Goal: Transaction & Acquisition: Purchase product/service

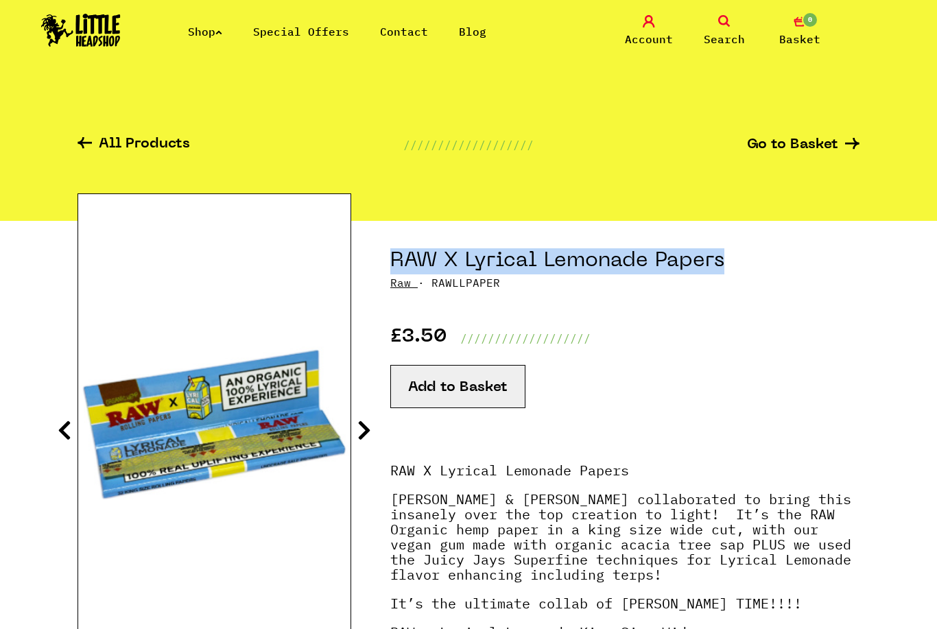
drag, startPoint x: 390, startPoint y: 263, endPoint x: 734, endPoint y: 262, distance: 344.2
click at [734, 262] on h1 "RAW X Lyrical Lemonade Papers" at bounding box center [624, 261] width 469 height 26
copy h1 "RAW X Lyrical Lemonade Papers"
click at [216, 36] on link "Shop" at bounding box center [205, 32] width 34 height 14
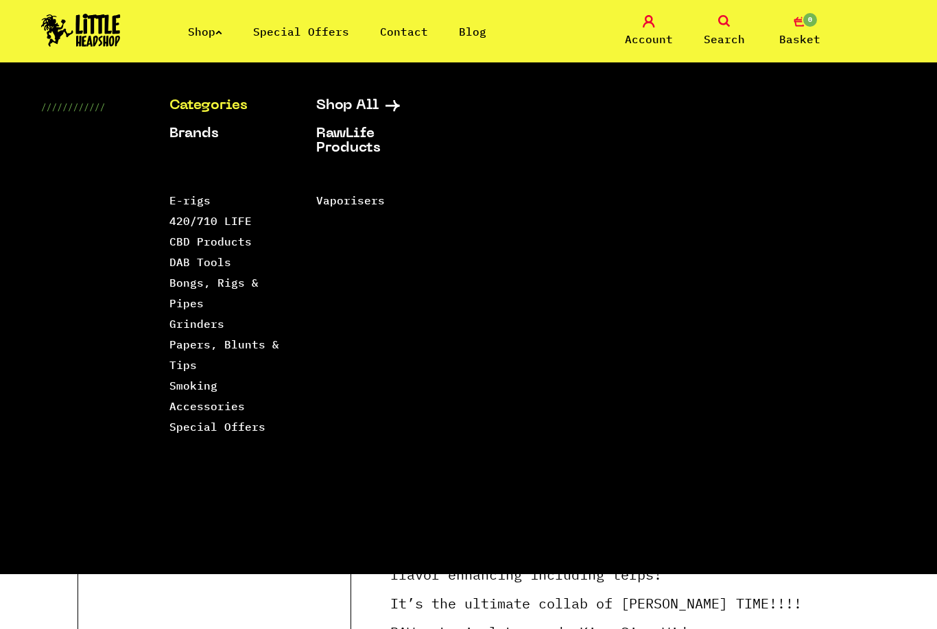
click at [234, 108] on link "Categories" at bounding box center [225, 106] width 112 height 14
click at [381, 108] on link "Shop All" at bounding box center [372, 106] width 112 height 14
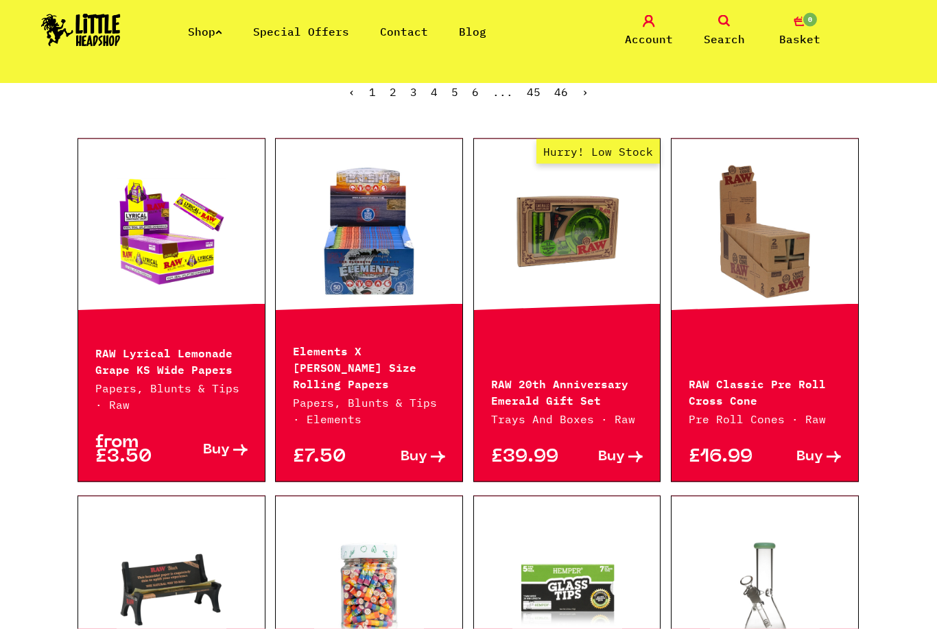
scroll to position [341, 0]
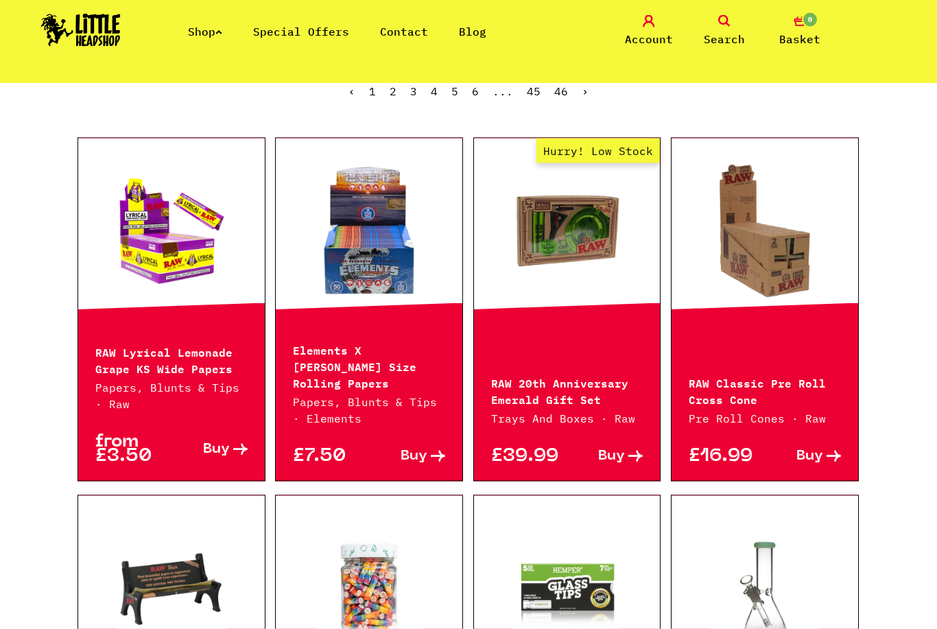
click at [390, 382] on p "Elements X [PERSON_NAME] Size Rolling Papers" at bounding box center [369, 365] width 152 height 49
click at [380, 245] on link at bounding box center [369, 231] width 187 height 137
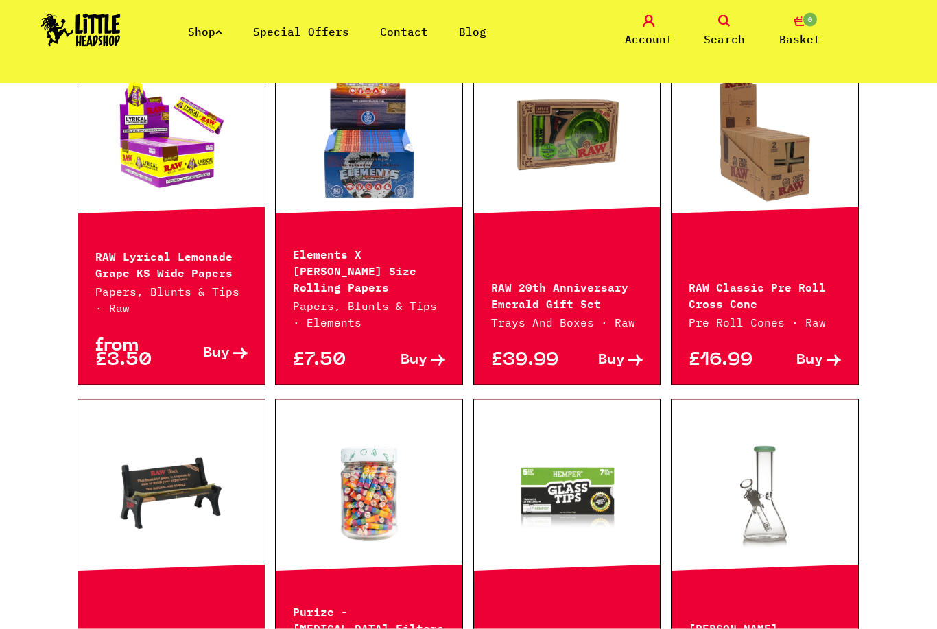
scroll to position [437, 0]
click at [121, 269] on p "RAW Lyrical Lemonade Grape KS Wide Papers" at bounding box center [171, 263] width 152 height 33
click at [145, 184] on link at bounding box center [171, 135] width 187 height 137
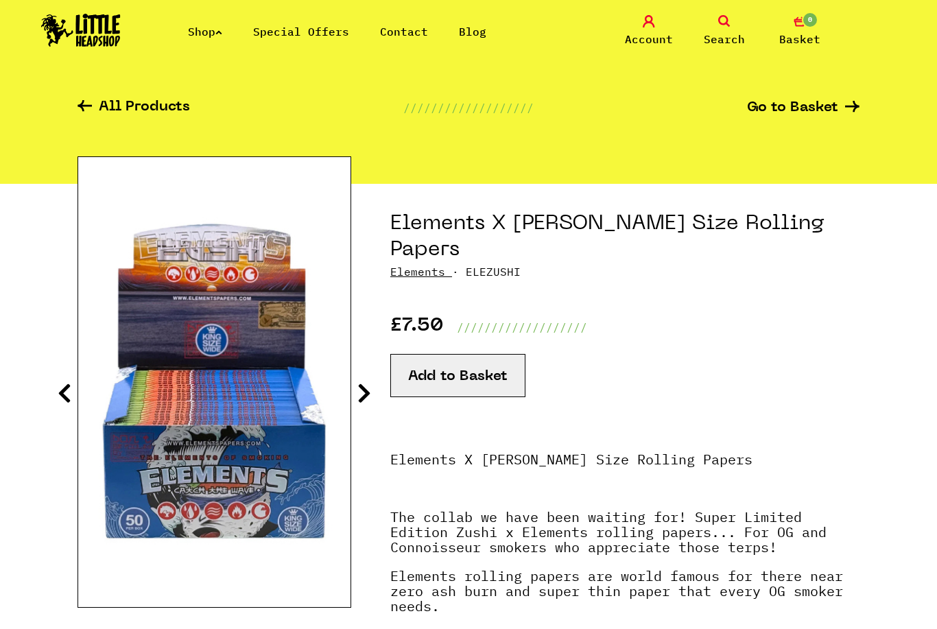
scroll to position [23, 0]
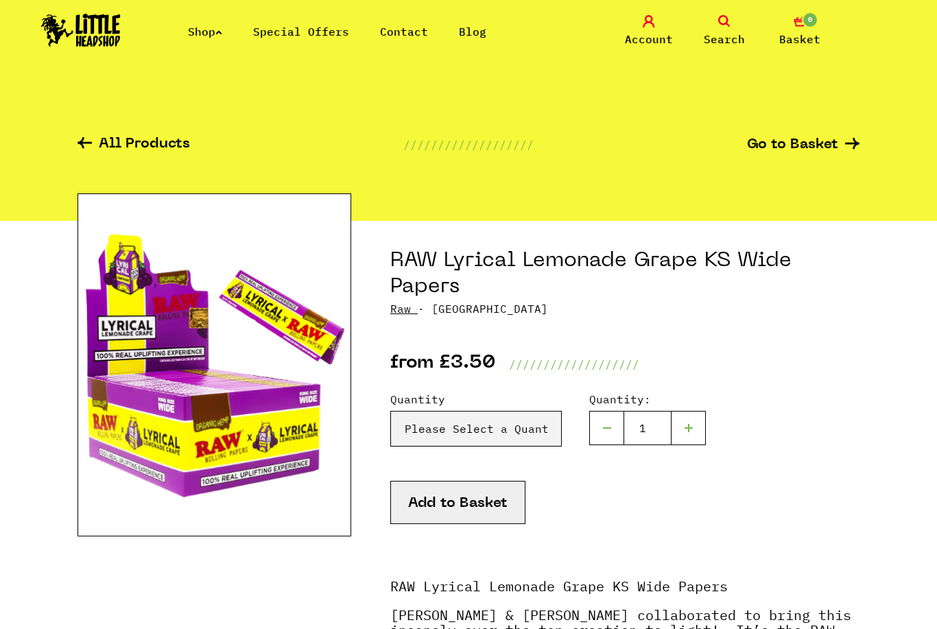
click at [205, 34] on link "Shop" at bounding box center [205, 32] width 34 height 14
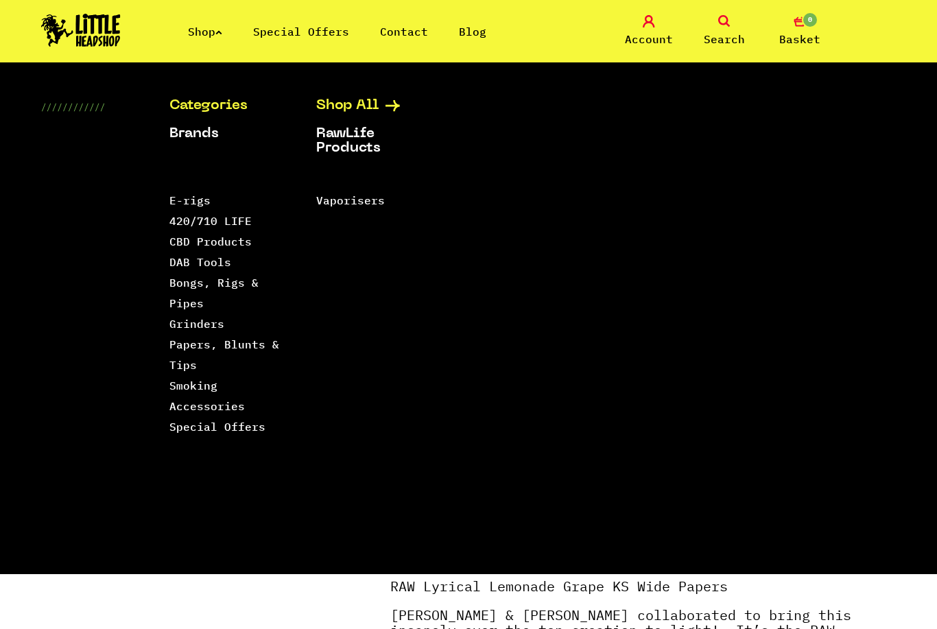
click at [341, 106] on link "Shop All" at bounding box center [372, 106] width 112 height 14
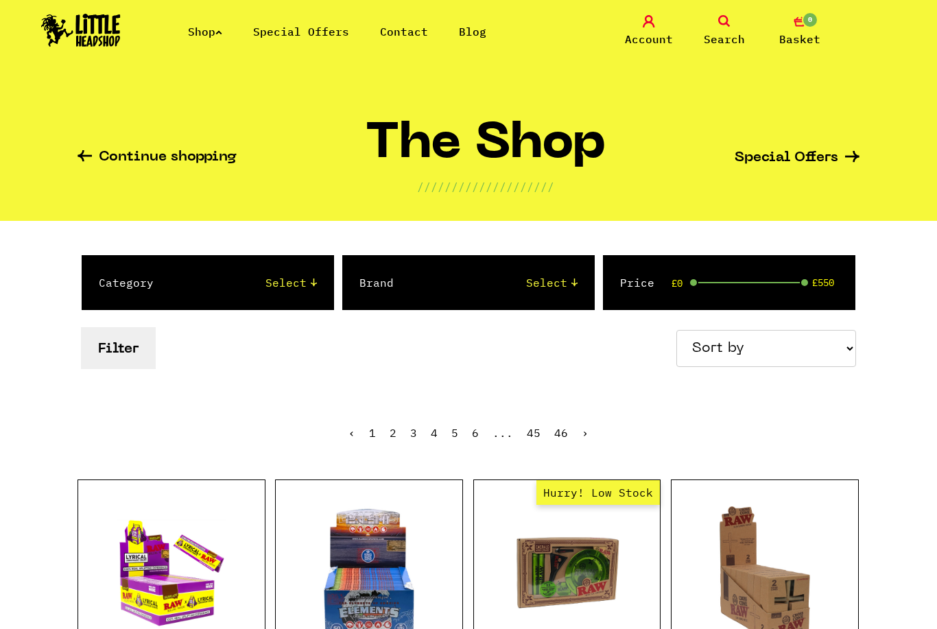
click at [256, 289] on select "Select 2 Piece 3 Piece 4 Piece 420/710 LIFE Acrylic Bongs Ashtrays Backwoods Ba…" at bounding box center [248, 282] width 135 height 16
click at [106, 342] on button "Filter" at bounding box center [118, 348] width 75 height 42
click at [287, 287] on select "Select 2 Piece 3 Piece 4 Piece 420/710 LIFE Acrylic Bongs Ashtrays Backwoods Ba…" at bounding box center [248, 282] width 135 height 16
select select "57"
click at [128, 366] on button "Filter" at bounding box center [118, 348] width 75 height 42
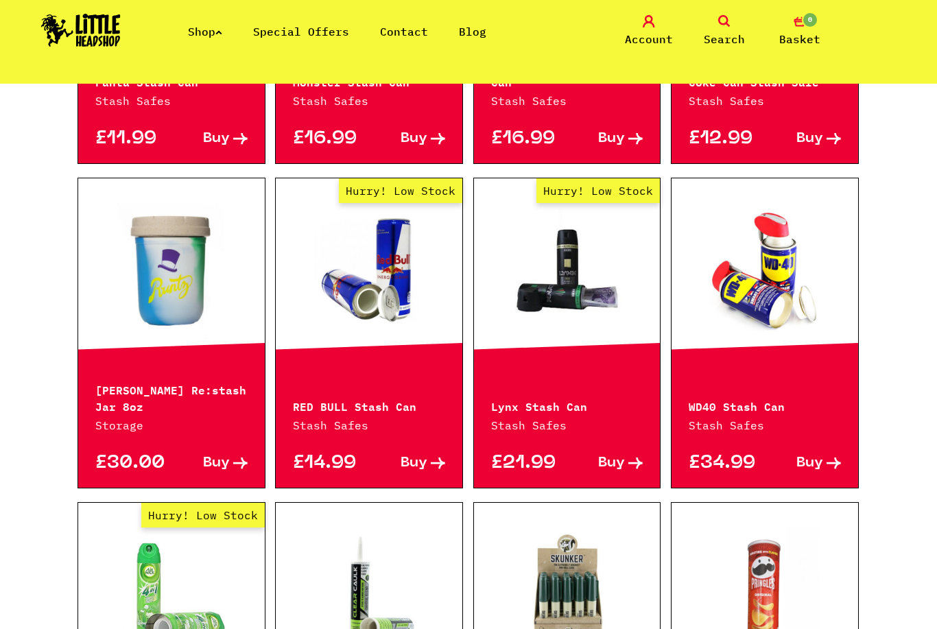
scroll to position [1288, 0]
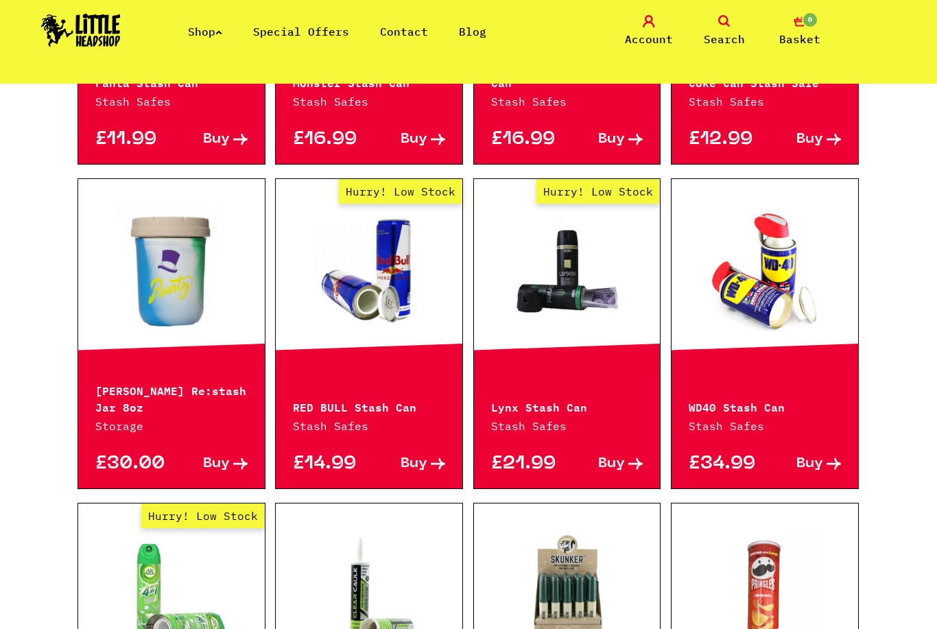
click at [793, 259] on link at bounding box center [764, 271] width 187 height 137
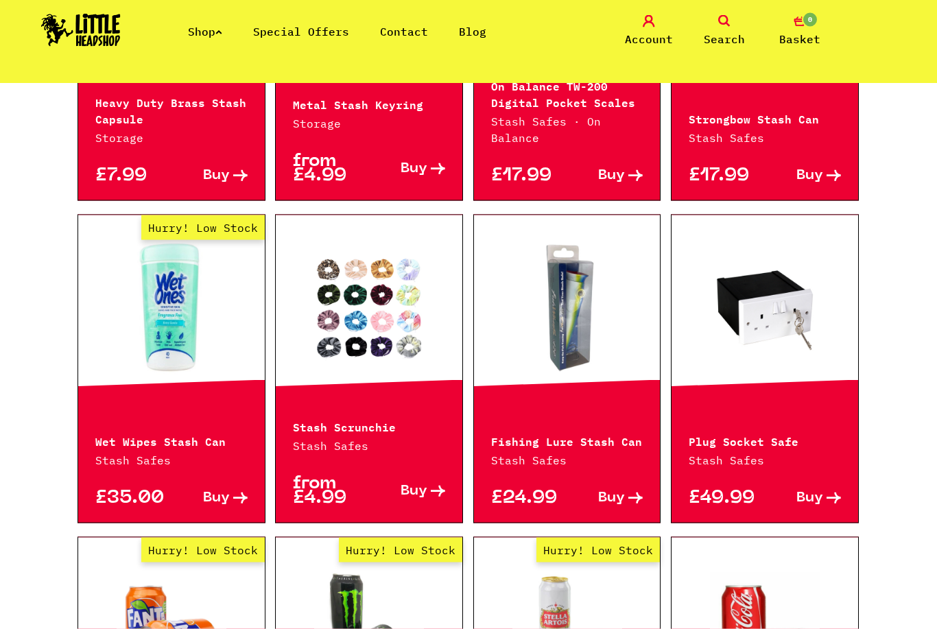
scroll to position [606, 0]
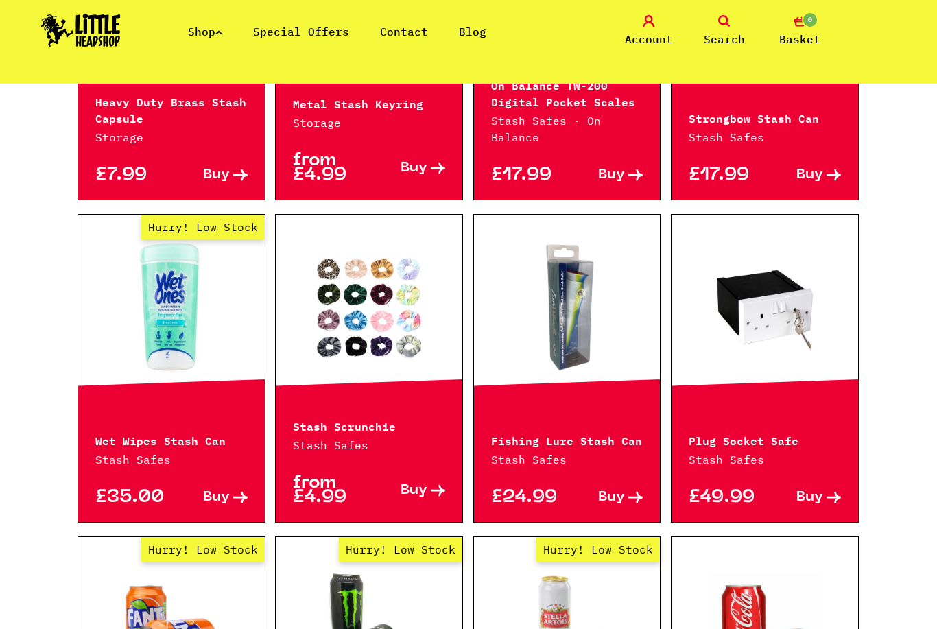
click at [211, 30] on link "Shop" at bounding box center [205, 32] width 34 height 14
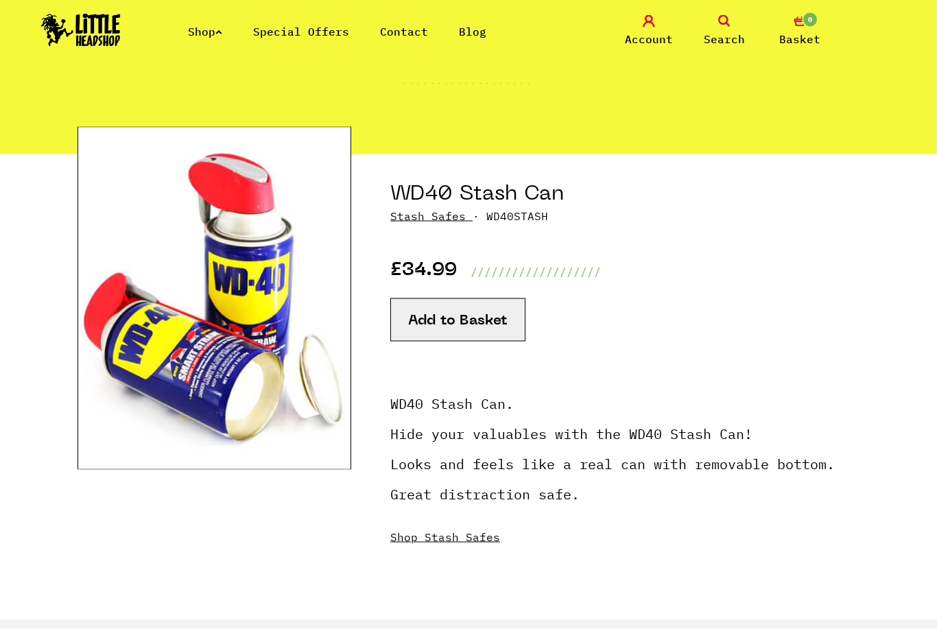
scroll to position [67, 0]
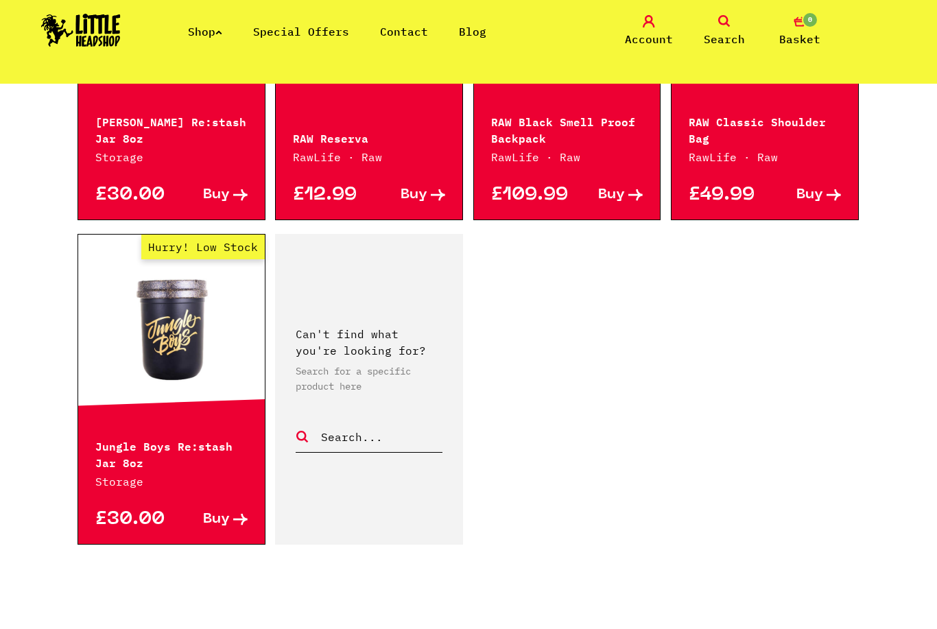
scroll to position [1914, 0]
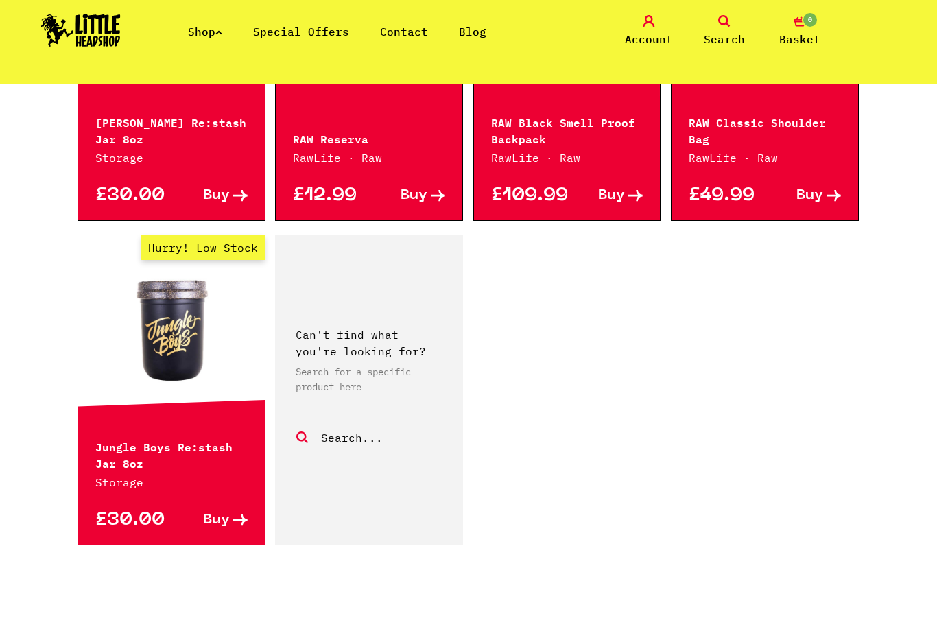
click at [471, 628] on link "2" at bounding box center [468, 640] width 7 height 14
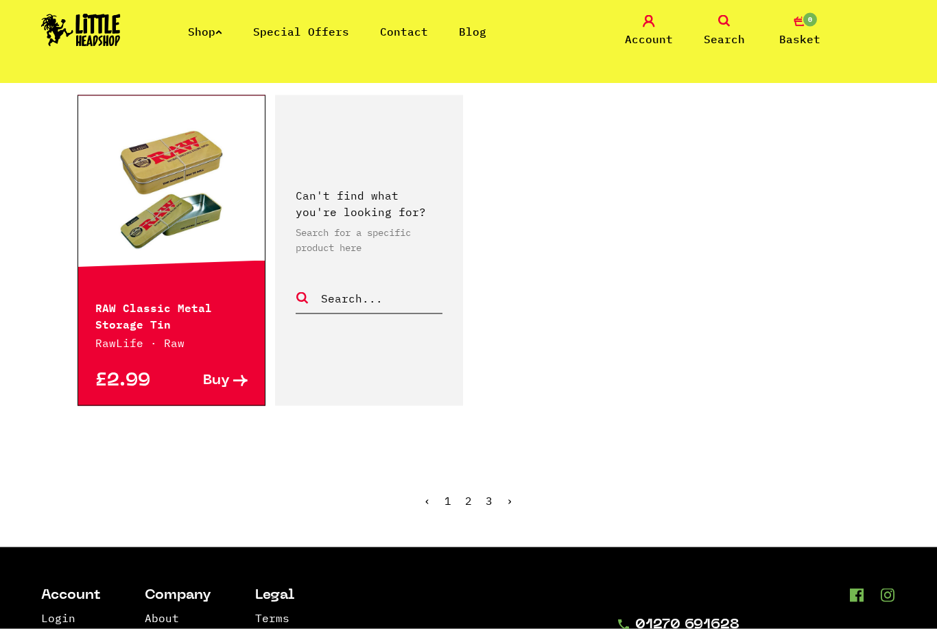
scroll to position [2191, 0]
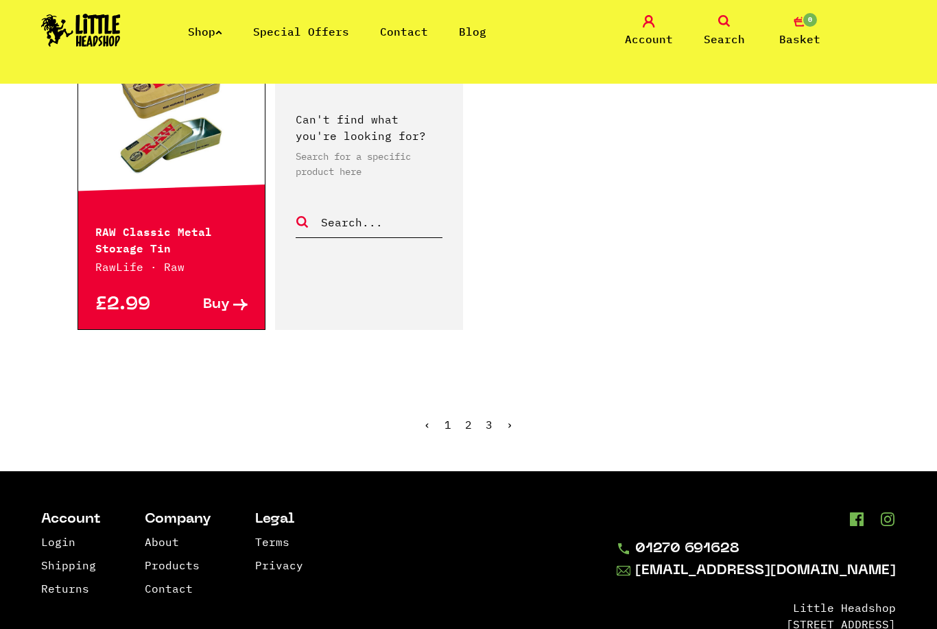
click at [490, 418] on link "3" at bounding box center [488, 425] width 7 height 14
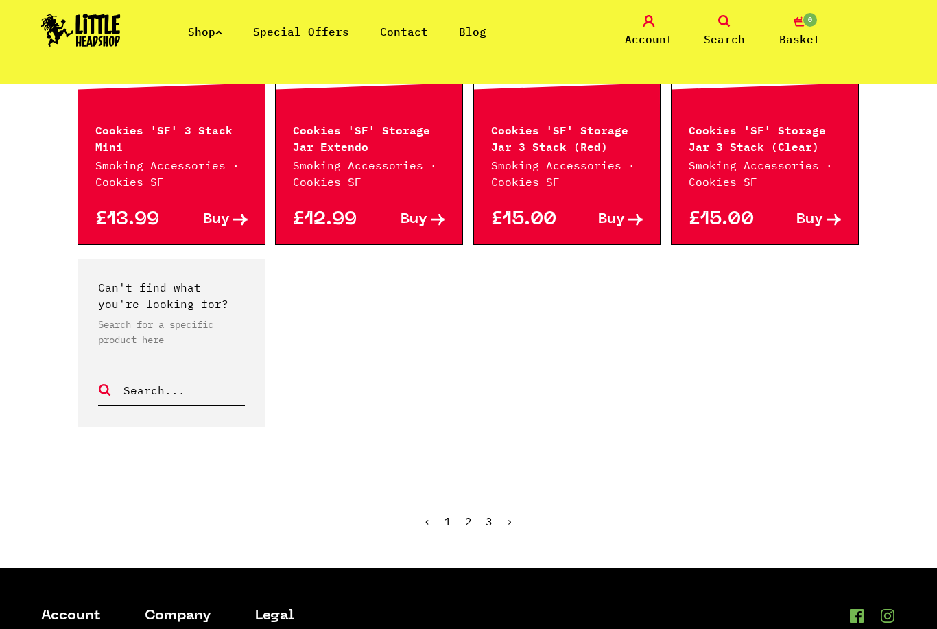
scroll to position [1000, 0]
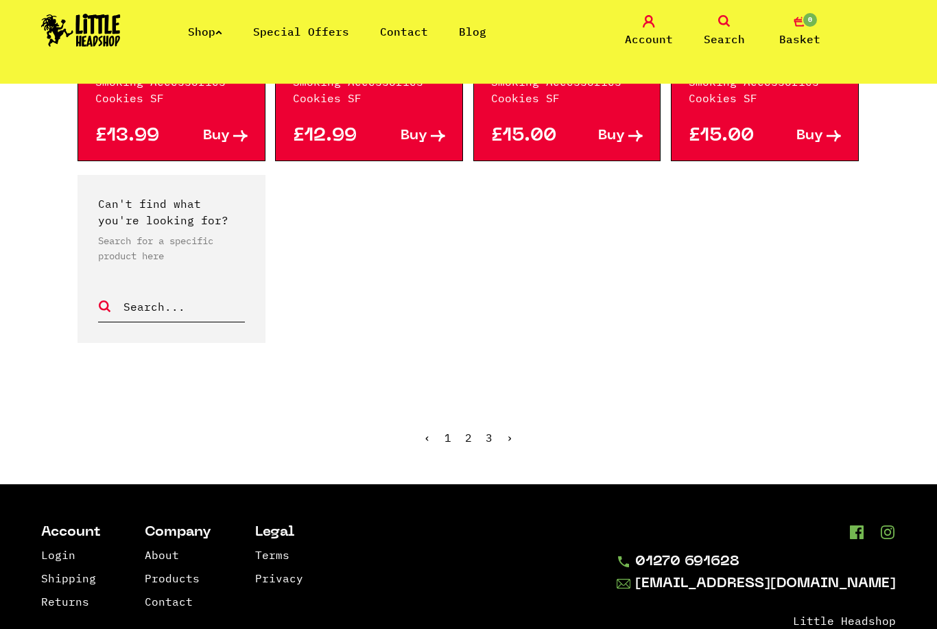
click at [451, 444] on link "1" at bounding box center [447, 438] width 7 height 14
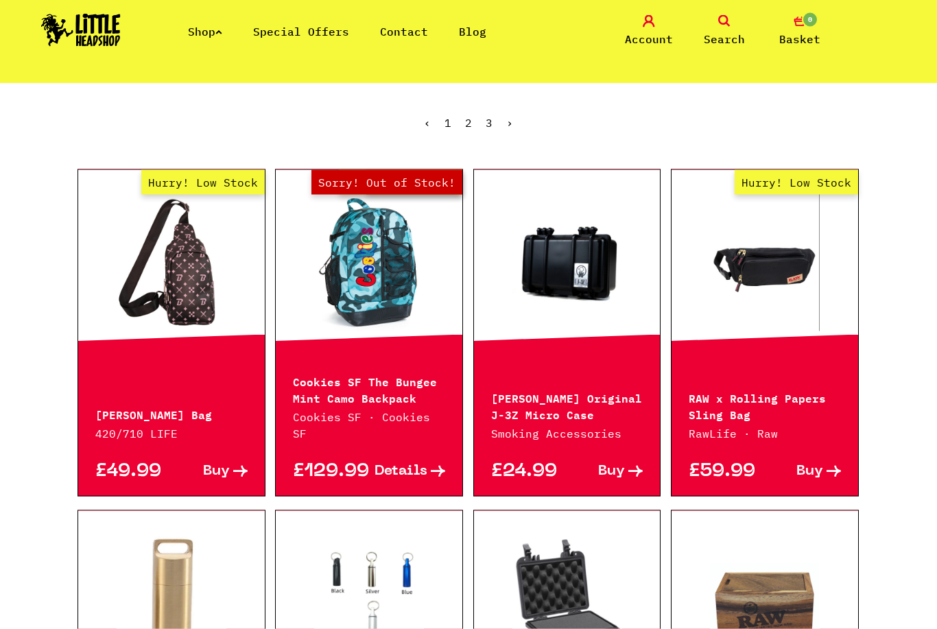
scroll to position [207, 0]
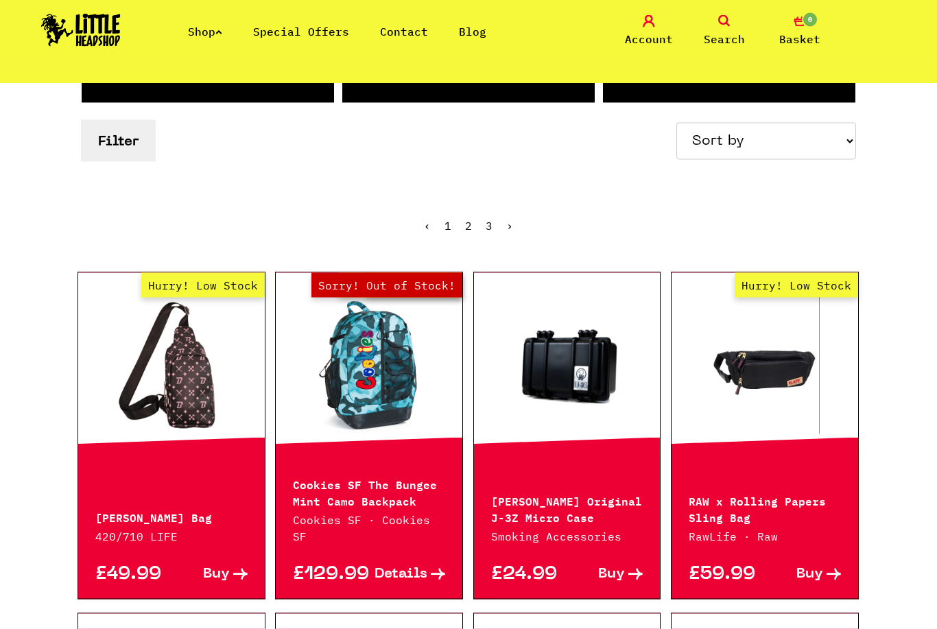
click at [596, 388] on link at bounding box center [567, 365] width 187 height 137
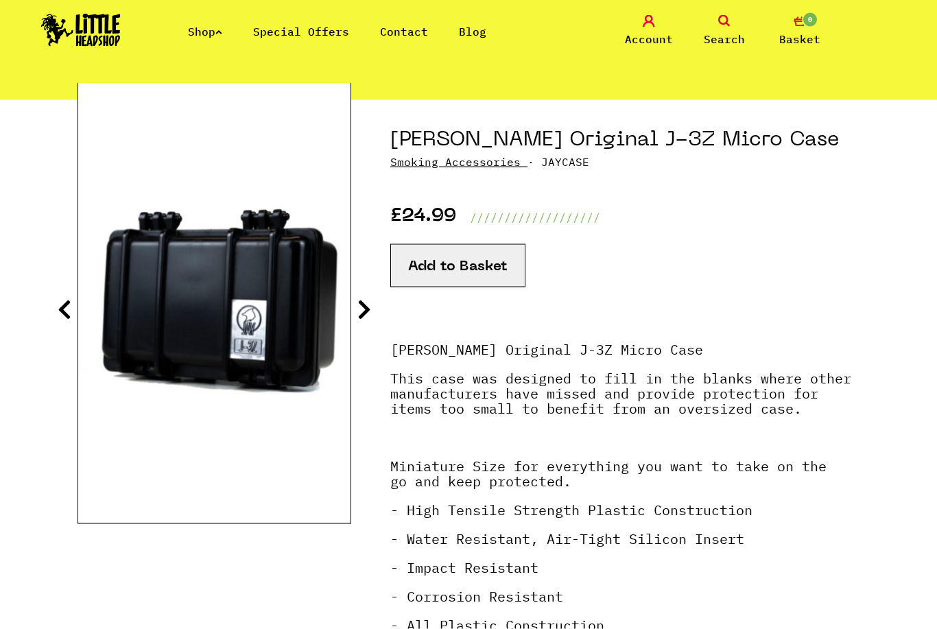
scroll to position [121, 0]
click at [370, 315] on icon at bounding box center [364, 309] width 14 height 22
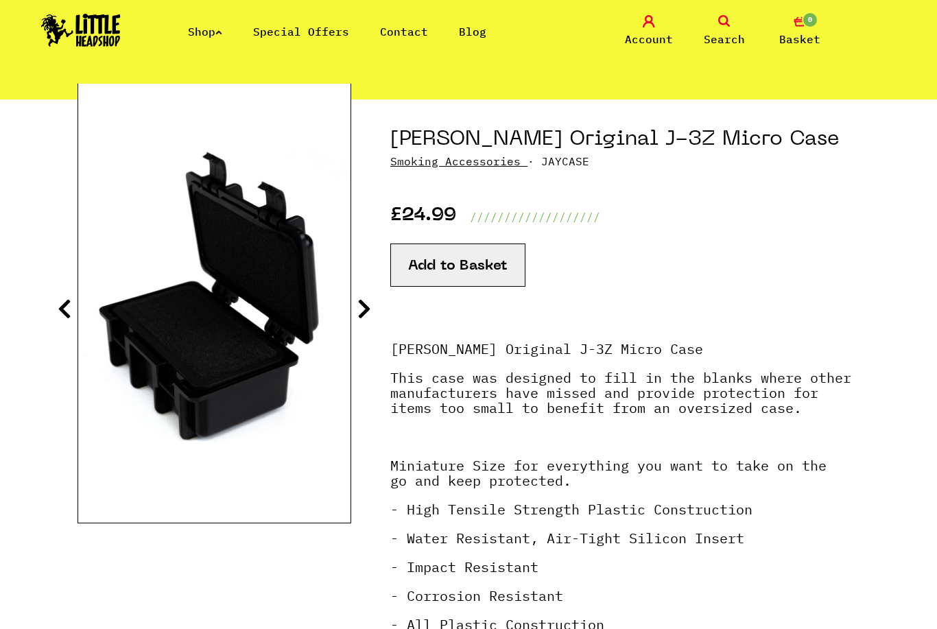
click at [370, 320] on icon at bounding box center [364, 309] width 14 height 22
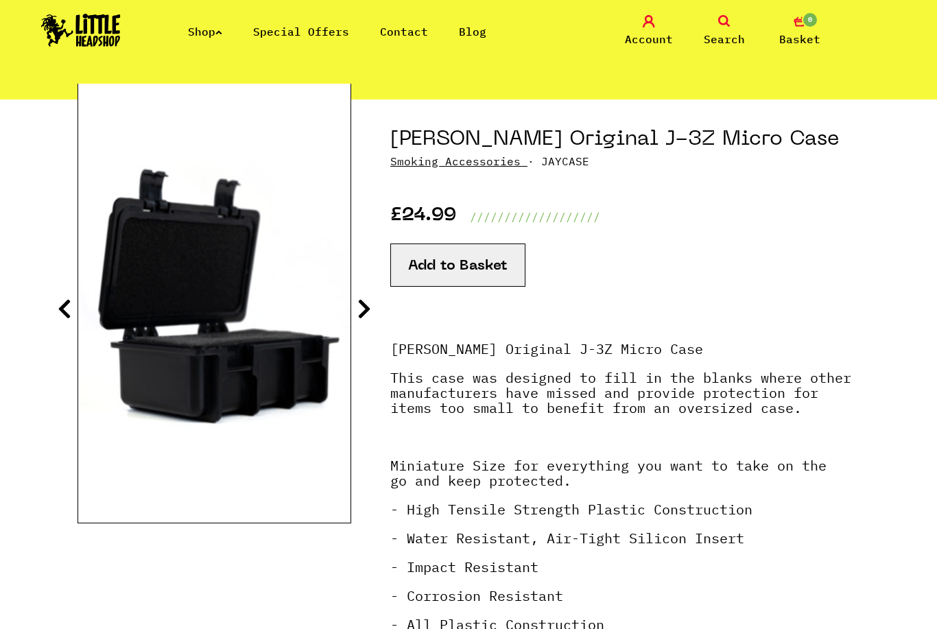
click at [368, 308] on icon at bounding box center [364, 309] width 14 height 22
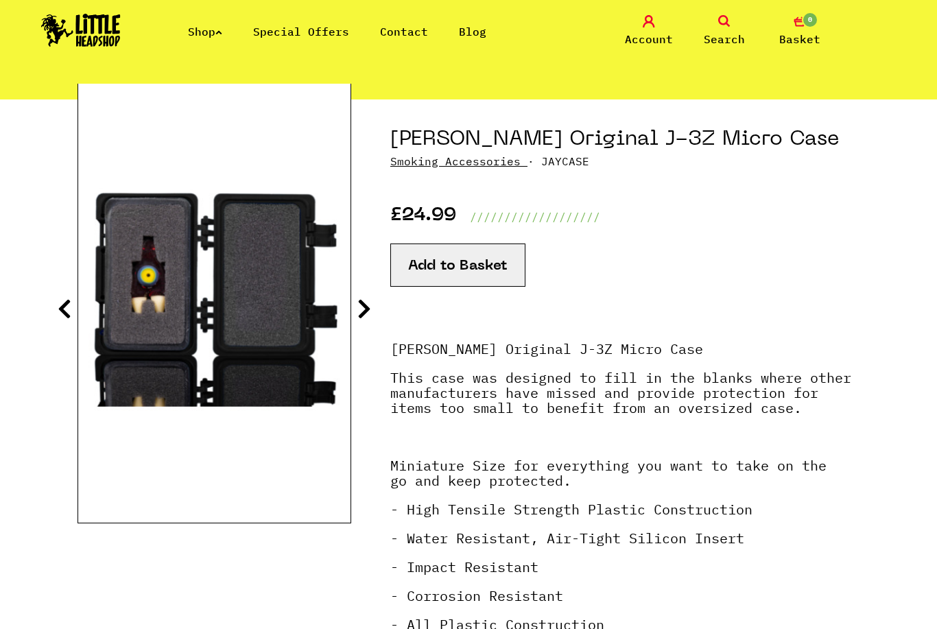
click at [370, 312] on icon at bounding box center [364, 309] width 14 height 22
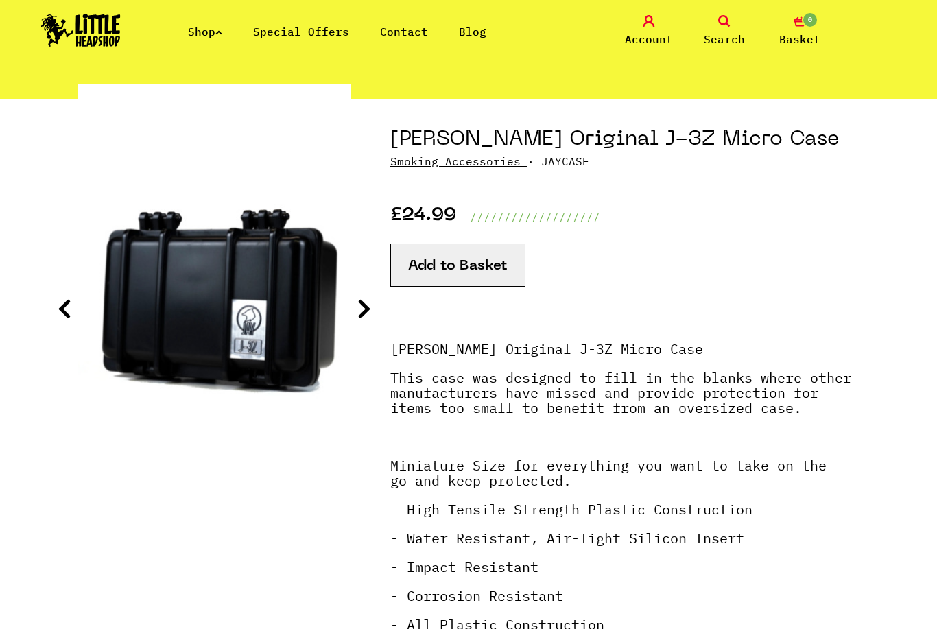
click at [370, 310] on icon at bounding box center [364, 309] width 14 height 22
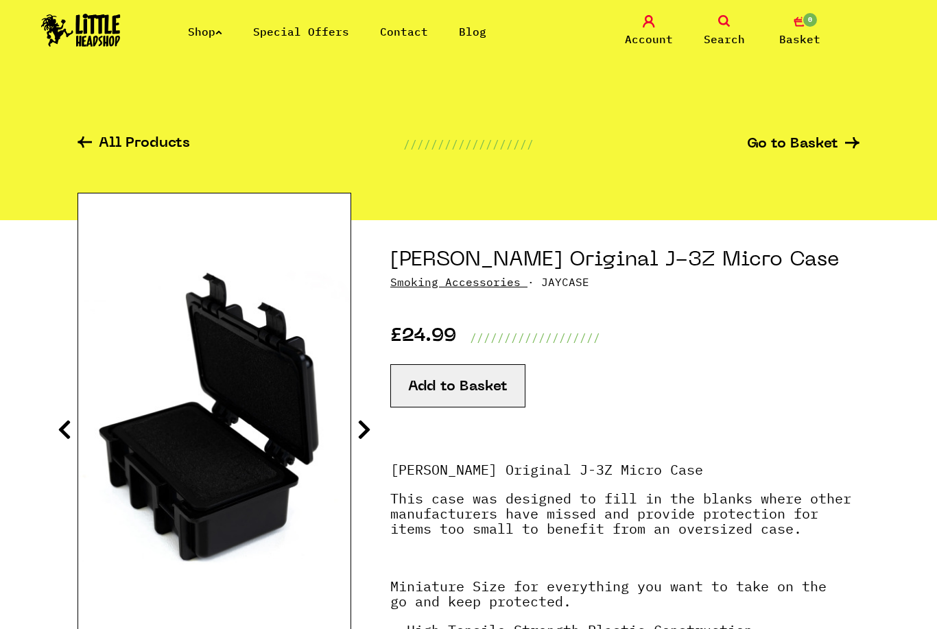
scroll to position [0, 0]
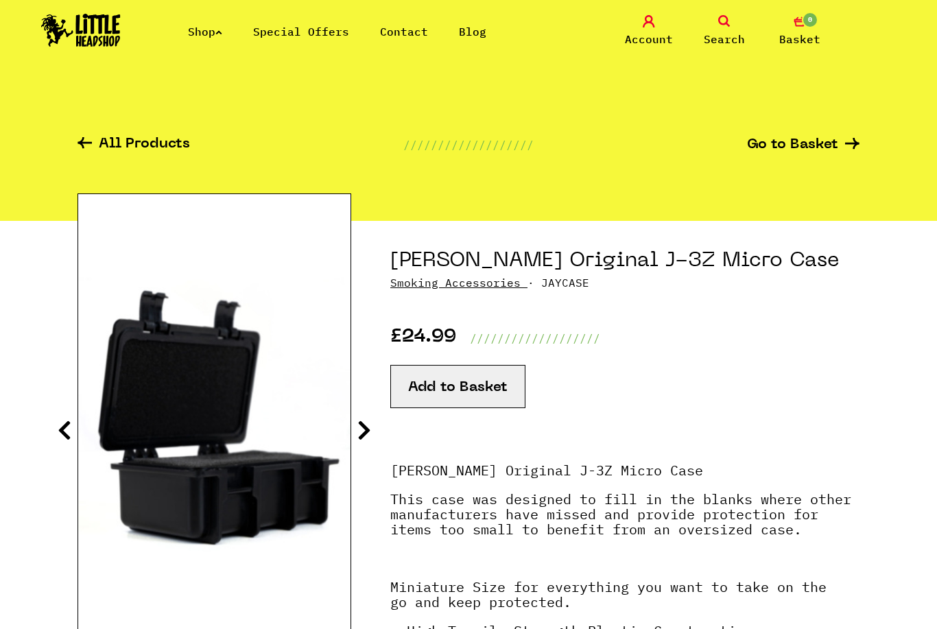
click at [300, 32] on link "Special Offers" at bounding box center [301, 32] width 96 height 14
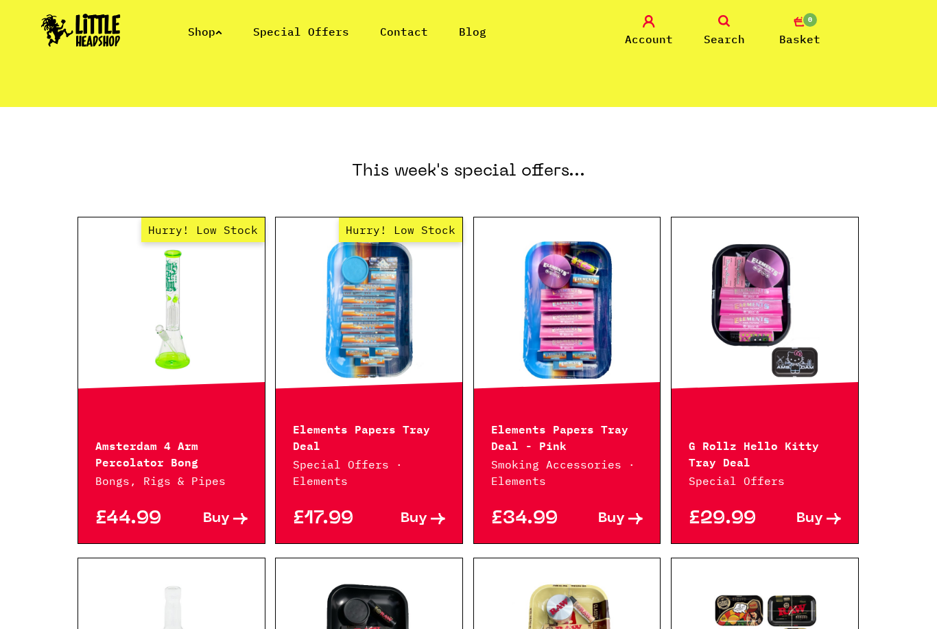
scroll to position [104, 0]
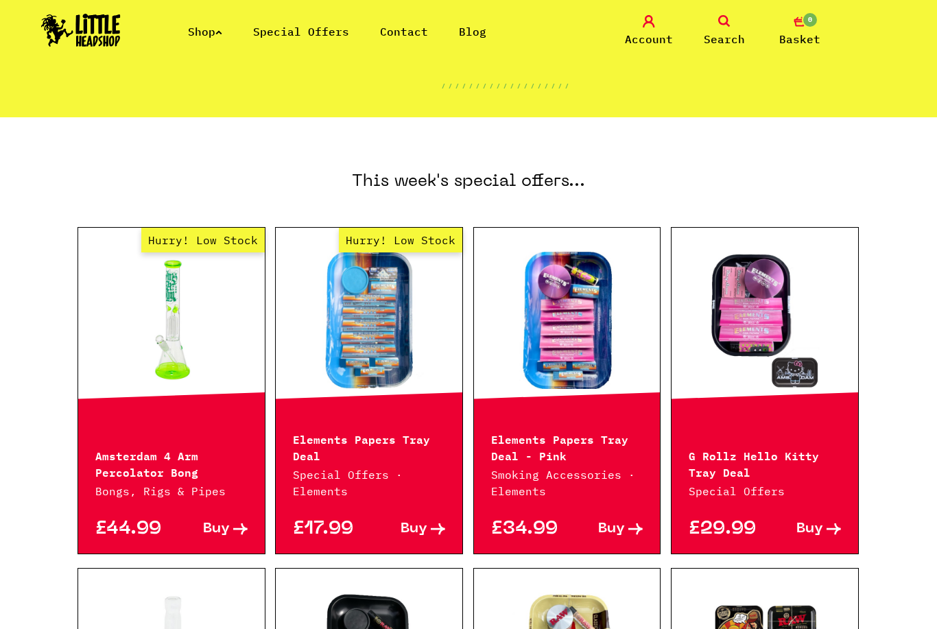
click at [213, 29] on link "Shop" at bounding box center [205, 32] width 34 height 14
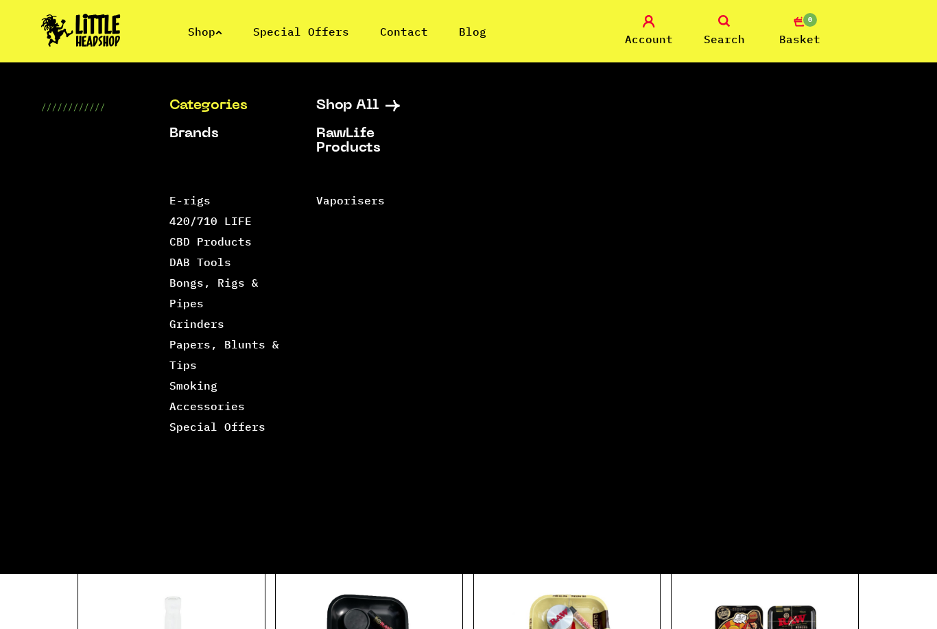
click at [187, 110] on link "Categories" at bounding box center [225, 106] width 112 height 14
click at [347, 106] on link "Shop All" at bounding box center [372, 106] width 112 height 14
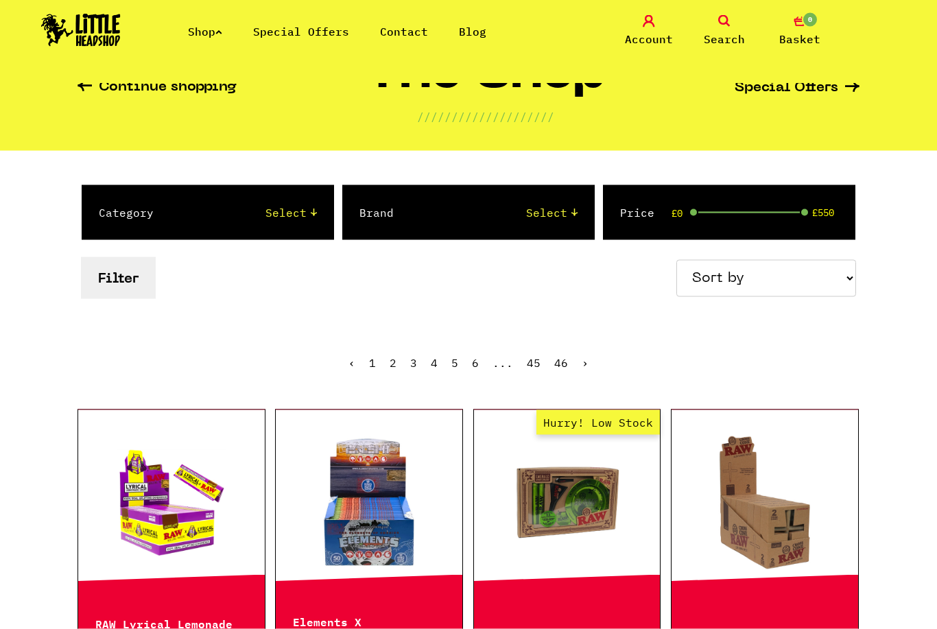
scroll to position [69, 0]
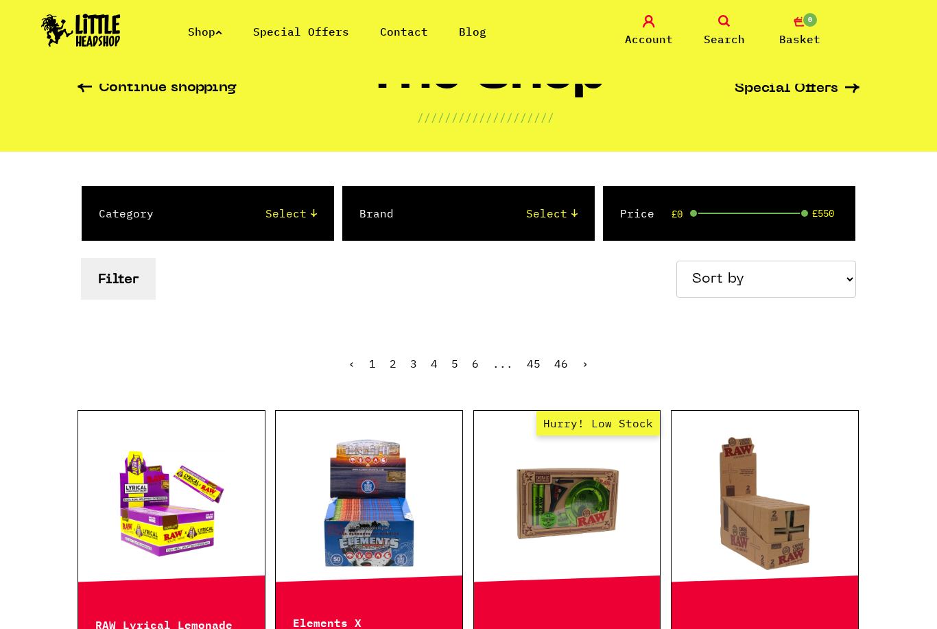
click at [289, 221] on select "Select 2 Piece 3 Piece 4 Piece 420/710 LIFE Acrylic Bongs Ashtrays Backwoods Ba…" at bounding box center [248, 213] width 135 height 16
select select "57"
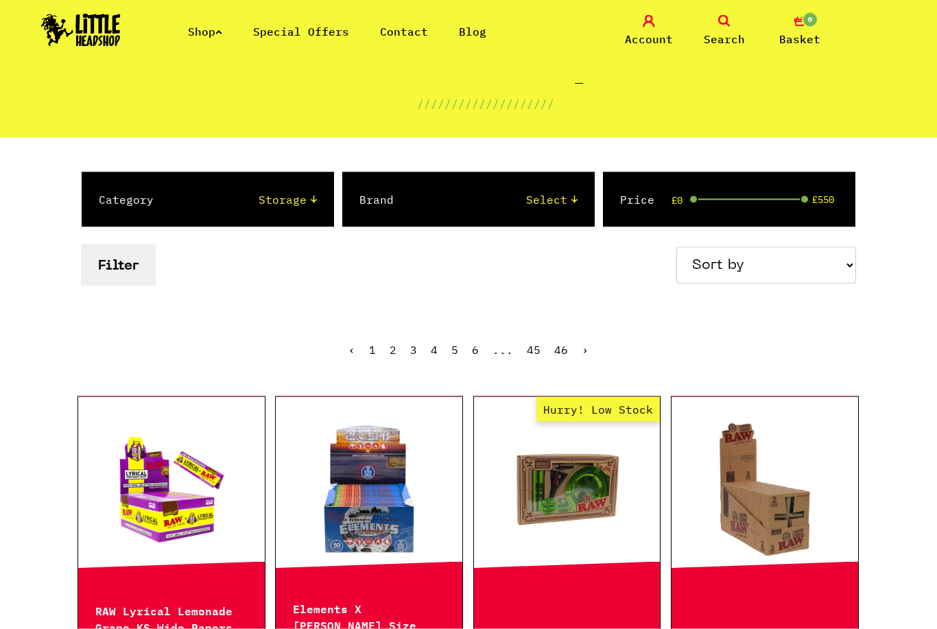
scroll to position [84, 0]
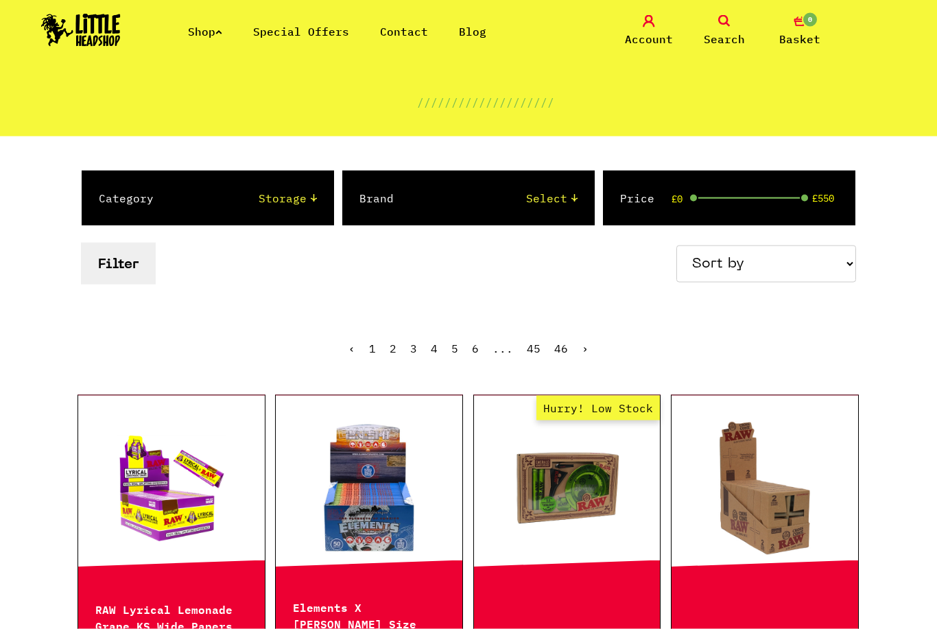
click at [115, 259] on button "Filter" at bounding box center [118, 264] width 75 height 42
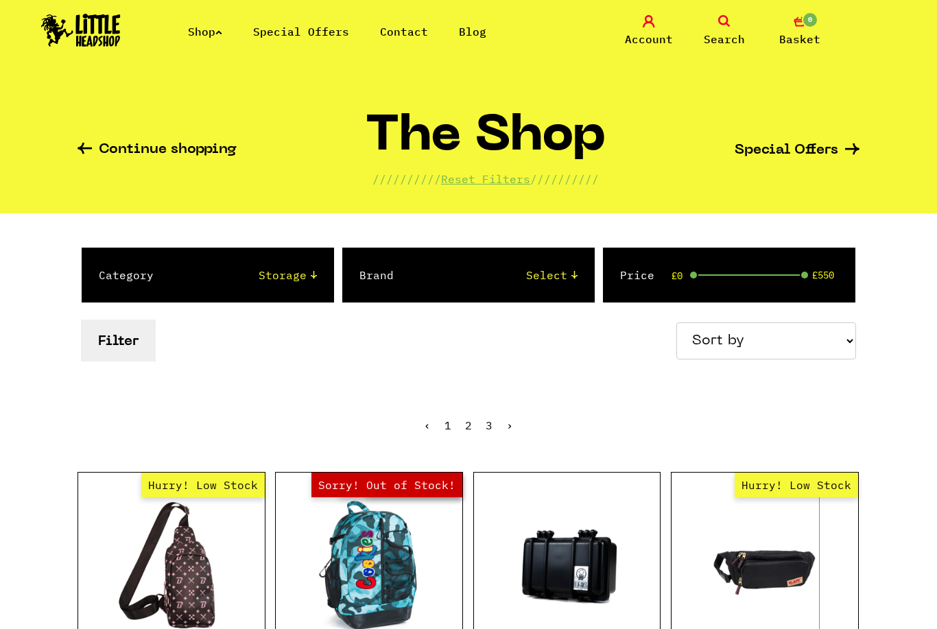
scroll to position [10, 0]
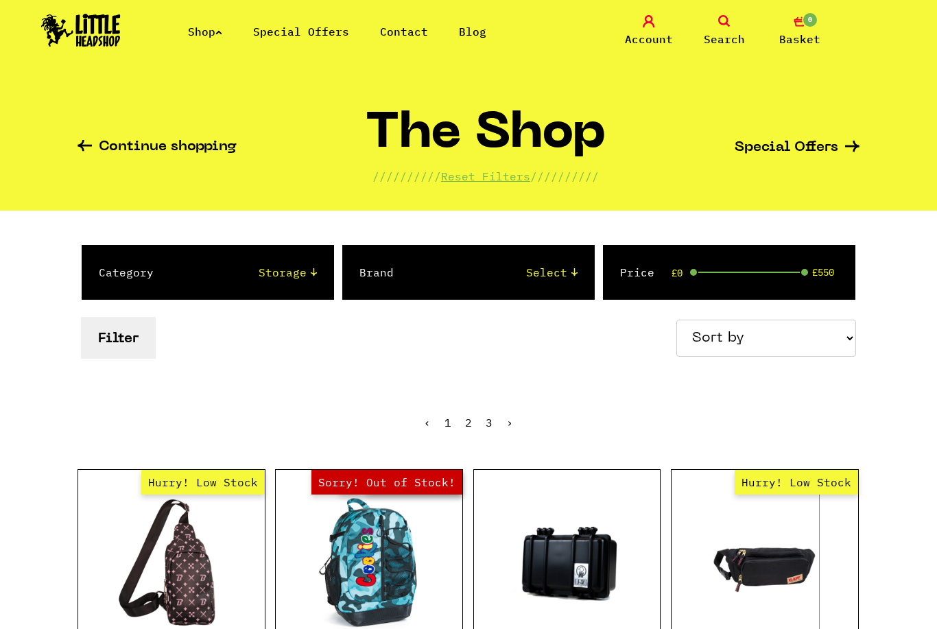
click at [287, 264] on select "Select 2 Piece 3 Piece 4 Piece 420/710 LIFE Acrylic Bongs Ashtrays Backwoods Ba…" at bounding box center [248, 272] width 135 height 16
select select "58"
click at [104, 336] on button "Filter" at bounding box center [118, 338] width 75 height 42
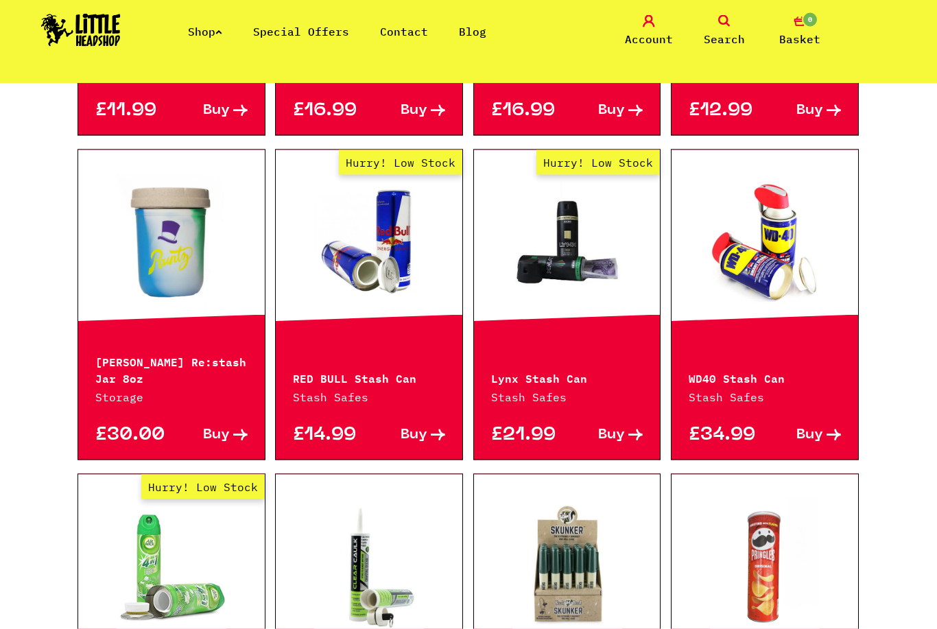
scroll to position [1318, 0]
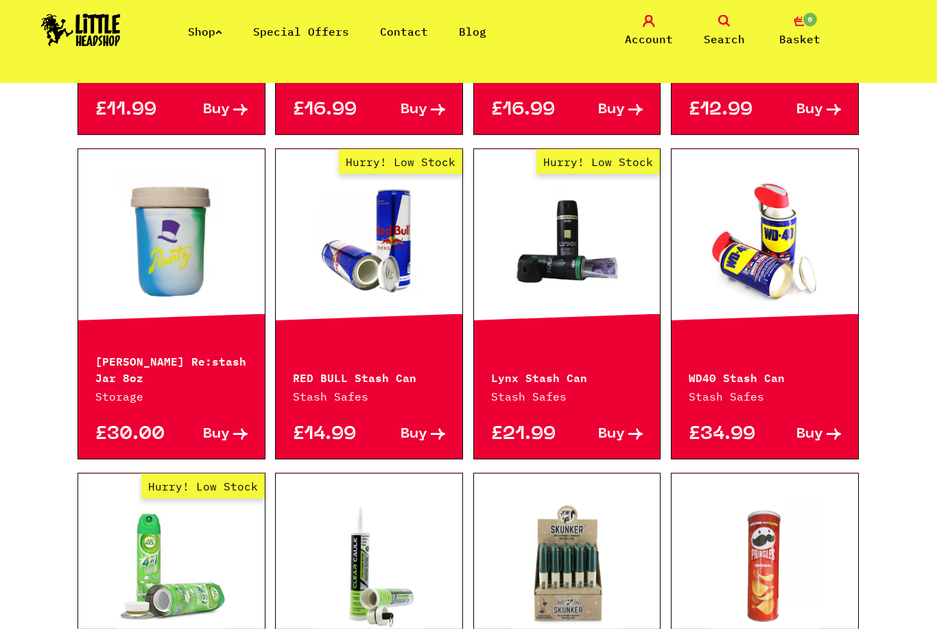
click at [754, 256] on link at bounding box center [764, 241] width 187 height 137
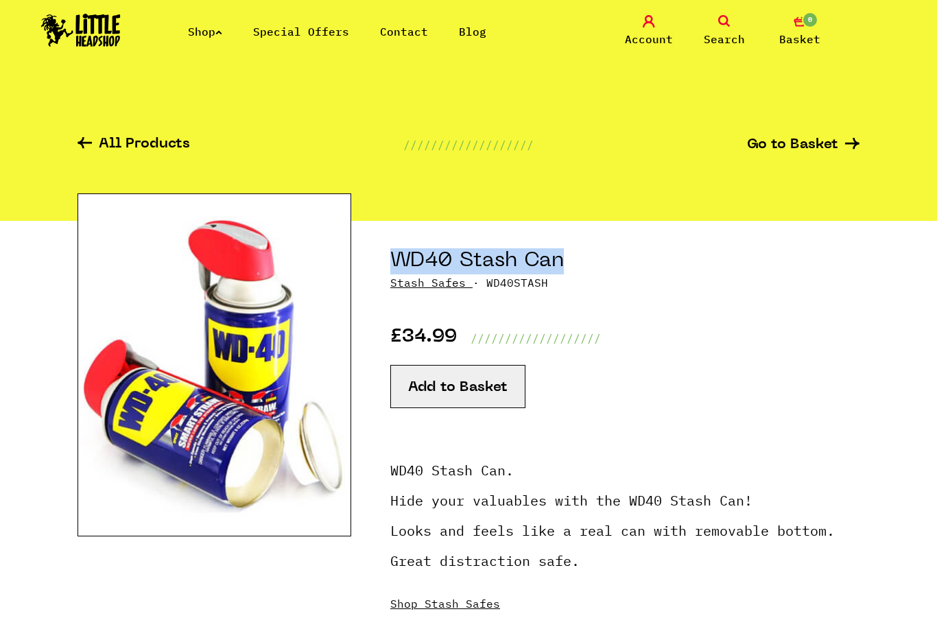
click at [168, 131] on div "All Products /////////////////// Go to Basket" at bounding box center [468, 152] width 782 height 137
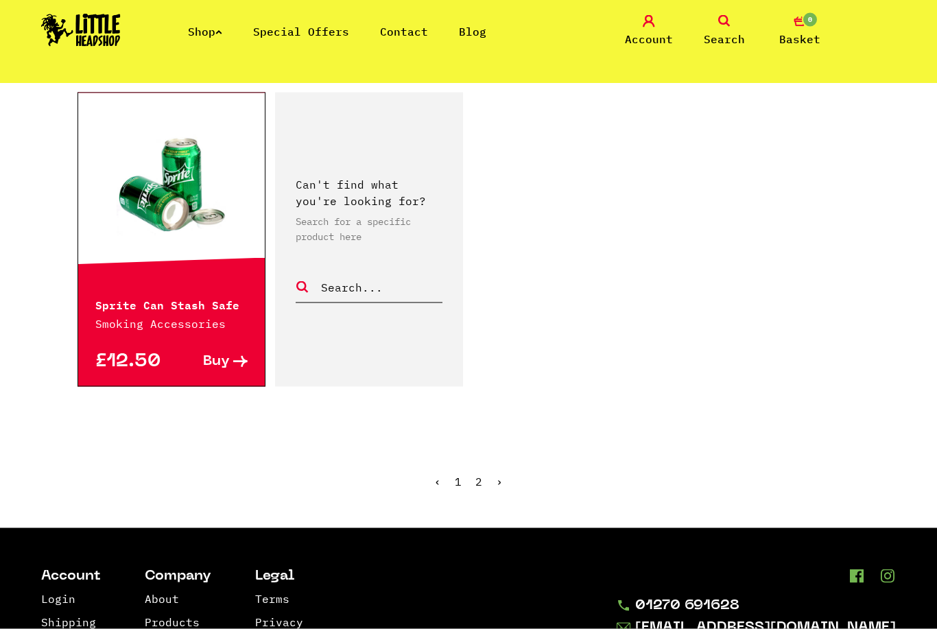
scroll to position [2019, 0]
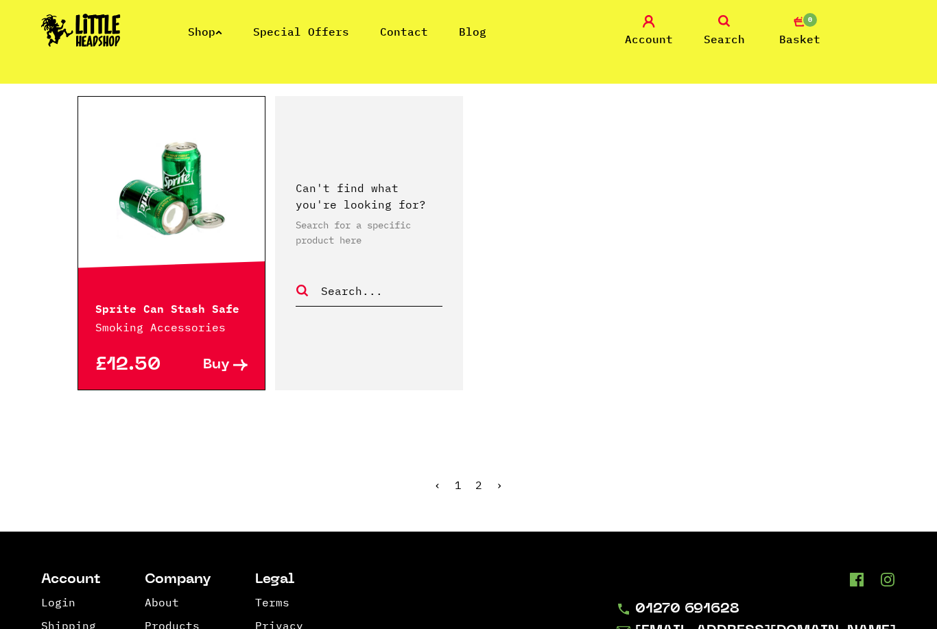
click at [492, 466] on ul "‹ 1 2 ›" at bounding box center [468, 495] width 782 height 59
click at [479, 478] on link "2" at bounding box center [478, 485] width 7 height 14
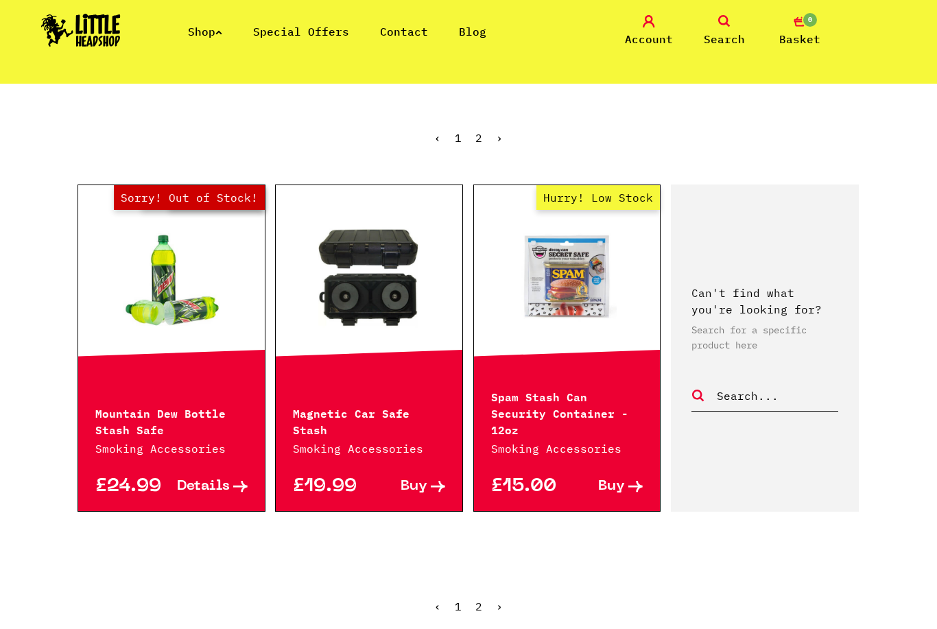
scroll to position [294, 0]
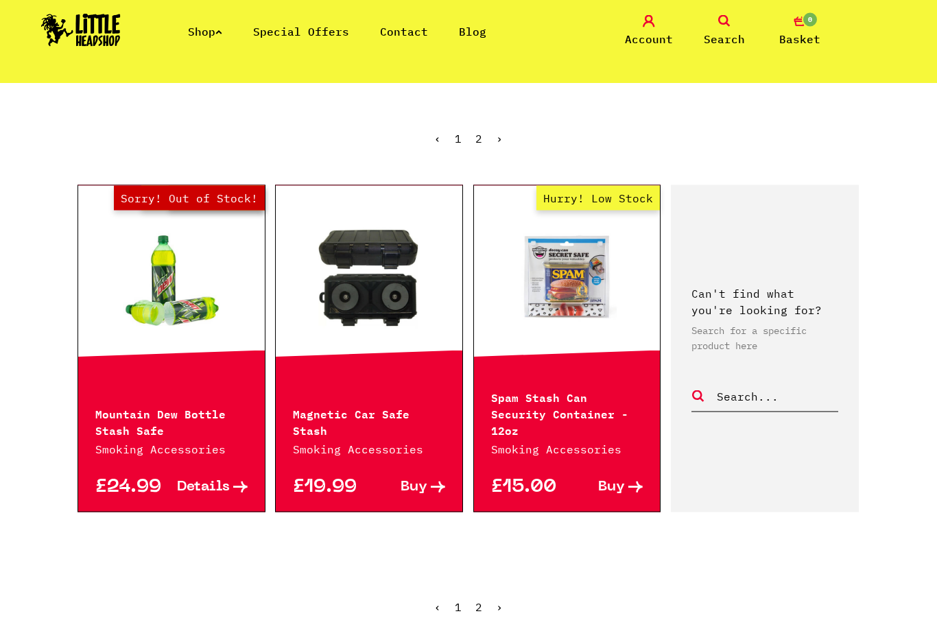
click at [350, 298] on link at bounding box center [369, 278] width 187 height 137
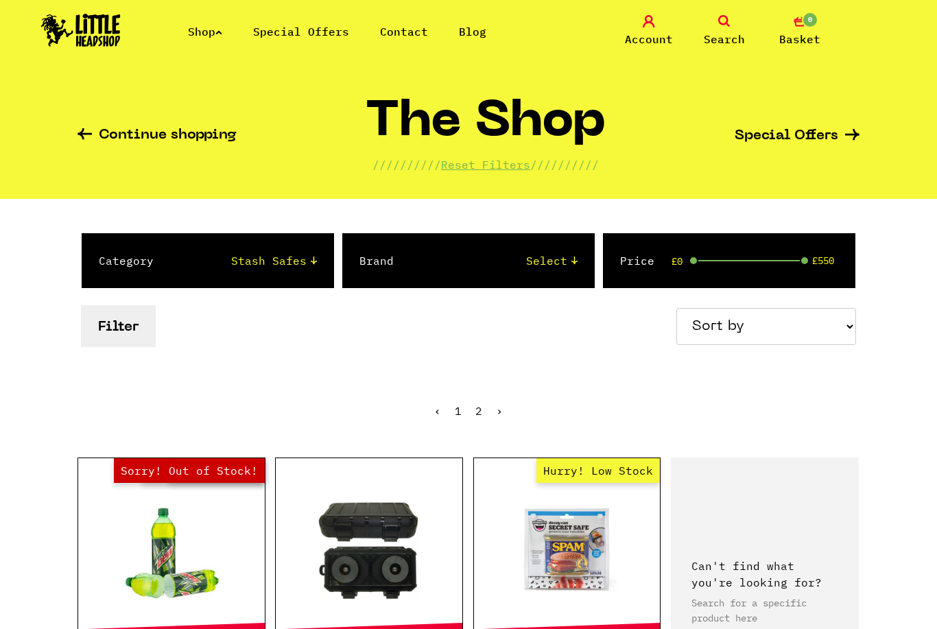
scroll to position [25, 0]
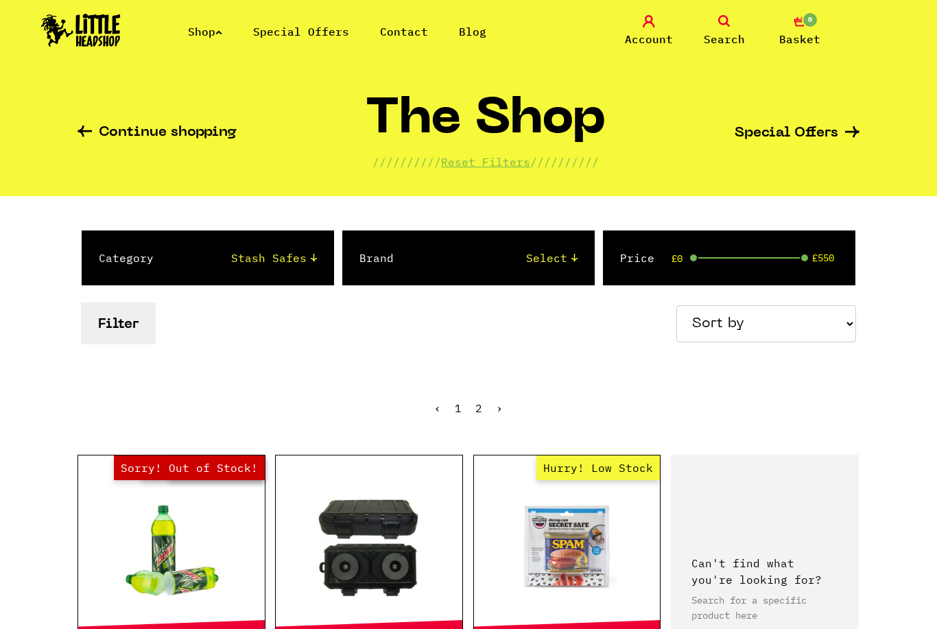
click at [258, 263] on select "Select 2 Piece 3 Piece 4 Piece 420/710 LIFE Acrylic Bongs Ashtrays Backwoods Ba…" at bounding box center [248, 258] width 135 height 16
select select "57"
click at [113, 327] on button "Filter" at bounding box center [118, 323] width 75 height 42
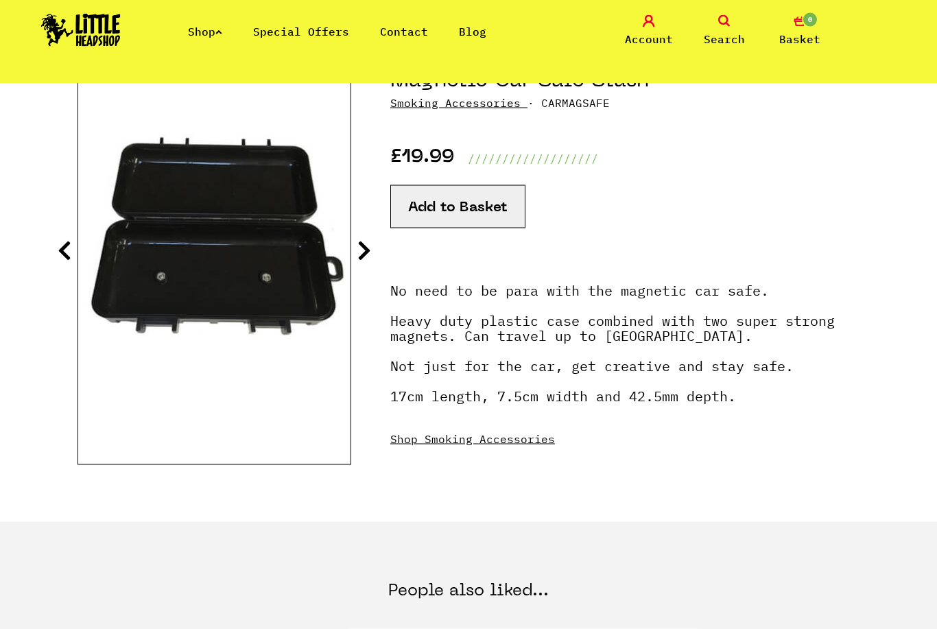
scroll to position [180, 0]
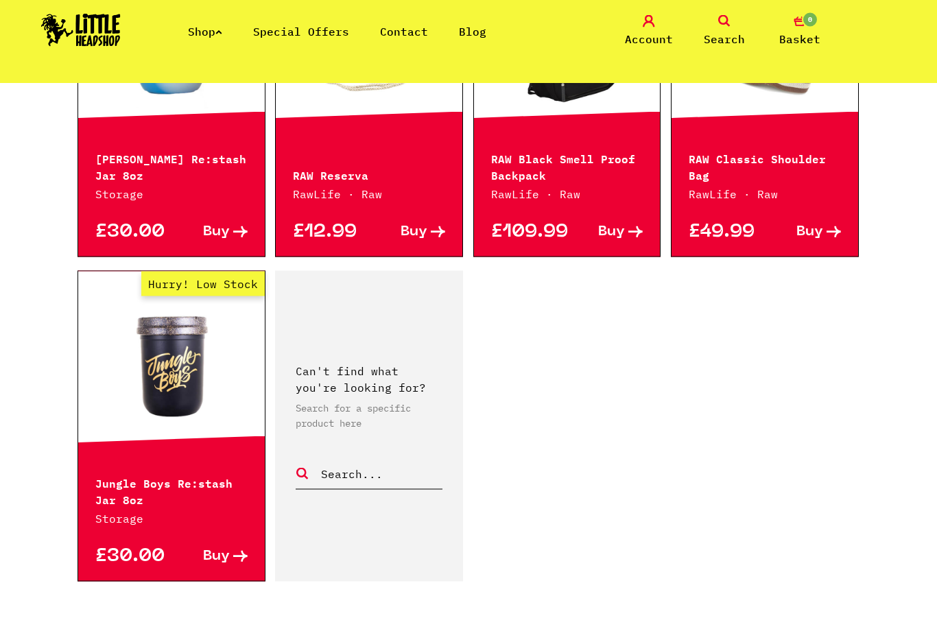
scroll to position [1878, 0]
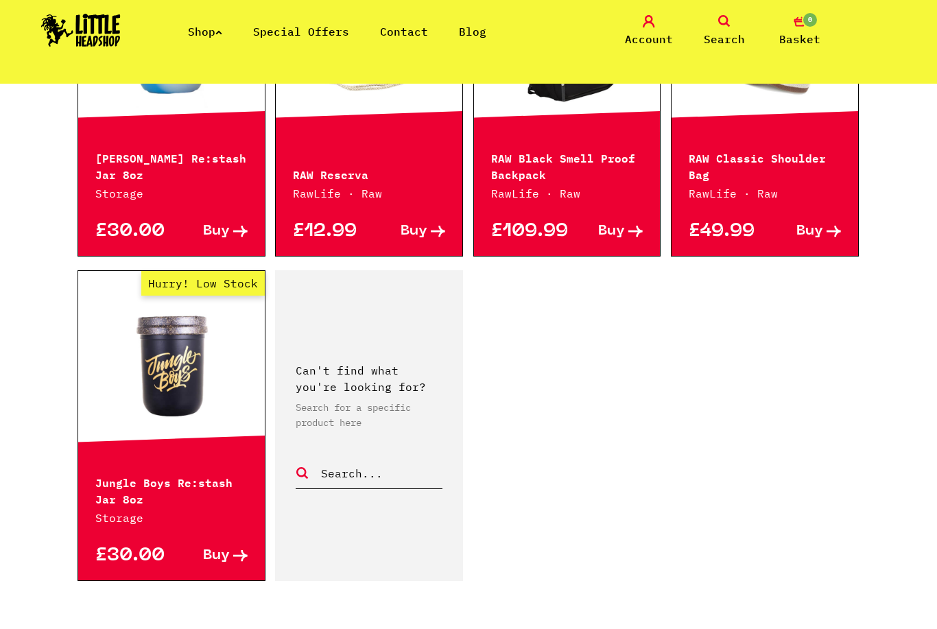
click at [160, 339] on link "Hurry! Low Stock" at bounding box center [171, 363] width 187 height 137
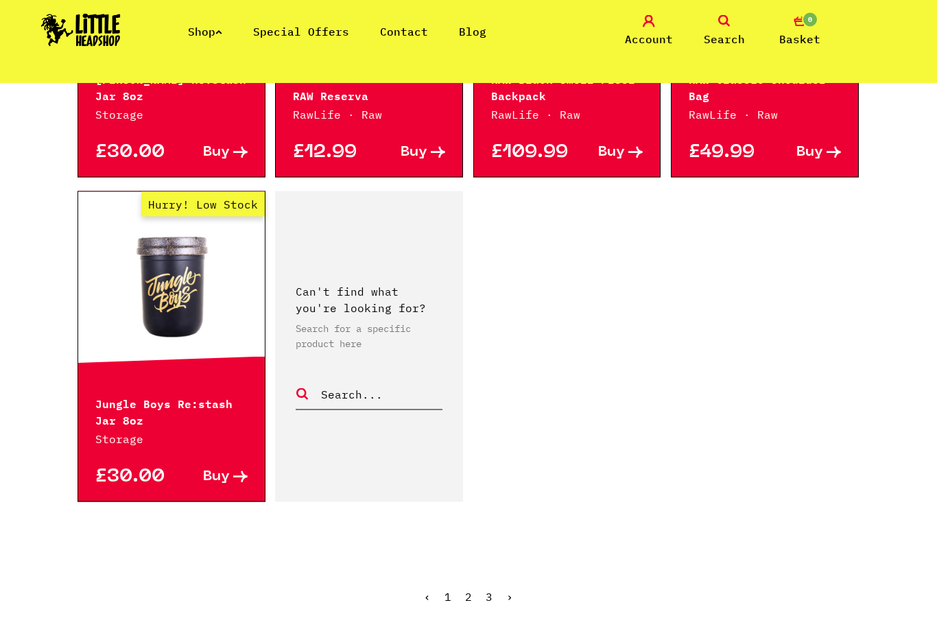
scroll to position [1958, 0]
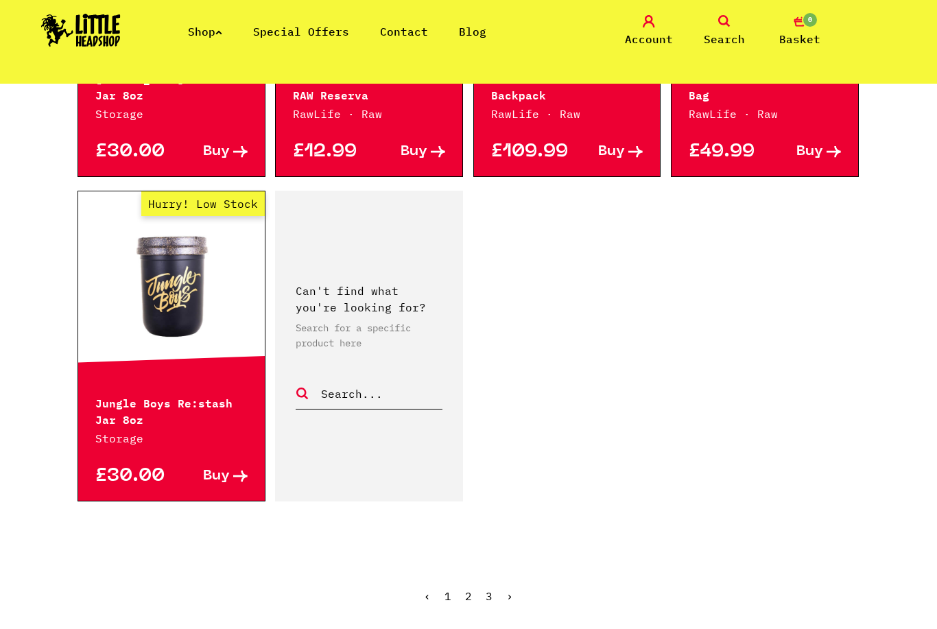
click at [469, 589] on link "2" at bounding box center [468, 596] width 7 height 14
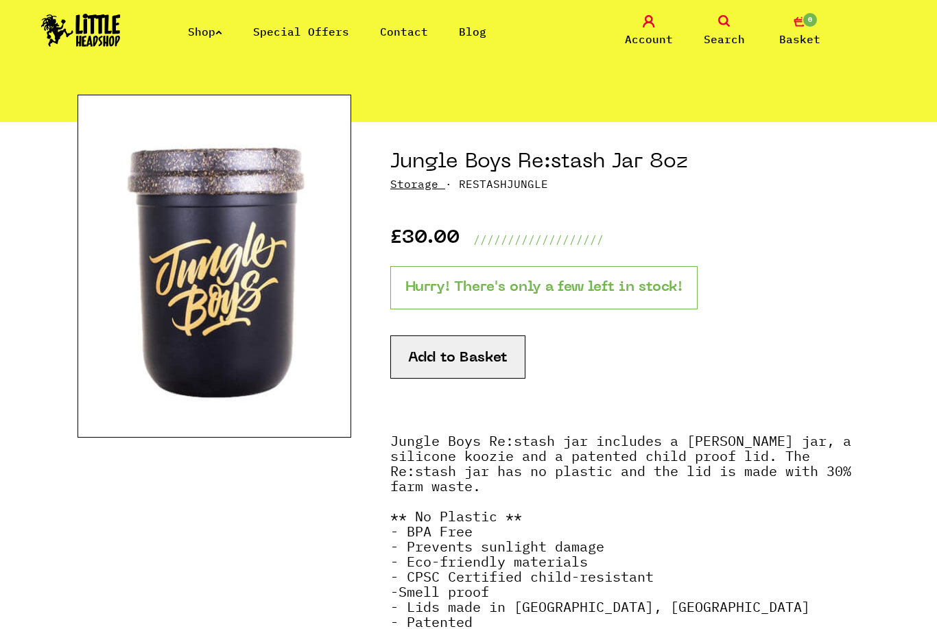
scroll to position [97, 0]
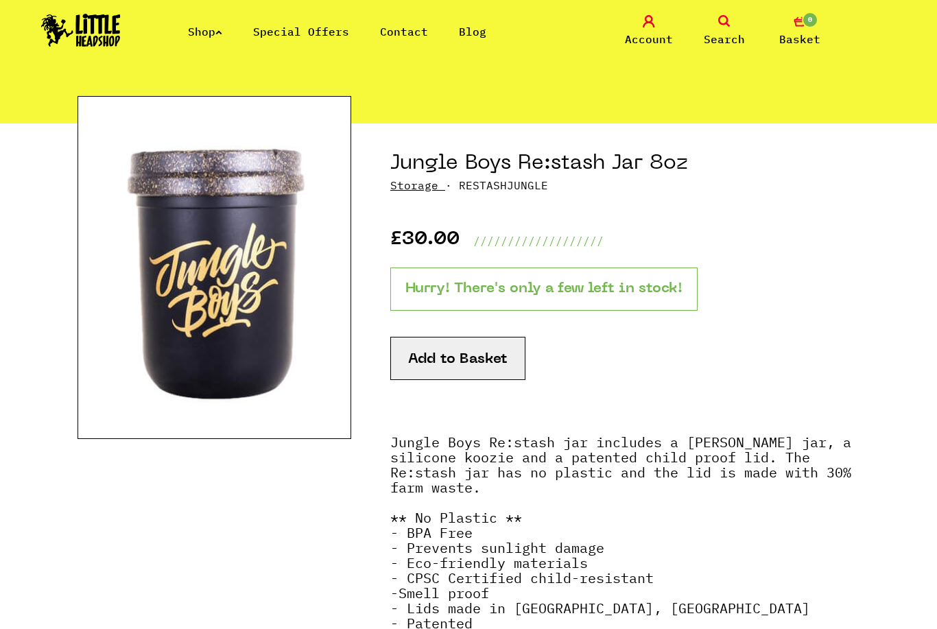
click at [491, 356] on button "Add to Basket" at bounding box center [457, 358] width 135 height 43
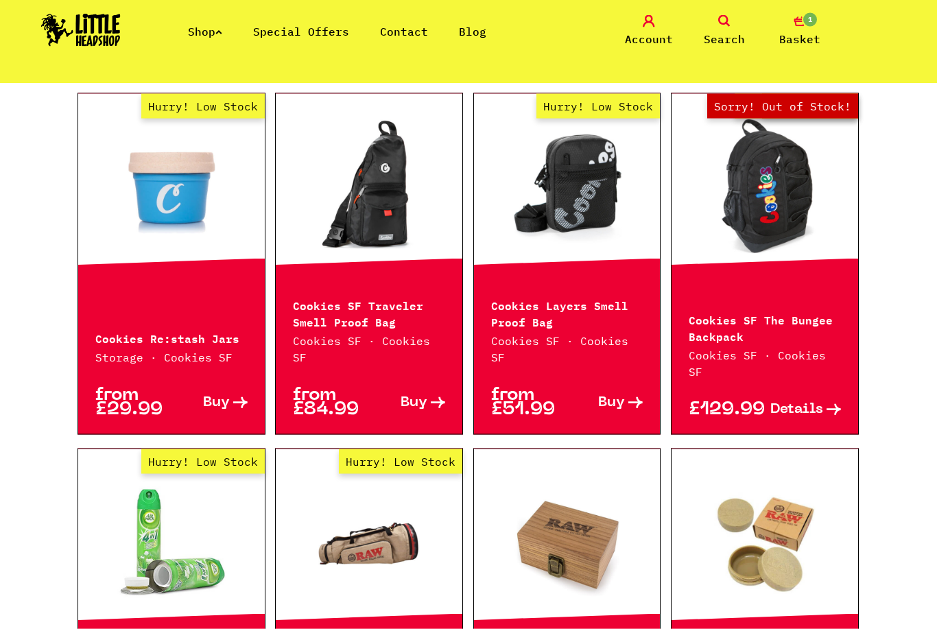
scroll to position [387, 0]
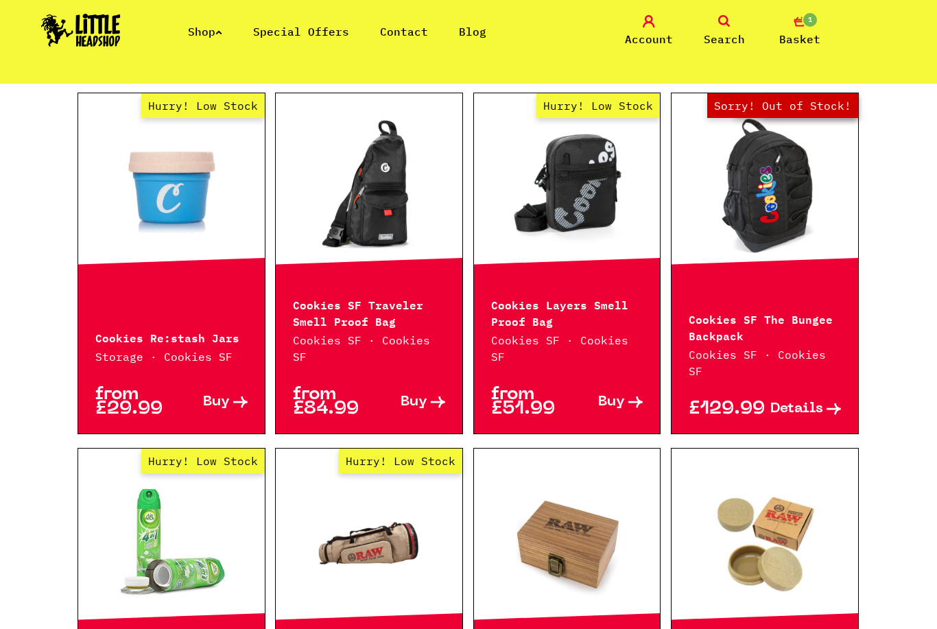
click at [169, 215] on link "Hurry! Low Stock" at bounding box center [171, 185] width 187 height 137
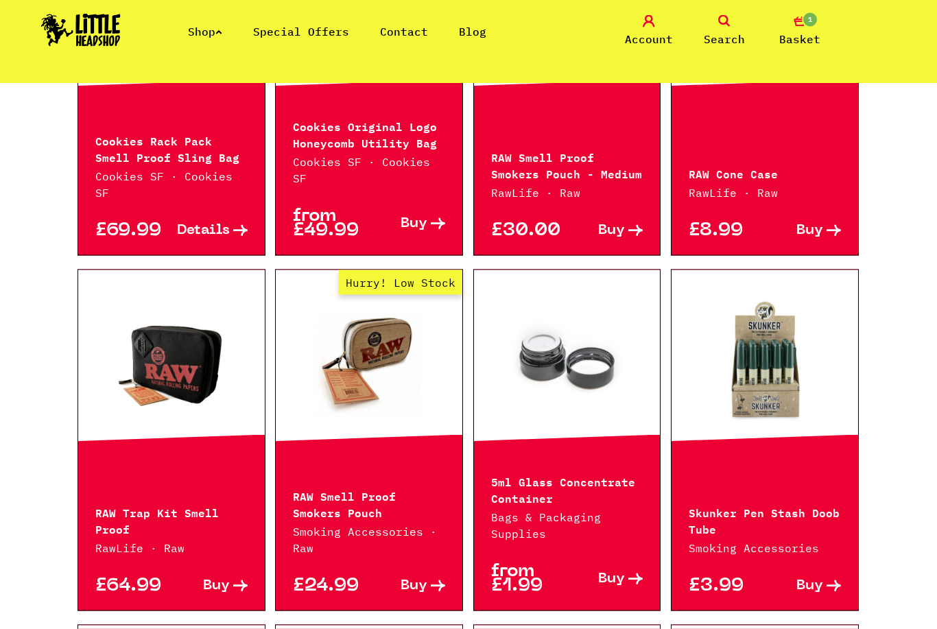
scroll to position [1256, 0]
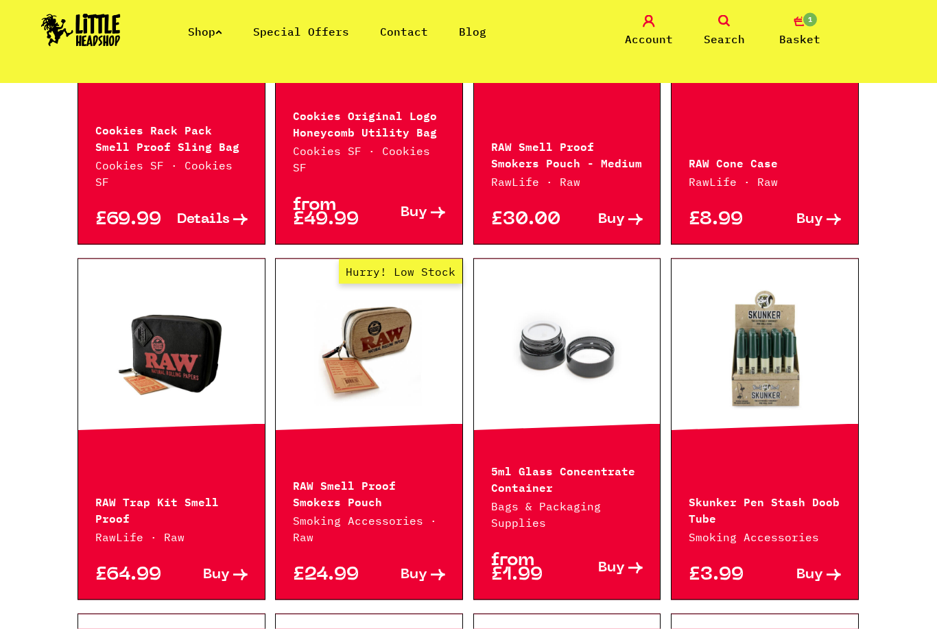
click at [161, 319] on link at bounding box center [171, 351] width 187 height 137
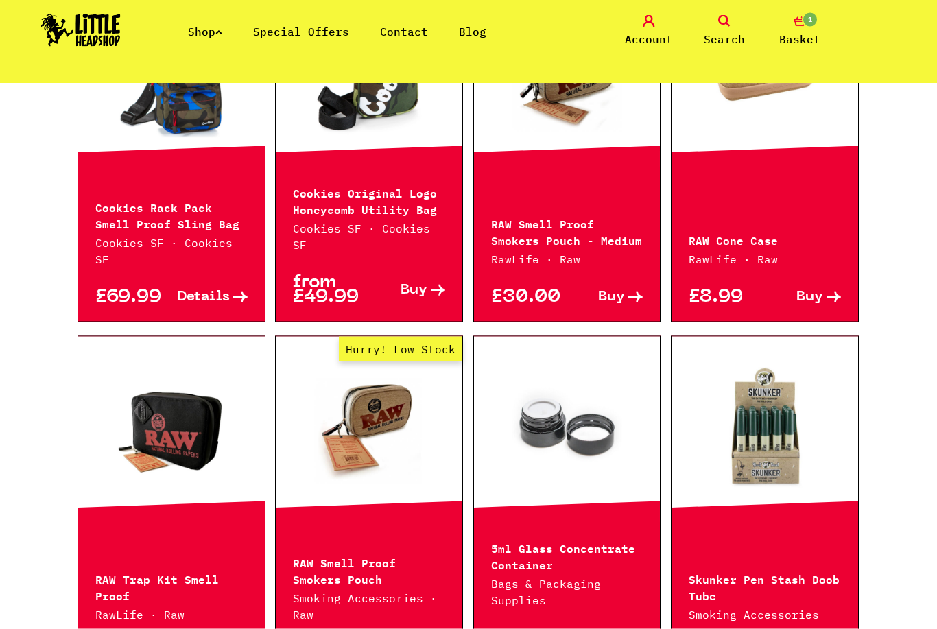
scroll to position [1179, 0]
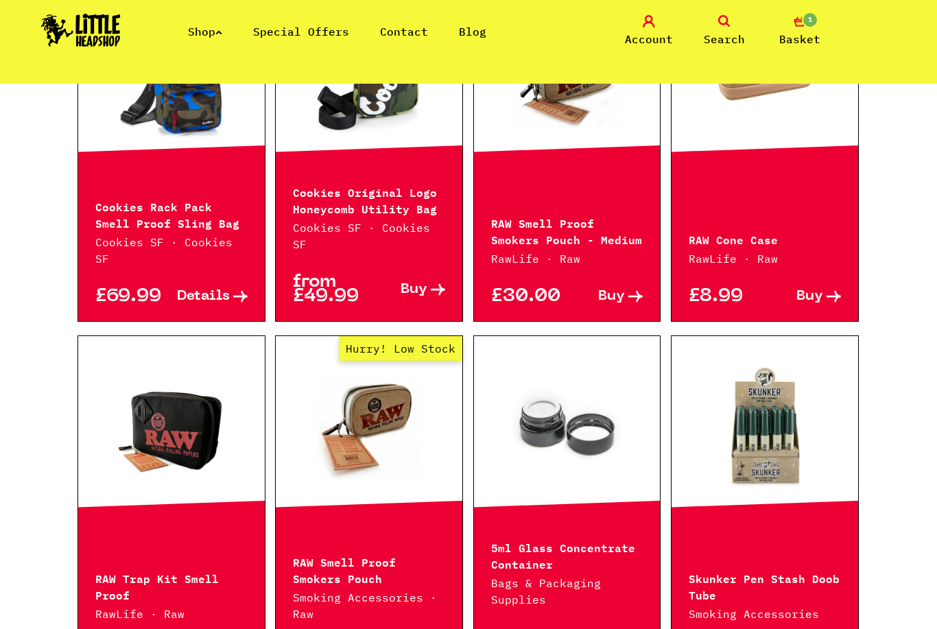
click at [355, 418] on link "Hurry! Low Stock" at bounding box center [369, 428] width 187 height 137
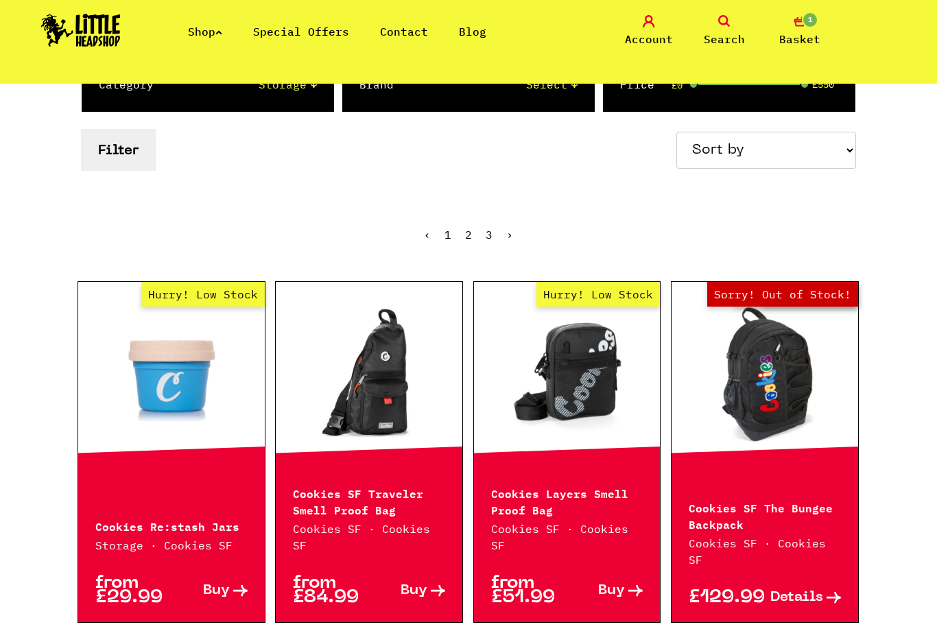
scroll to position [197, 0]
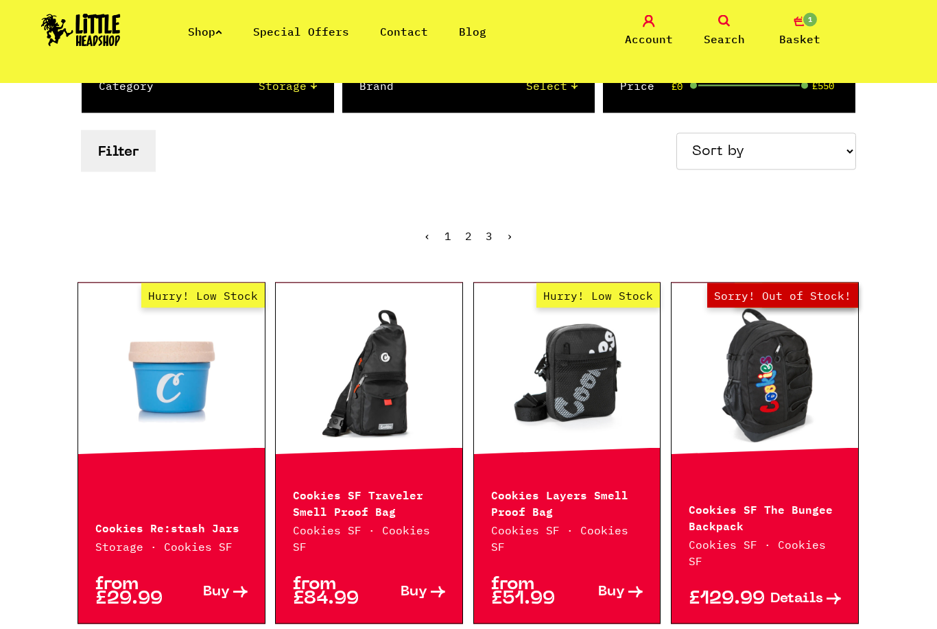
click at [599, 379] on link "Hurry! Low Stock" at bounding box center [567, 375] width 187 height 137
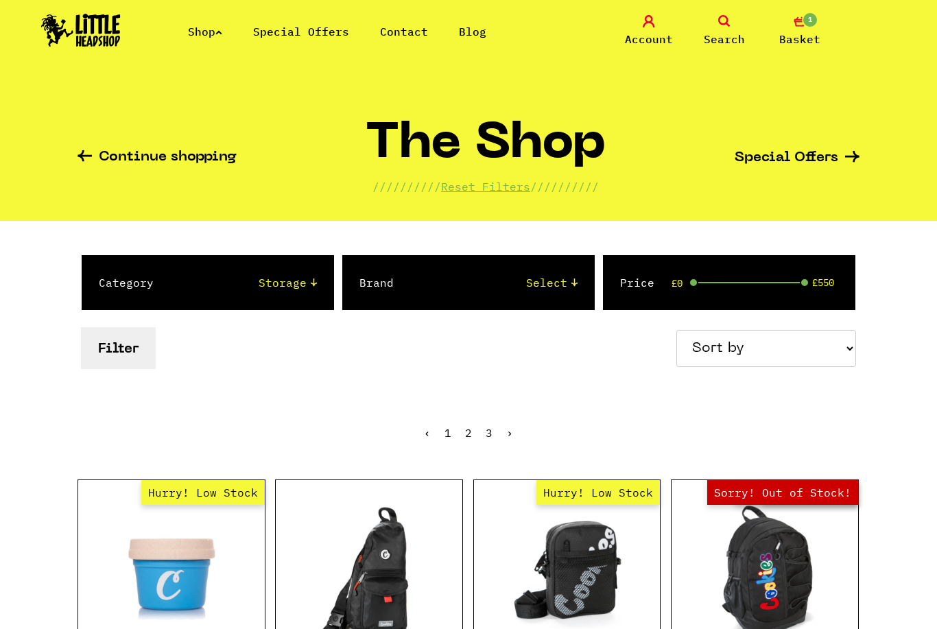
click at [233, 289] on select "Select 2 Piece 3 Piece 4 Piece 420/710 LIFE Acrylic Bongs Ashtrays Backwoods Ba…" at bounding box center [248, 282] width 135 height 16
select select "61"
click at [114, 354] on button "Filter" at bounding box center [118, 348] width 75 height 42
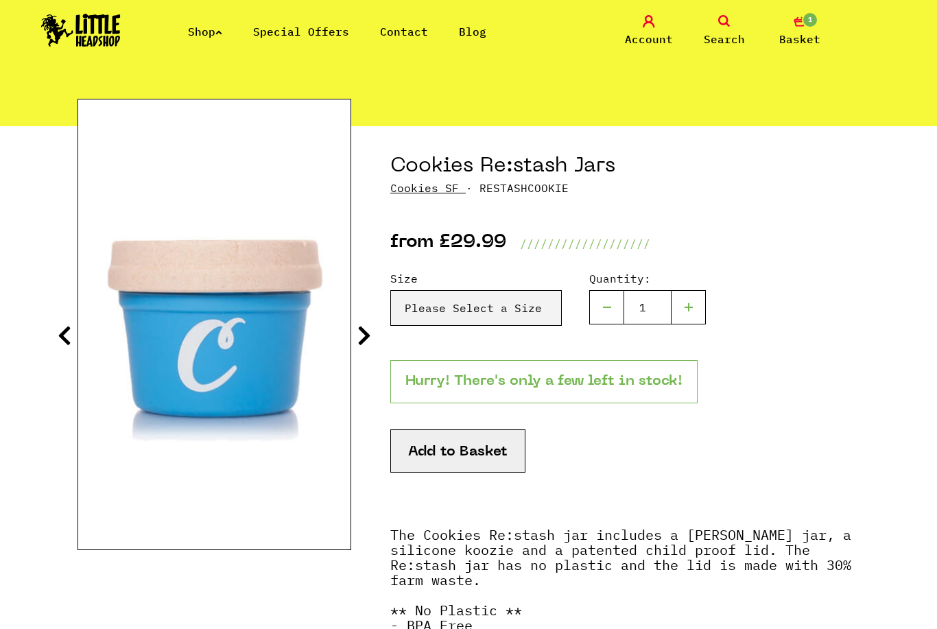
scroll to position [95, 0]
click at [363, 346] on icon at bounding box center [364, 335] width 14 height 22
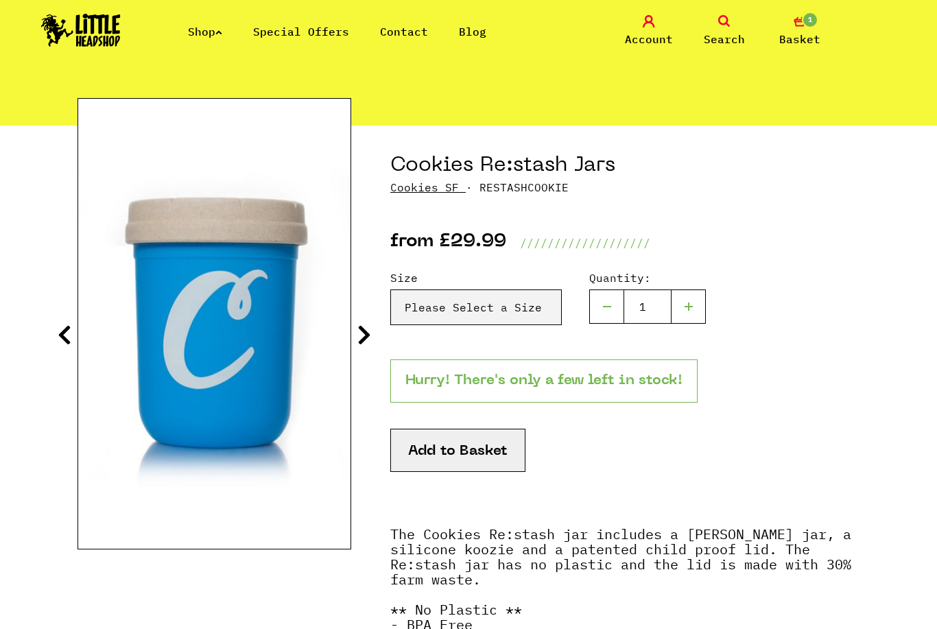
click at [369, 334] on icon at bounding box center [364, 335] width 14 height 22
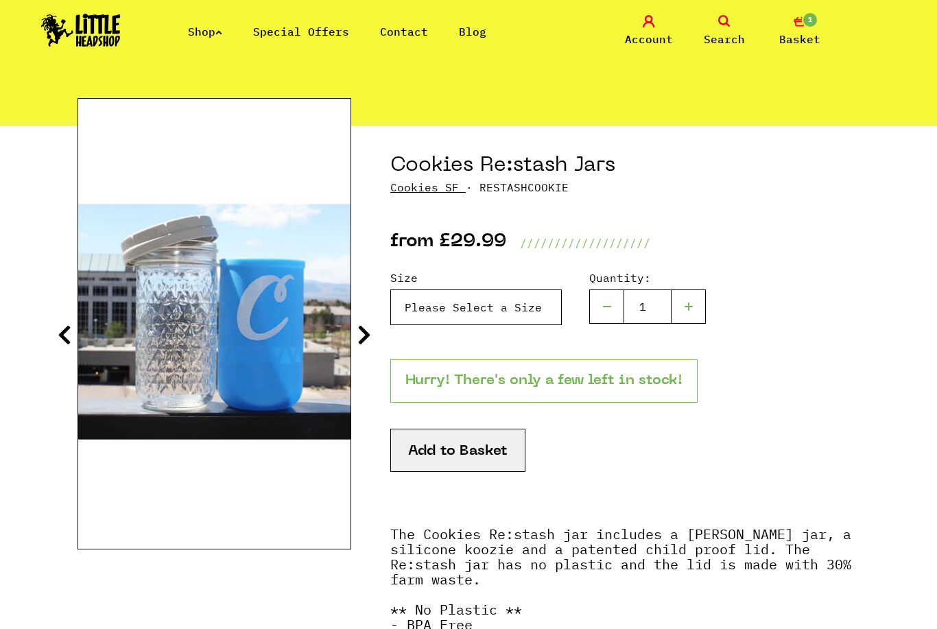
click at [529, 324] on select "Please Select a Size 4oz - £29.99 8oz - £34.99 12oz - £39.99 16oz - £49.99" at bounding box center [475, 307] width 171 height 36
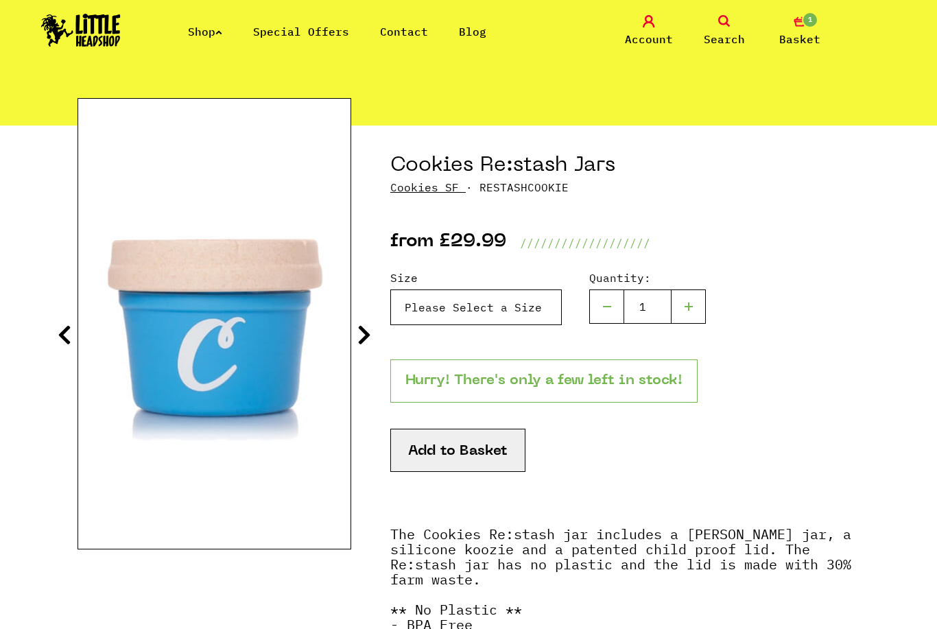
select select "889"
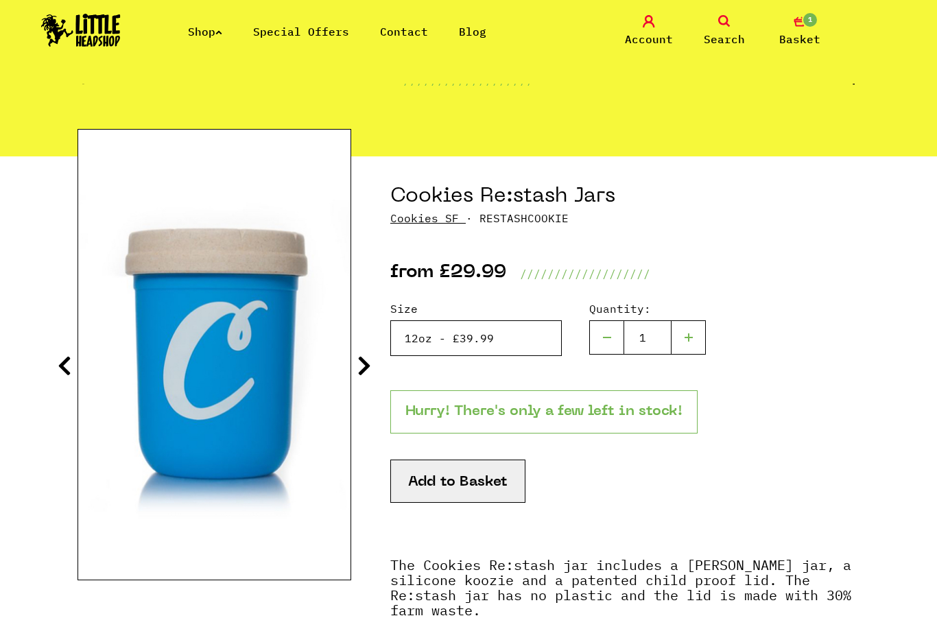
scroll to position [59, 0]
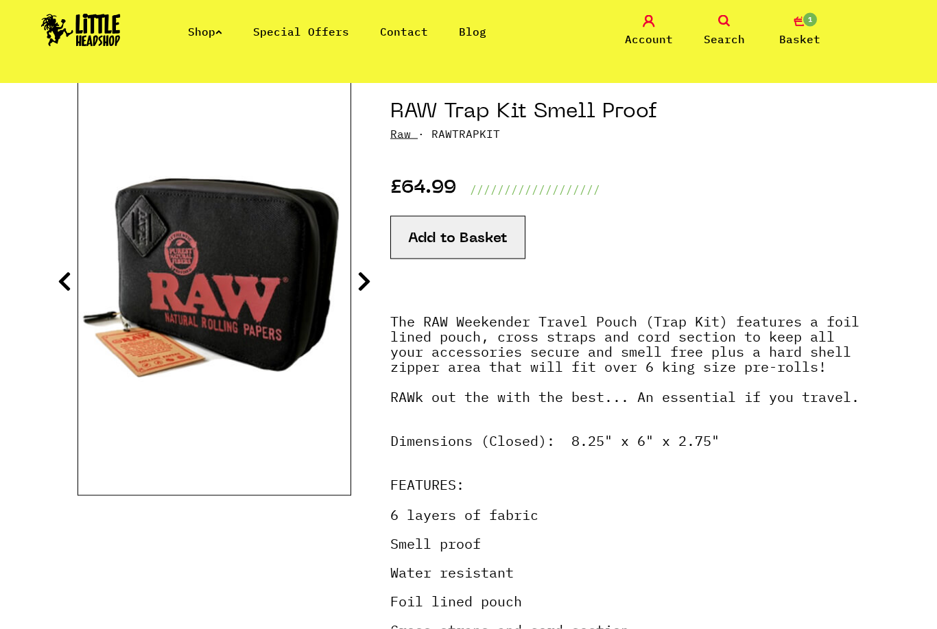
scroll to position [160, 0]
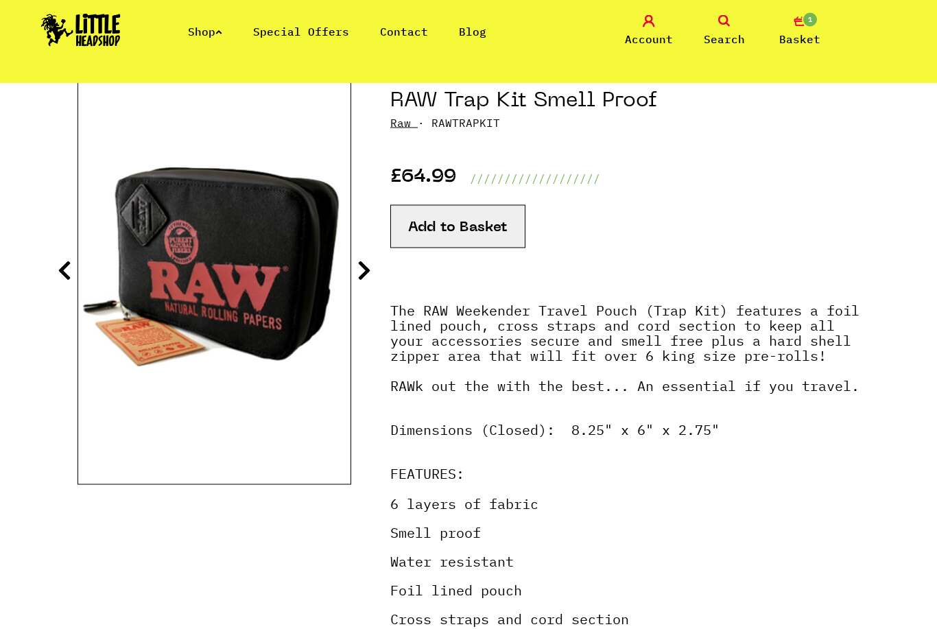
click at [369, 266] on icon at bounding box center [364, 270] width 14 height 22
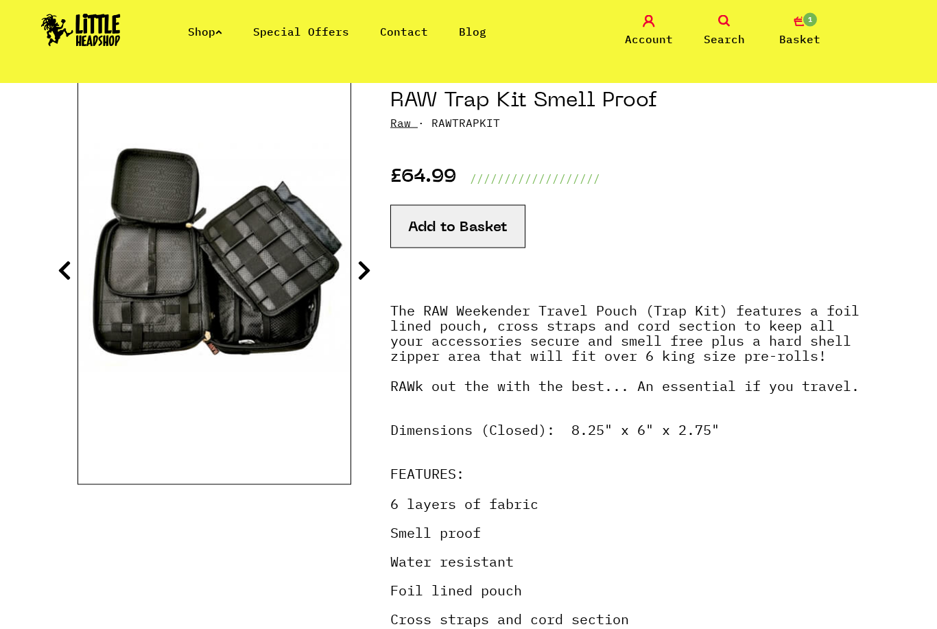
click at [370, 259] on icon at bounding box center [364, 270] width 14 height 22
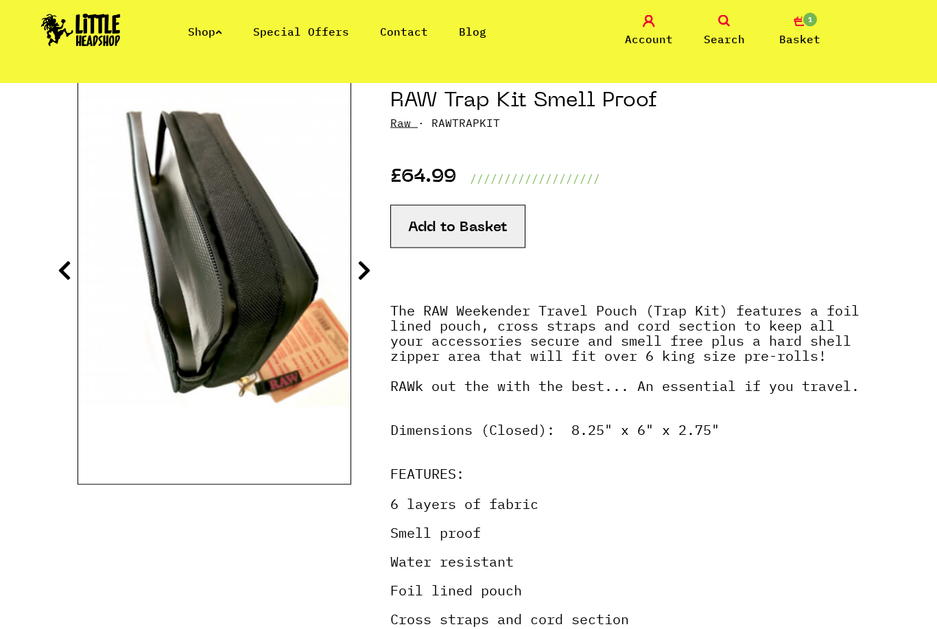
click at [370, 262] on icon at bounding box center [364, 270] width 14 height 22
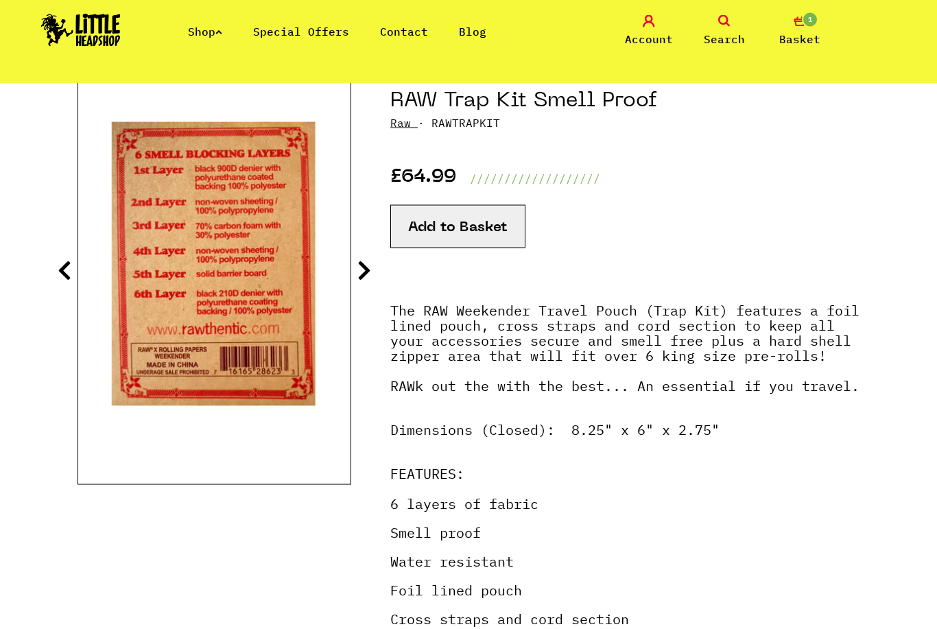
click at [370, 266] on icon at bounding box center [364, 270] width 14 height 22
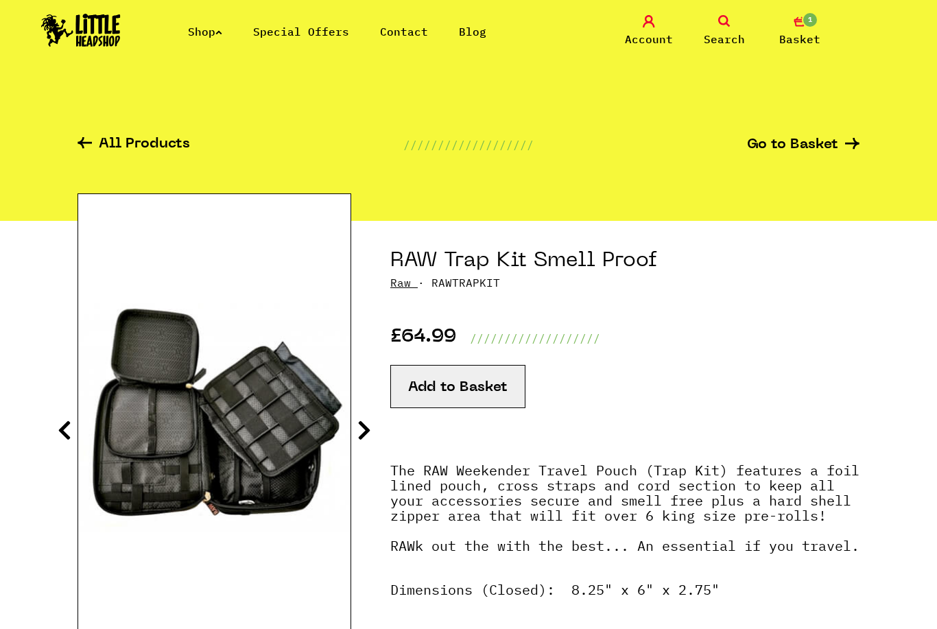
scroll to position [1, 0]
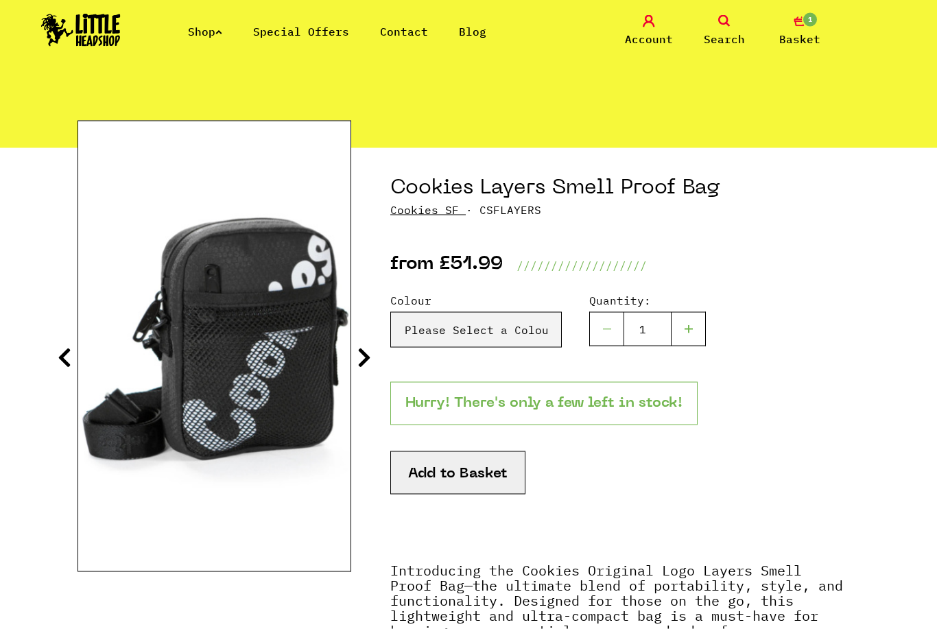
scroll to position [152, 0]
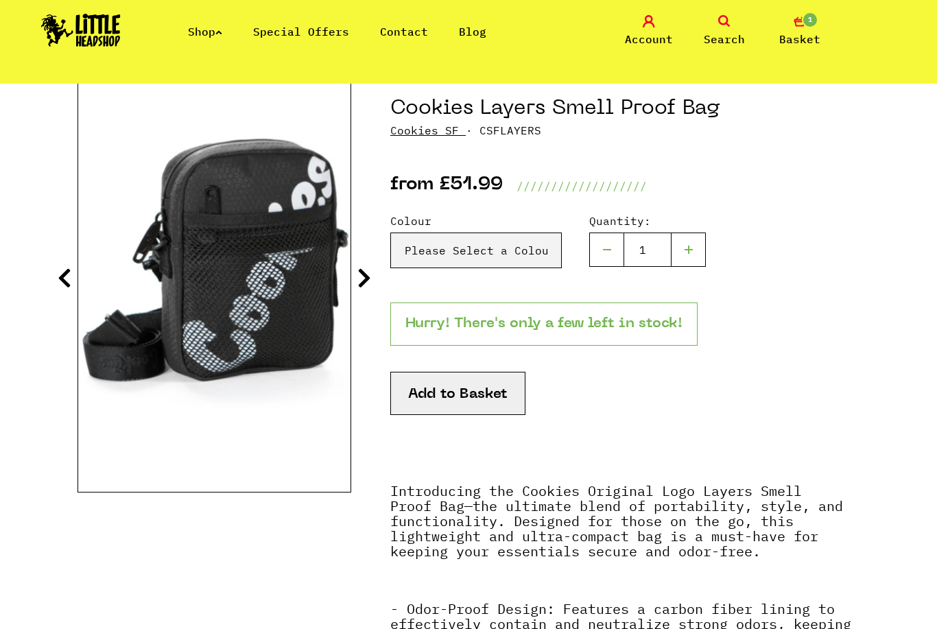
click at [368, 281] on icon at bounding box center [364, 278] width 14 height 22
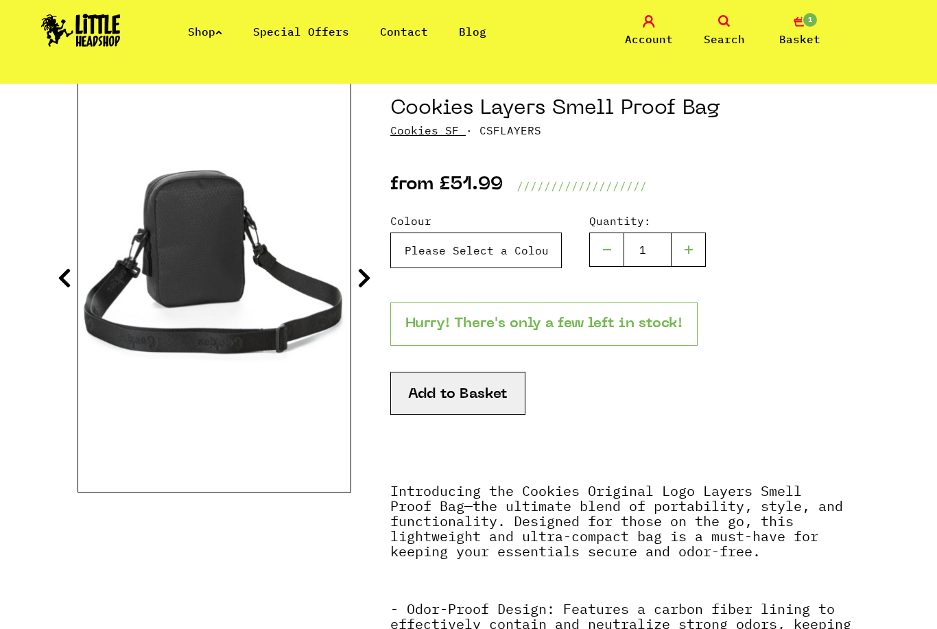
click at [493, 258] on select "Please Select a Colour Black - £51.99" at bounding box center [475, 250] width 171 height 36
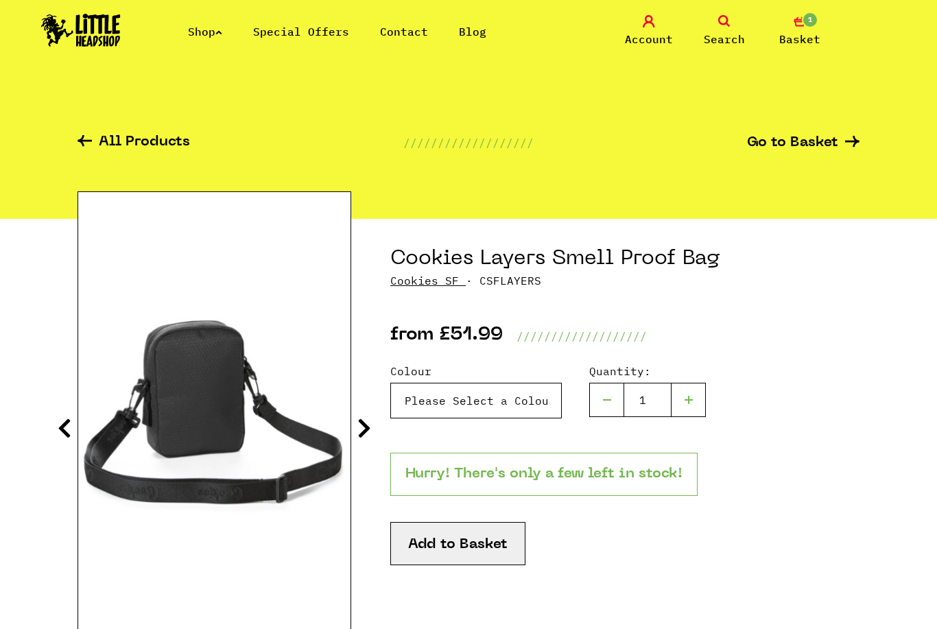
scroll to position [0, 0]
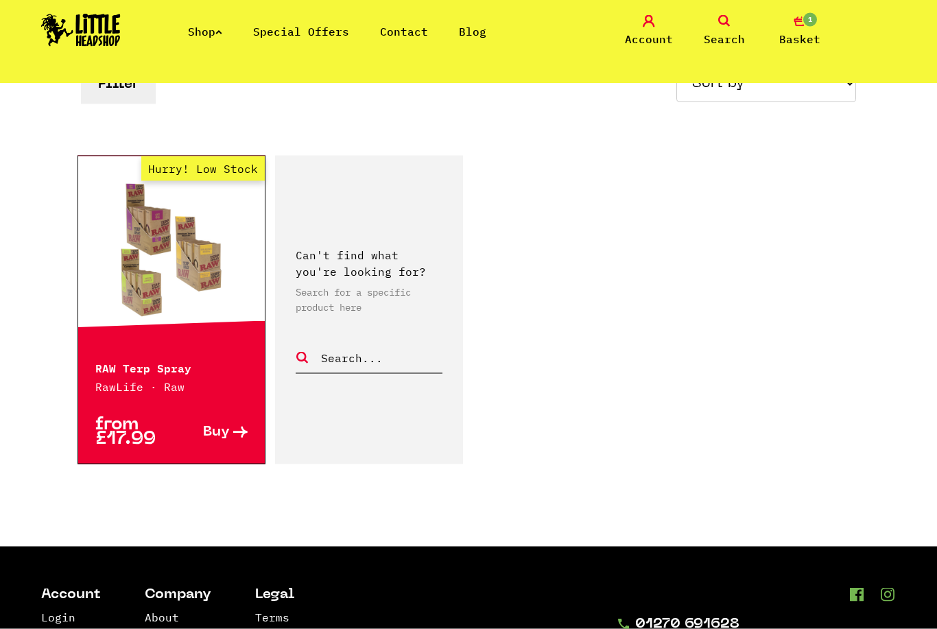
scroll to position [265, 0]
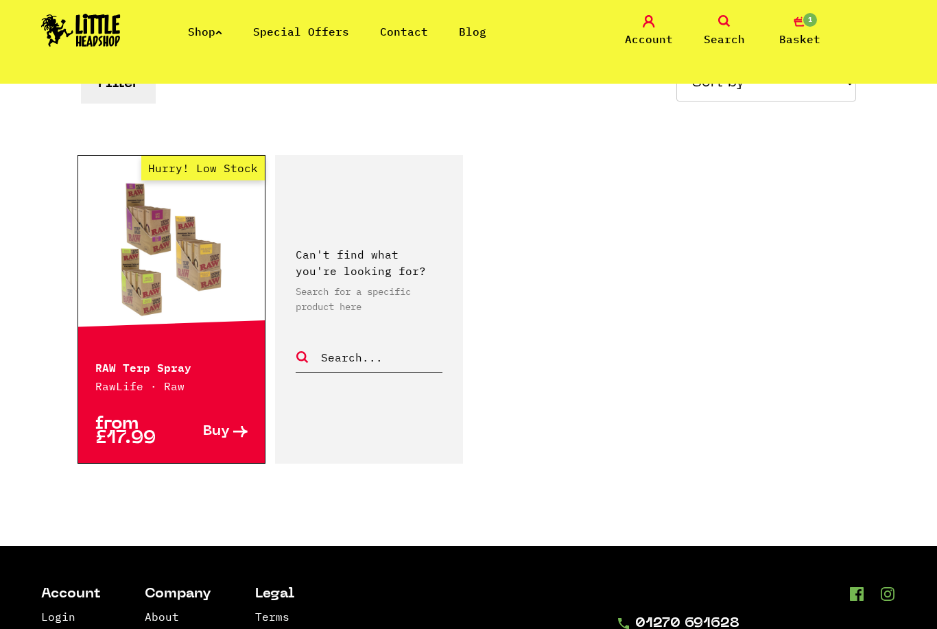
click at [202, 291] on link "Hurry! Low Stock" at bounding box center [171, 248] width 187 height 137
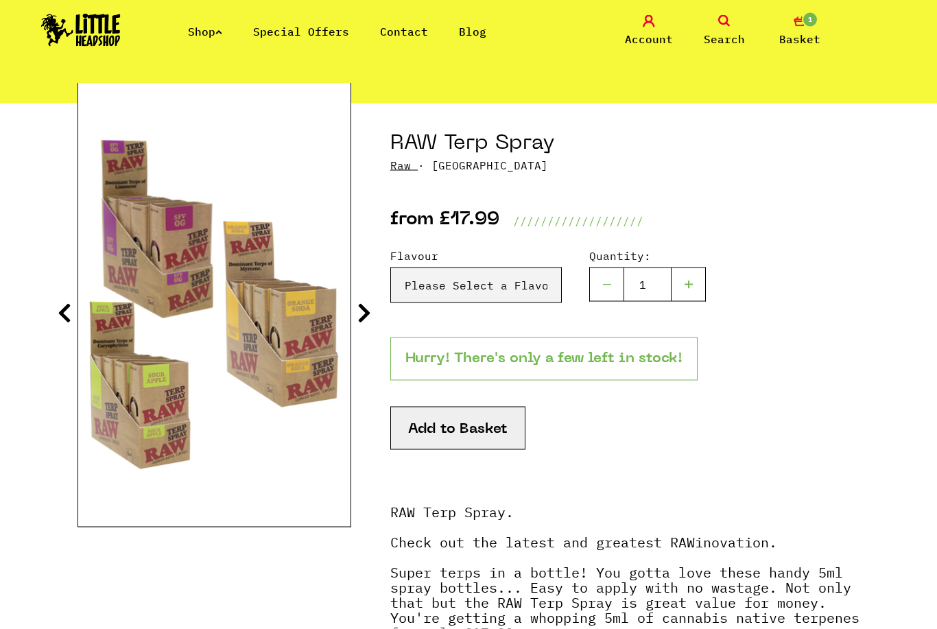
scroll to position [118, 0]
click at [524, 287] on select "Please Select a Flavour Sour Apple - £17.99 Orange Soda - £17.99 SFV OG - £17.9…" at bounding box center [475, 285] width 171 height 36
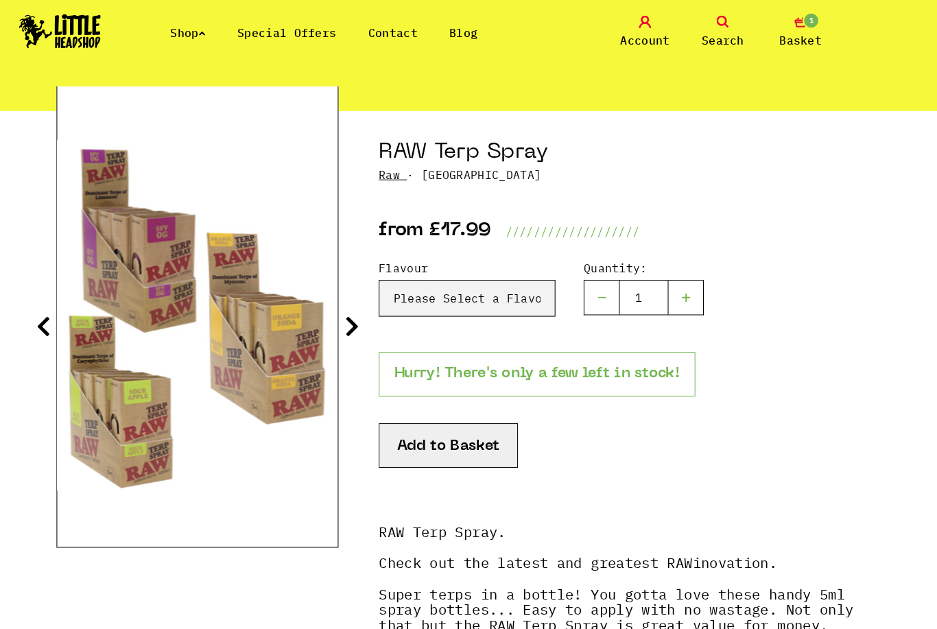
scroll to position [113, 0]
drag, startPoint x: 530, startPoint y: 151, endPoint x: 304, endPoint y: 141, distance: 225.8
drag, startPoint x: 368, startPoint y: 150, endPoint x: 559, endPoint y: 158, distance: 191.5
click at [559, 158] on h1 "RAW Terp Spray" at bounding box center [624, 148] width 469 height 26
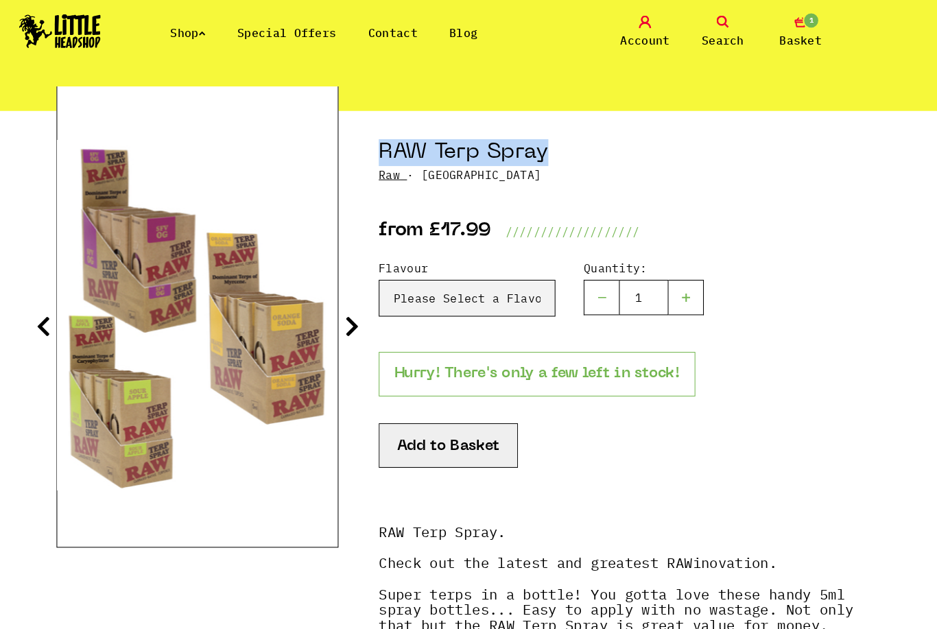
copy h1 "RAW Terp Spray"
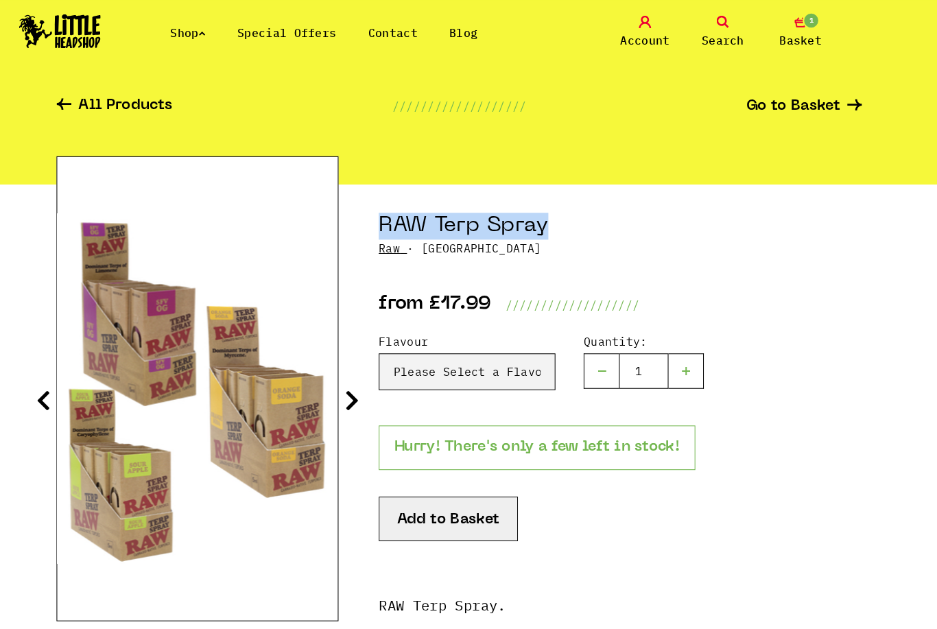
scroll to position [41, 0]
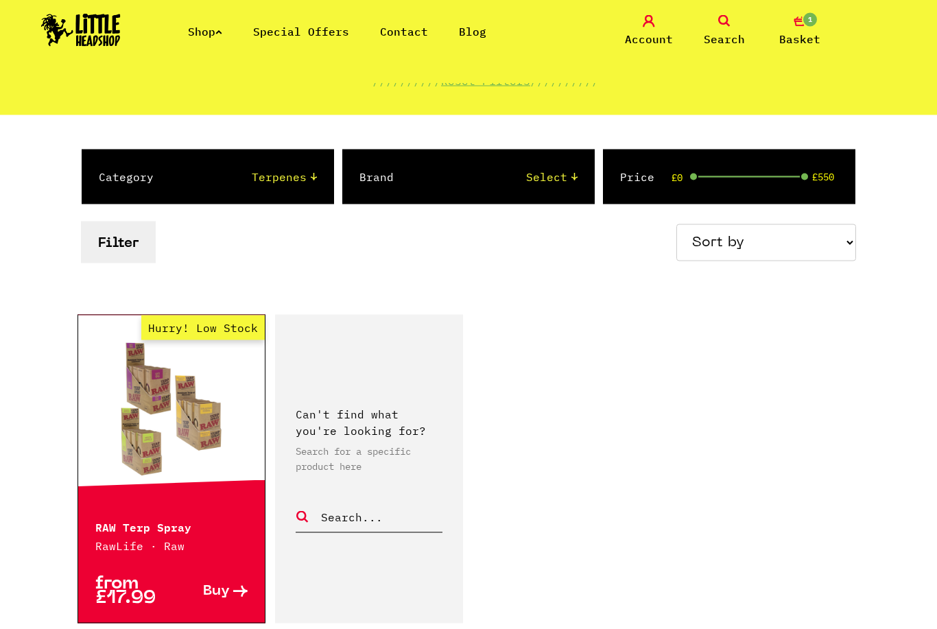
scroll to position [106, 0]
click at [137, 242] on button "Filter" at bounding box center [118, 242] width 75 height 42
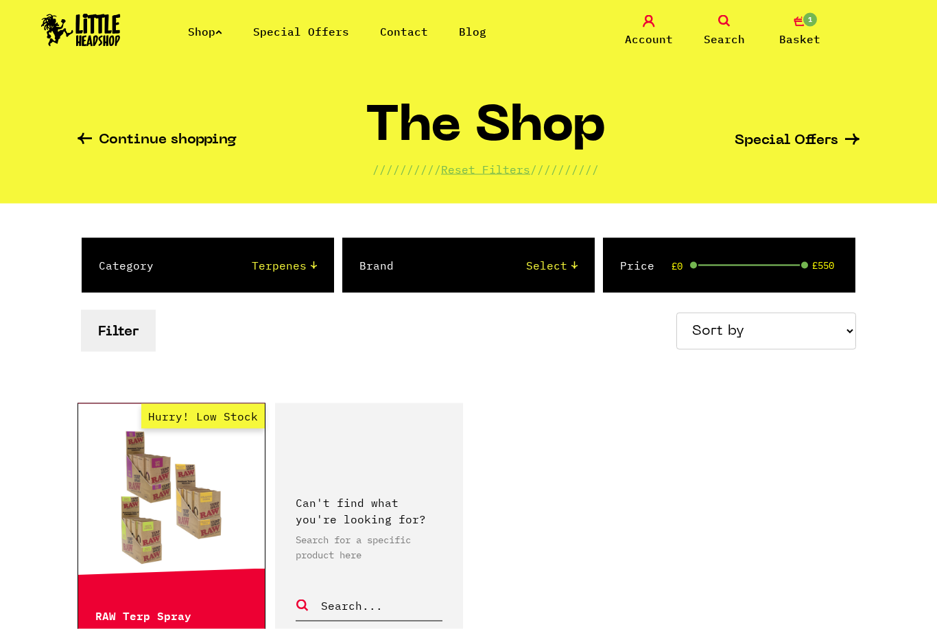
scroll to position [10, 0]
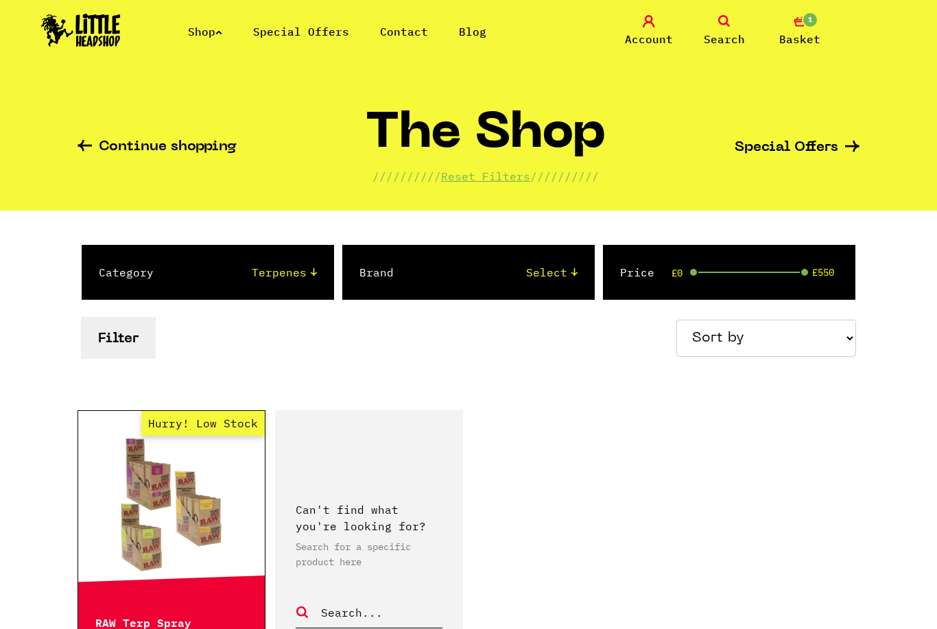
click at [304, 278] on select "Select 2 Piece 3 Piece 4 Piece 420/710 LIFE Acrylic Bongs Ashtrays Backwoods Ba…" at bounding box center [248, 272] width 135 height 16
select select "62"
click at [132, 348] on button "Filter" at bounding box center [118, 338] width 75 height 42
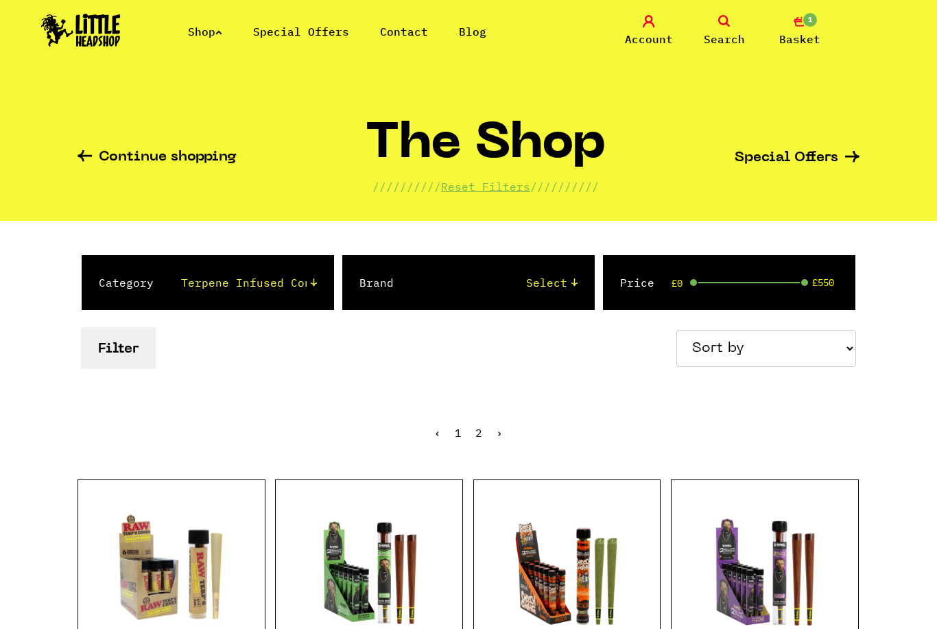
click at [293, 286] on select "Select 2 Piece 3 Piece 4 Piece 420/710 LIFE Acrylic Bongs Ashtrays Backwoods Ba…" at bounding box center [248, 282] width 135 height 16
select select "40"
click at [141, 349] on button "Filter" at bounding box center [118, 348] width 75 height 42
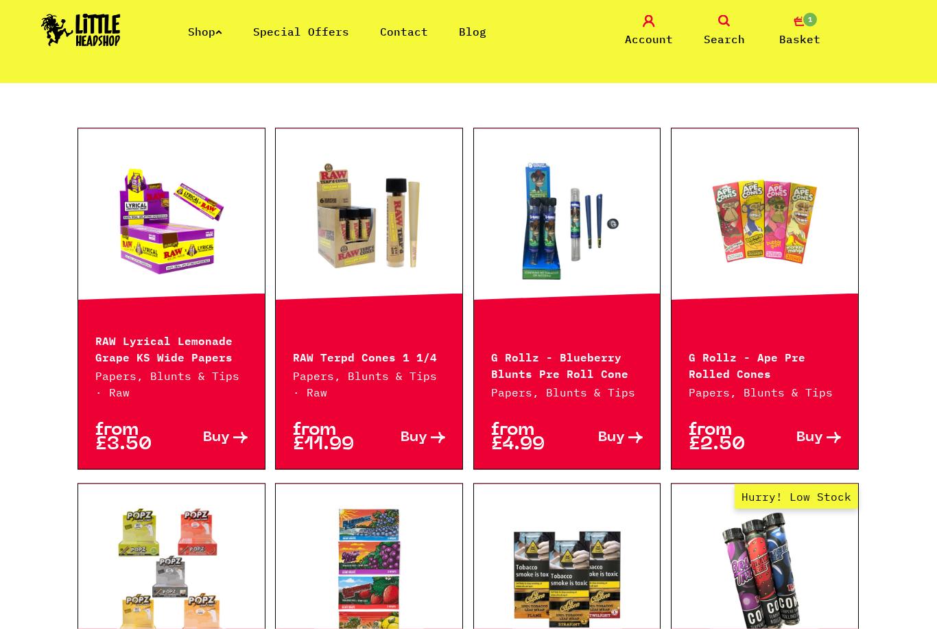
scroll to position [293, 0]
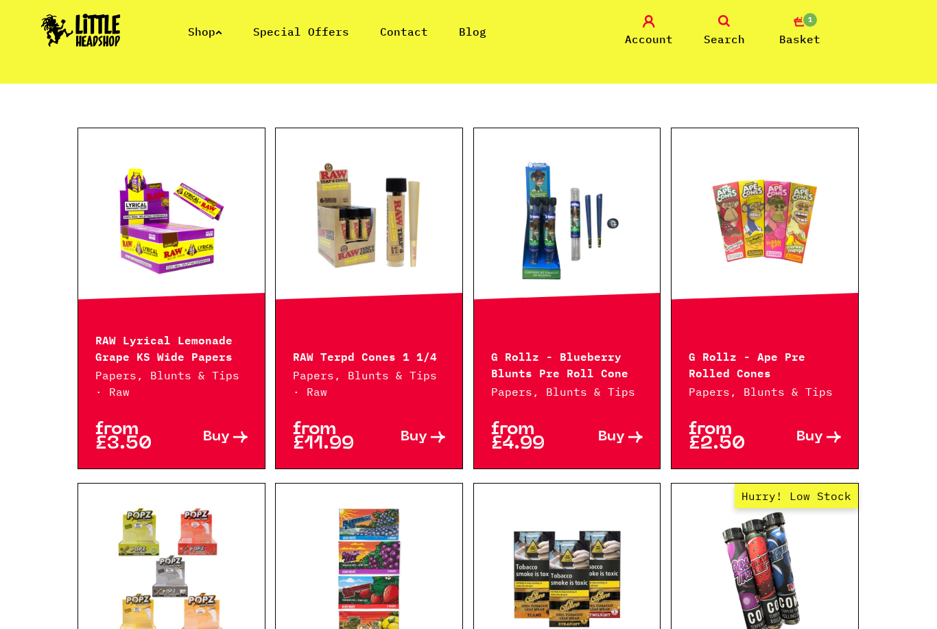
click at [191, 360] on p "RAW Lyrical Lemonade Grape KS Wide Papers" at bounding box center [171, 347] width 152 height 33
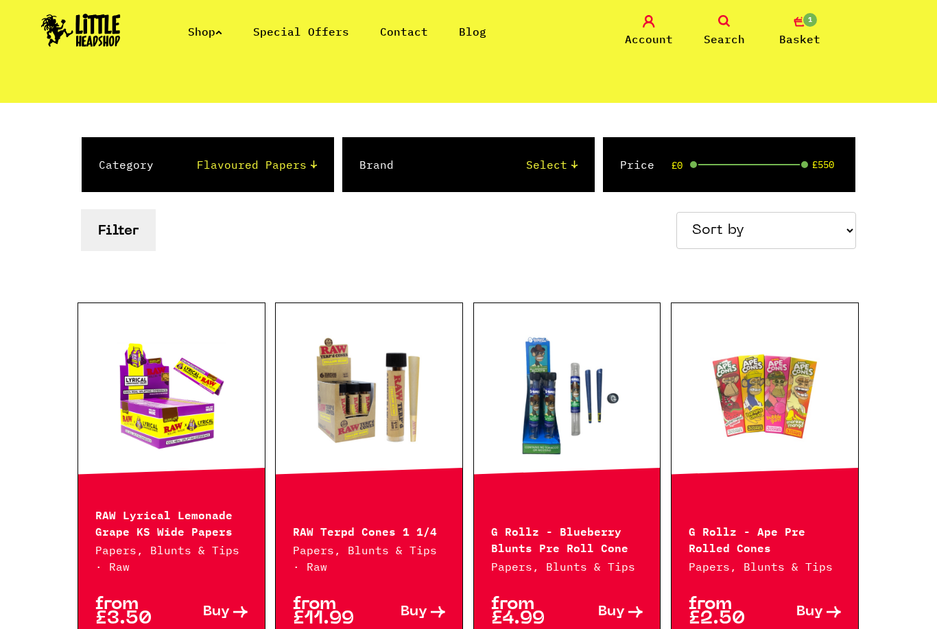
scroll to position [117, 0]
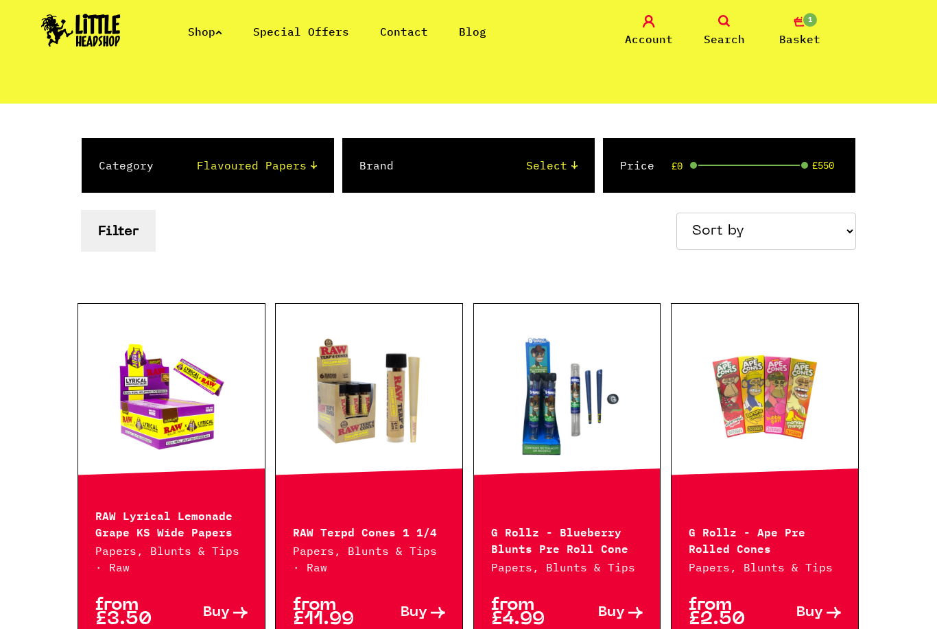
click at [202, 399] on link at bounding box center [171, 396] width 187 height 137
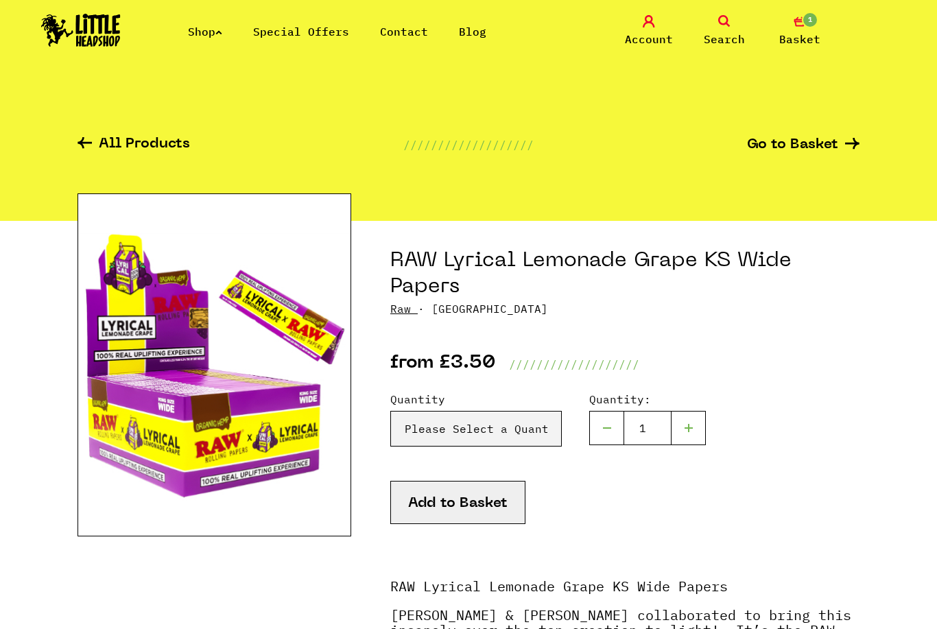
scroll to position [1, 0]
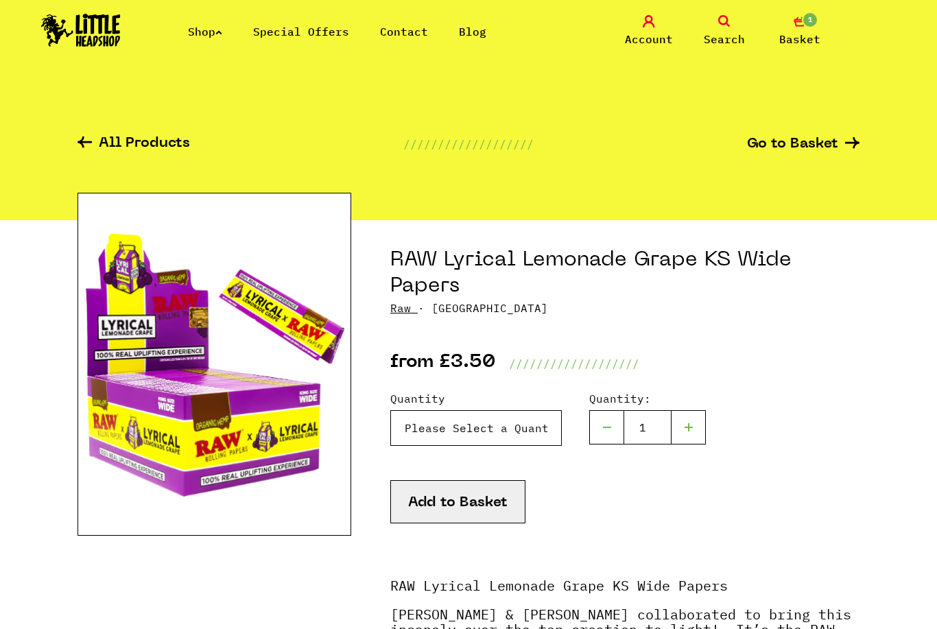
click at [538, 437] on select "Please Select a Quantity X 1 Pack - £3.50 X 10 Packs - £29.95" at bounding box center [475, 428] width 171 height 36
select select "2045"
click at [490, 503] on button "Add to Basket" at bounding box center [457, 501] width 135 height 43
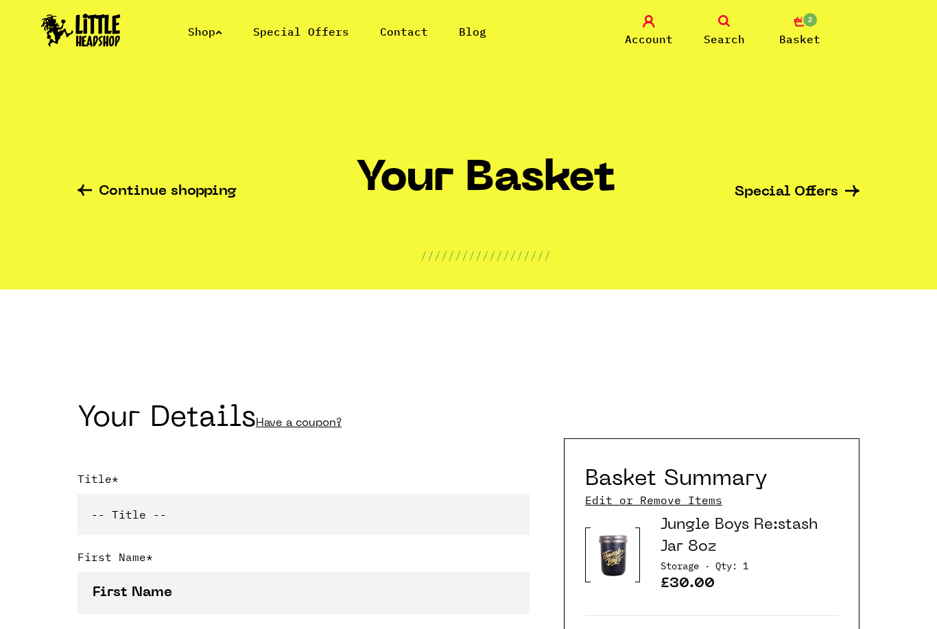
click at [178, 197] on link "Continue shopping" at bounding box center [156, 192] width 159 height 16
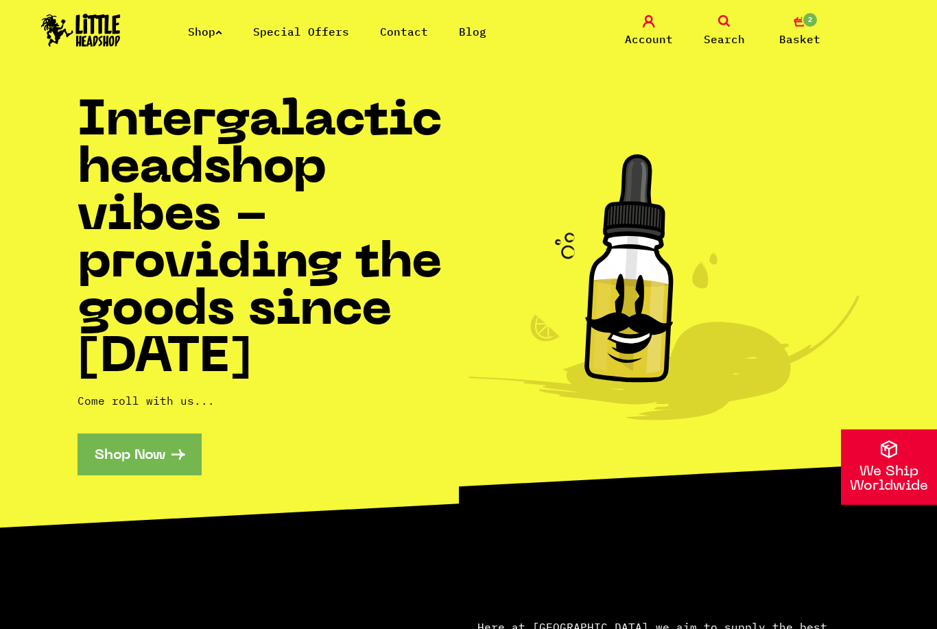
click at [220, 37] on link "Shop" at bounding box center [205, 32] width 34 height 14
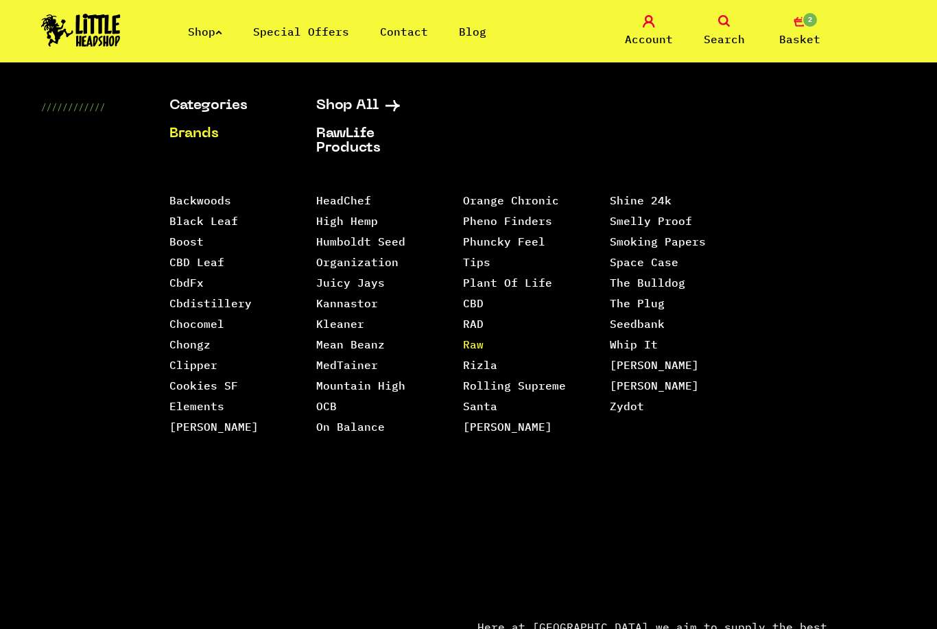
click at [482, 337] on link "Raw" at bounding box center [473, 344] width 21 height 14
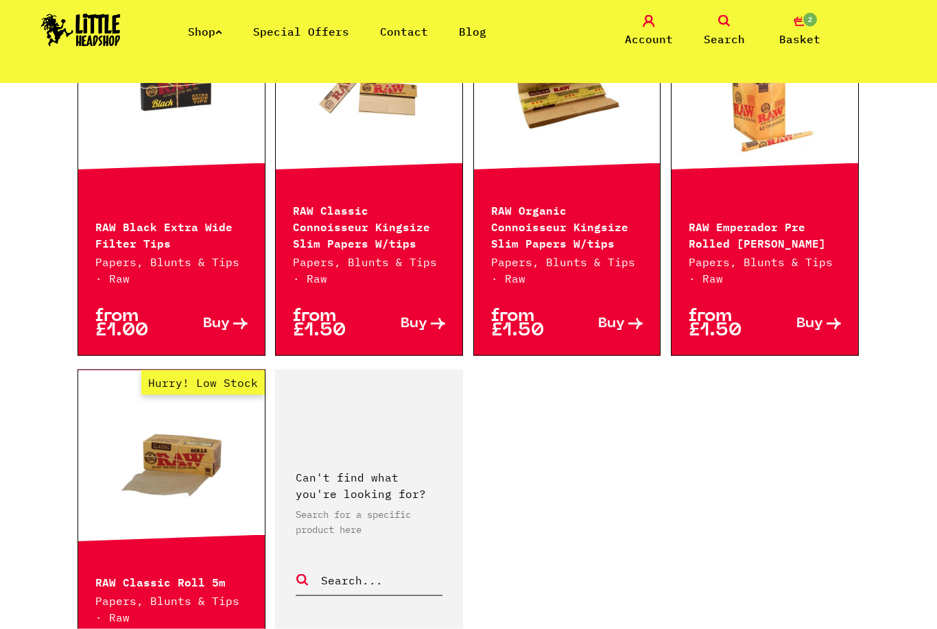
scroll to position [2079, 0]
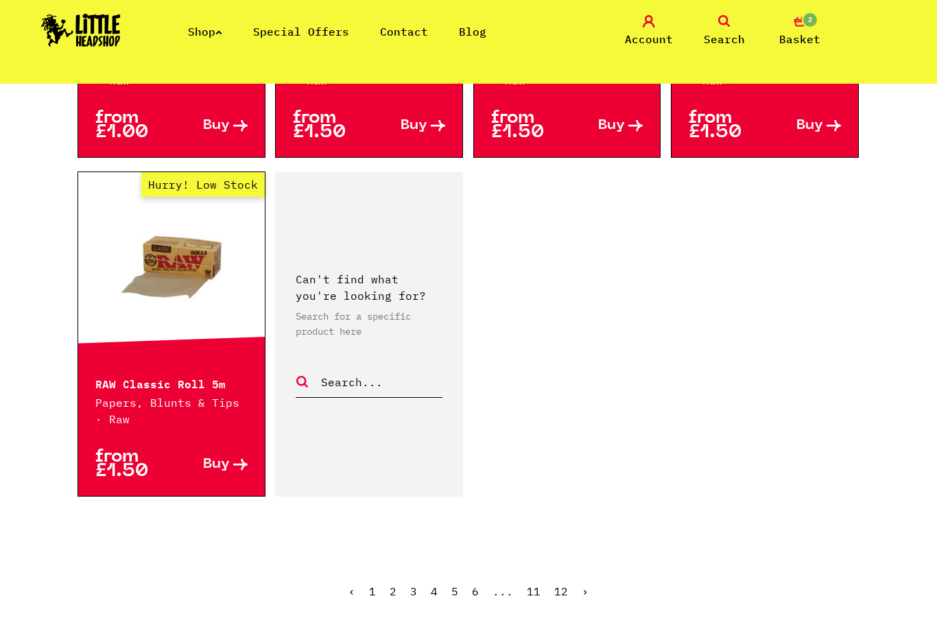
click at [408, 590] on ul "‹ 1 2 3 4 5 6 ... 11 12 ›" at bounding box center [468, 601] width 782 height 59
click at [200, 37] on link "Shop" at bounding box center [205, 32] width 34 height 14
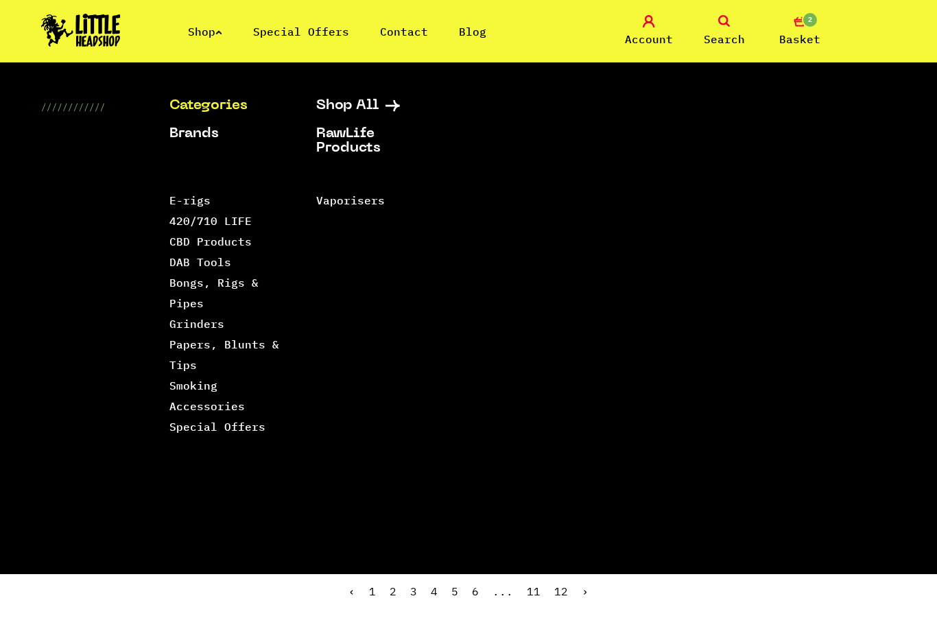
click at [206, 51] on div "Shop Special Offers Contact Blog Account Search 2 Basket" at bounding box center [468, 31] width 937 height 62
click at [184, 350] on link "Papers, Blunts & Tips" at bounding box center [224, 354] width 110 height 34
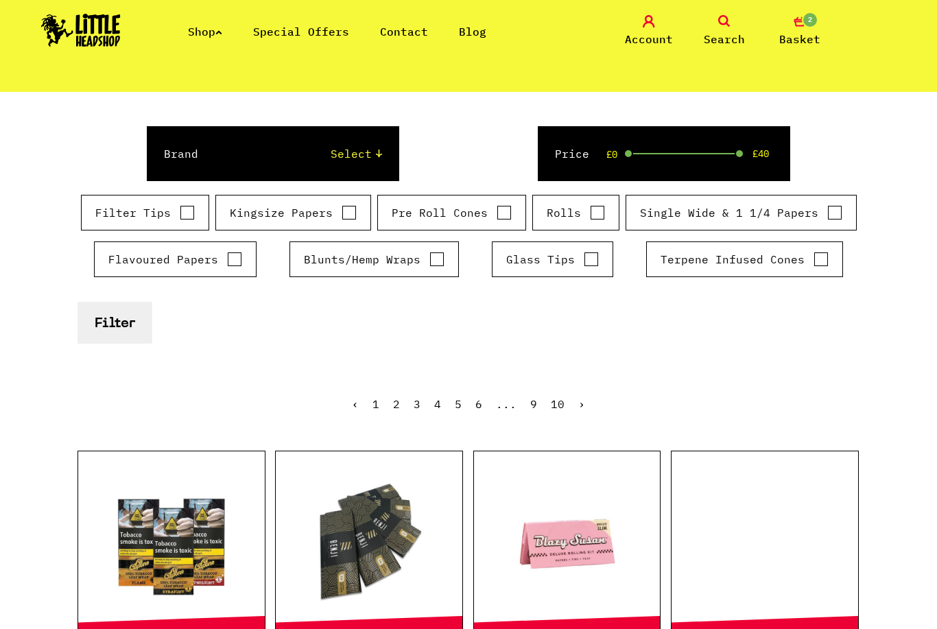
scroll to position [175, 0]
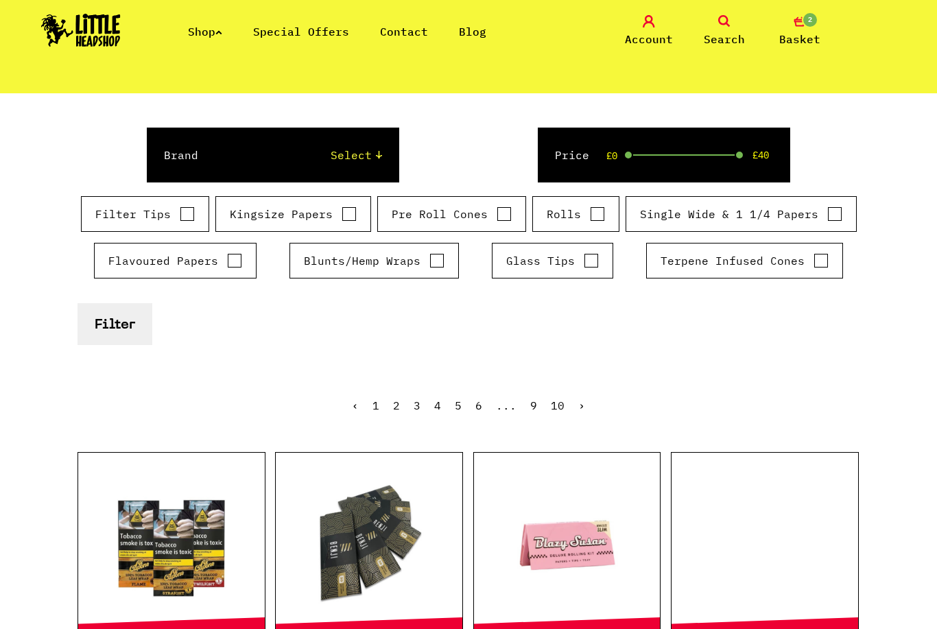
click at [329, 209] on label "Kingsize Papers" at bounding box center [293, 214] width 127 height 16
click at [341, 209] on input "Kingsize Papers" at bounding box center [348, 214] width 15 height 14
checkbox input "true"
click at [93, 341] on button "Filter" at bounding box center [114, 324] width 75 height 42
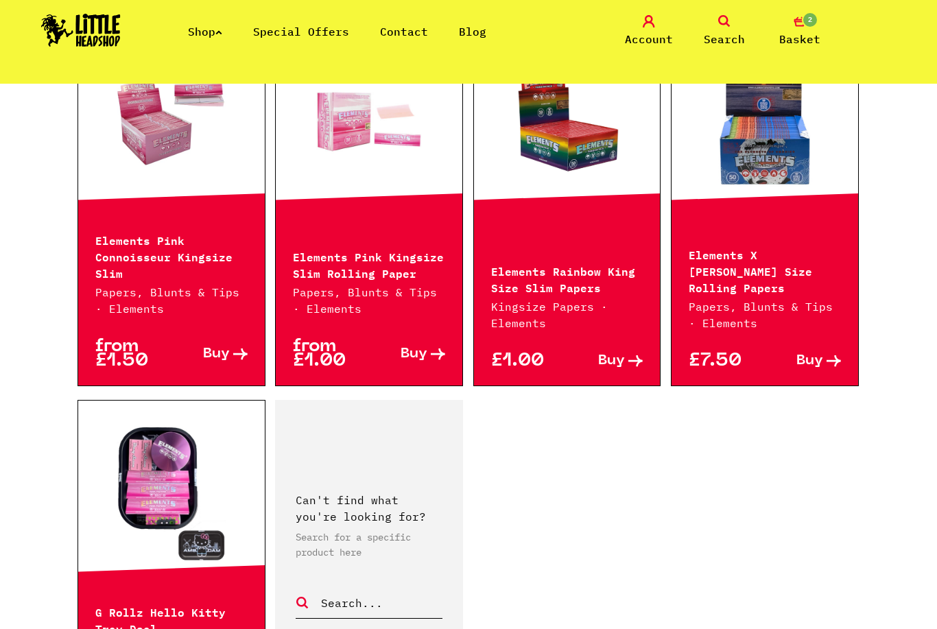
scroll to position [2006, 0]
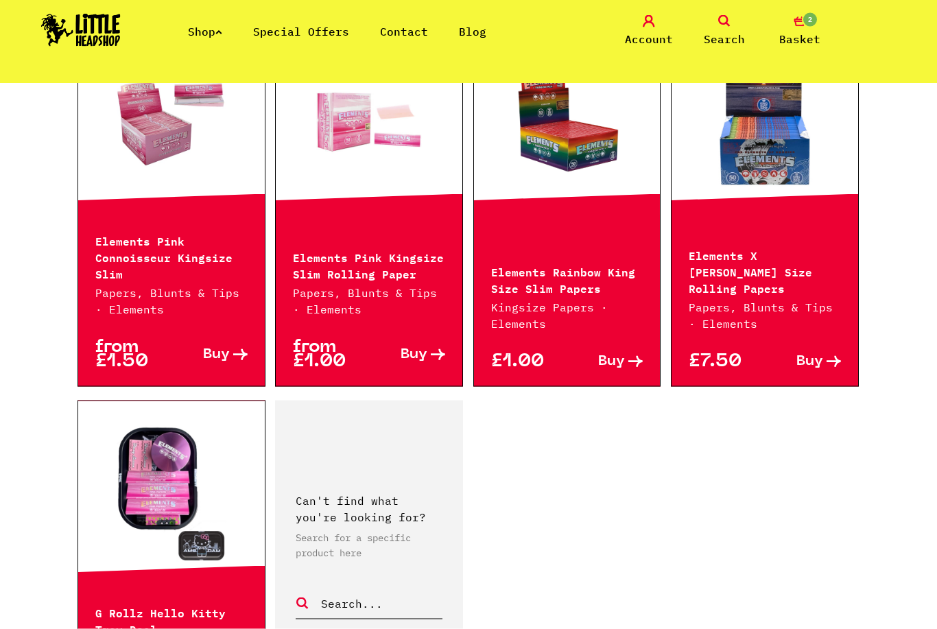
click at [800, 299] on p "Papers, Blunts & Tips · Elements" at bounding box center [764, 315] width 152 height 33
click at [736, 355] on p "£7.50" at bounding box center [726, 362] width 76 height 14
click at [764, 309] on p "Papers, Blunts & Tips · Elements" at bounding box center [764, 315] width 152 height 33
click at [814, 355] on span "Buy" at bounding box center [809, 362] width 27 height 14
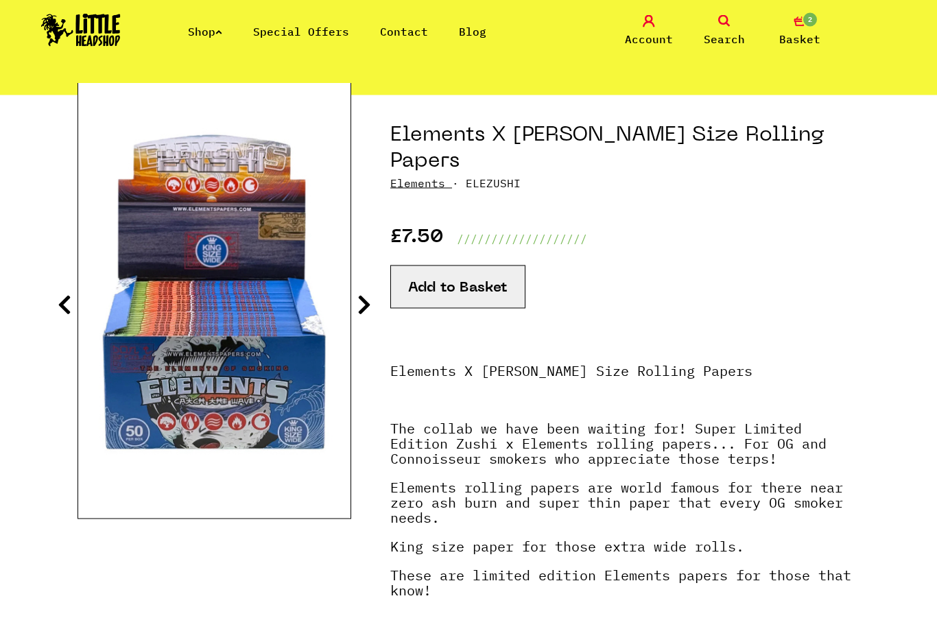
scroll to position [126, 0]
click at [492, 265] on button "Add to Basket" at bounding box center [457, 286] width 135 height 43
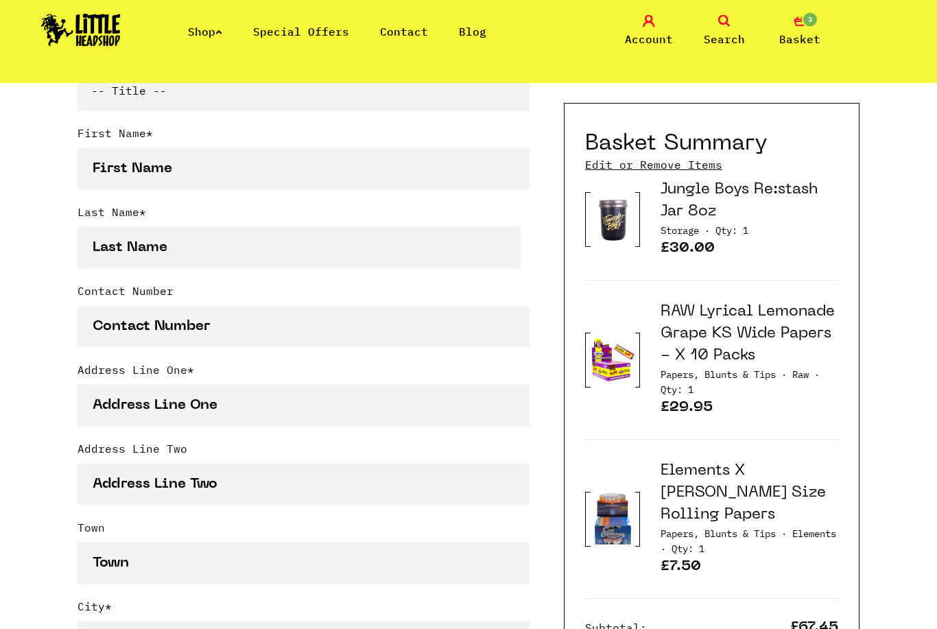
scroll to position [436, 0]
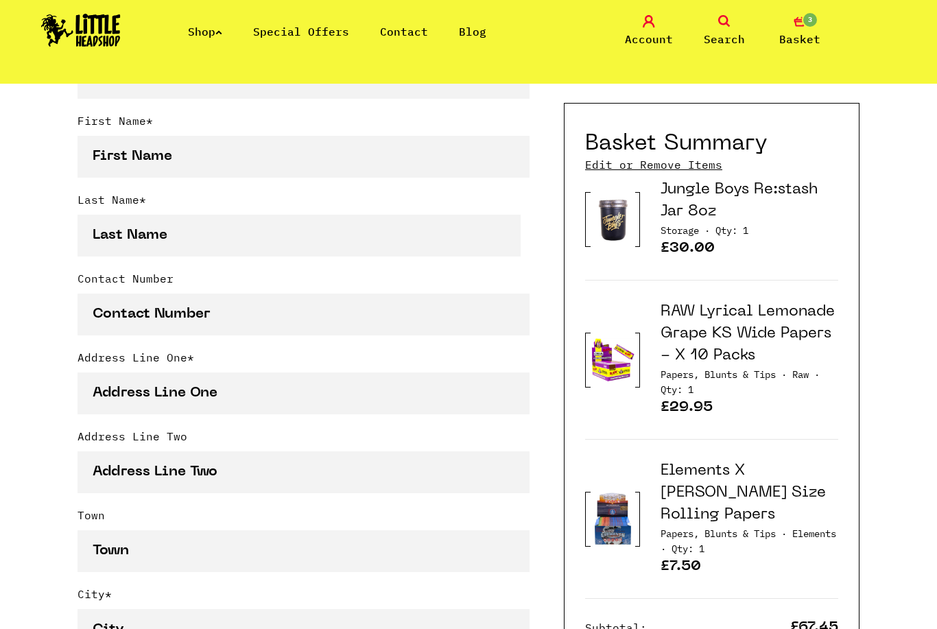
click at [704, 542] on span "Qty: 1" at bounding box center [687, 548] width 33 height 12
click at [690, 560] on p "£7.50" at bounding box center [749, 569] width 178 height 18
click at [710, 527] on span "Papers, Blunts & Tips ·" at bounding box center [723, 533] width 126 height 12
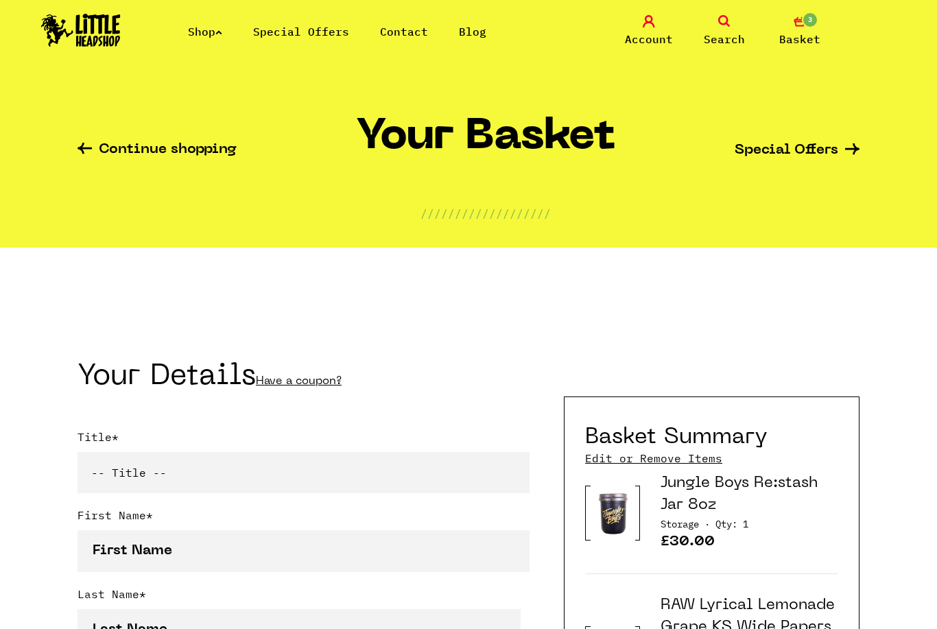
scroll to position [0, 0]
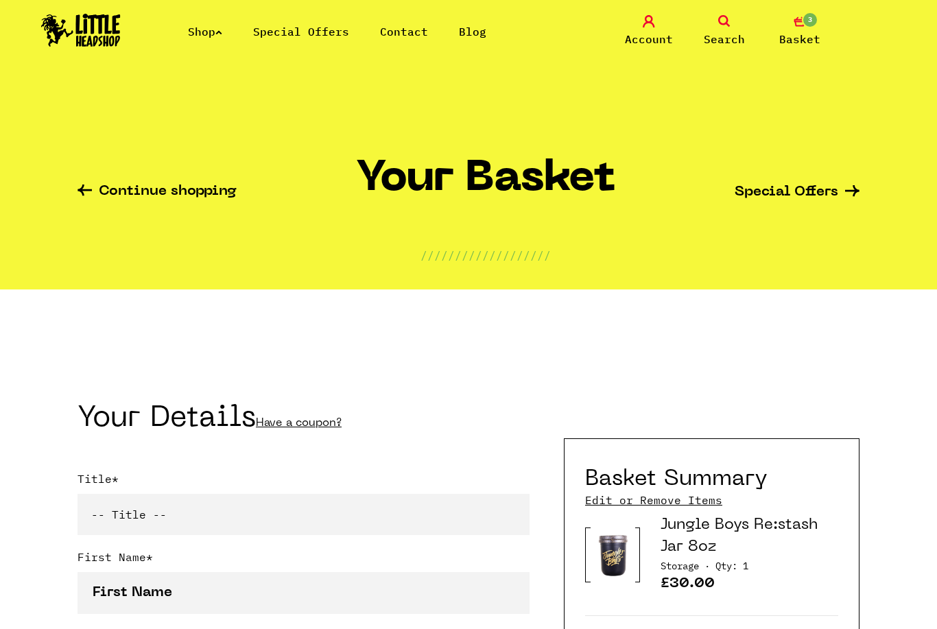
click at [123, 191] on link "Continue shopping" at bounding box center [156, 192] width 159 height 16
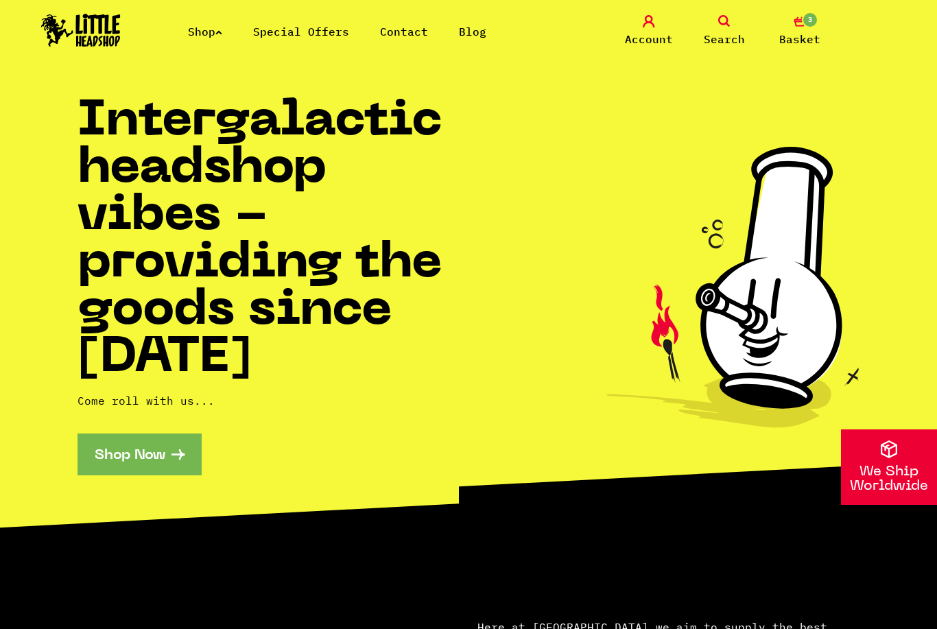
click at [202, 34] on link "Shop" at bounding box center [205, 32] width 34 height 14
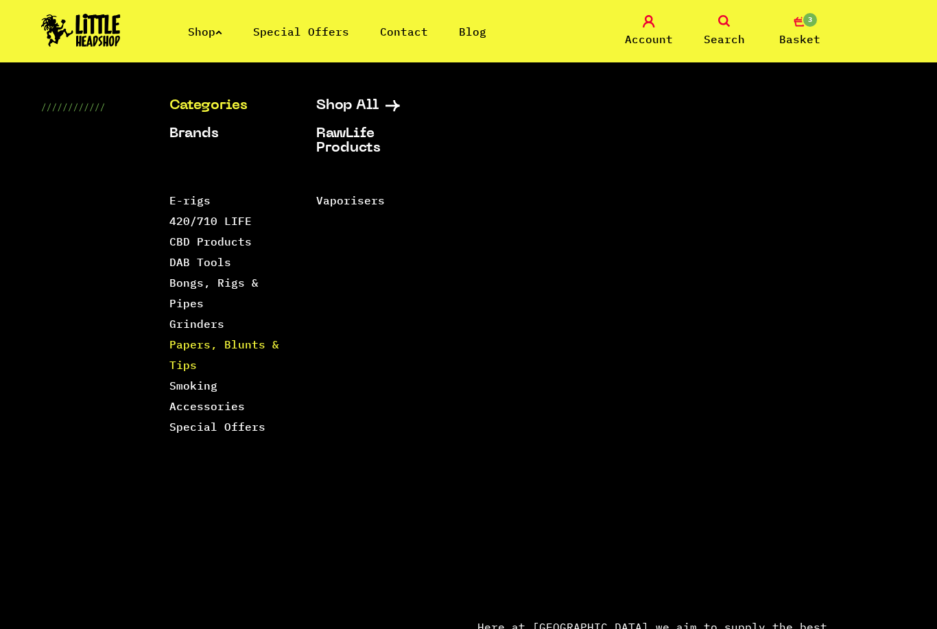
click at [171, 350] on link "Papers, Blunts & Tips" at bounding box center [224, 354] width 110 height 34
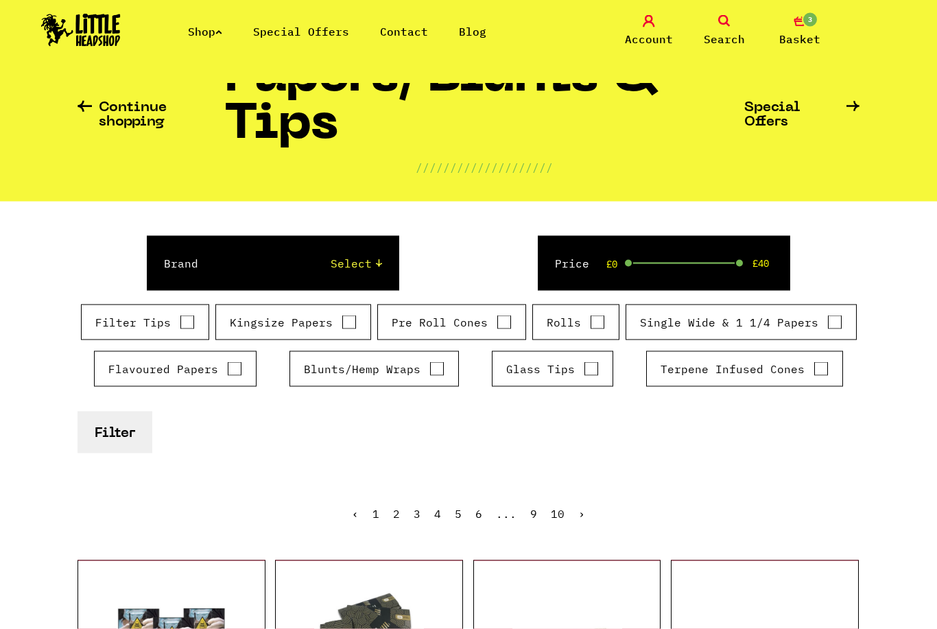
click at [351, 326] on input "Kingsize Papers" at bounding box center [348, 322] width 15 height 14
checkbox input "true"
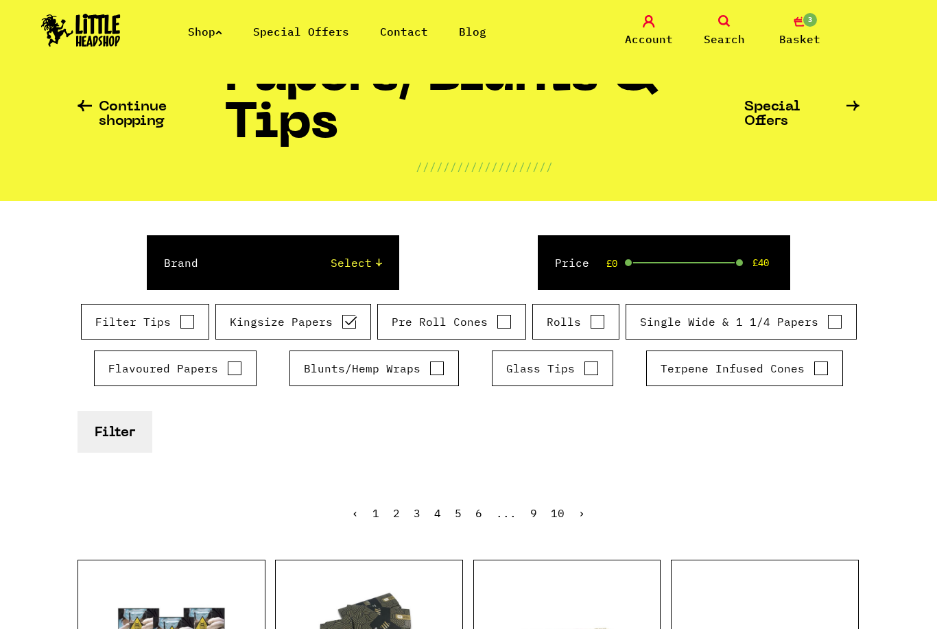
click at [108, 436] on button "Filter" at bounding box center [114, 432] width 75 height 42
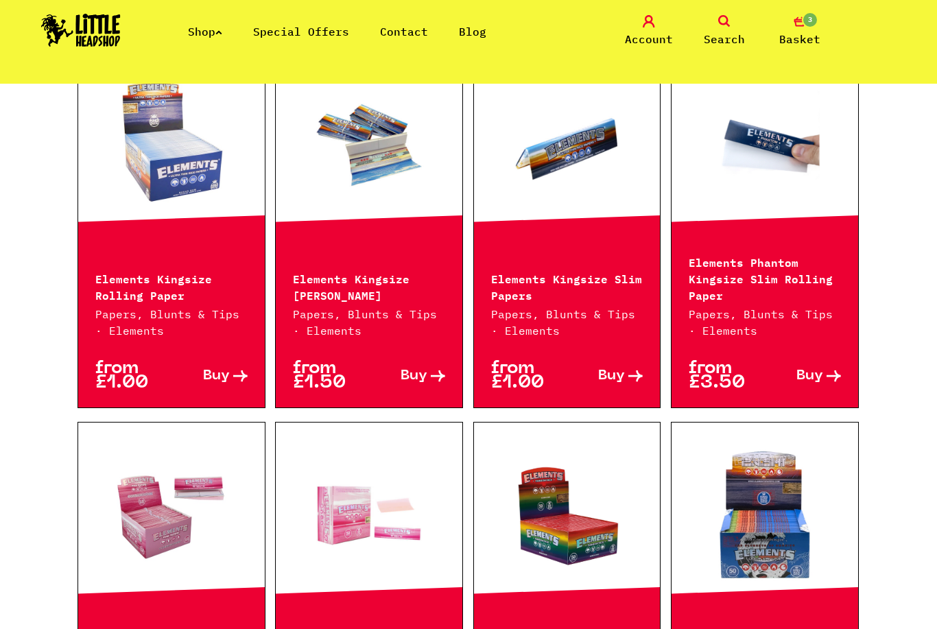
scroll to position [1616, 0]
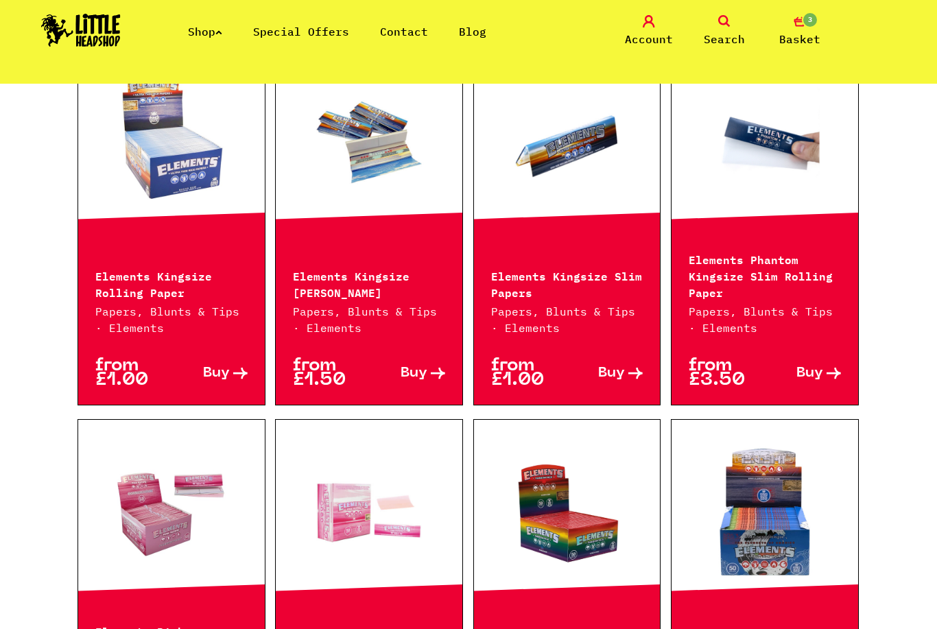
click at [790, 531] on link at bounding box center [764, 512] width 187 height 137
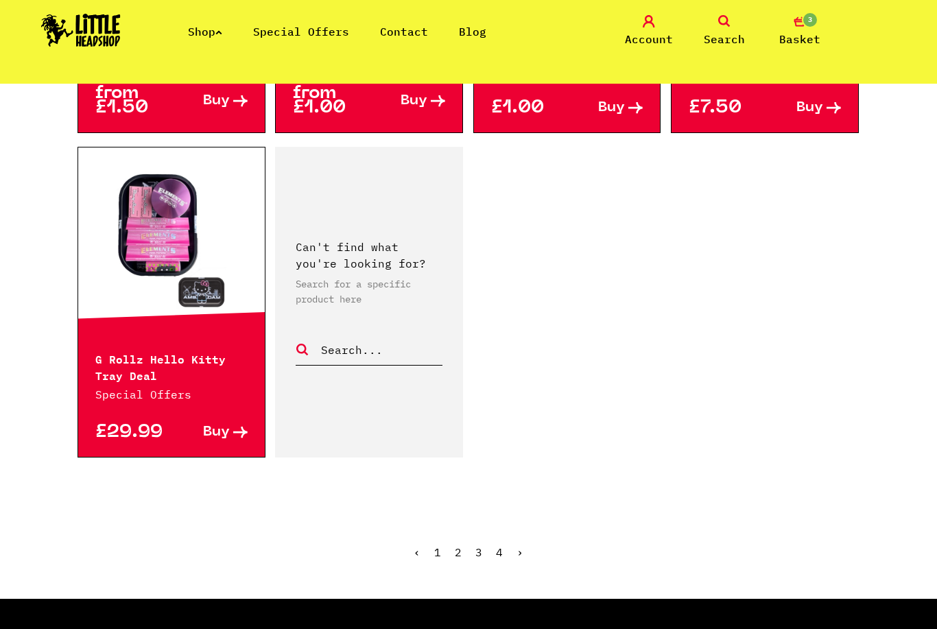
scroll to position [2271, 0]
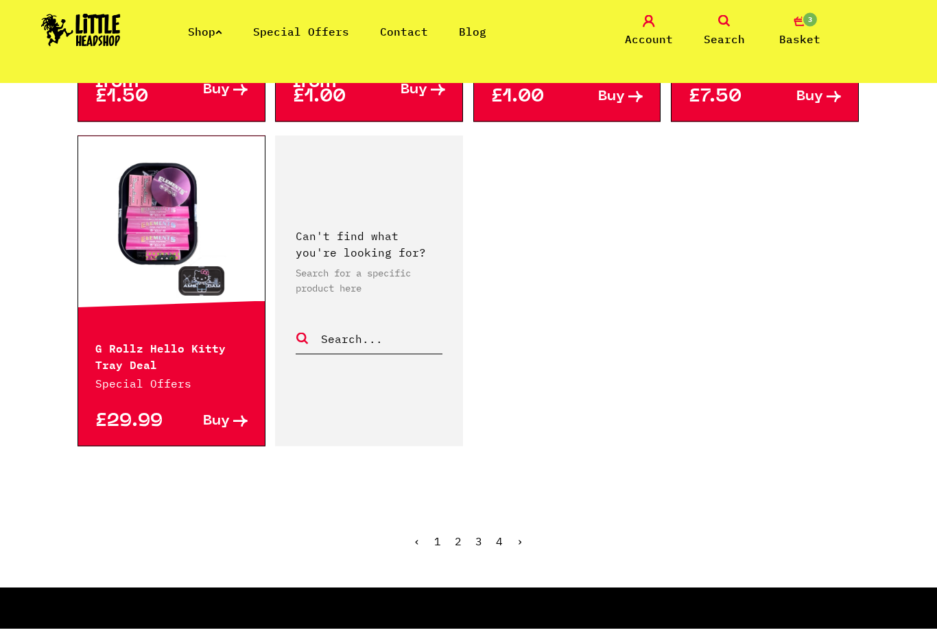
click at [460, 534] on link "2" at bounding box center [458, 541] width 7 height 14
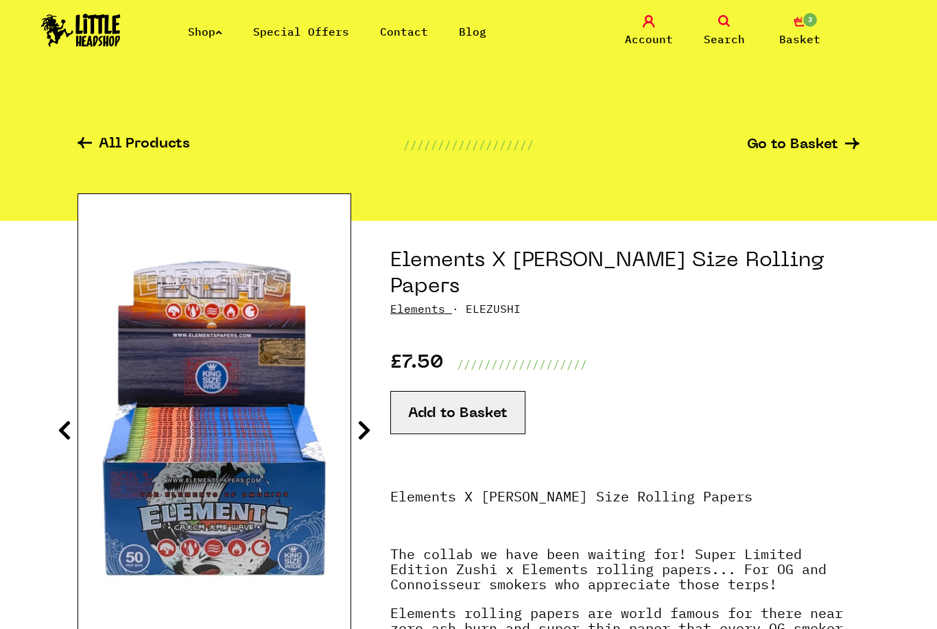
scroll to position [1, 0]
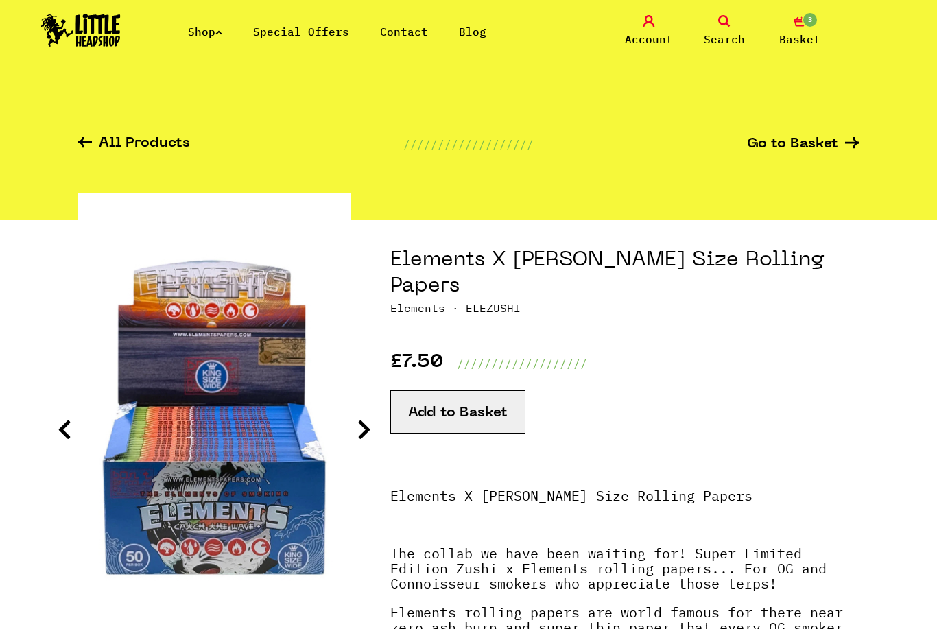
click at [499, 390] on button "Add to Basket" at bounding box center [457, 411] width 135 height 43
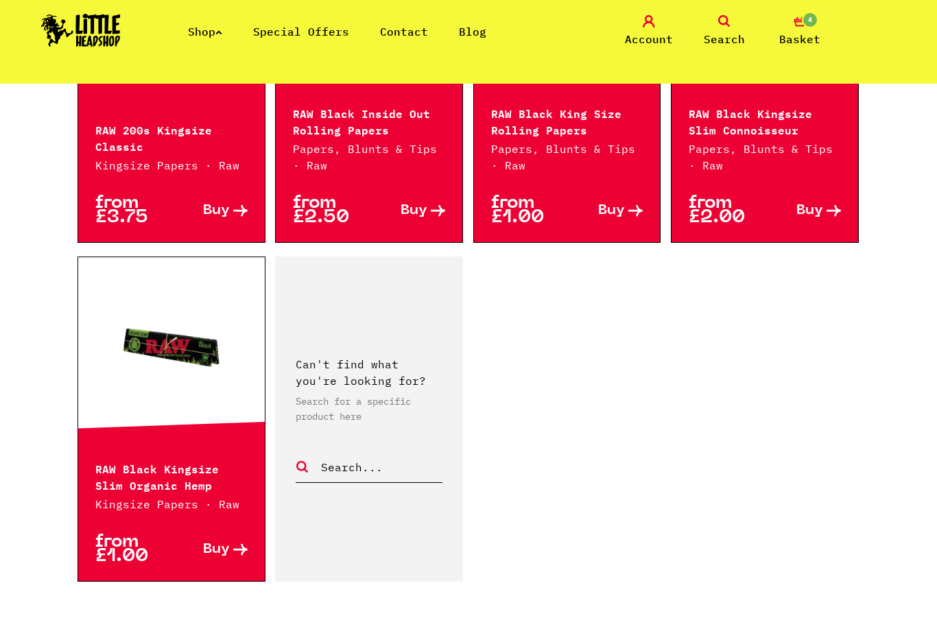
scroll to position [2198, 0]
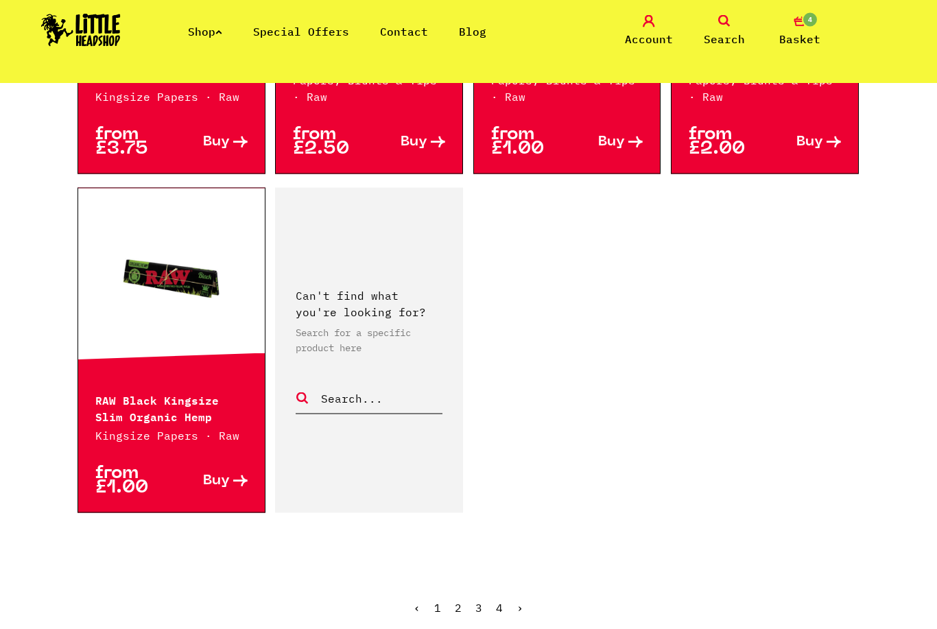
click at [466, 628] on ul "‹ 1 2 3 4 ›" at bounding box center [468, 617] width 782 height 59
click at [481, 603] on link "3" at bounding box center [478, 608] width 7 height 14
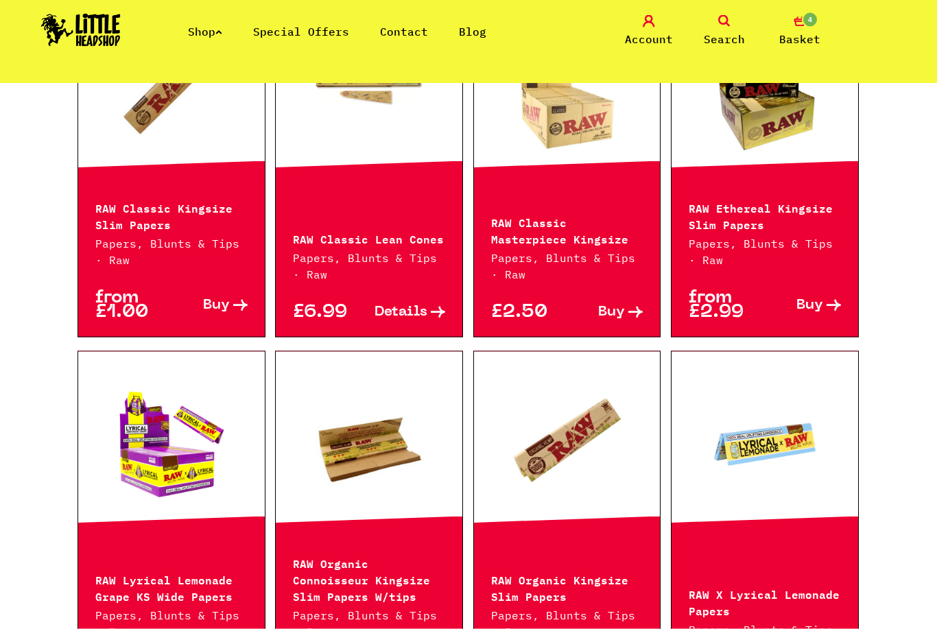
scroll to position [1081, 0]
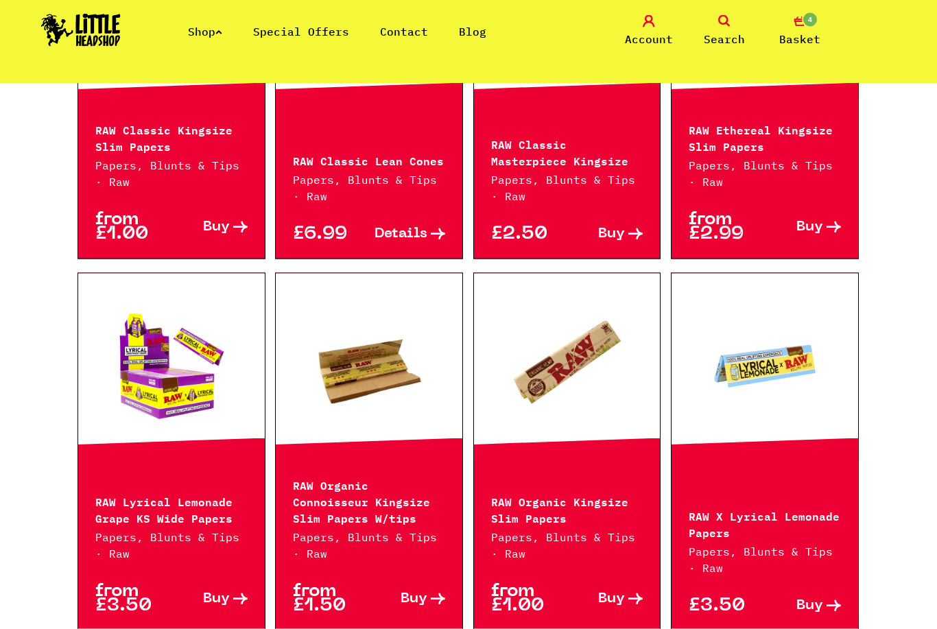
click at [773, 392] on link at bounding box center [764, 366] width 187 height 137
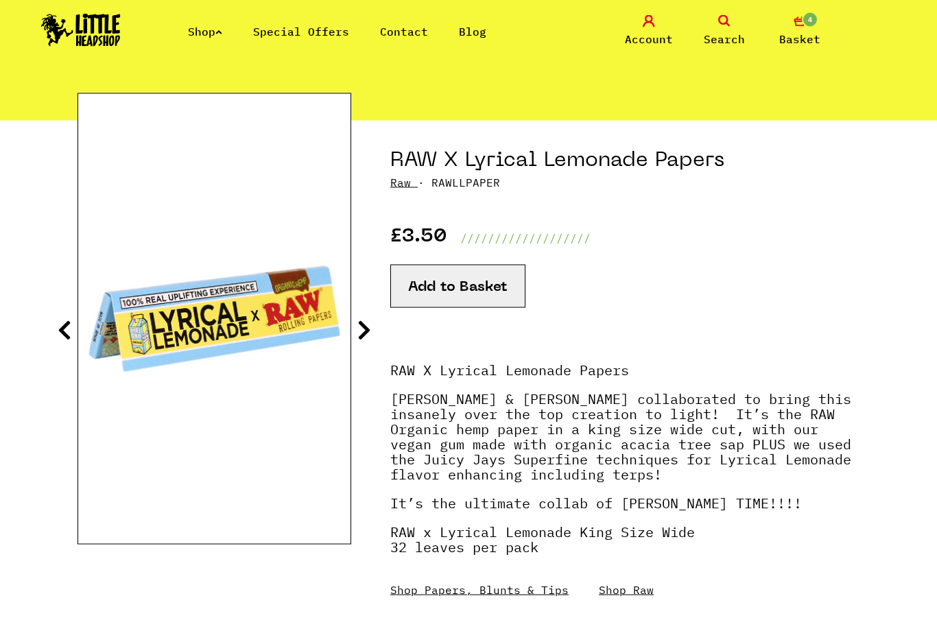
scroll to position [104, 0]
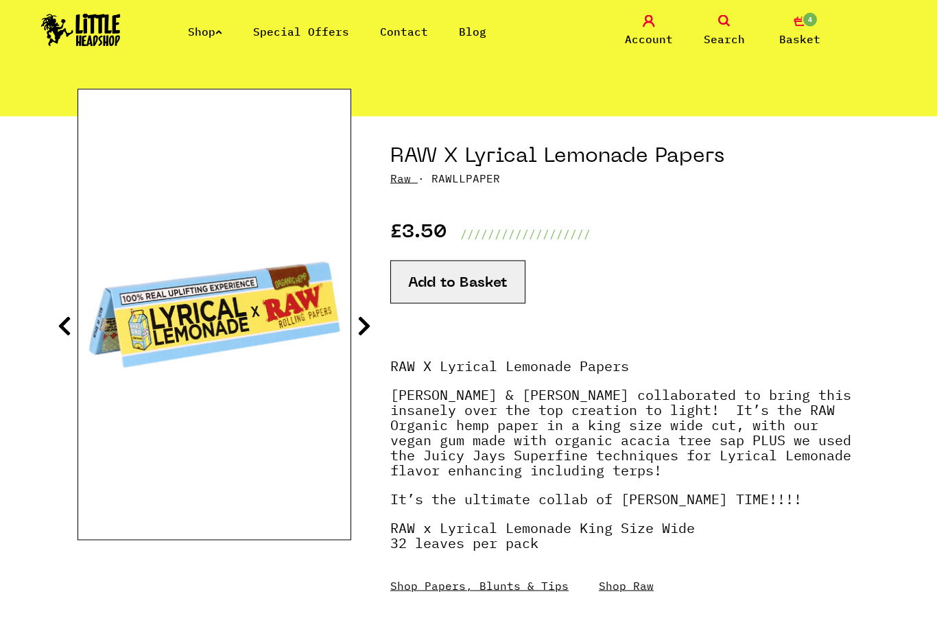
click at [489, 292] on button "Add to Basket" at bounding box center [457, 282] width 135 height 43
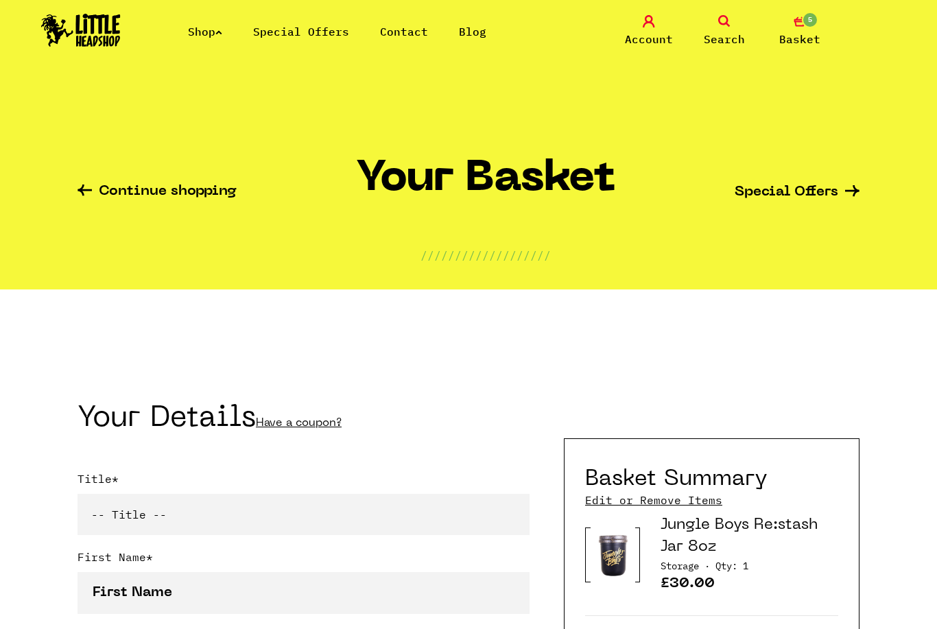
click at [121, 196] on link "Continue shopping" at bounding box center [156, 192] width 159 height 16
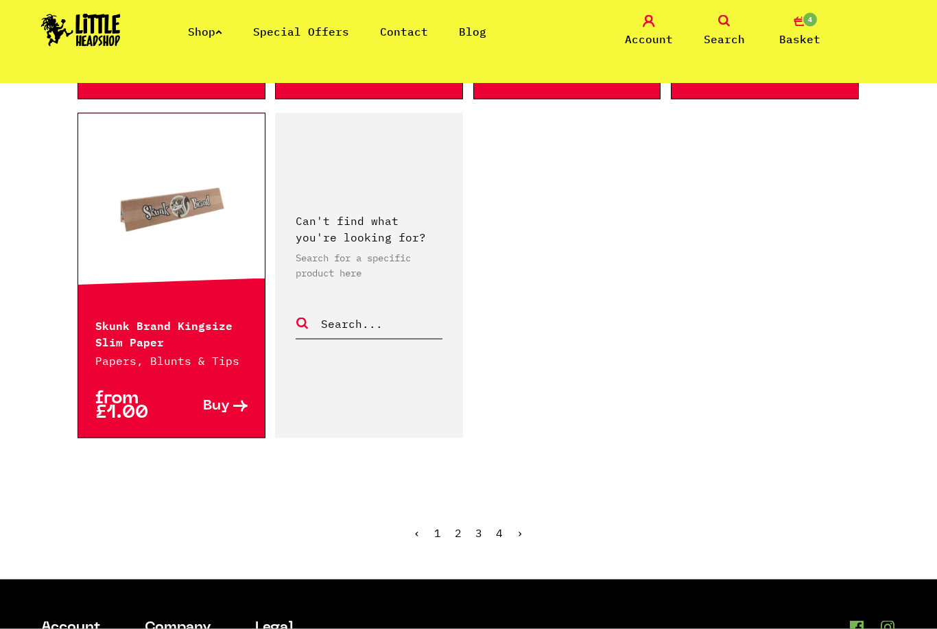
scroll to position [2340, 0]
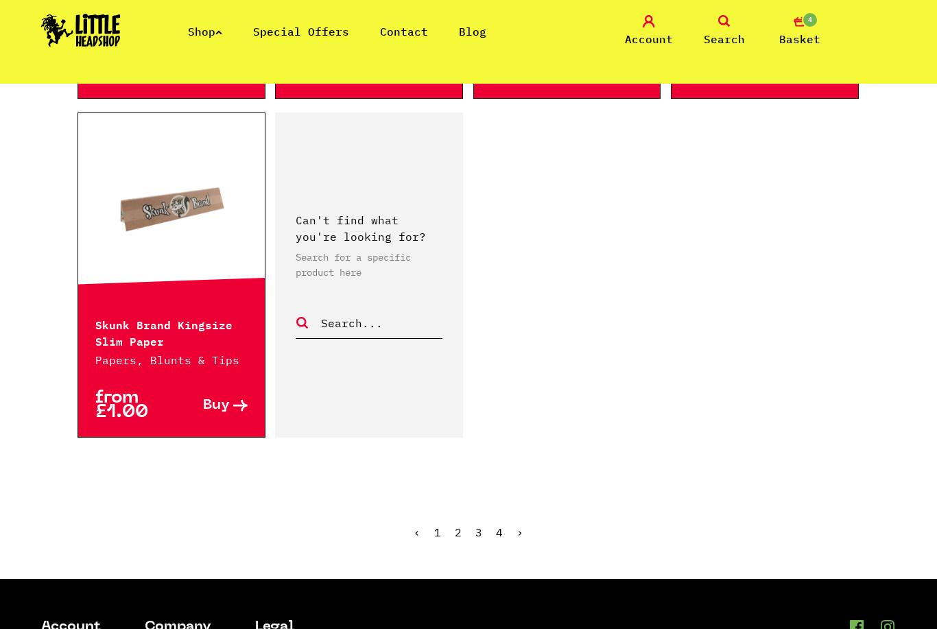
click at [501, 525] on link "4" at bounding box center [499, 532] width 7 height 14
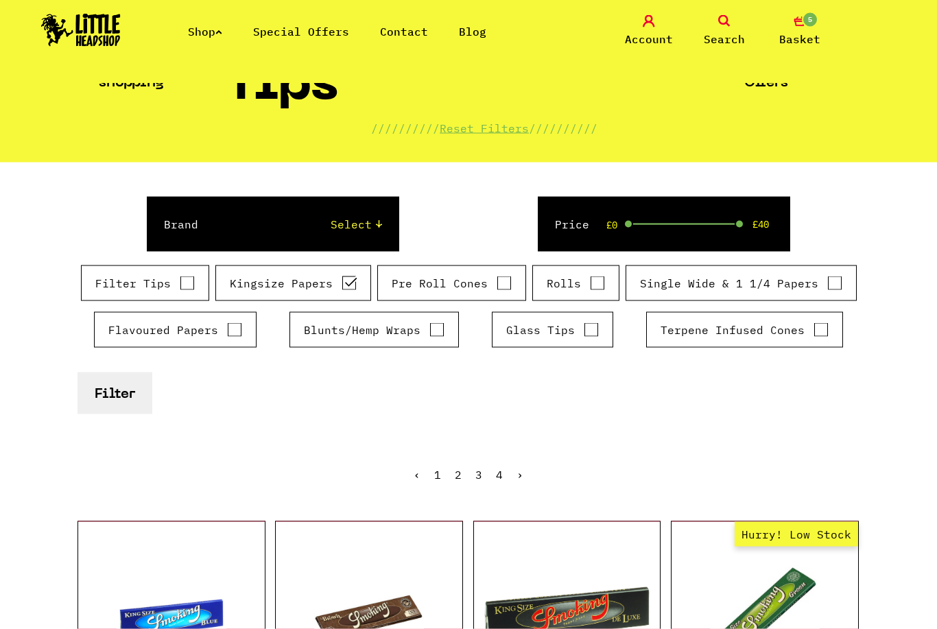
click at [186, 334] on label "Flavoured Papers" at bounding box center [175, 330] width 134 height 16
click at [227, 334] on input "Flavoured Papers" at bounding box center [234, 330] width 15 height 14
checkbox input "true"
click at [319, 278] on label "Kingsize Papers" at bounding box center [293, 282] width 127 height 16
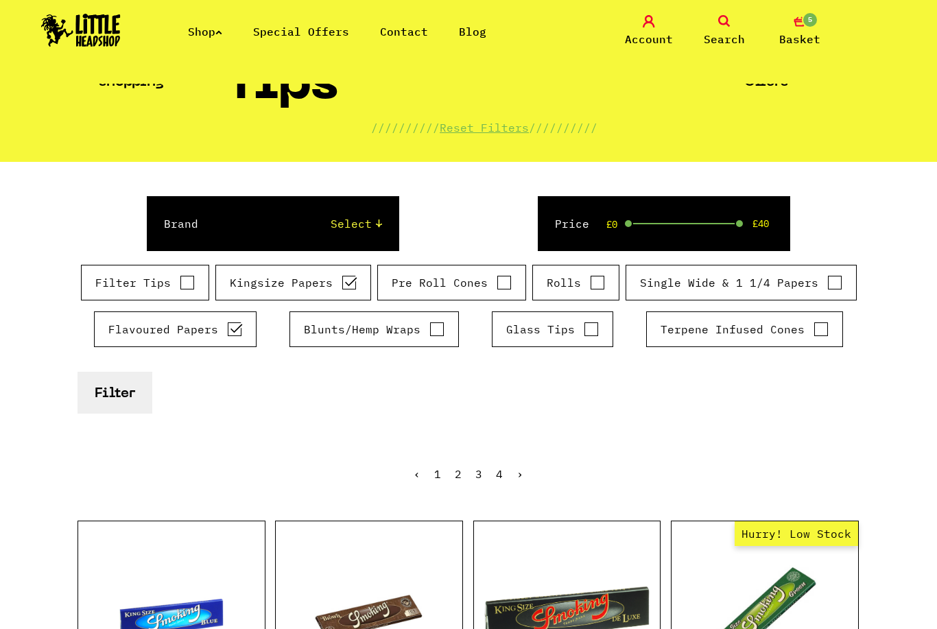
click at [341, 278] on input "Kingsize Papers" at bounding box center [348, 283] width 15 height 14
checkbox input "false"
click at [104, 402] on button "Filter" at bounding box center [114, 393] width 75 height 42
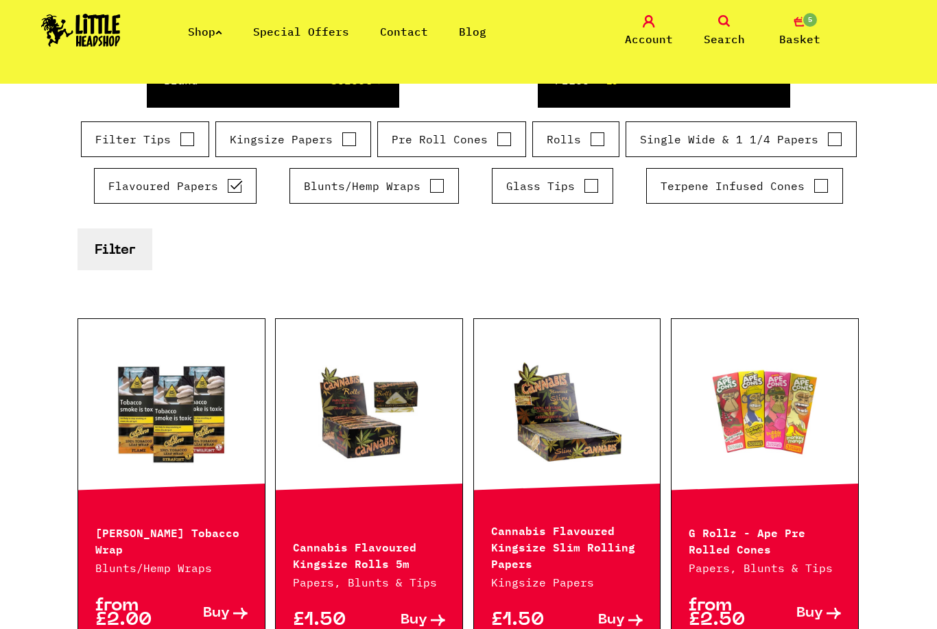
scroll to position [329, 0]
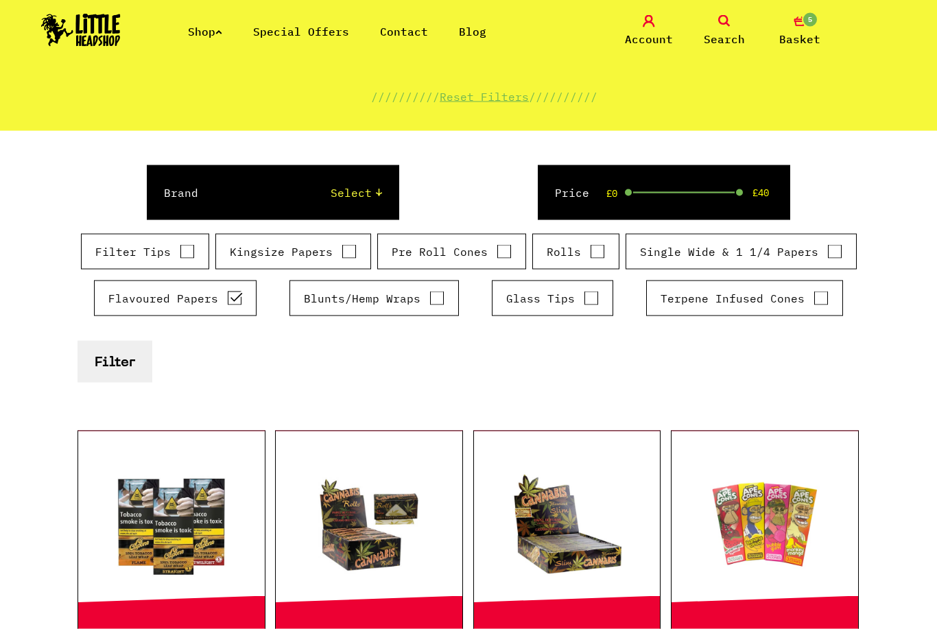
click at [227, 293] on input "Flavoured Papers" at bounding box center [234, 298] width 15 height 14
checkbox input "false"
click at [100, 360] on button "Filter" at bounding box center [114, 361] width 75 height 42
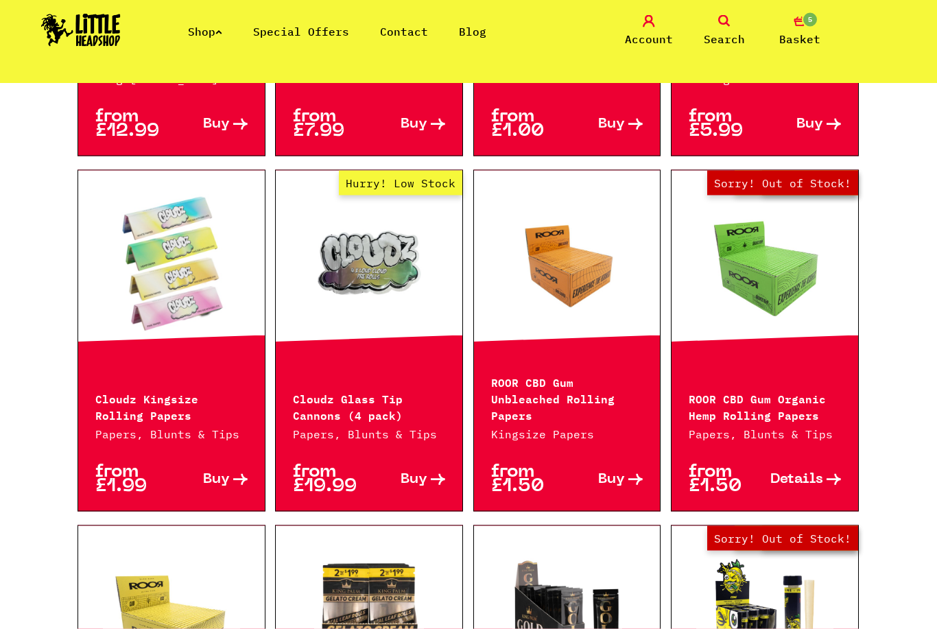
scroll to position [11422, 0]
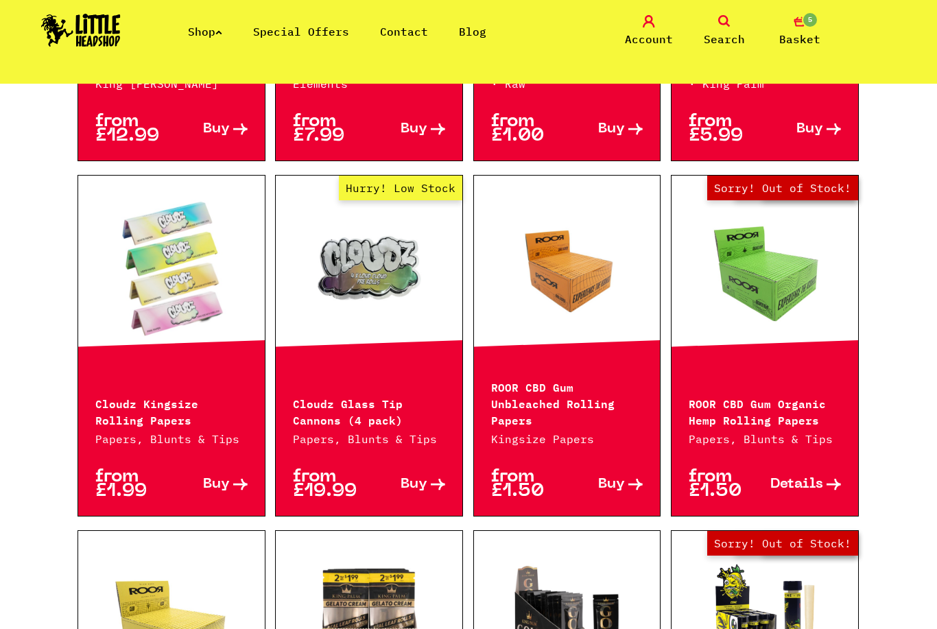
click at [111, 431] on p "Papers, Blunts & Tips" at bounding box center [171, 439] width 152 height 16
click at [193, 431] on p "Papers, Blunts & Tips" at bounding box center [171, 439] width 152 height 16
click at [229, 477] on span "Buy" at bounding box center [216, 484] width 27 height 14
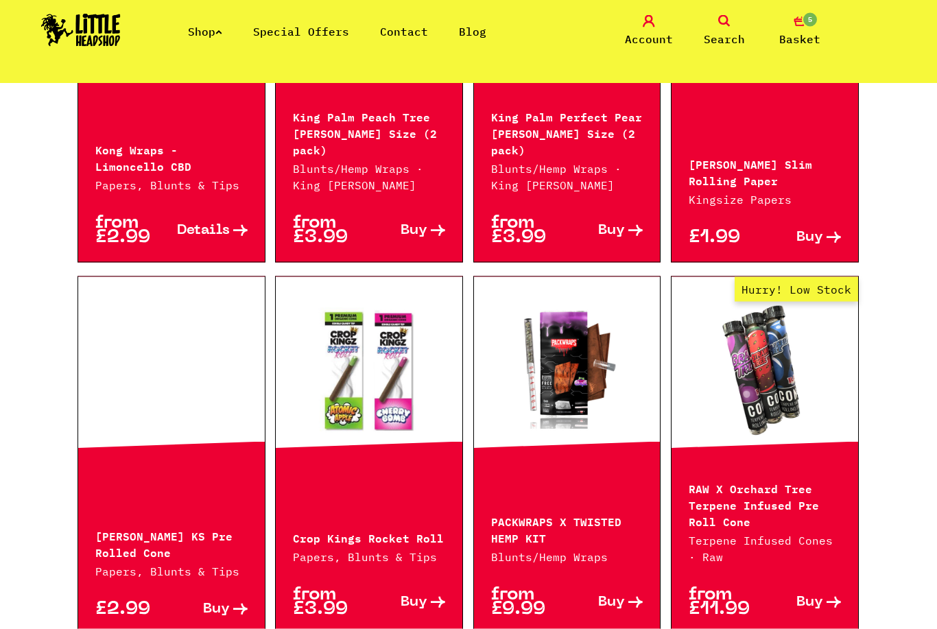
scroll to position [12792, 0]
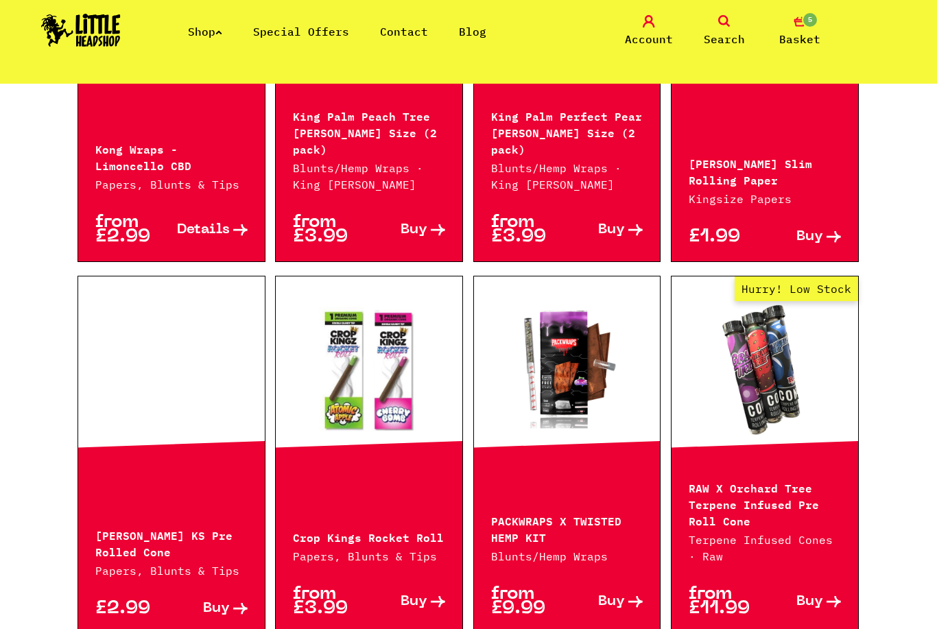
click at [544, 300] on link at bounding box center [567, 368] width 187 height 137
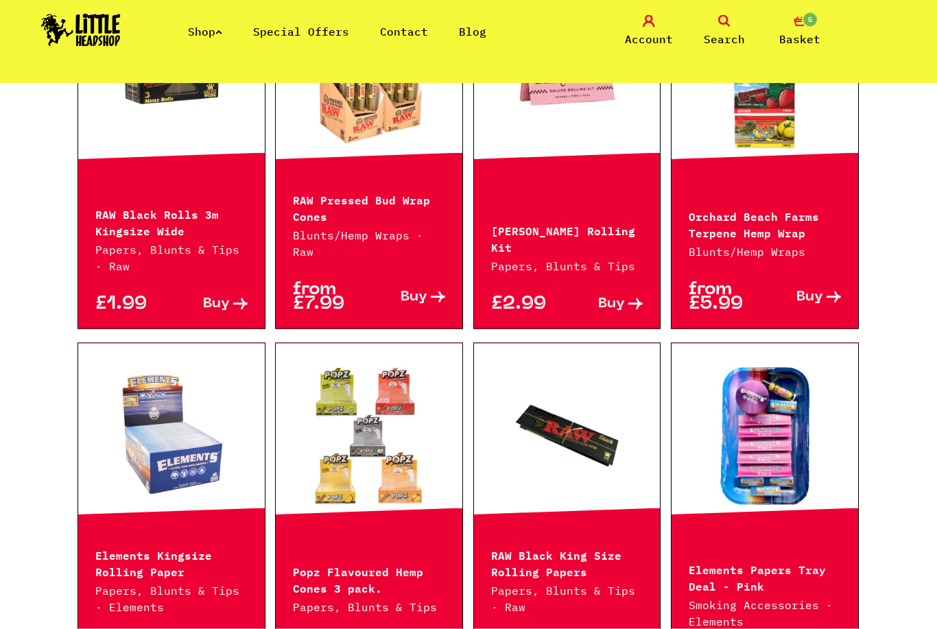
scroll to position [14534, 0]
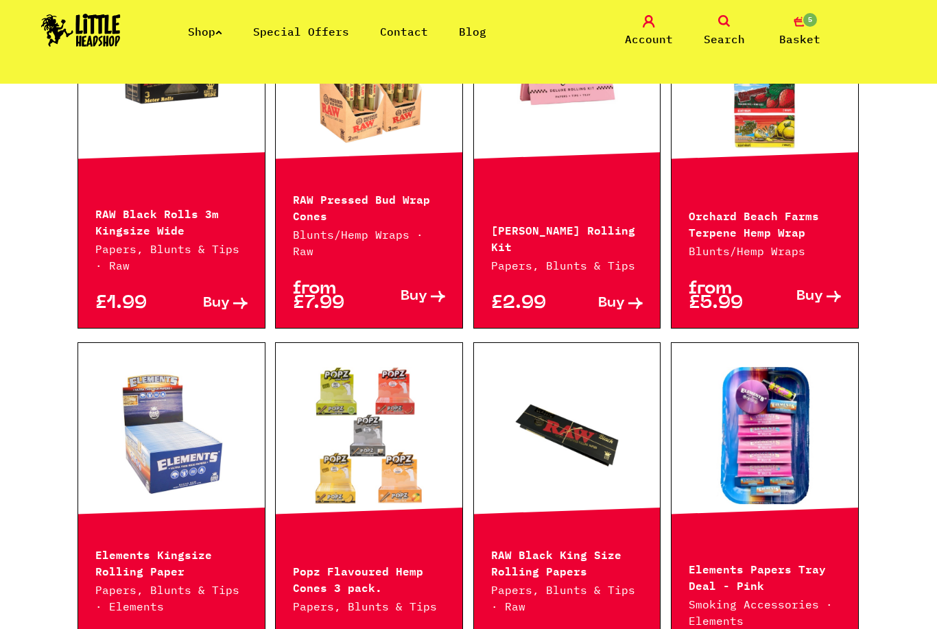
click at [143, 367] on link at bounding box center [171, 435] width 187 height 137
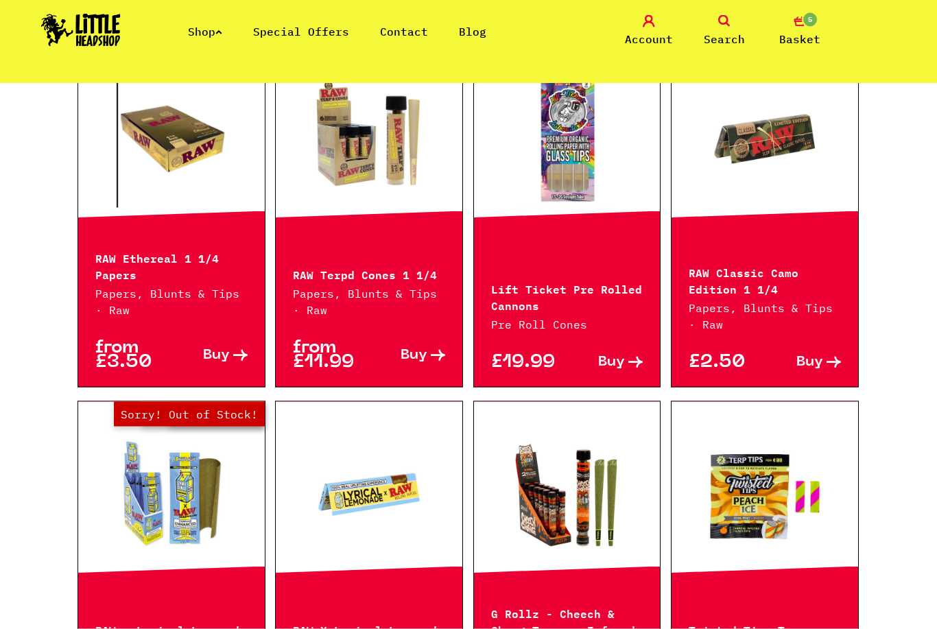
scroll to position [16998, 0]
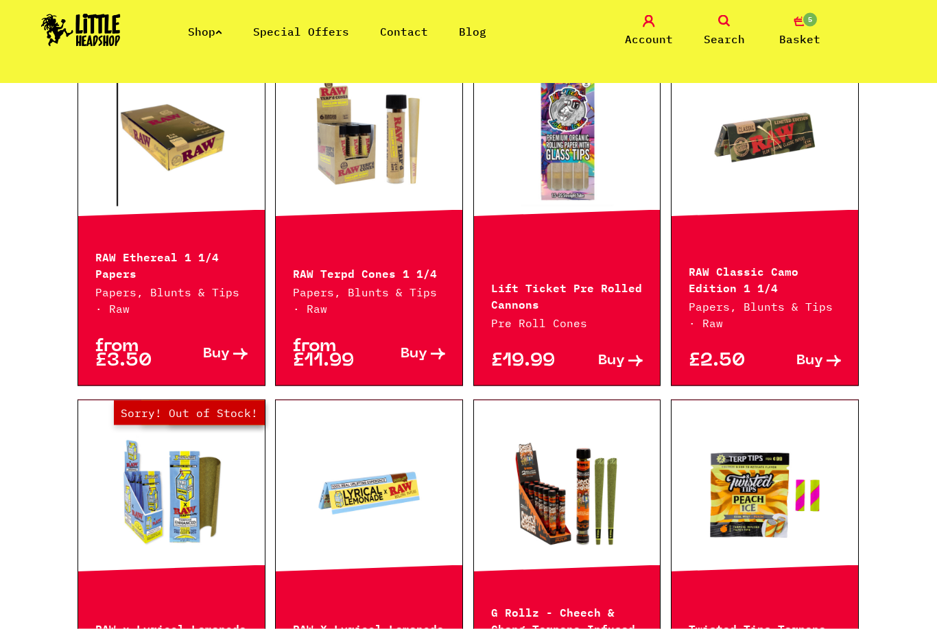
click at [159, 424] on link "Out of Stock Hurry! Low Stock Sorry! Out of Stock!" at bounding box center [171, 492] width 187 height 137
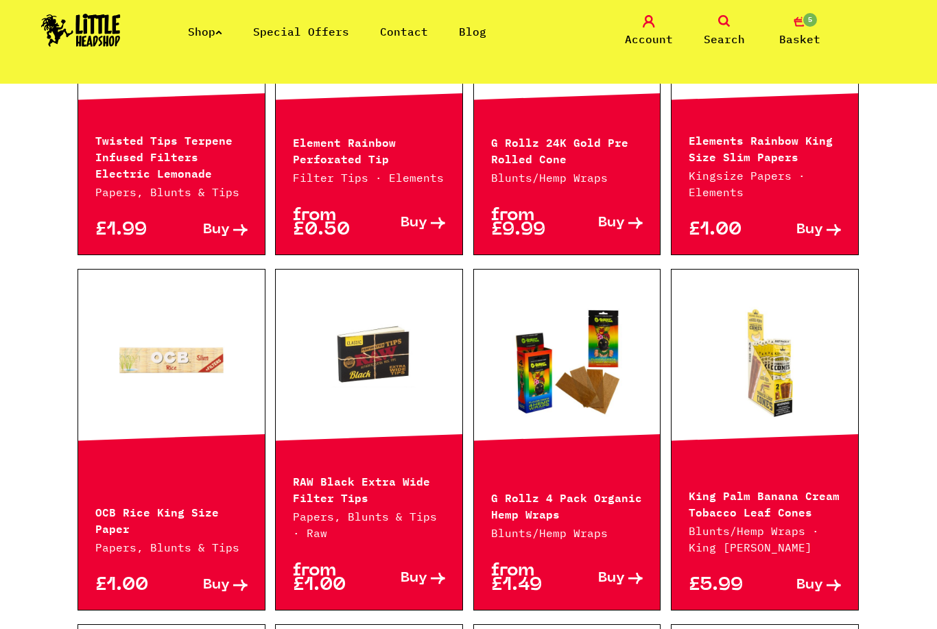
scroll to position [17800, 0]
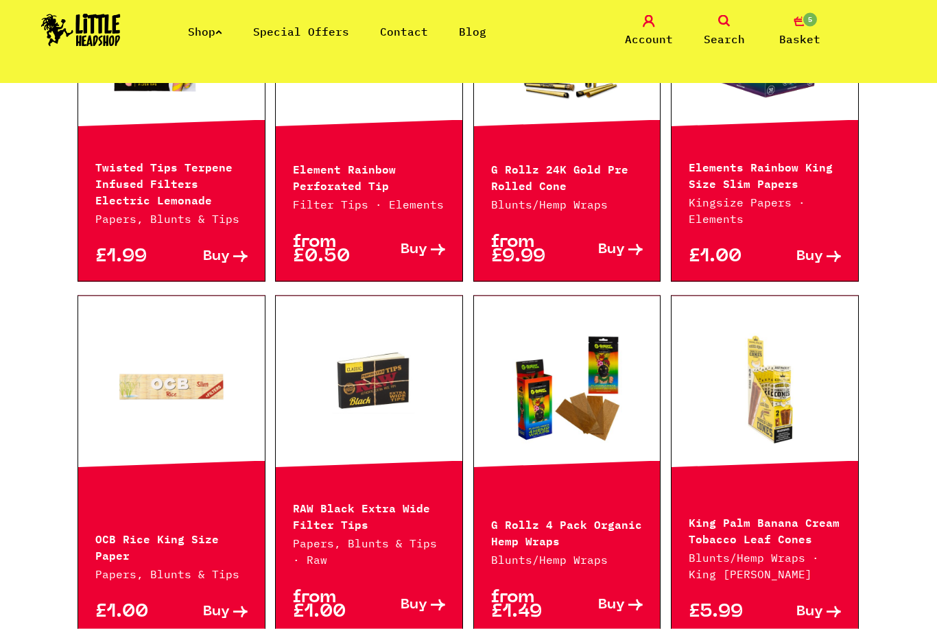
click at [191, 27] on link "Shop" at bounding box center [205, 32] width 34 height 14
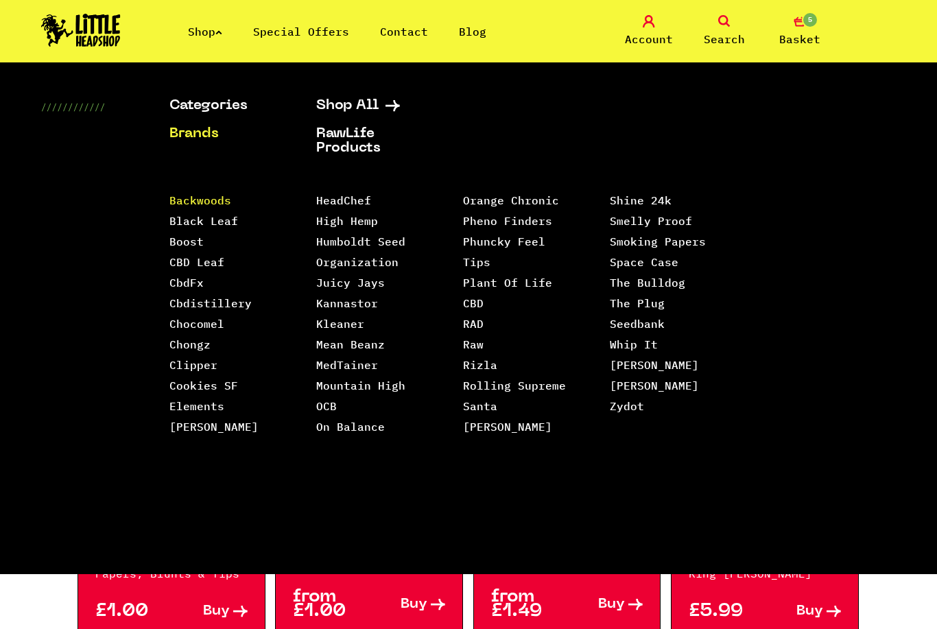
click at [190, 200] on link "Backwoods" at bounding box center [200, 200] width 62 height 14
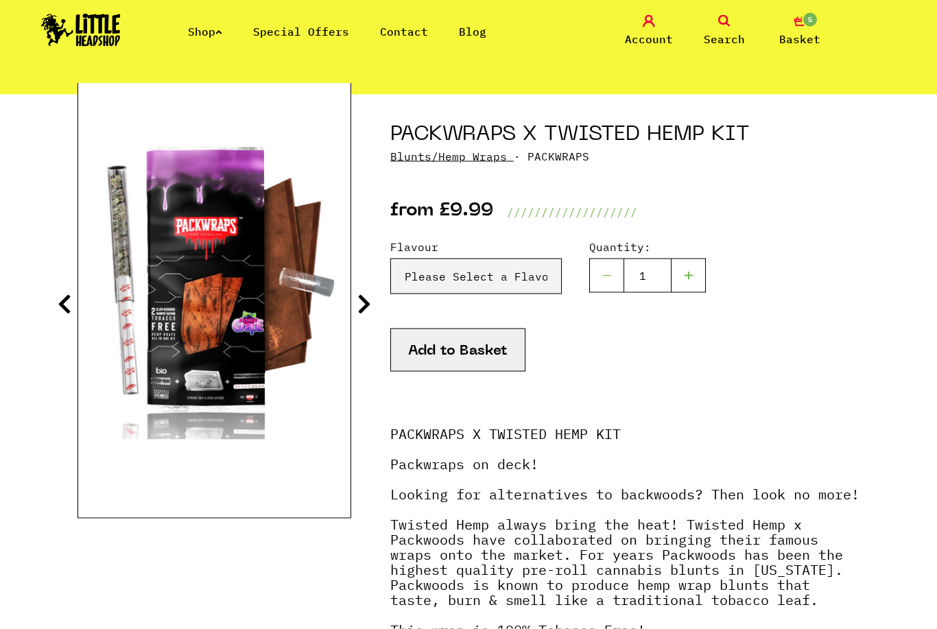
scroll to position [127, 0]
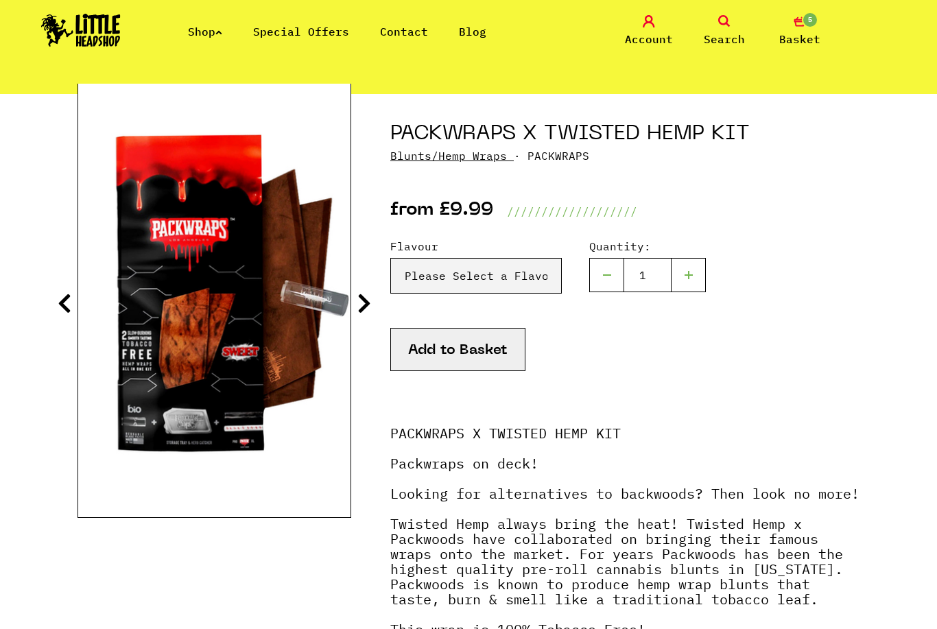
click at [365, 304] on icon at bounding box center [364, 303] width 14 height 22
click at [365, 313] on icon at bounding box center [364, 303] width 14 height 22
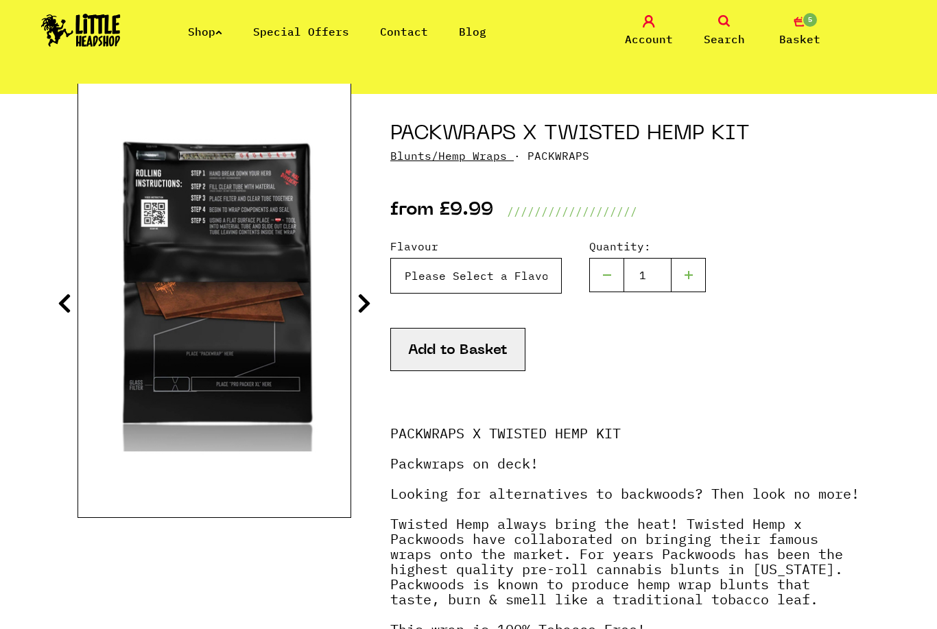
click at [429, 280] on select "Please Select a Flavour Gushin Grape - £9.99 Strawberry Vanilla - £9.99 Natural…" at bounding box center [475, 276] width 171 height 36
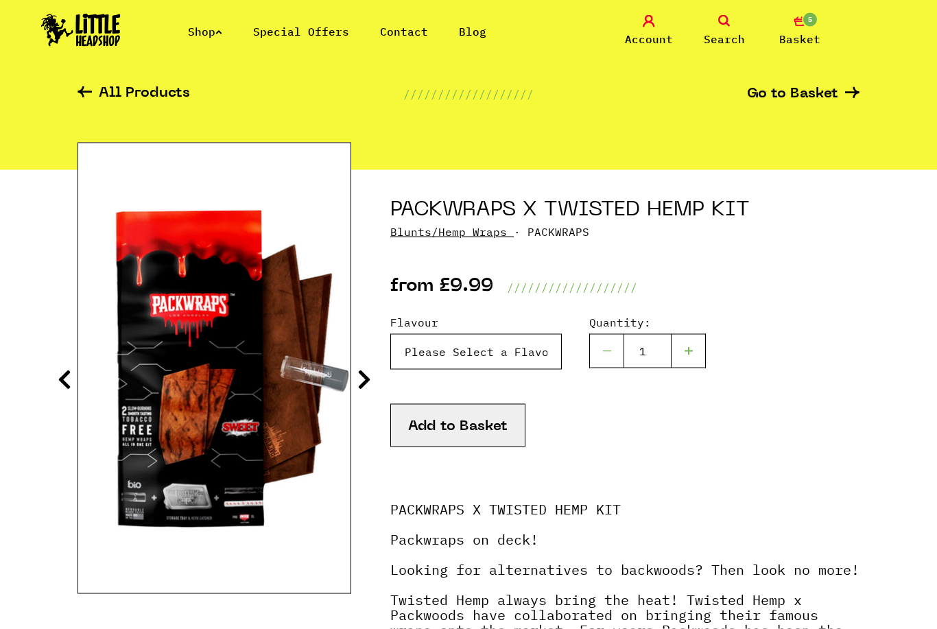
scroll to position [39, 0]
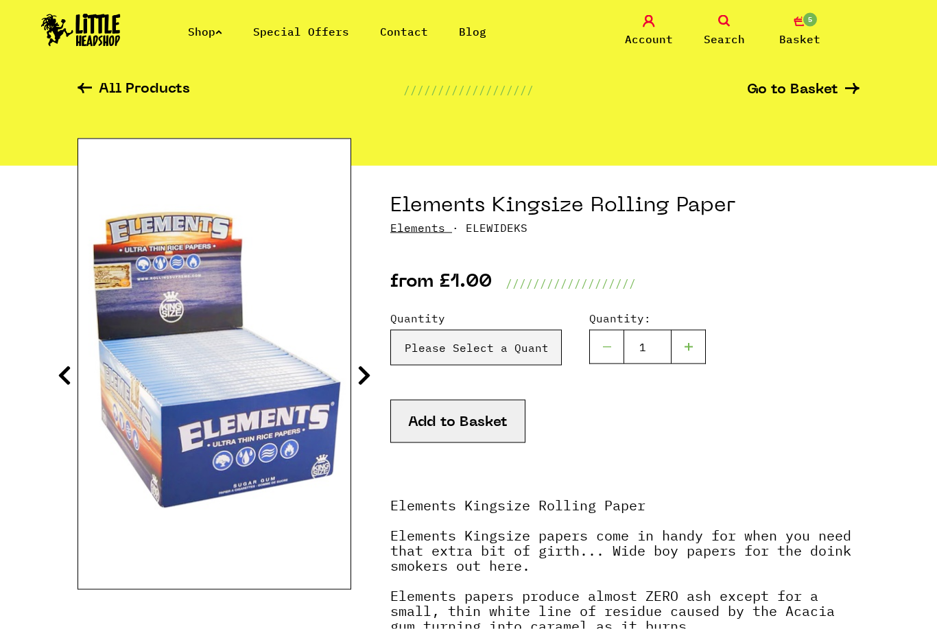
scroll to position [56, 0]
click at [433, 341] on select "Please Select a Quantity X 1 Pack - £1.00 X 6 Packs - £5.00 Box (50packs) - £29…" at bounding box center [475, 347] width 171 height 36
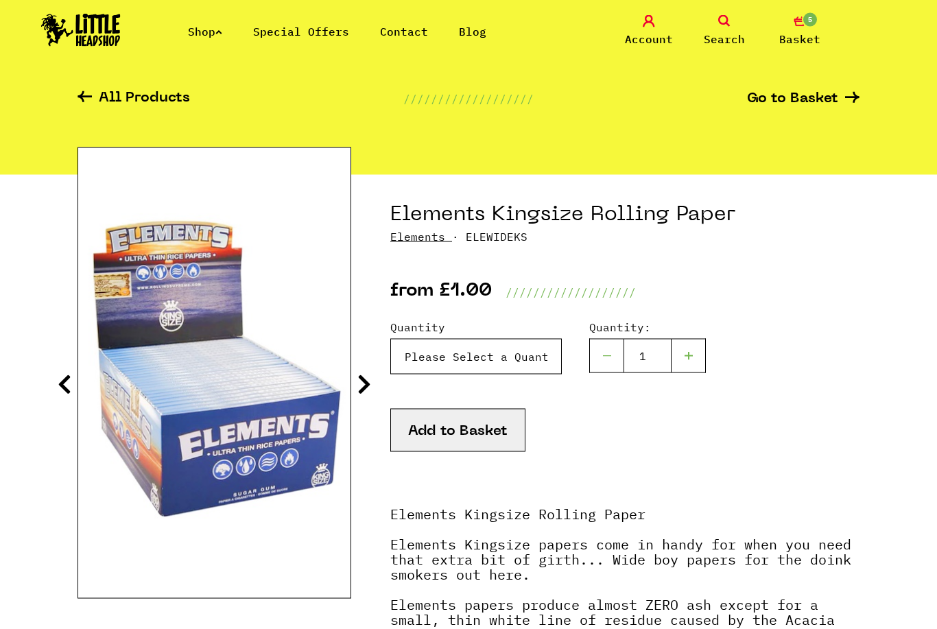
scroll to position [0, 0]
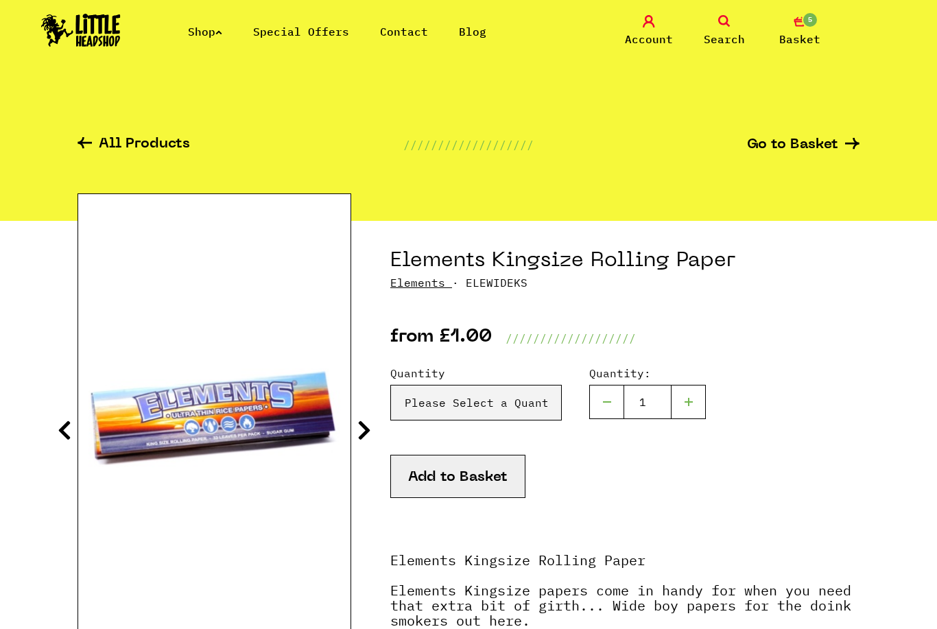
click at [124, 149] on link "All Products" at bounding box center [133, 145] width 112 height 16
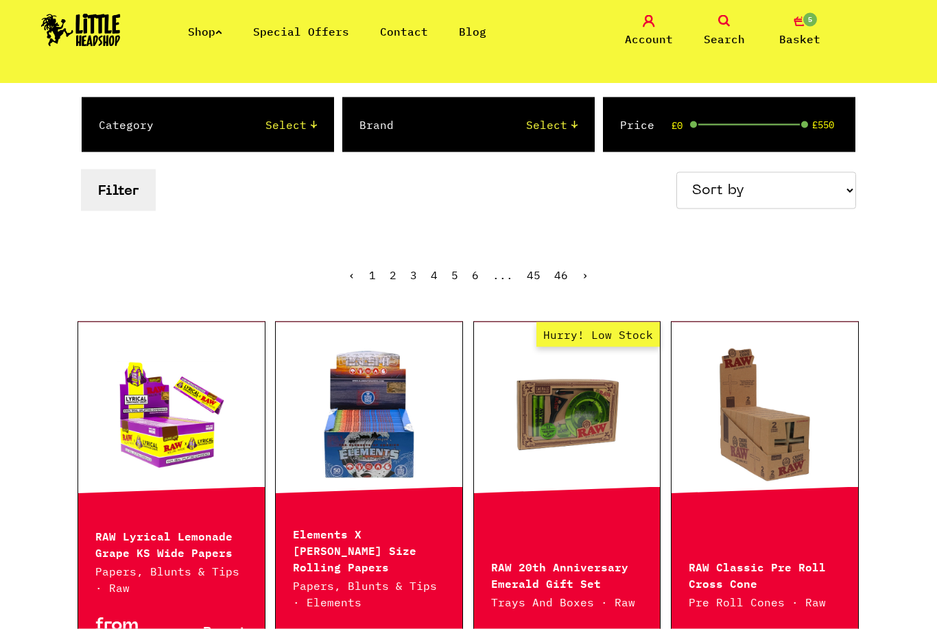
scroll to position [157, 0]
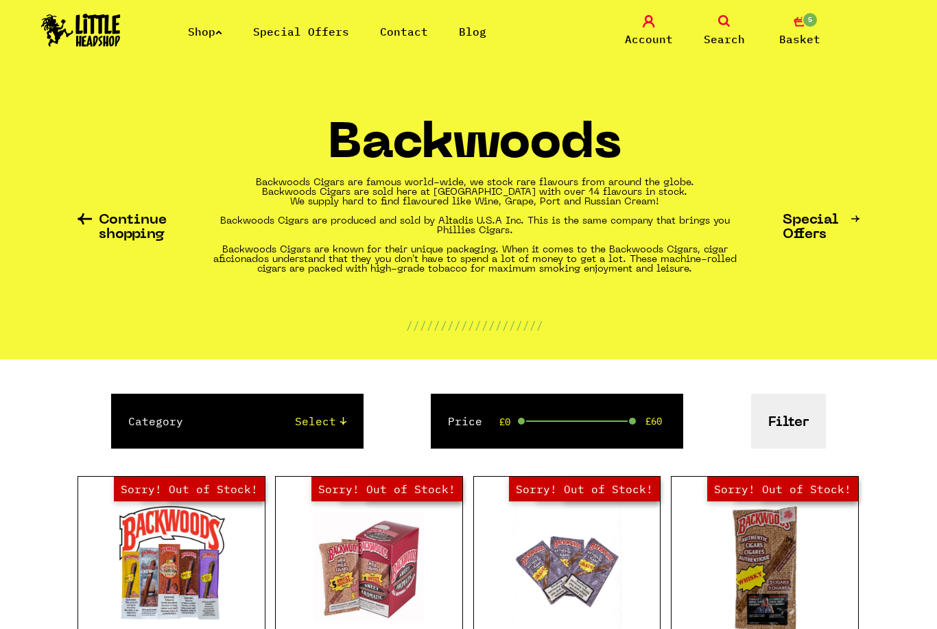
click at [189, 36] on link "Shop" at bounding box center [205, 32] width 34 height 14
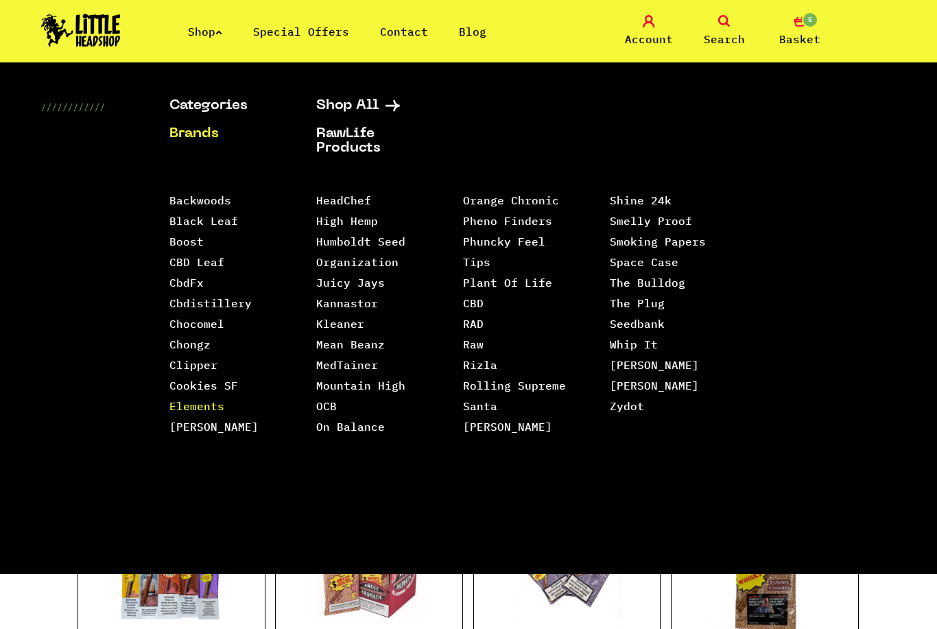
click at [175, 409] on link "Elements" at bounding box center [196, 406] width 55 height 14
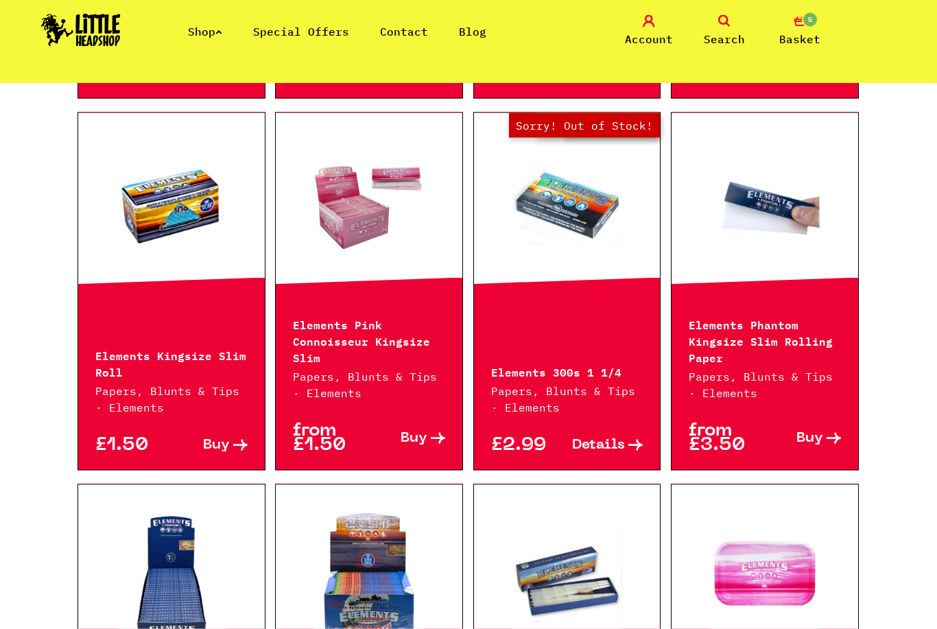
scroll to position [1205, 0]
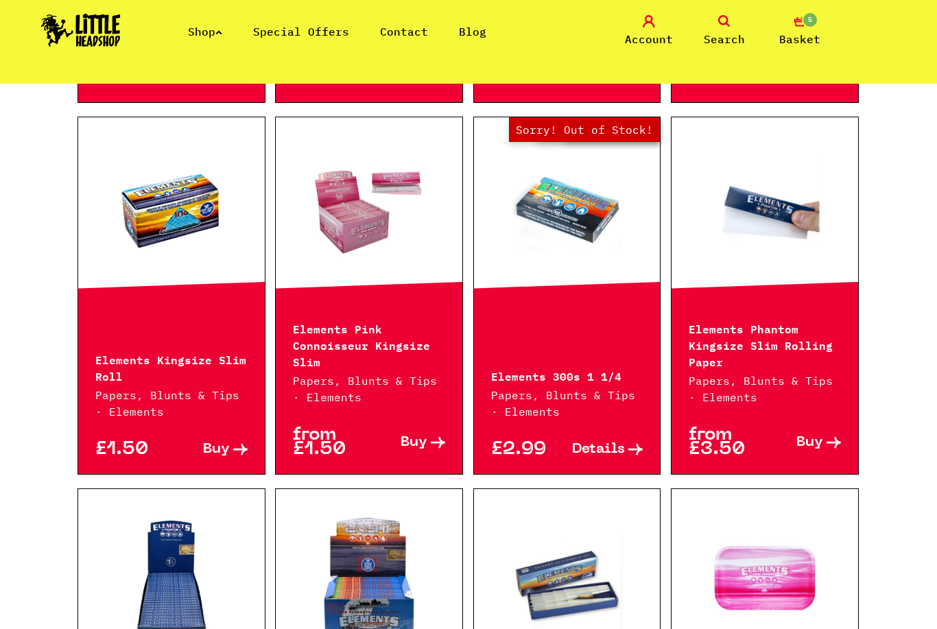
click at [803, 245] on link at bounding box center [764, 209] width 187 height 137
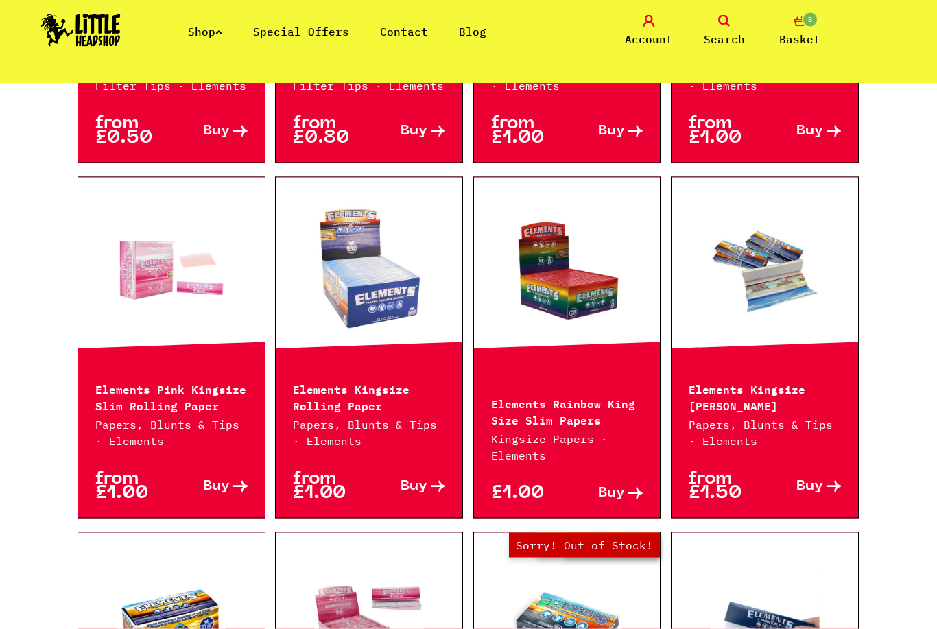
scroll to position [736, 0]
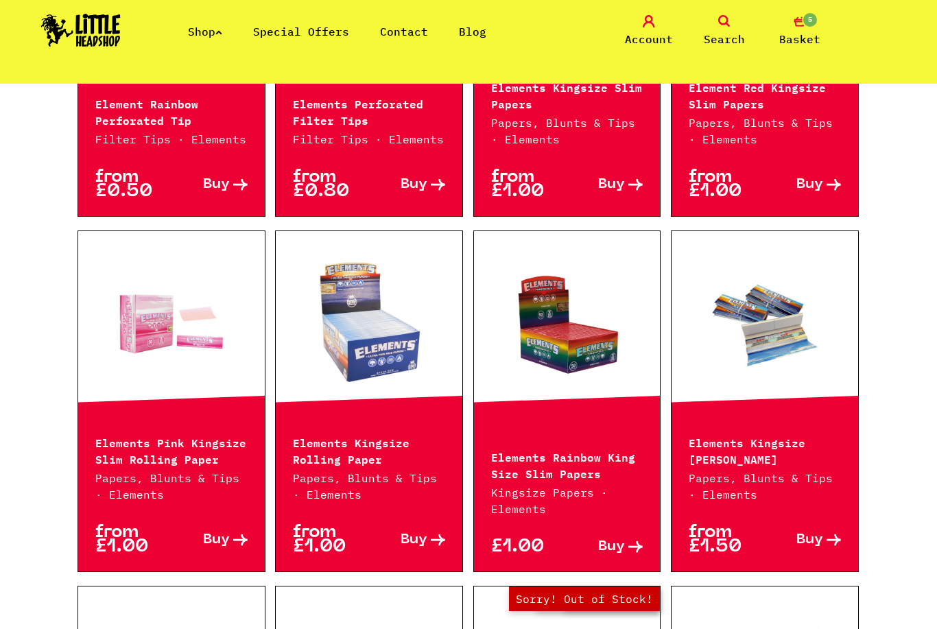
click at [614, 352] on link at bounding box center [567, 323] width 187 height 137
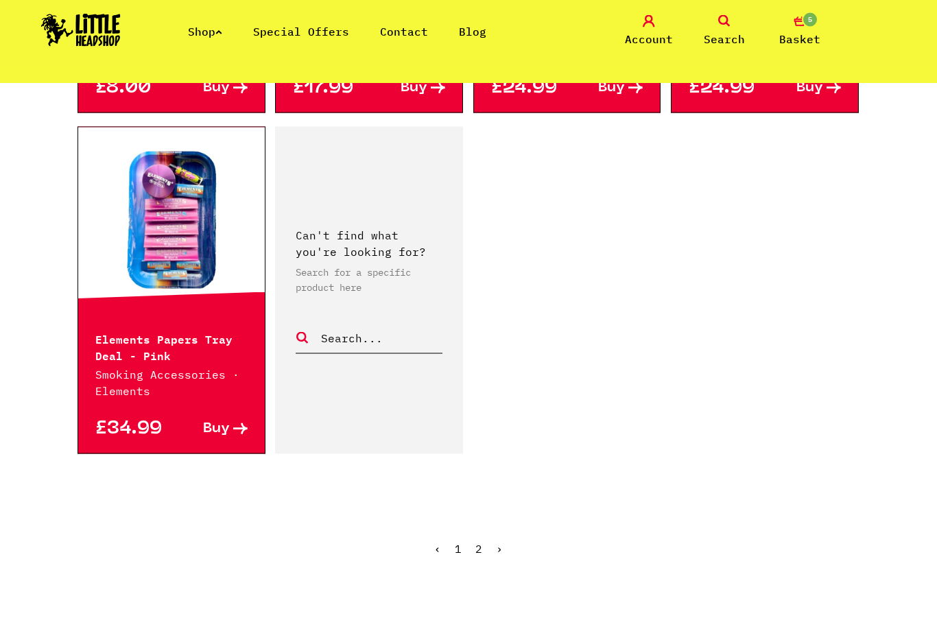
scroll to position [2293, 0]
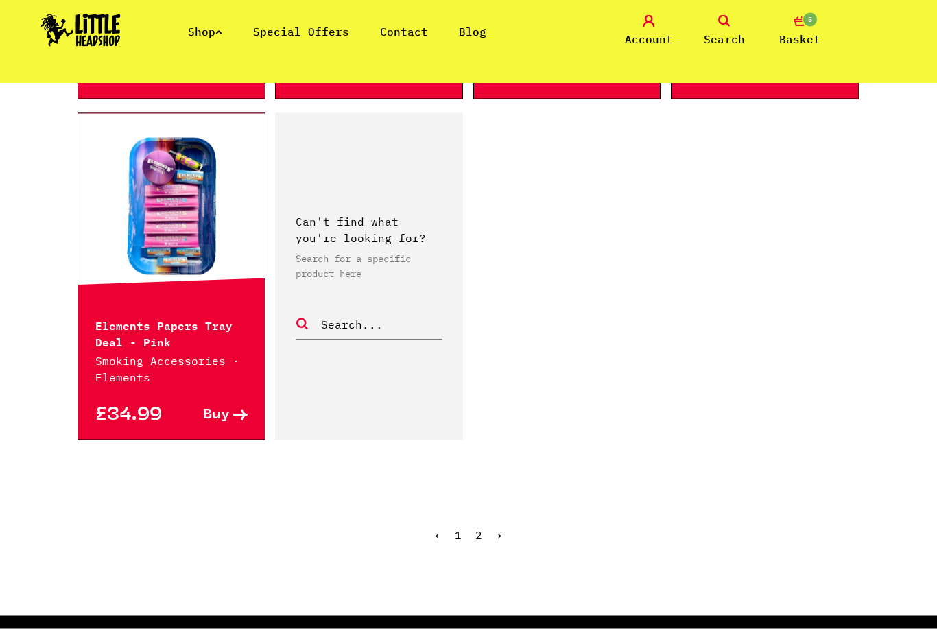
click at [481, 528] on link "2" at bounding box center [478, 535] width 7 height 14
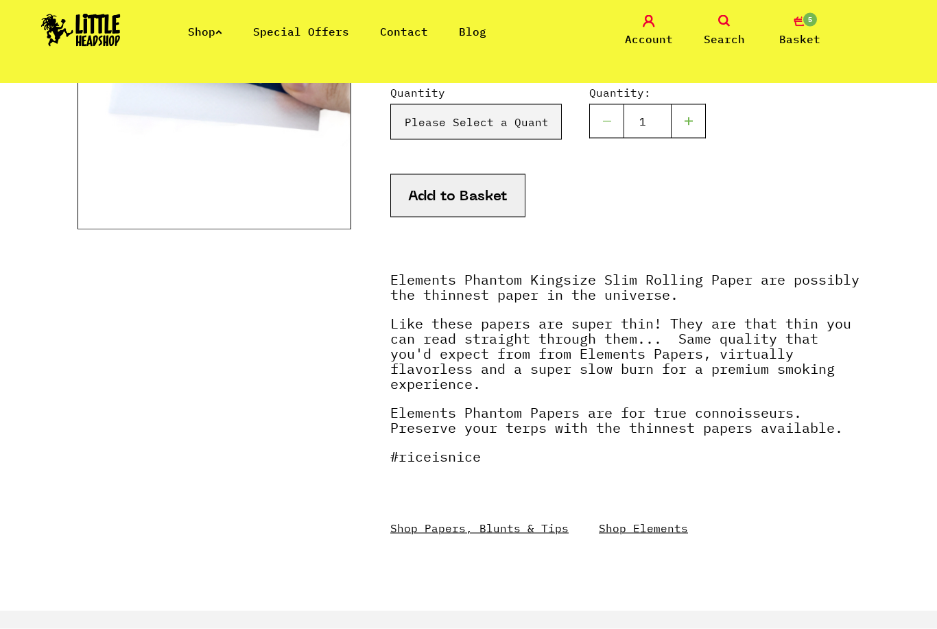
scroll to position [307, 0]
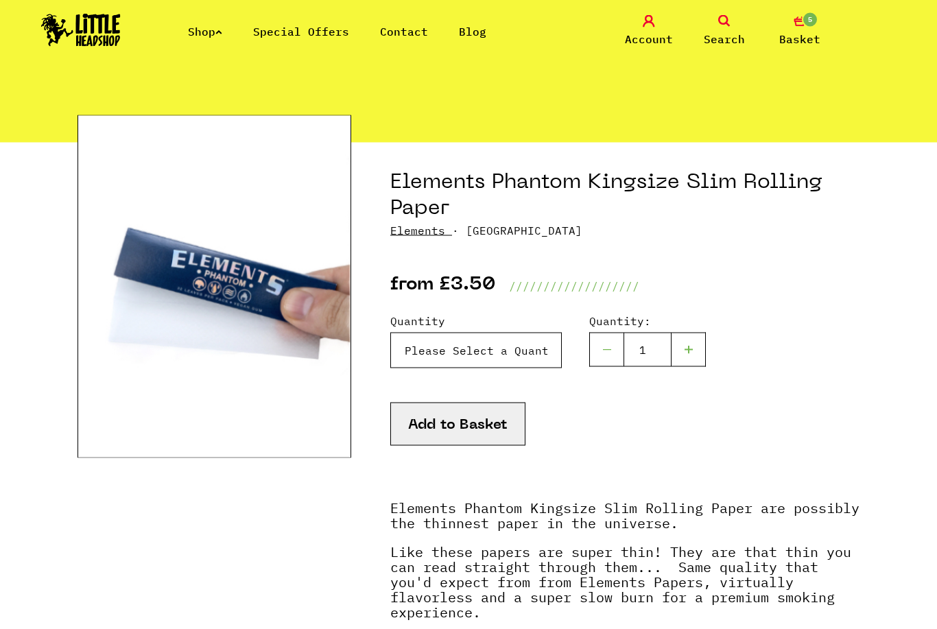
click at [547, 348] on select "Please Select a Quantity X 1 Pack - £3.50 X 4 Packs - £12.00 X 10 Packs - £25.00" at bounding box center [475, 351] width 171 height 36
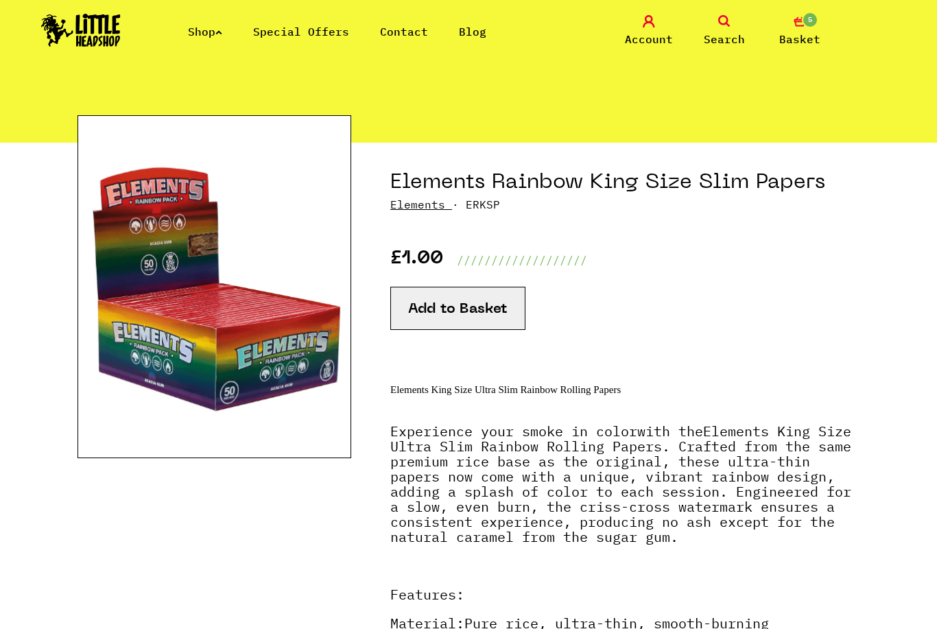
scroll to position [73, 0]
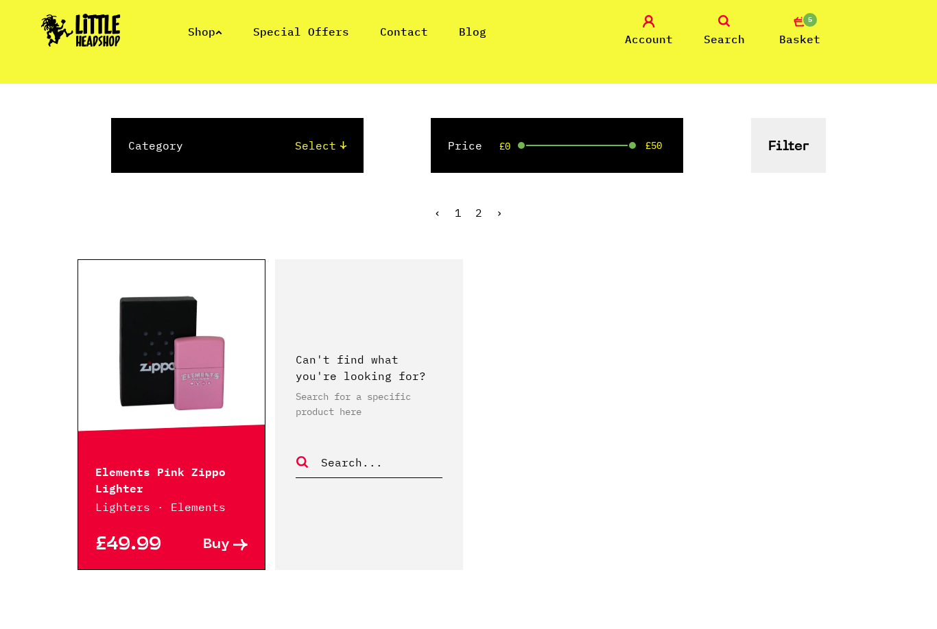
scroll to position [481, 0]
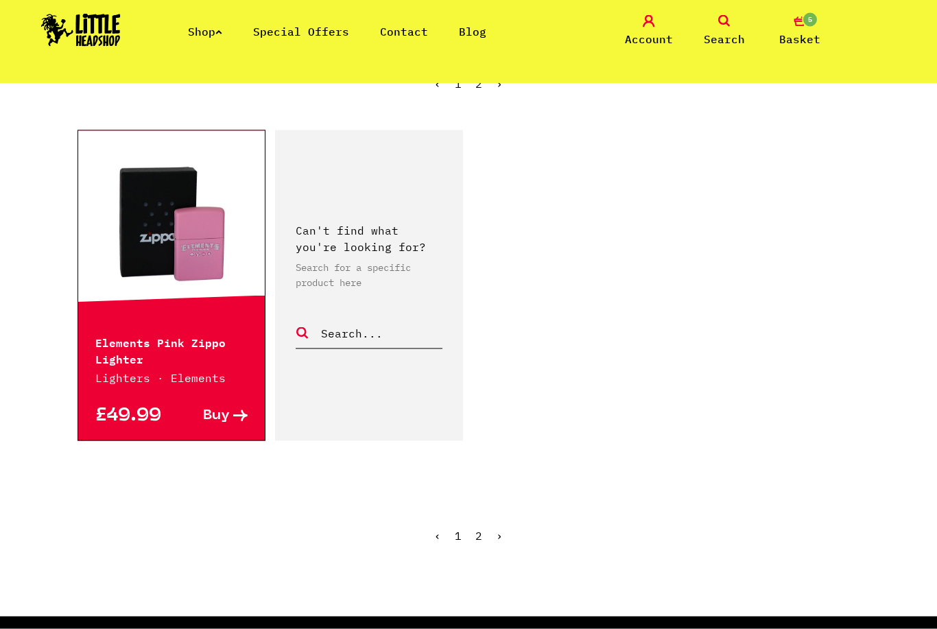
click at [460, 540] on link "1" at bounding box center [458, 536] width 7 height 14
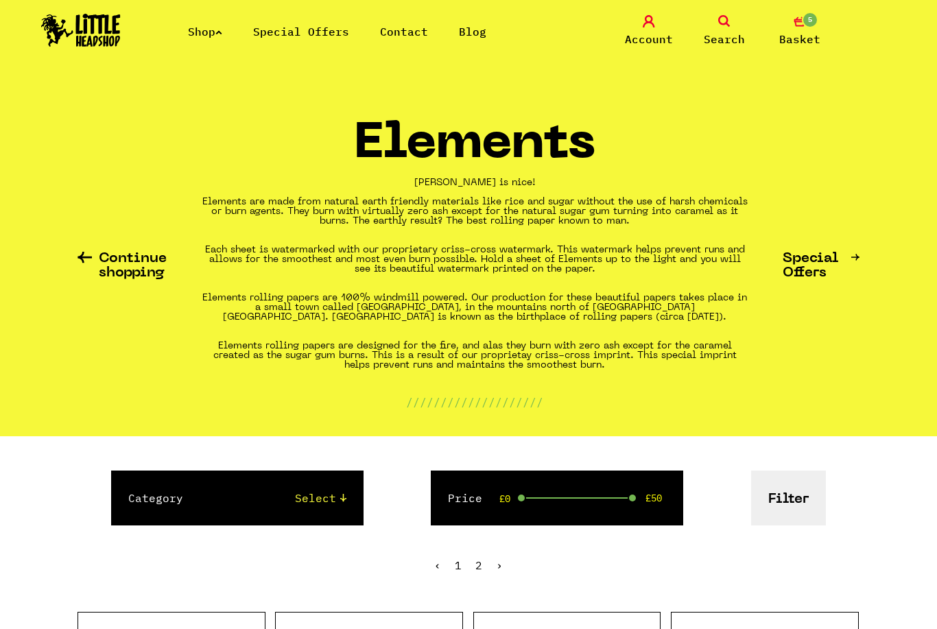
click at [215, 36] on link "Shop" at bounding box center [205, 32] width 34 height 14
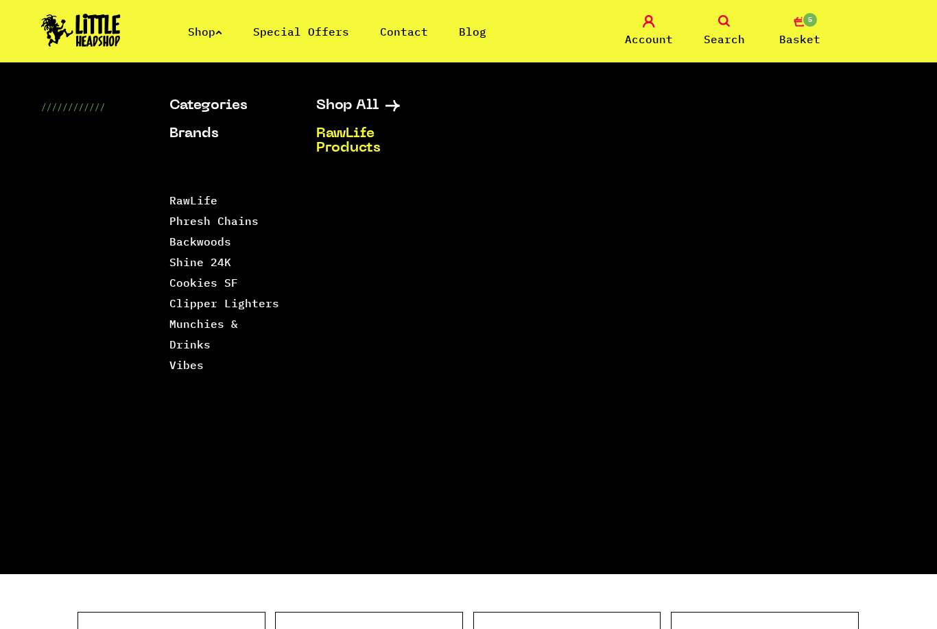
click at [368, 136] on link "RawLife Products" at bounding box center [372, 141] width 112 height 29
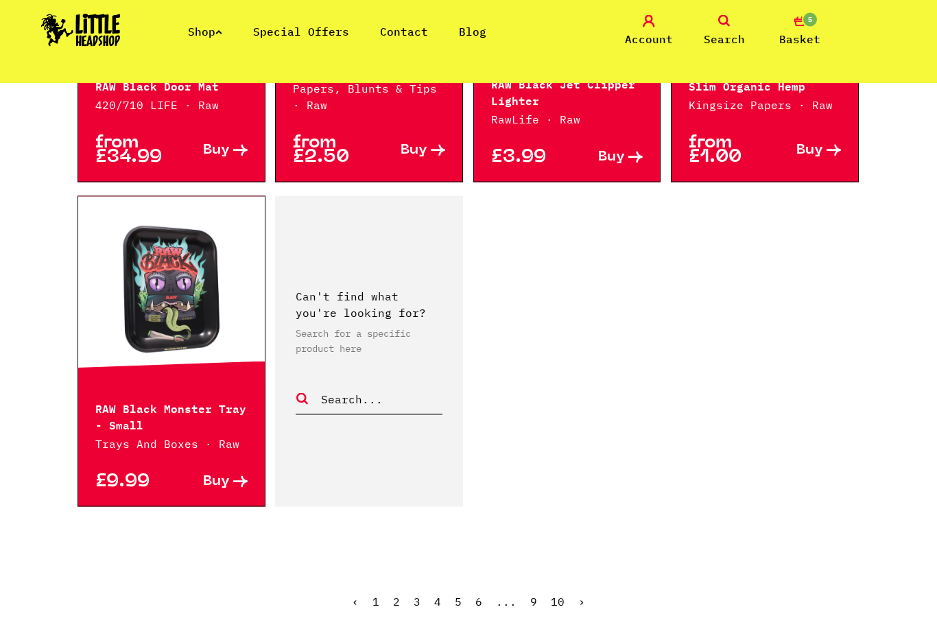
scroll to position [1995, 0]
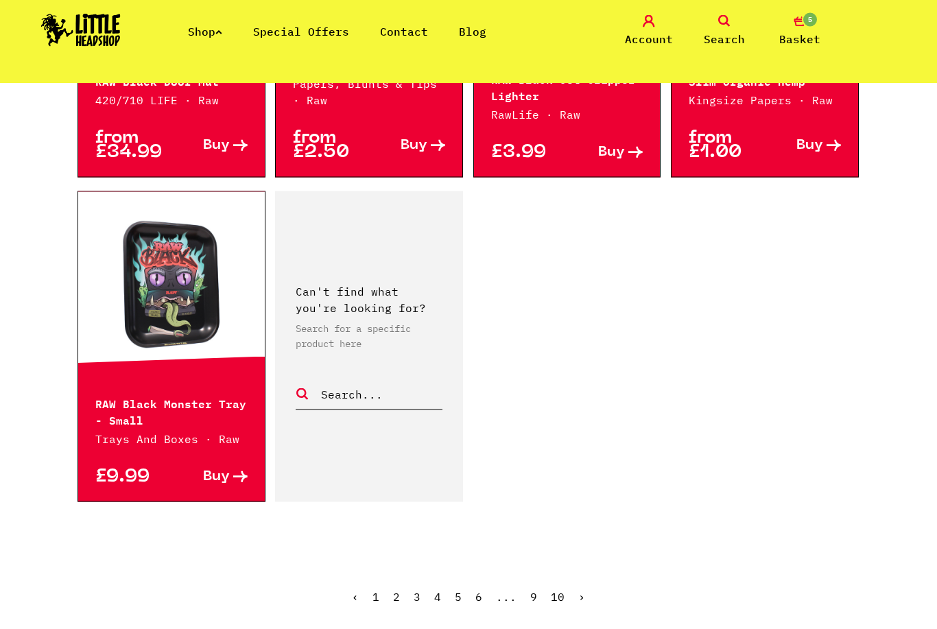
click at [399, 590] on link "2" at bounding box center [396, 597] width 7 height 14
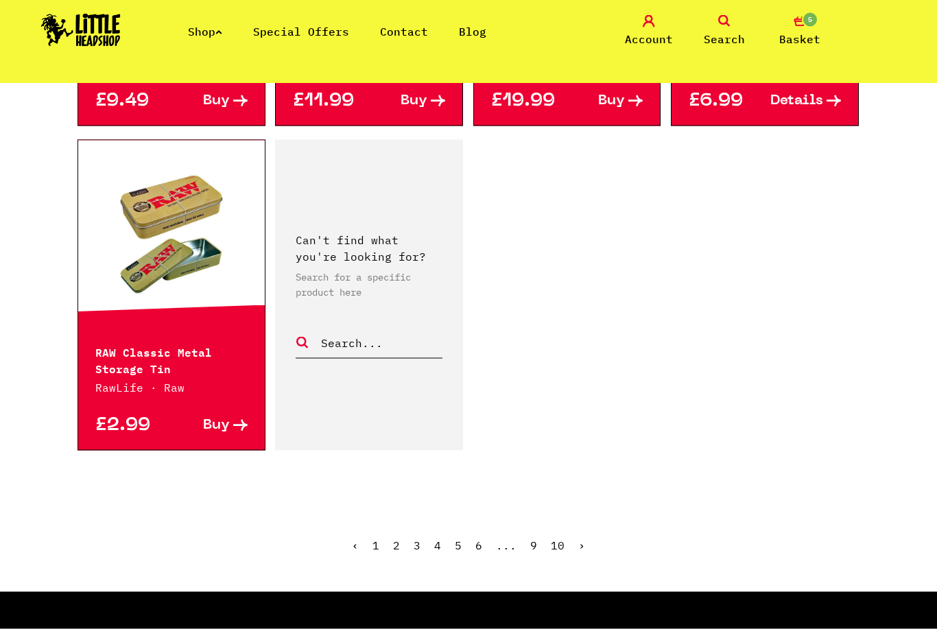
scroll to position [2006, 0]
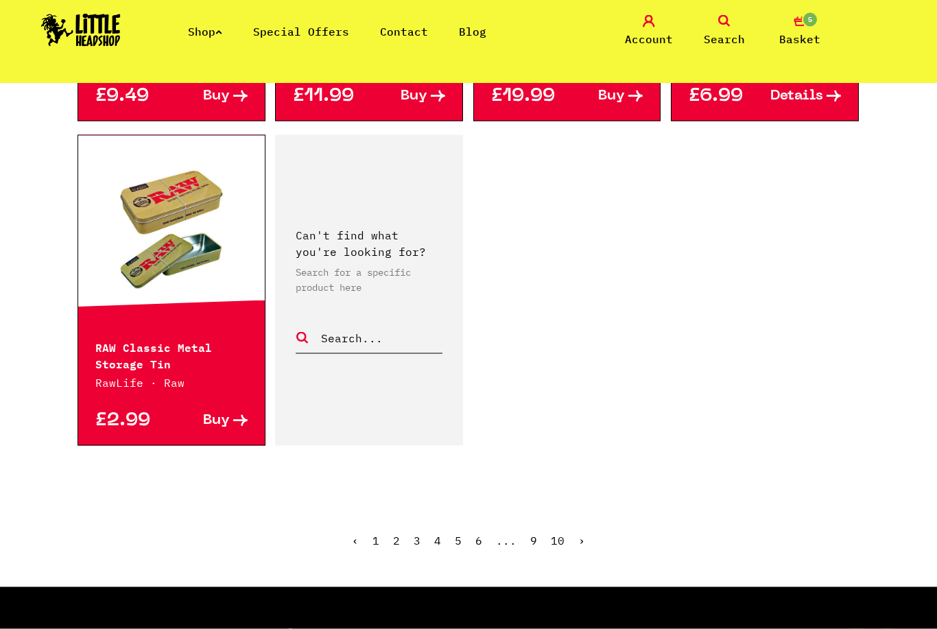
click at [420, 538] on link "3" at bounding box center [416, 540] width 7 height 14
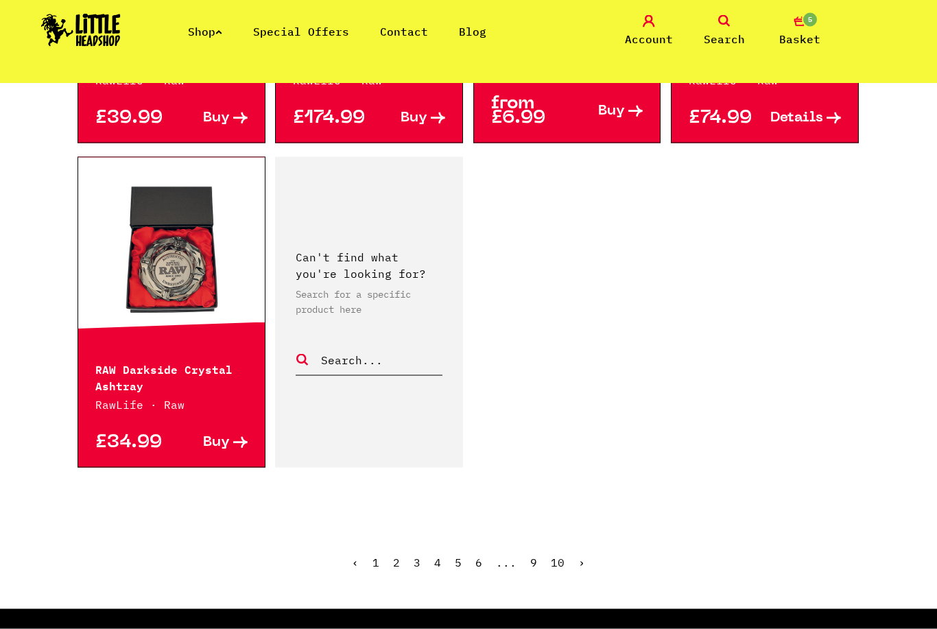
scroll to position [1966, 0]
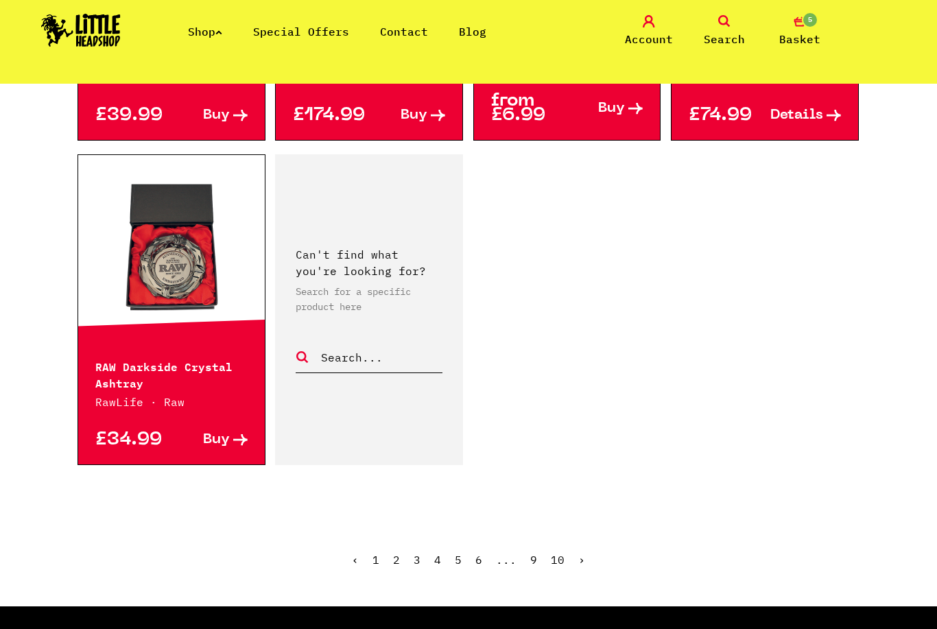
click at [440, 562] on link "4" at bounding box center [437, 560] width 7 height 14
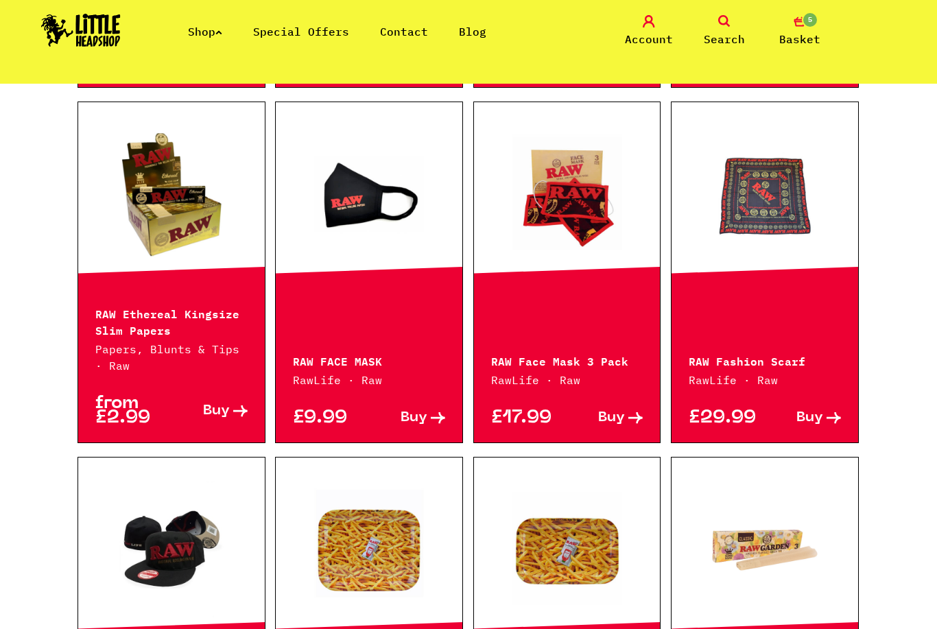
scroll to position [705, 0]
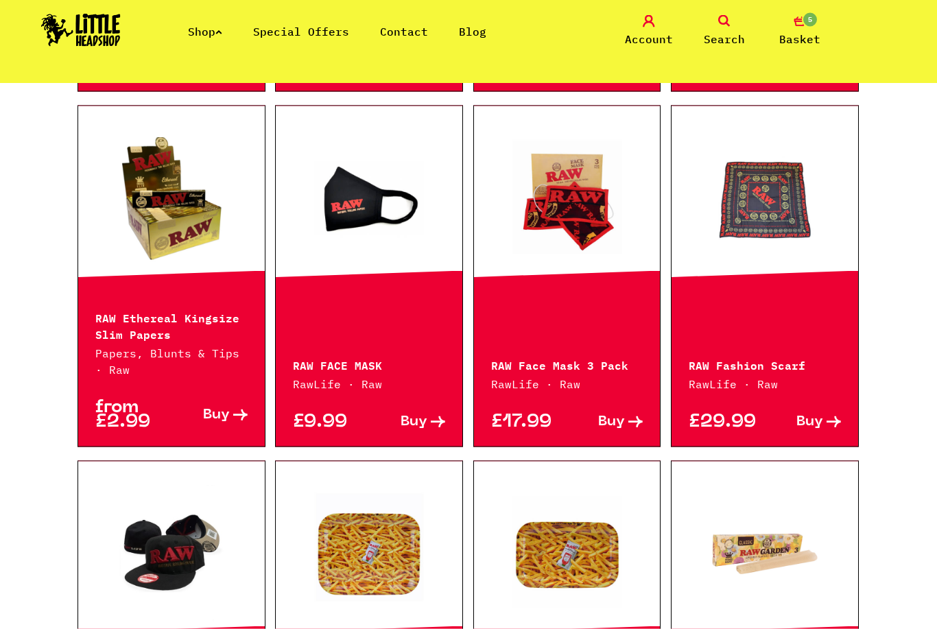
click at [188, 217] on link at bounding box center [171, 198] width 187 height 137
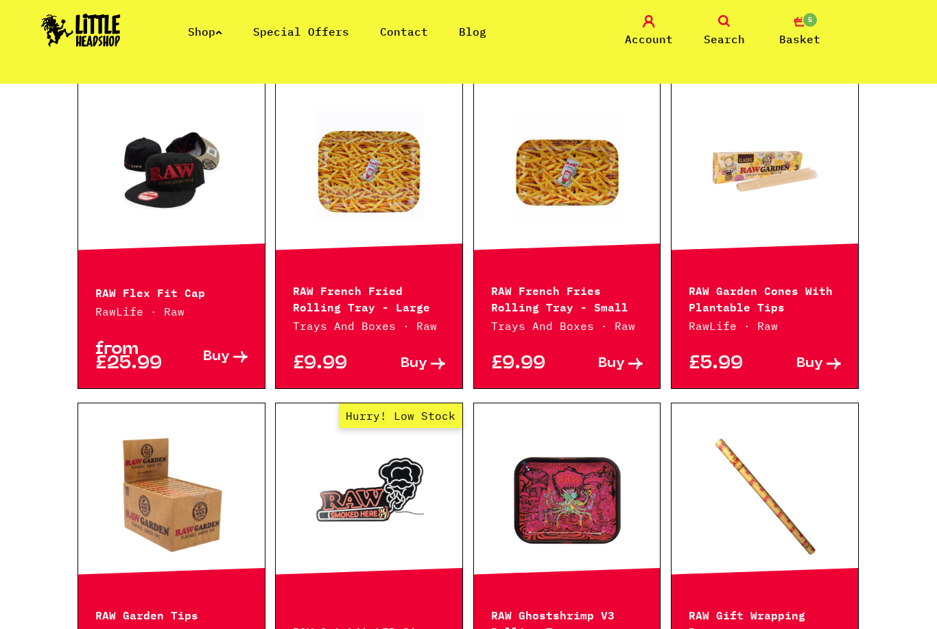
scroll to position [1087, 0]
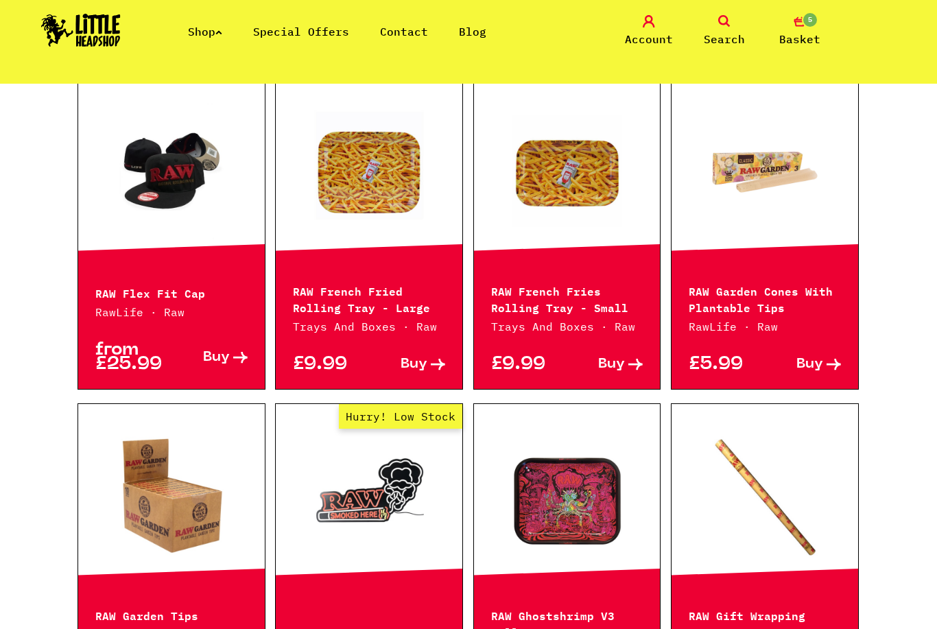
click at [815, 197] on link at bounding box center [764, 172] width 187 height 137
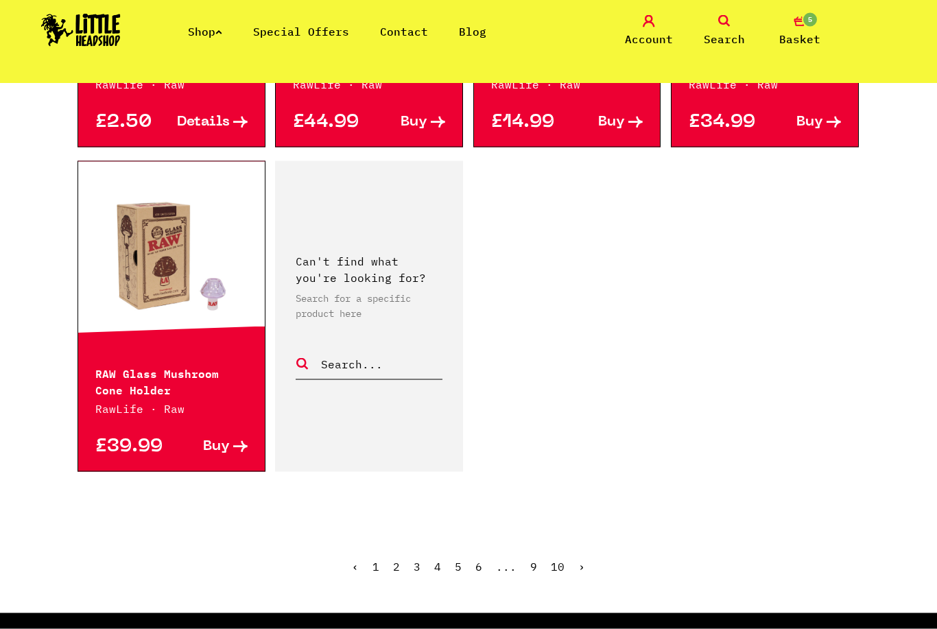
scroll to position [1978, 0]
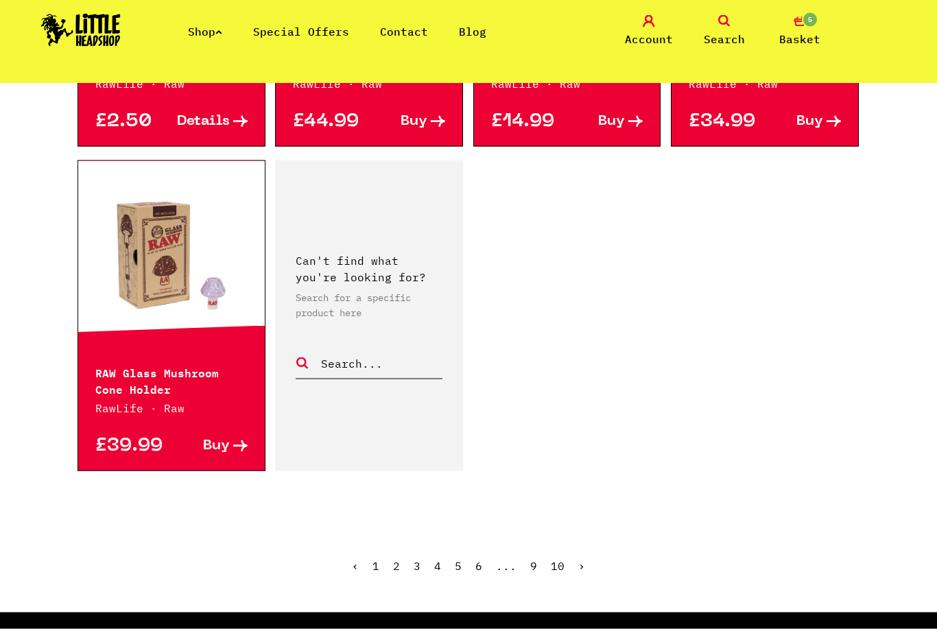
click at [440, 571] on span "4" at bounding box center [437, 566] width 7 height 14
click at [441, 568] on span "4" at bounding box center [437, 566] width 7 height 14
click at [461, 568] on link "5" at bounding box center [458, 566] width 7 height 14
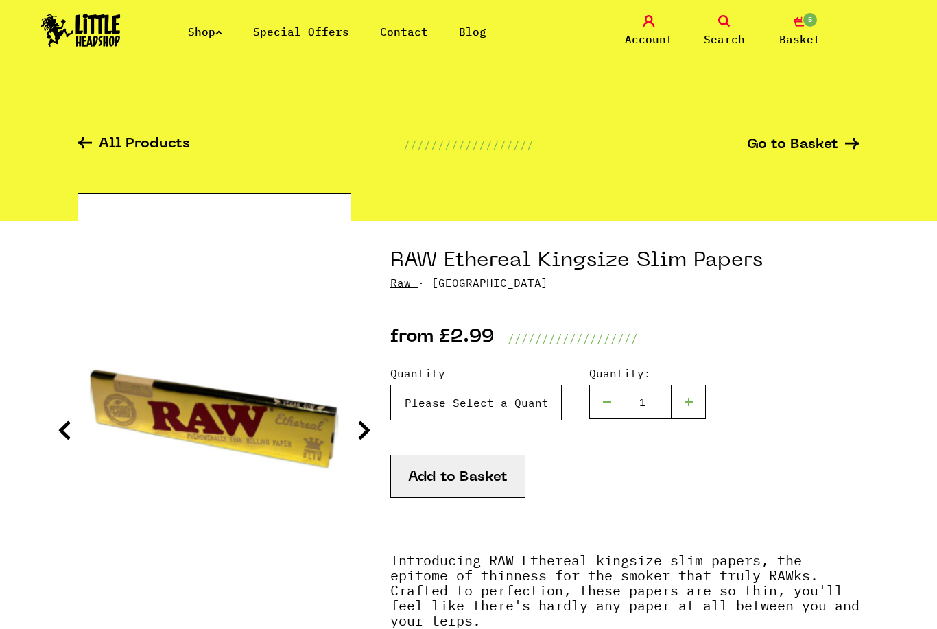
click at [540, 419] on select "Please Select a Quantity X 1 - £2.99 X 4 - £10.99 X 50 (Full Box) - £84.99" at bounding box center [475, 403] width 171 height 36
select select "1647"
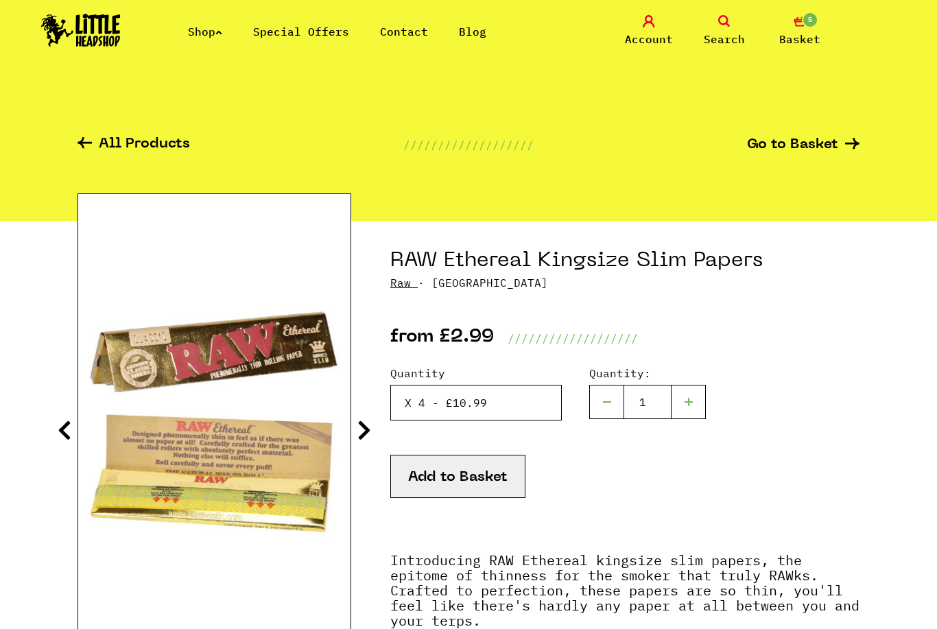
click at [531, 411] on select "Please Select a Quantity X 1 - £2.99 X 4 - £10.99 X 50 (Full Box) - £84.99" at bounding box center [475, 403] width 171 height 36
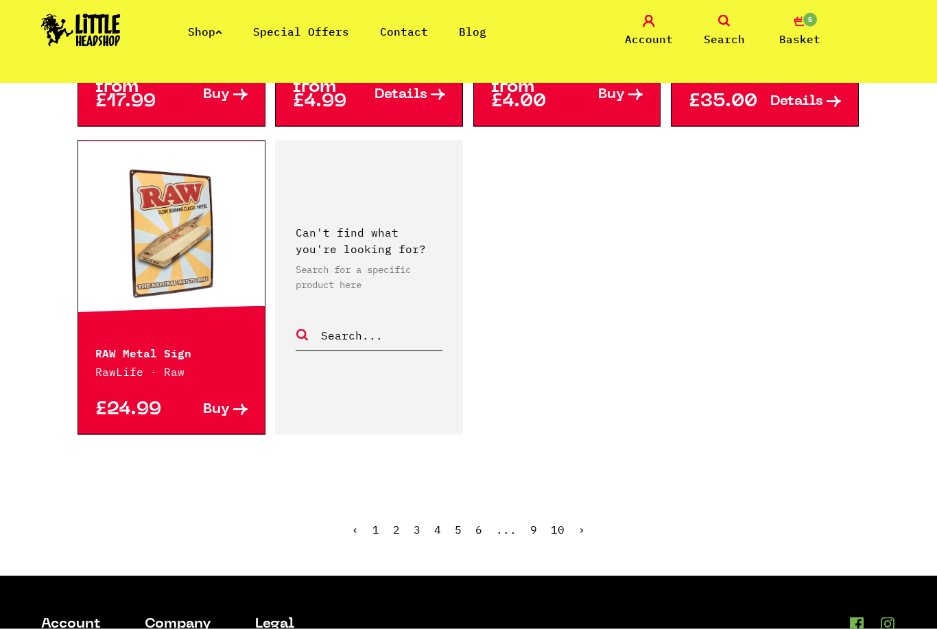
scroll to position [2042, 0]
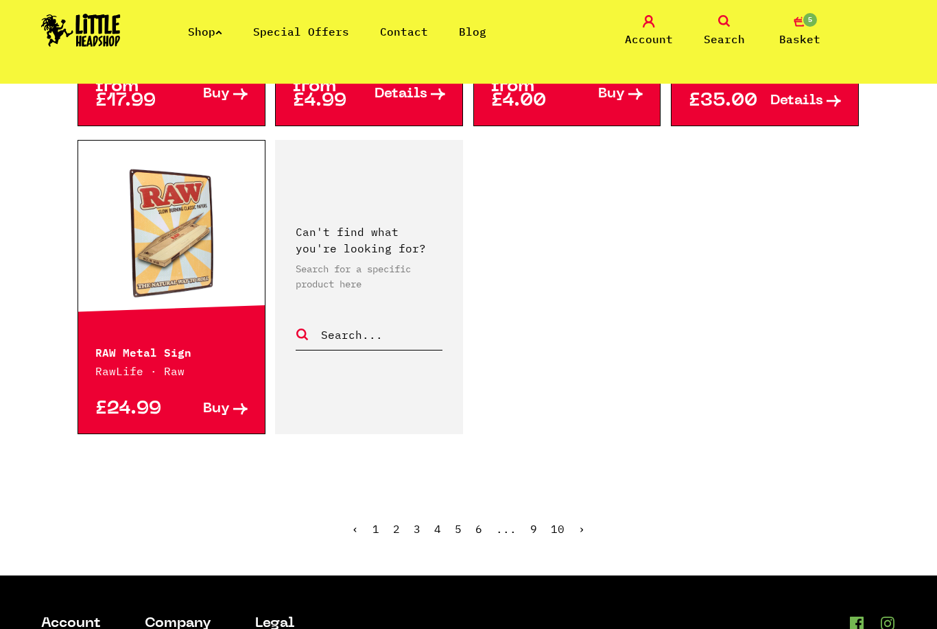
click at [479, 533] on link "6" at bounding box center [478, 529] width 7 height 14
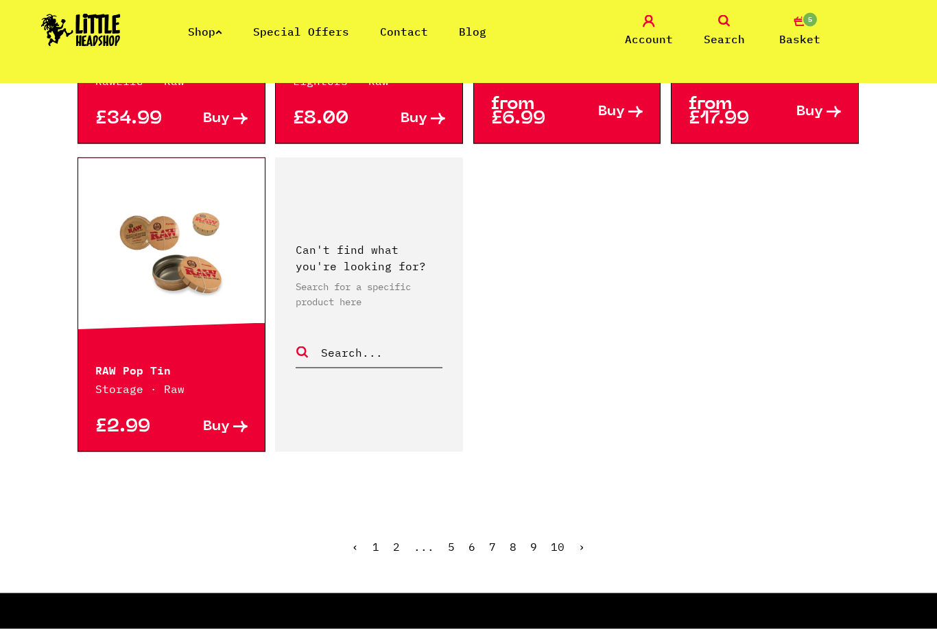
scroll to position [2015, 0]
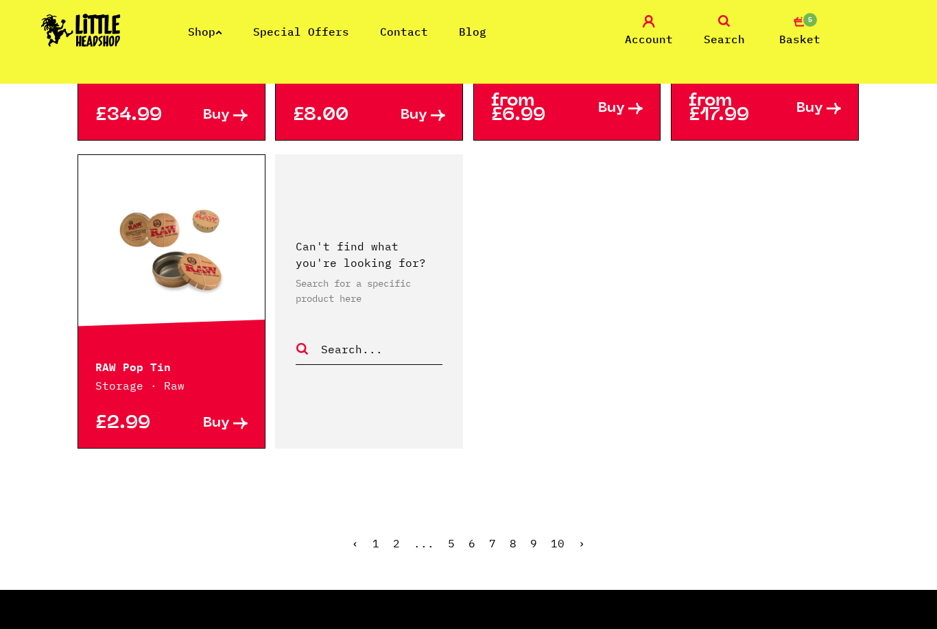
click at [475, 550] on span "6" at bounding box center [471, 543] width 7 height 14
click at [490, 547] on link "7" at bounding box center [492, 543] width 7 height 14
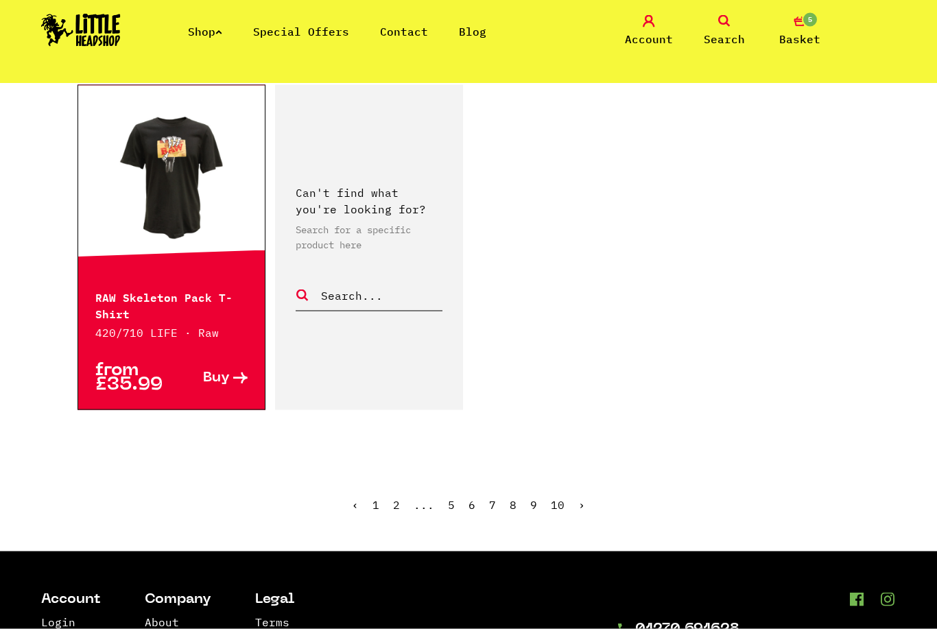
scroll to position [2120, 0]
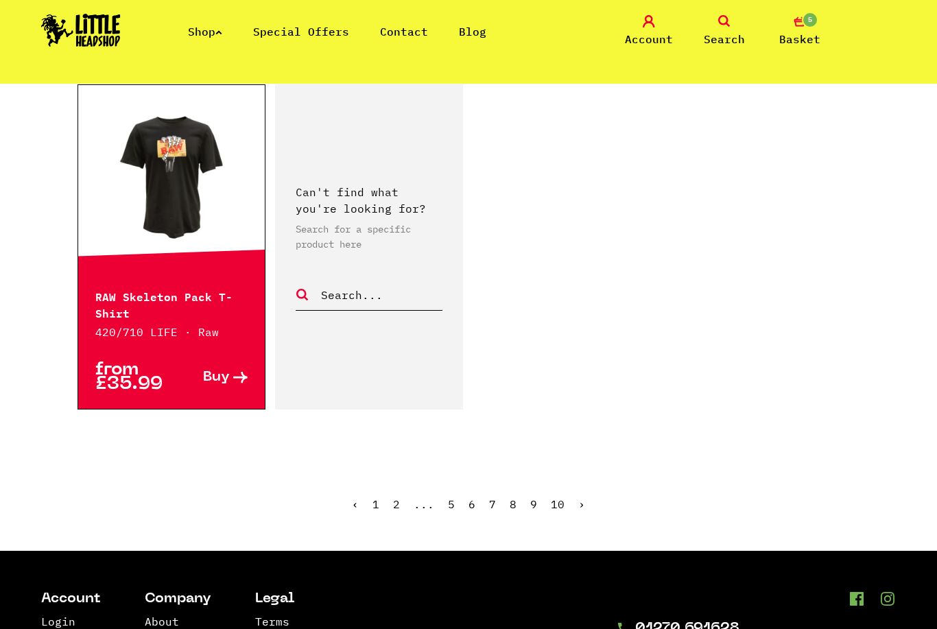
click at [514, 497] on link "8" at bounding box center [512, 504] width 7 height 14
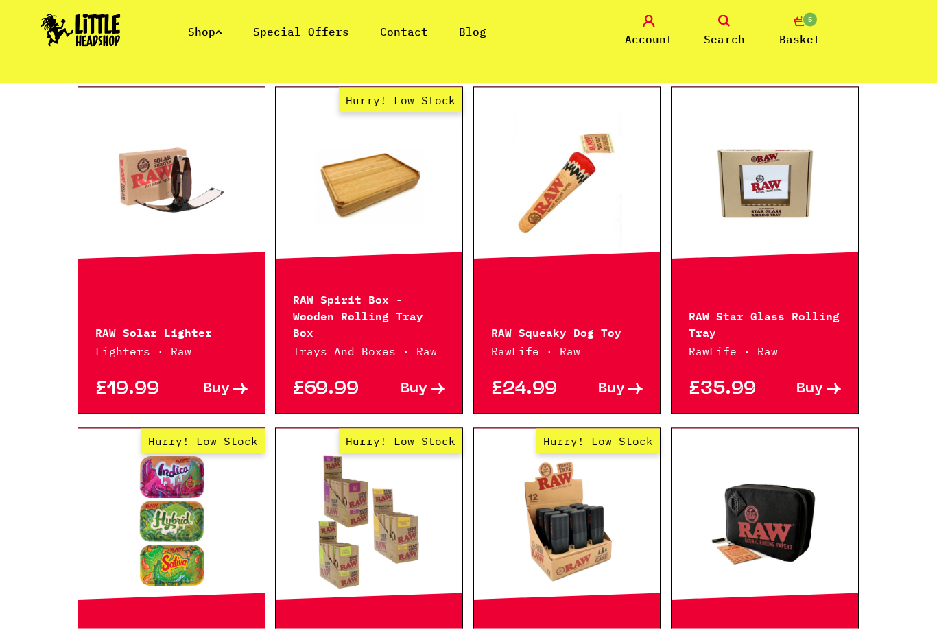
scroll to position [1081, 0]
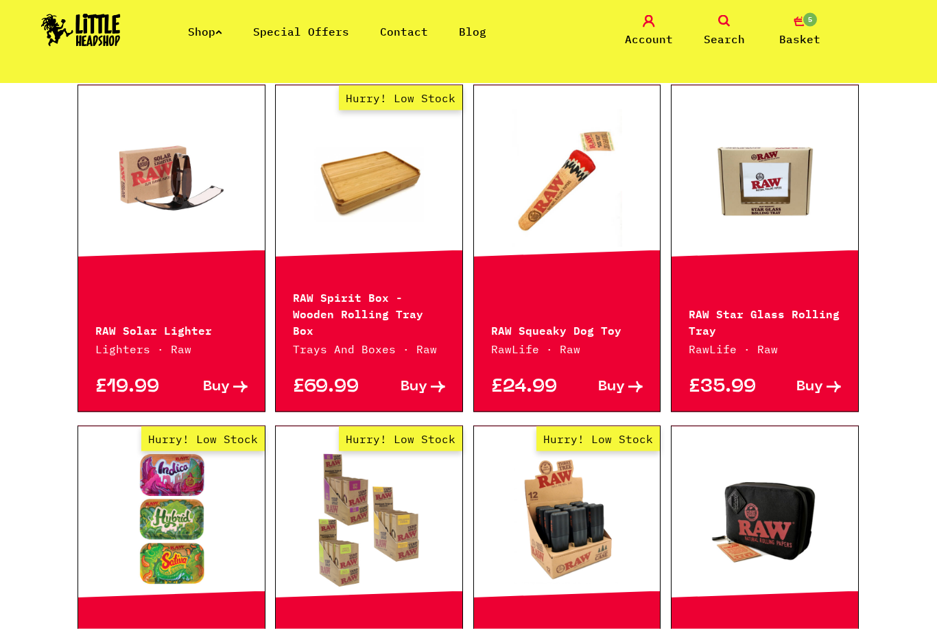
click at [136, 191] on link at bounding box center [171, 178] width 187 height 137
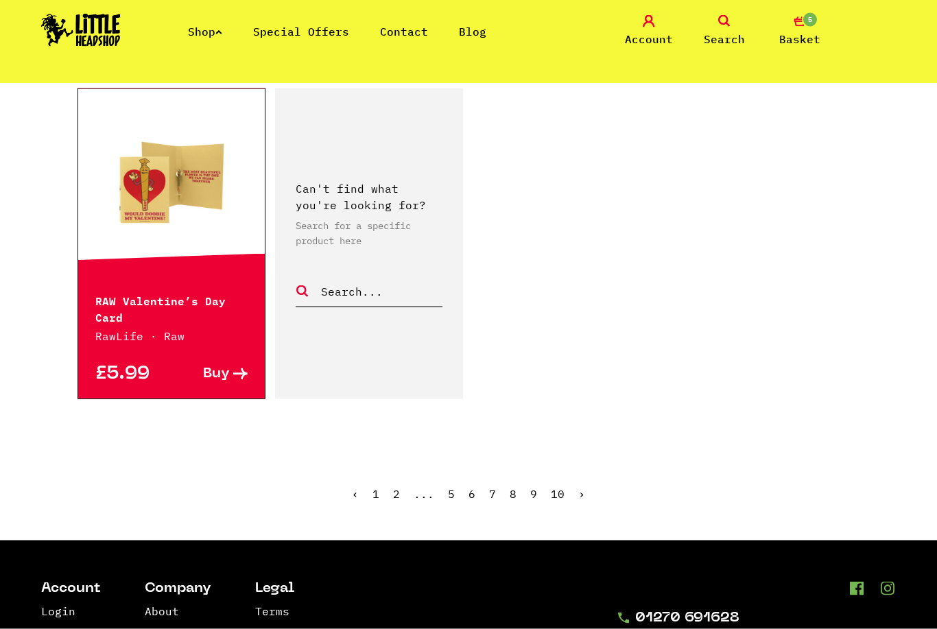
scroll to position [2102, 0]
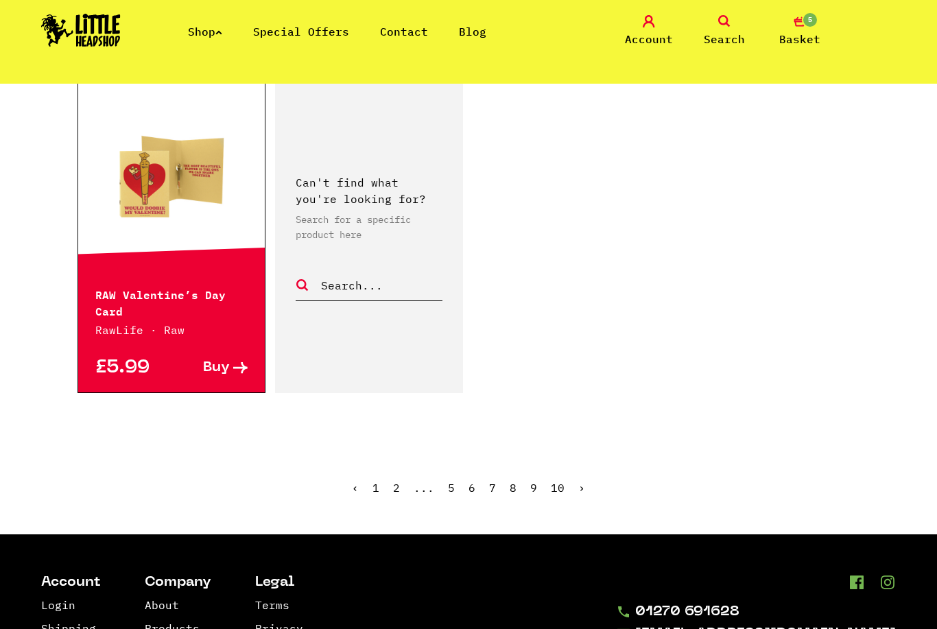
click at [515, 479] on ul "‹ 1 2 ... 5 6 7 8 9 10 ›" at bounding box center [468, 497] width 782 height 59
click at [531, 481] on link "9" at bounding box center [533, 488] width 7 height 14
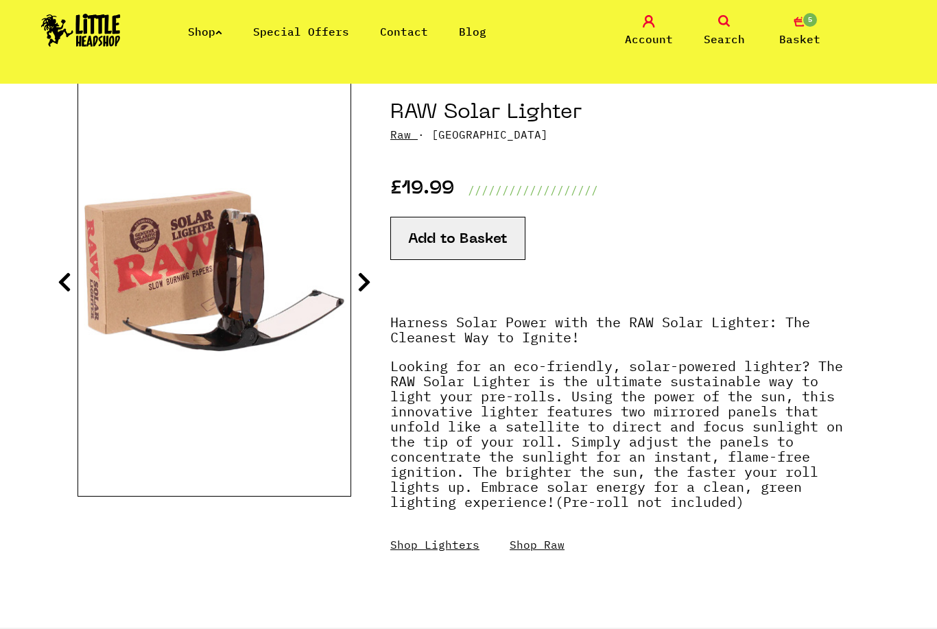
scroll to position [147, 0]
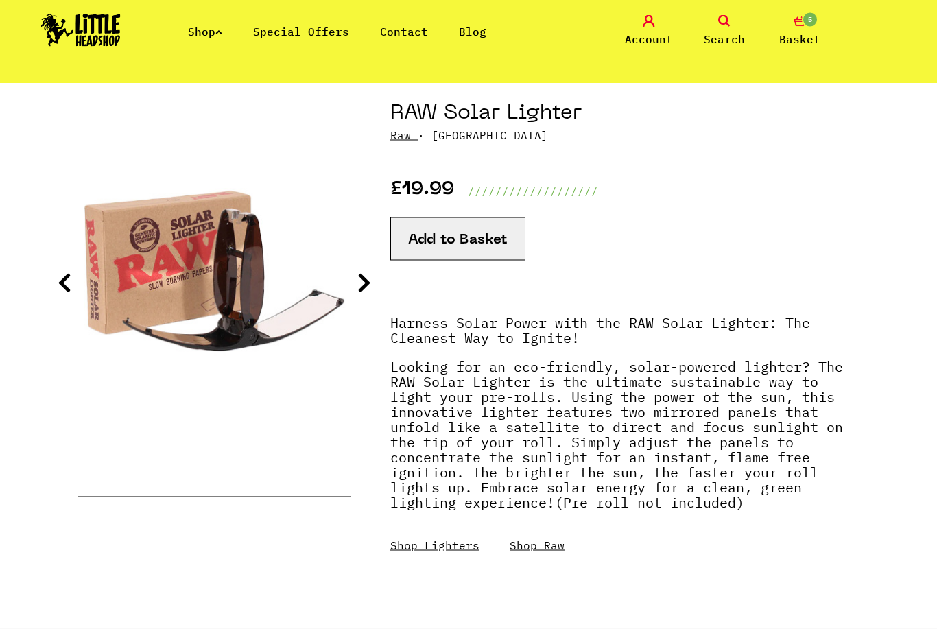
click at [369, 277] on icon at bounding box center [364, 283] width 14 height 22
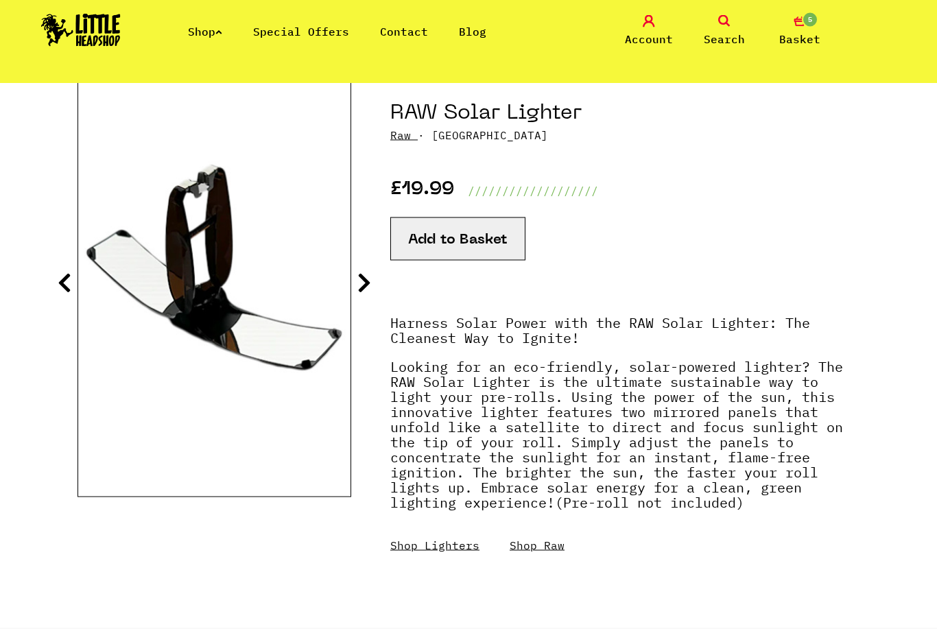
click at [369, 287] on icon at bounding box center [364, 283] width 14 height 22
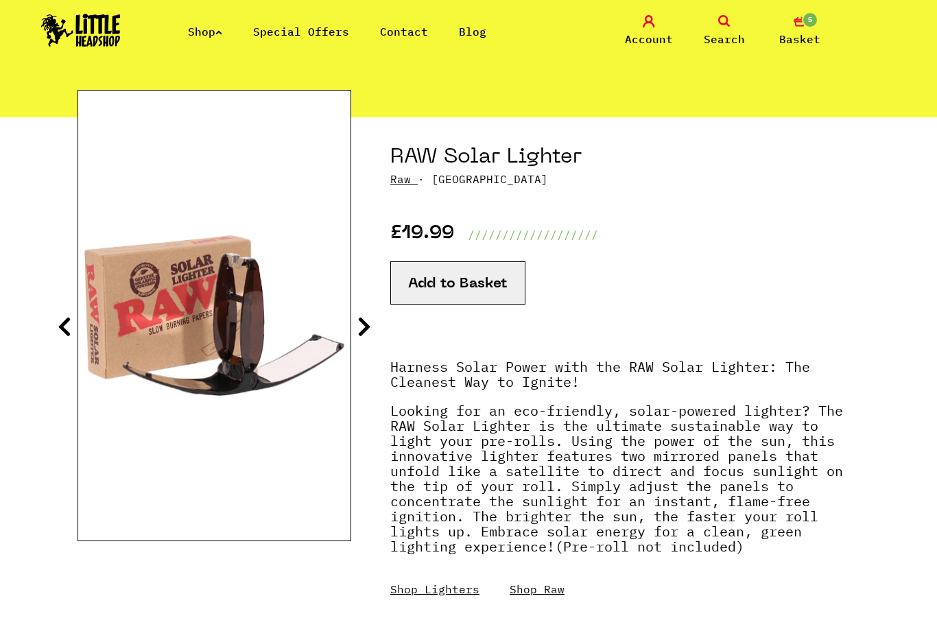
scroll to position [101, 0]
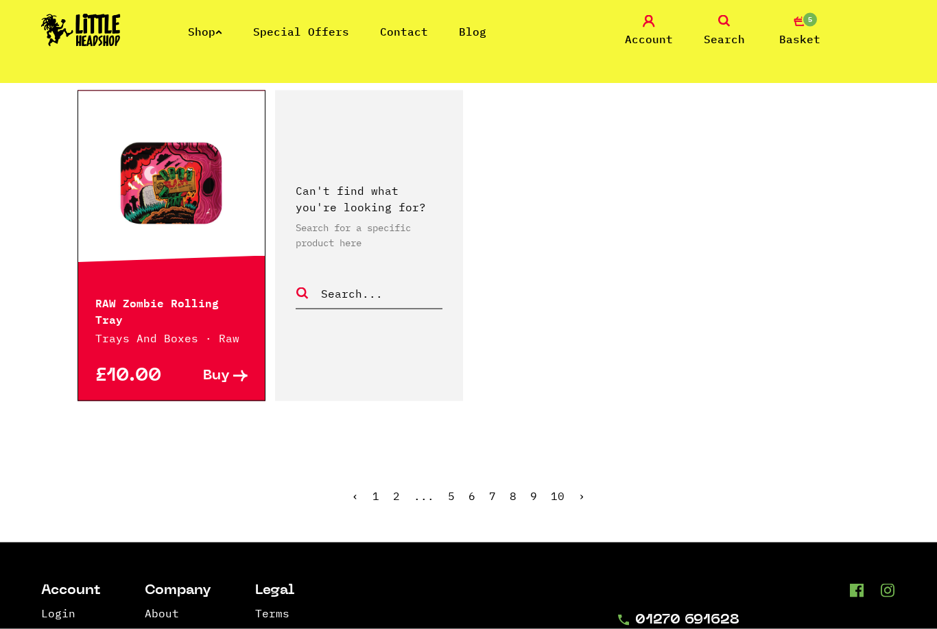
scroll to position [2097, 0]
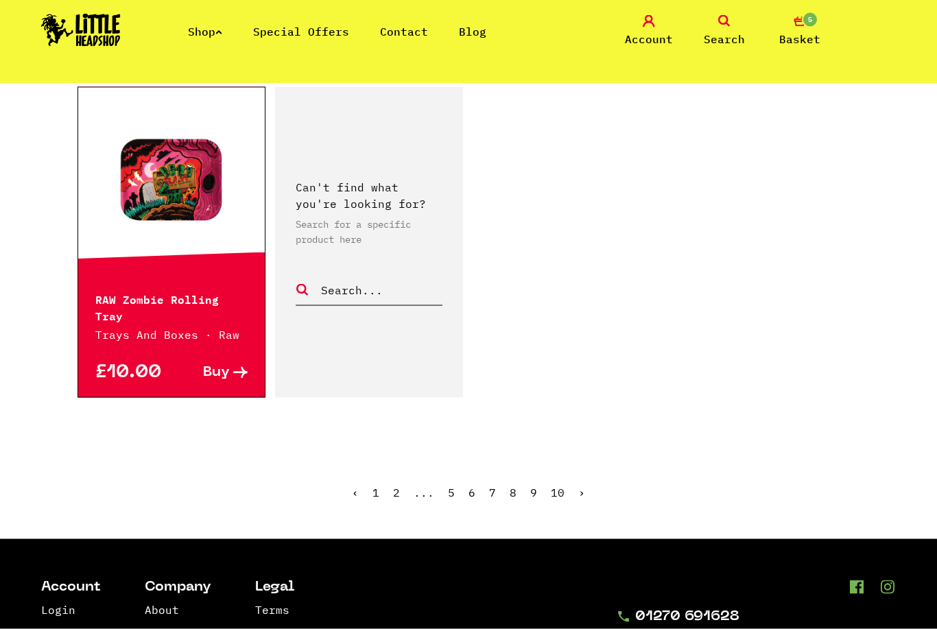
click at [555, 485] on link "10" at bounding box center [558, 492] width 14 height 14
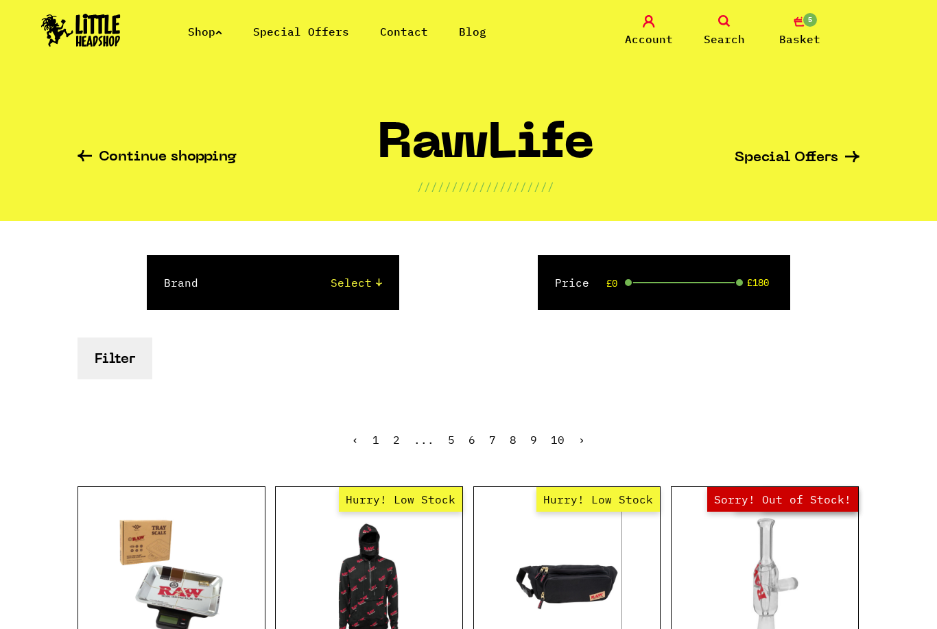
click at [208, 36] on link "Shop" at bounding box center [205, 32] width 34 height 14
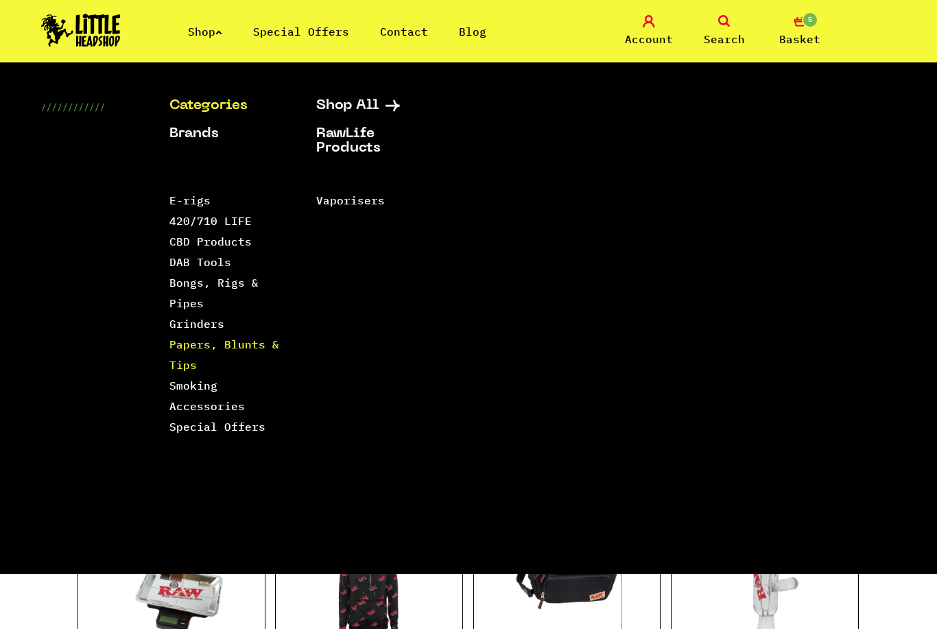
click at [265, 349] on link "Papers, Blunts & Tips" at bounding box center [224, 354] width 110 height 34
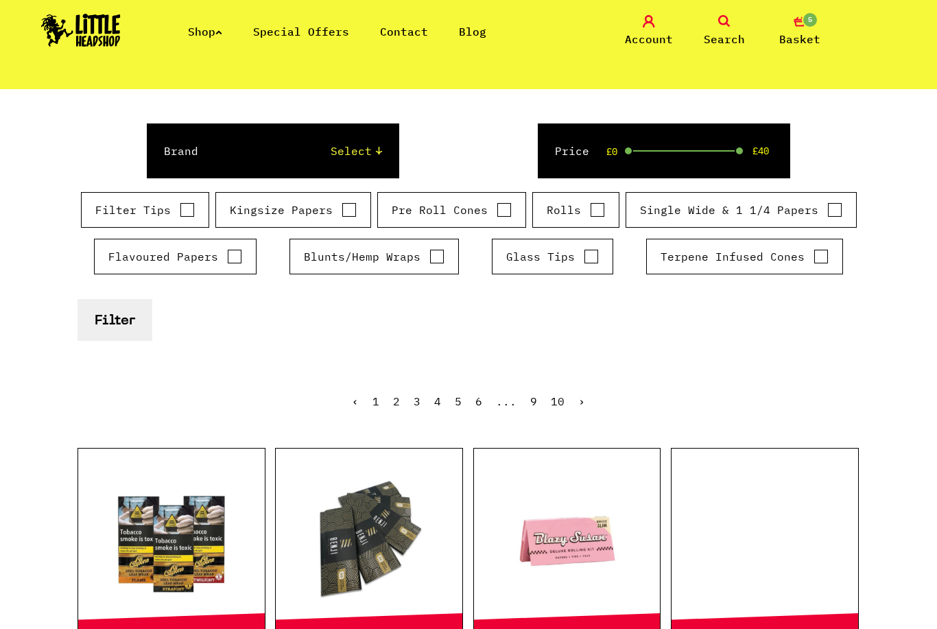
scroll to position [190, 0]
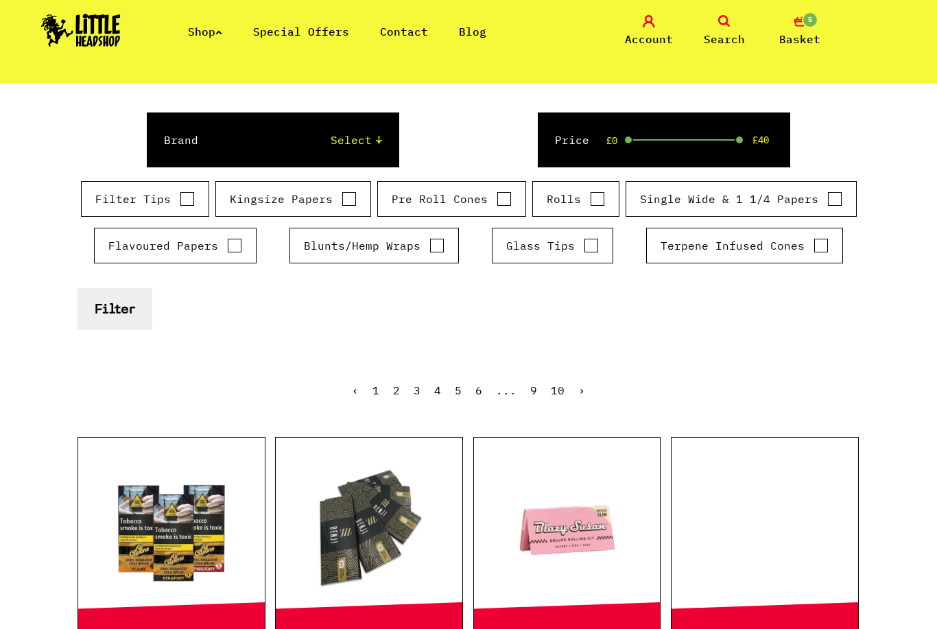
click at [324, 145] on select "Select Rizla Raw OCB Elements Shine 24k Cyclones Phuncky Feel Tips Smoking Pape…" at bounding box center [304, 140] width 156 height 16
select select "7"
click at [112, 315] on button "Filter" at bounding box center [114, 309] width 75 height 42
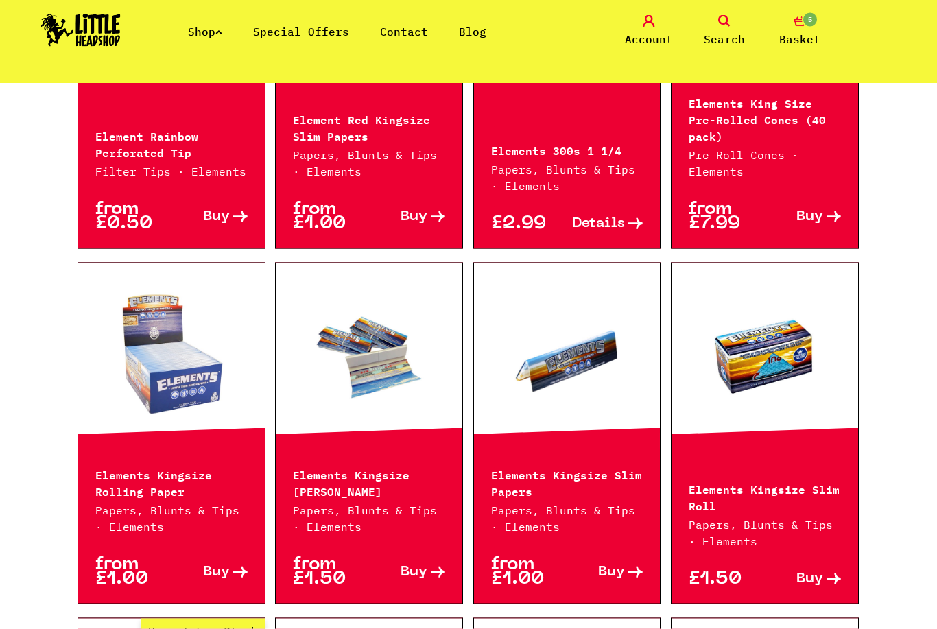
scroll to position [677, 0]
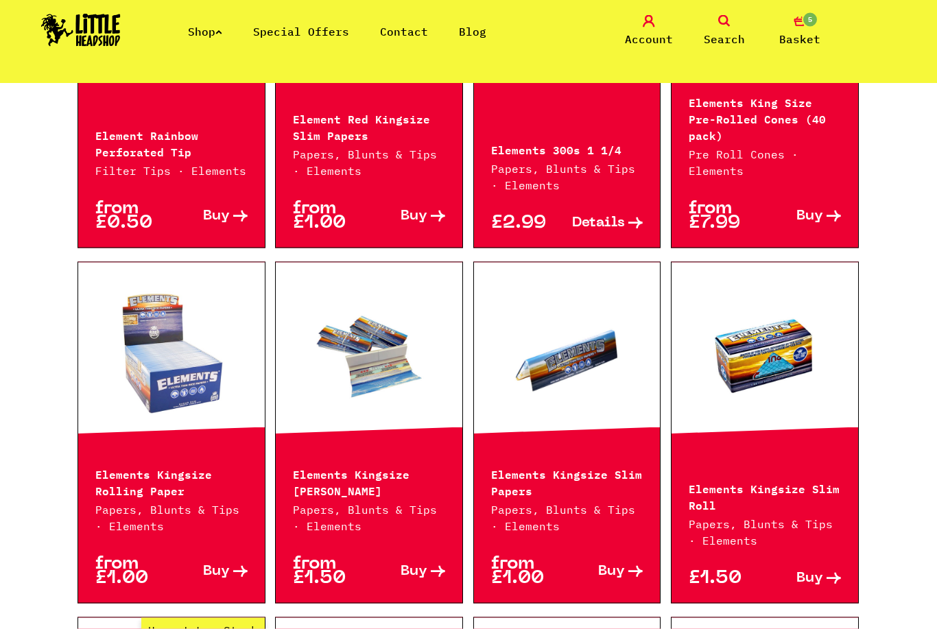
click at [389, 465] on p "Elements Kingsize Slim Connoisseur" at bounding box center [369, 481] width 152 height 33
click at [403, 371] on link at bounding box center [369, 355] width 187 height 137
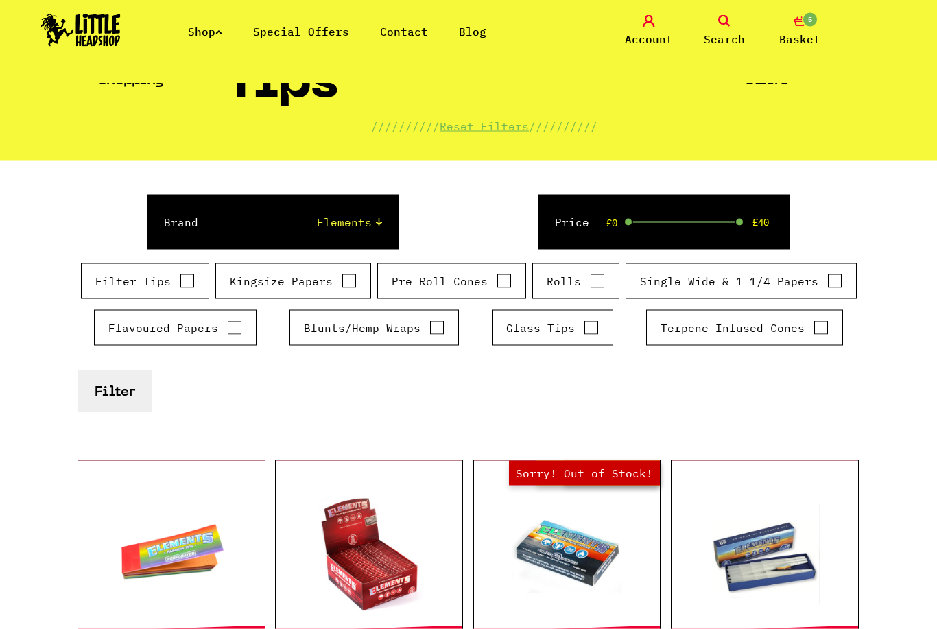
scroll to position [130, 0]
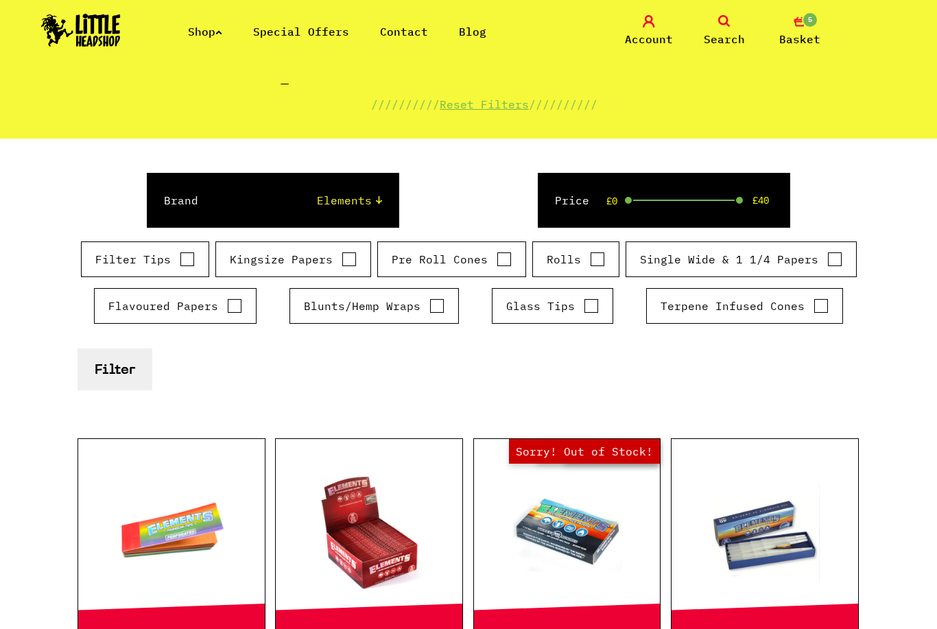
click at [274, 184] on div "Brand Select Rizla Raw OCB Elements Shine 24k Cyclones Phuncky Feel Tips Smokin…" at bounding box center [273, 200] width 252 height 55
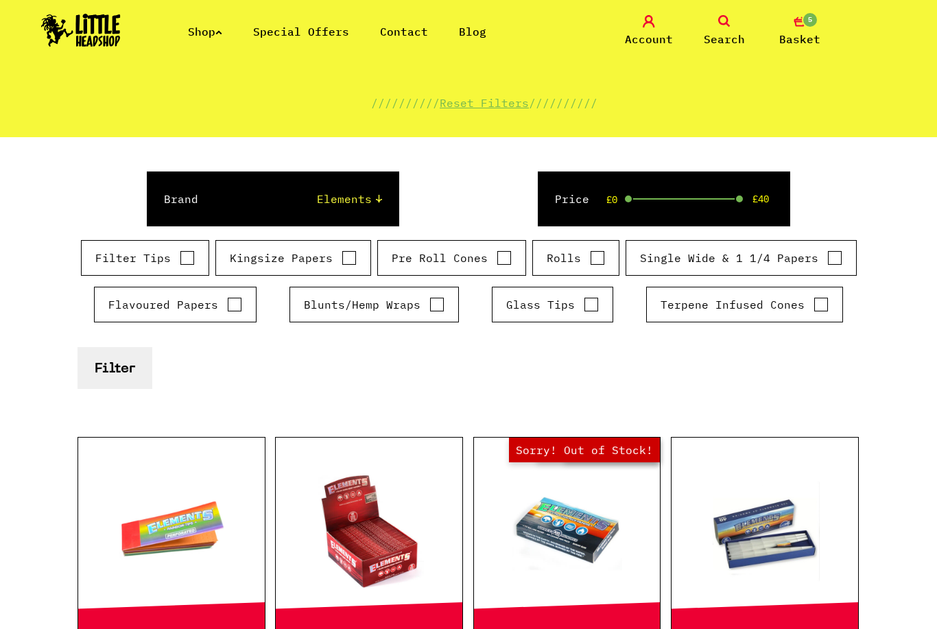
click at [343, 193] on select "Select Rizla Raw OCB Elements Shine 24k Cyclones Phuncky Feel Tips Smoking Pape…" at bounding box center [304, 199] width 156 height 16
select select "3"
click at [108, 383] on button "Filter" at bounding box center [114, 368] width 75 height 42
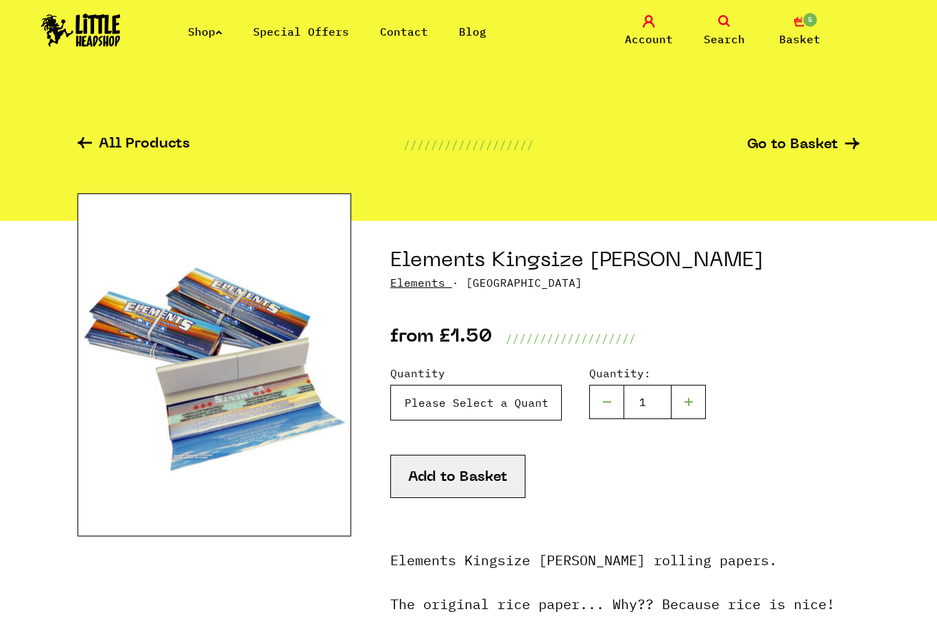
click at [532, 416] on select "Please Select a Quantity X 1 - £1.50 X 4 - £5.00 X 24 (Box) - £19.99" at bounding box center [475, 403] width 171 height 36
select select "933"
click at [499, 478] on button "Add to Basket" at bounding box center [457, 476] width 135 height 43
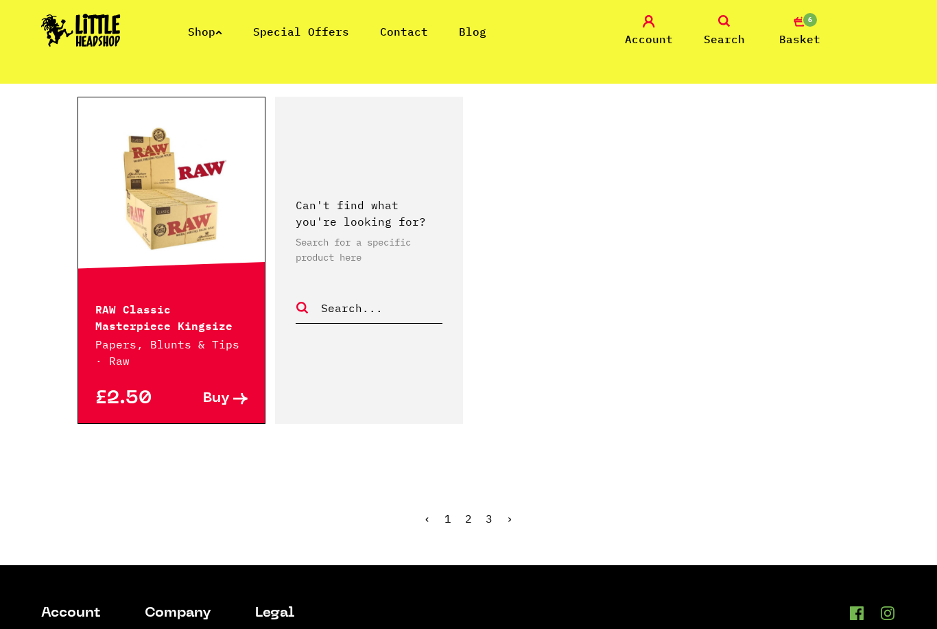
scroll to position [2298, 0]
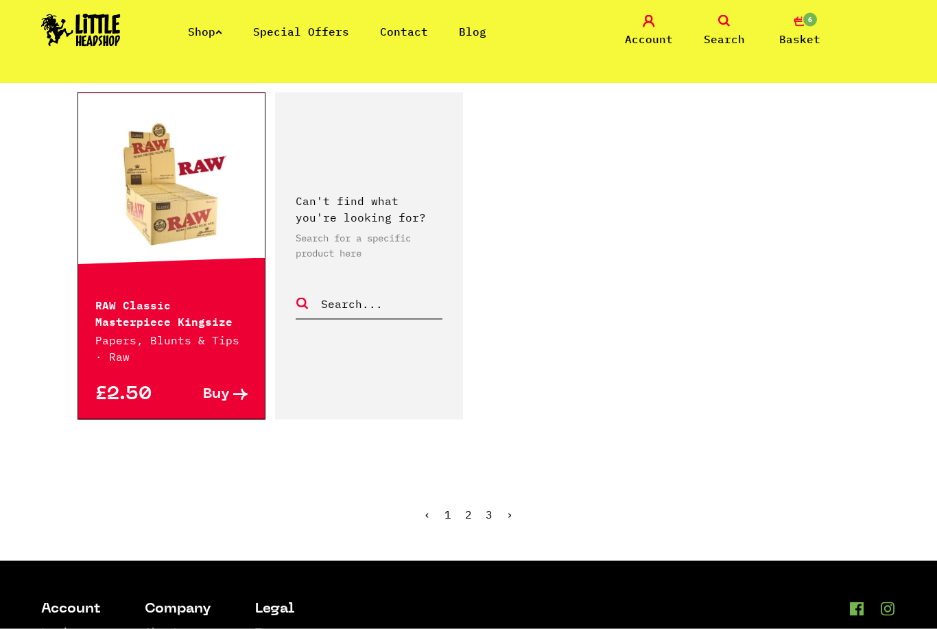
click at [468, 514] on link "2" at bounding box center [468, 514] width 7 height 14
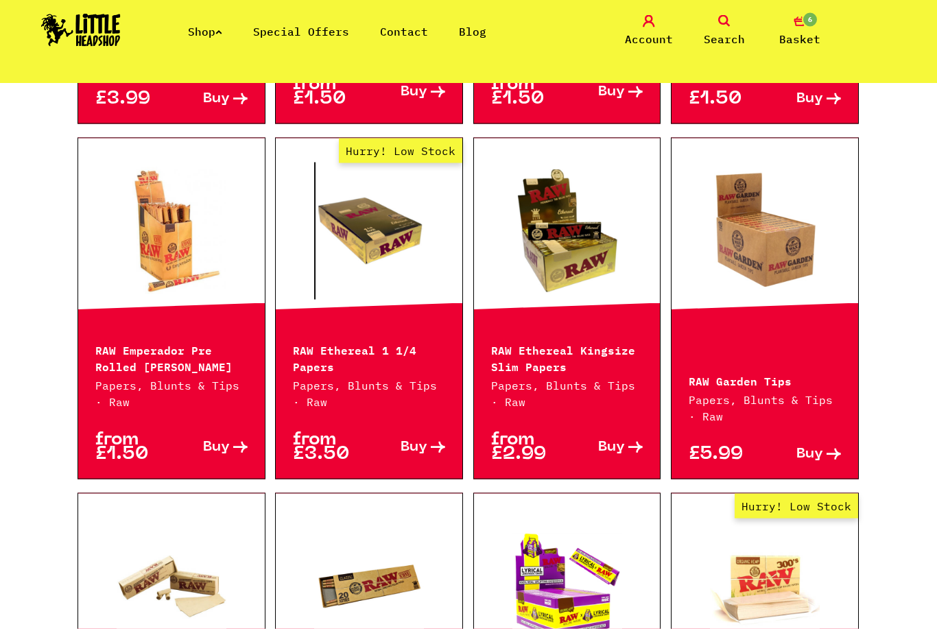
scroll to position [845, 0]
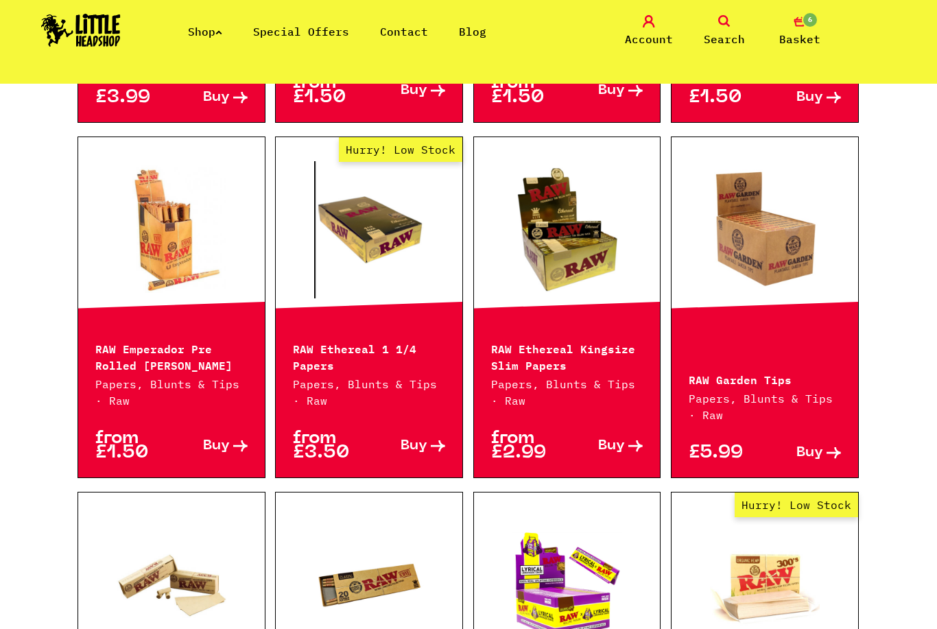
click at [401, 368] on p "RAW Ethereal 1 1/4 Papers" at bounding box center [369, 355] width 152 height 33
click at [411, 281] on link "Hurry! Low Stock" at bounding box center [369, 229] width 187 height 137
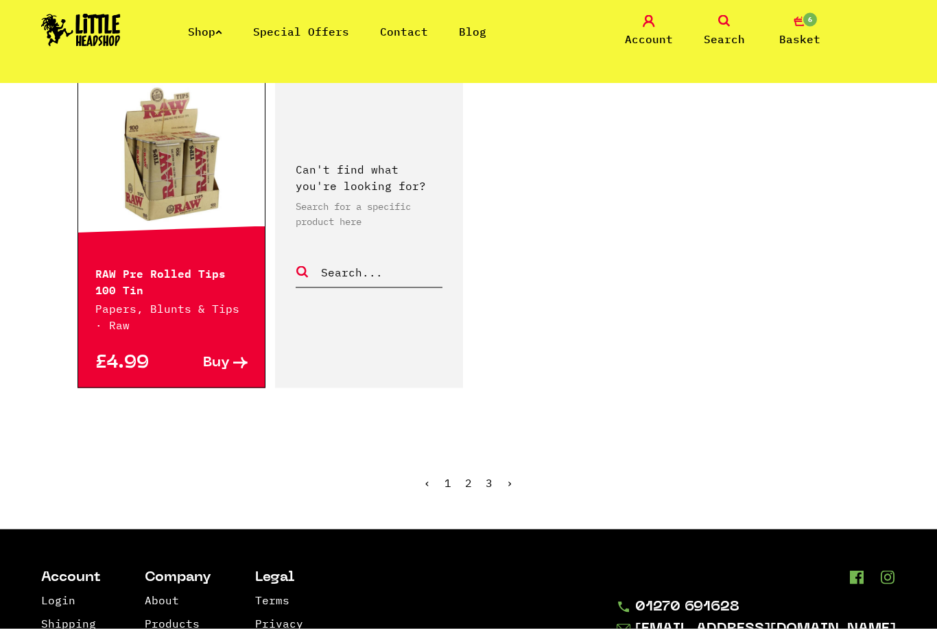
scroll to position [2357, 0]
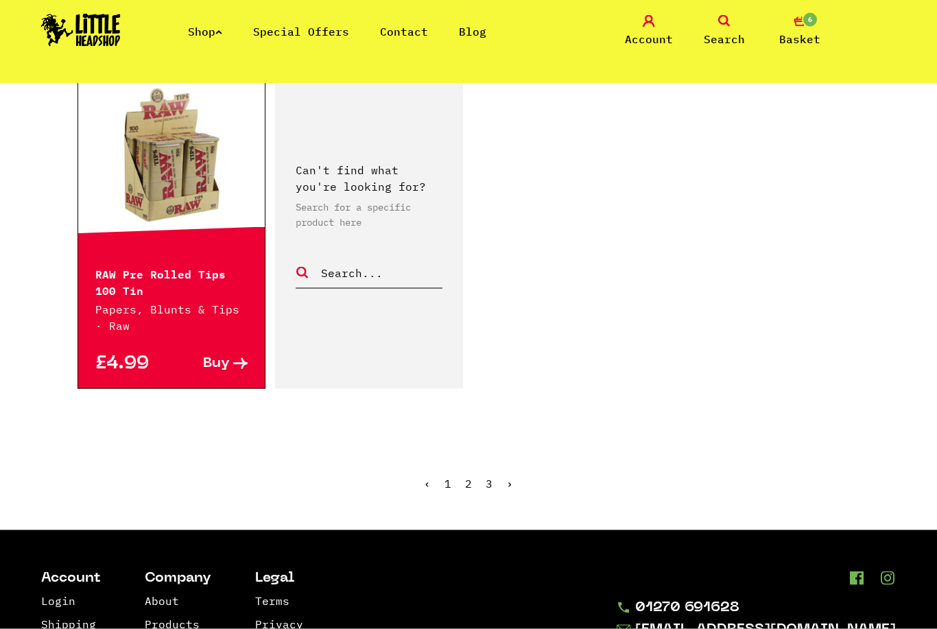
click at [492, 489] on link "3" at bounding box center [488, 484] width 7 height 14
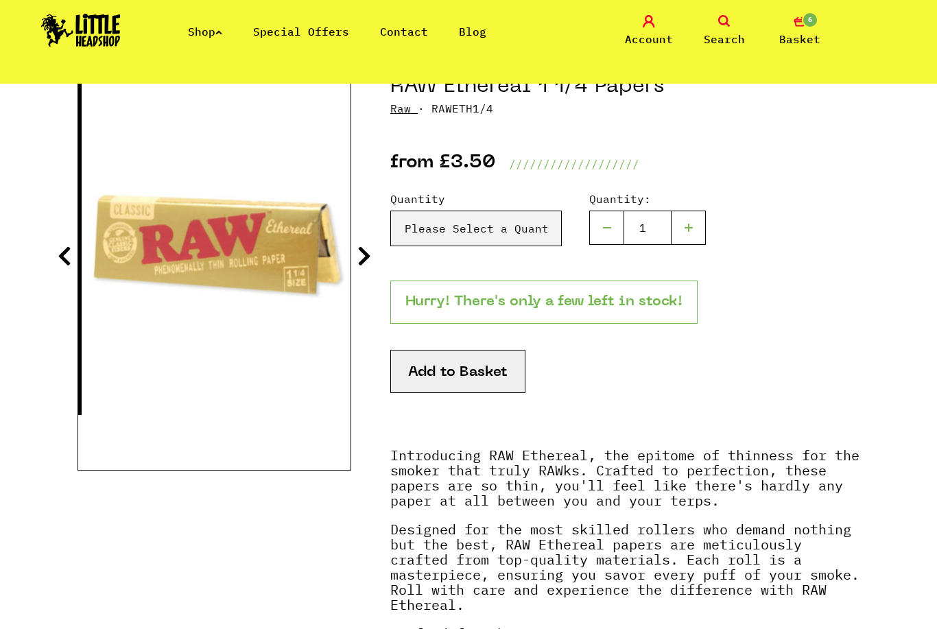
scroll to position [164, 0]
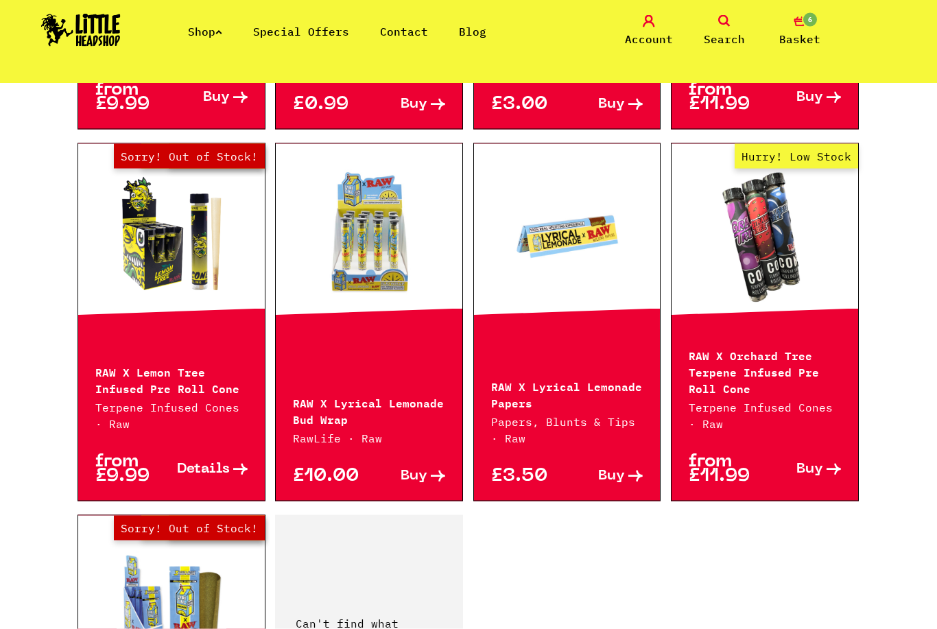
scroll to position [1182, 0]
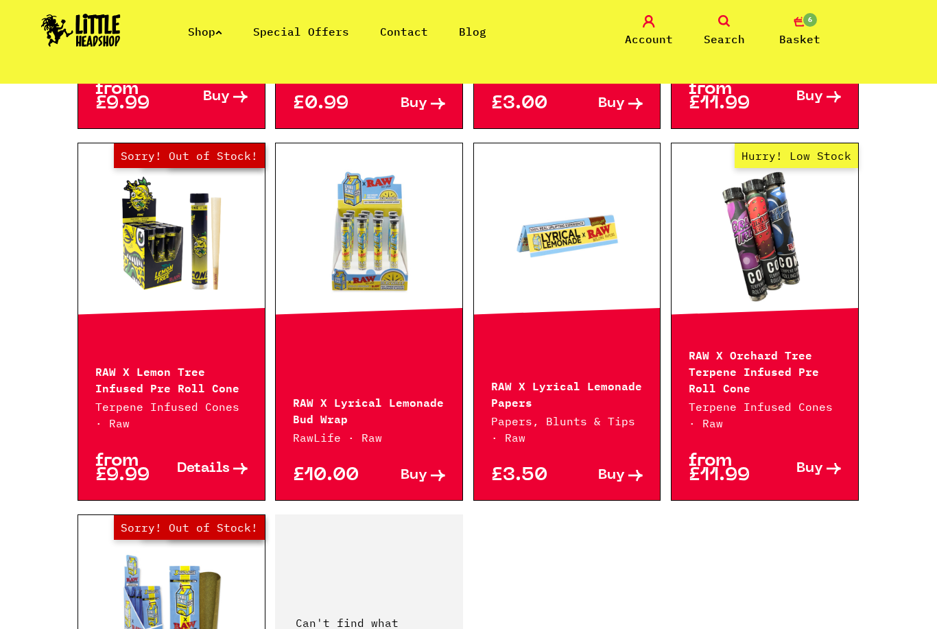
click at [199, 374] on p "RAW X Lemon Tree Infused Pre Roll Cone" at bounding box center [171, 378] width 152 height 33
click at [208, 471] on span "Details" at bounding box center [203, 468] width 53 height 14
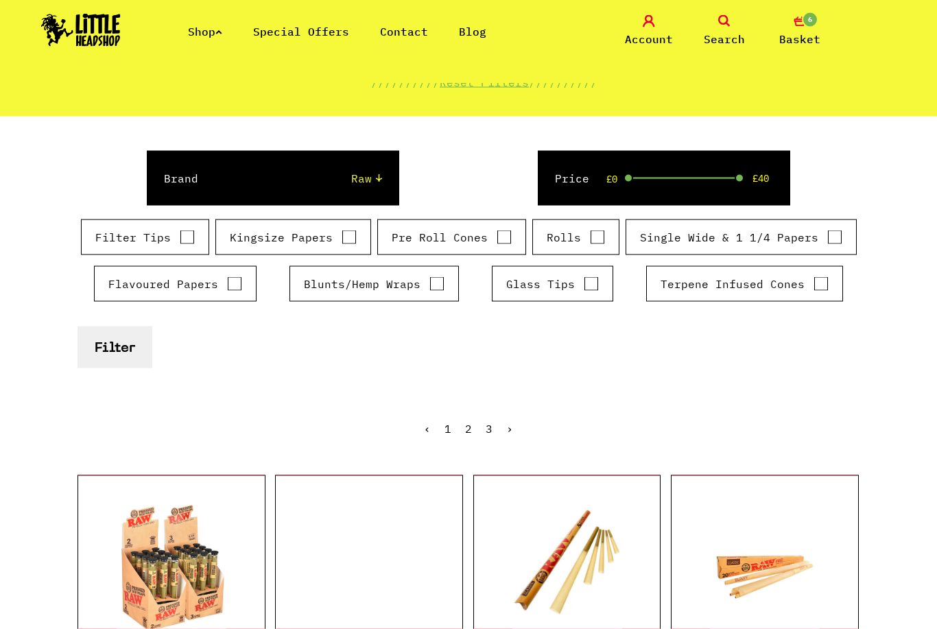
scroll to position [149, 0]
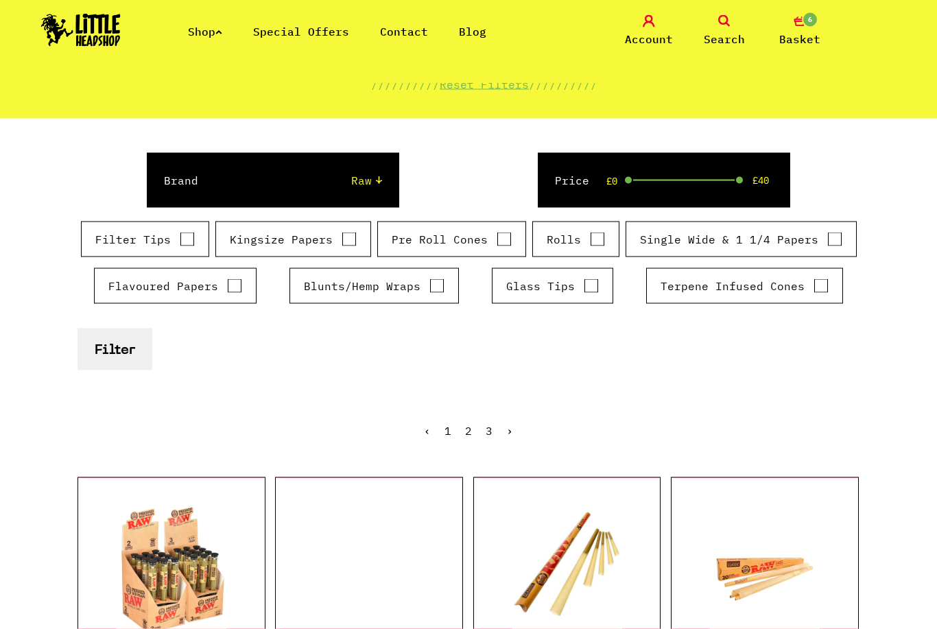
click at [816, 26] on link "6 Basket" at bounding box center [799, 31] width 69 height 32
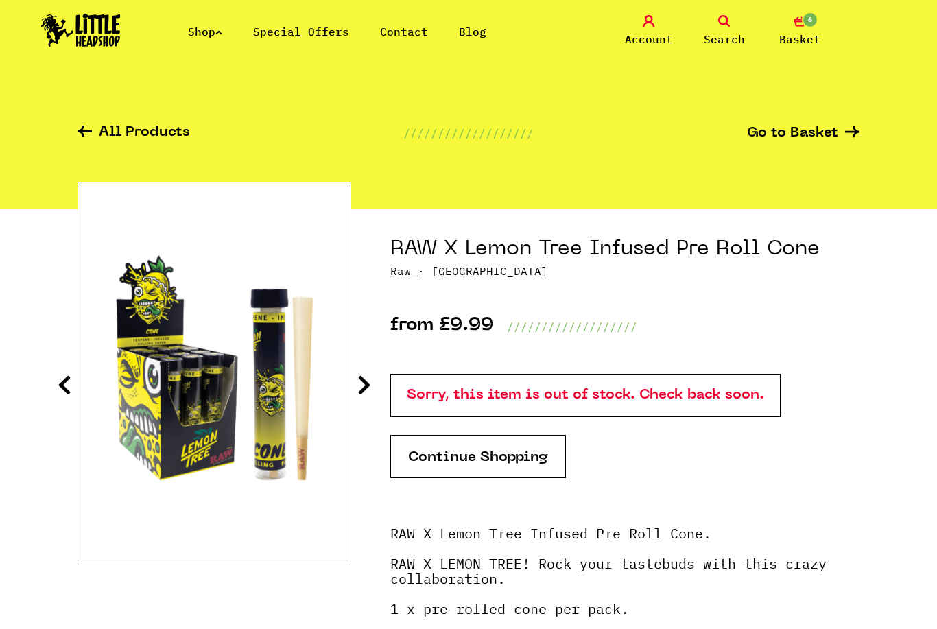
scroll to position [13, 0]
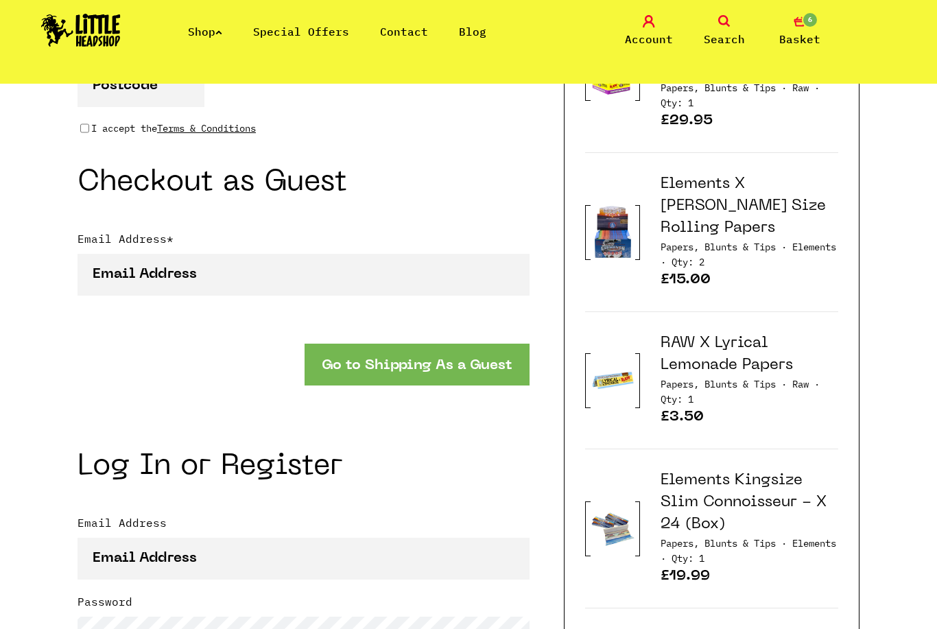
scroll to position [1215, 0]
click at [747, 382] on span "Papers, Blunts & Tips ·" at bounding box center [723, 385] width 126 height 12
click at [694, 408] on p "Papers, Blunts & Tips · Raw · Qty: 1" at bounding box center [749, 394] width 178 height 34
click at [622, 385] on img at bounding box center [612, 381] width 45 height 56
click at [717, 372] on link "RAW X Lyrical Lemonade Papers" at bounding box center [726, 355] width 132 height 36
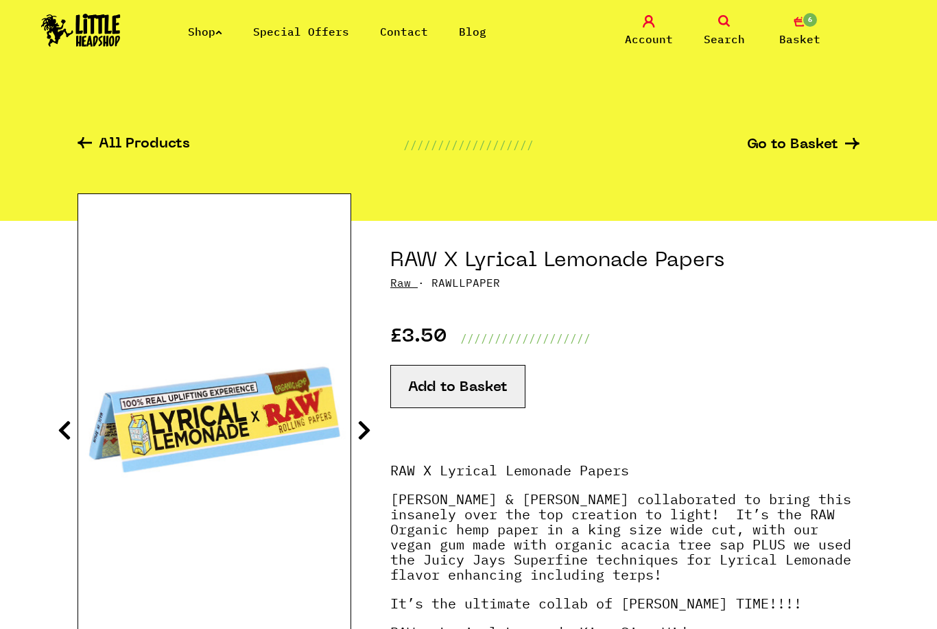
click at [484, 405] on button "Add to Basket" at bounding box center [457, 386] width 135 height 43
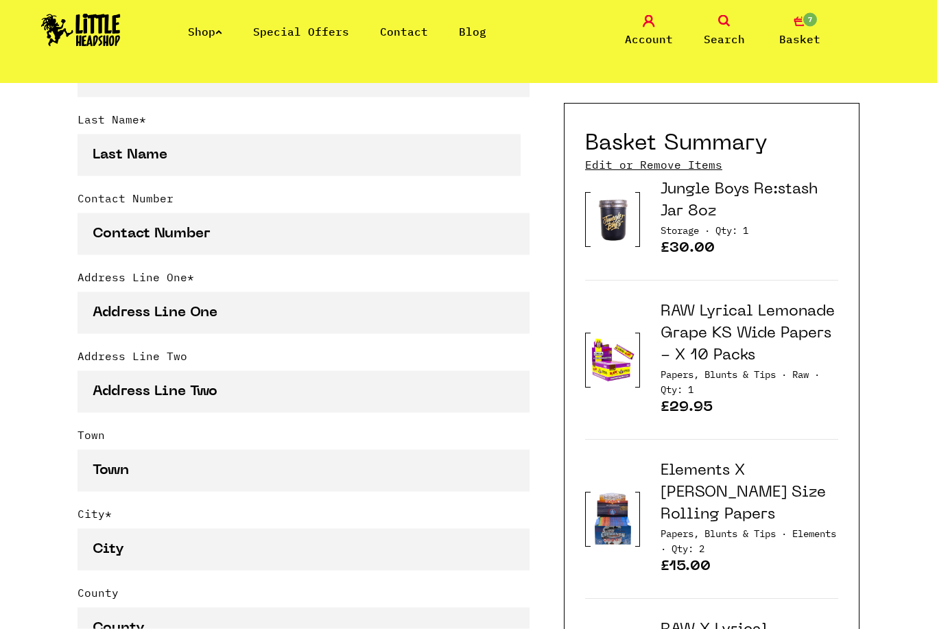
scroll to position [516, 0]
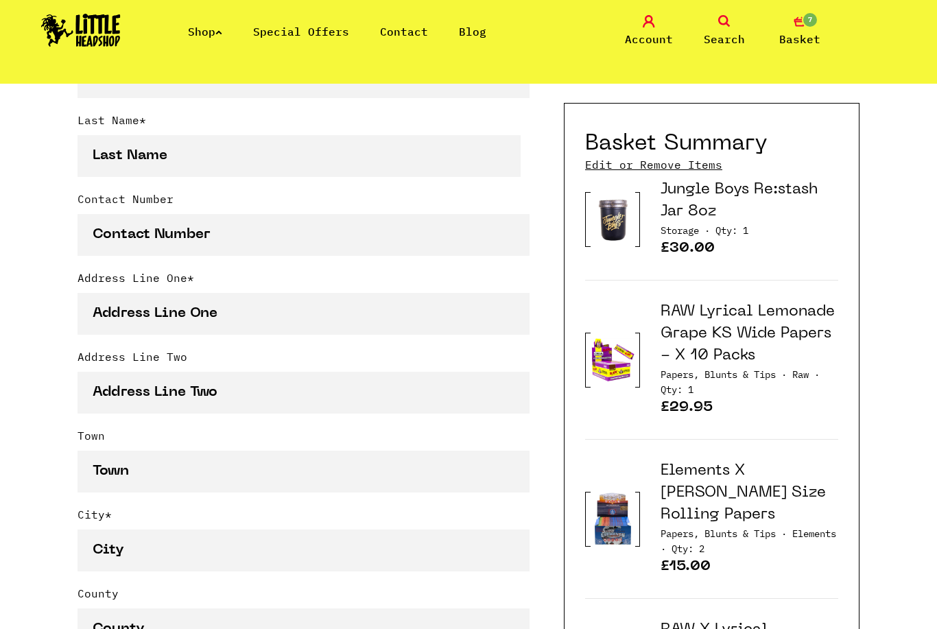
click at [761, 533] on p "Papers, Blunts & Tips · Elements · Qty: 2" at bounding box center [749, 543] width 178 height 34
click at [703, 398] on p "Papers, Blunts & Tips · Raw · Qty: 1" at bounding box center [749, 384] width 178 height 34
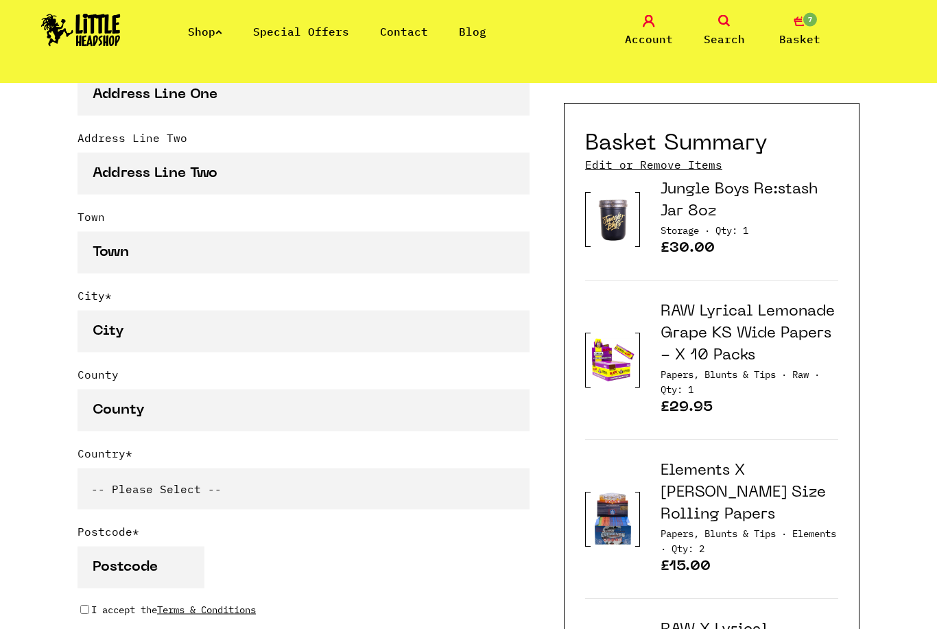
scroll to position [741, 0]
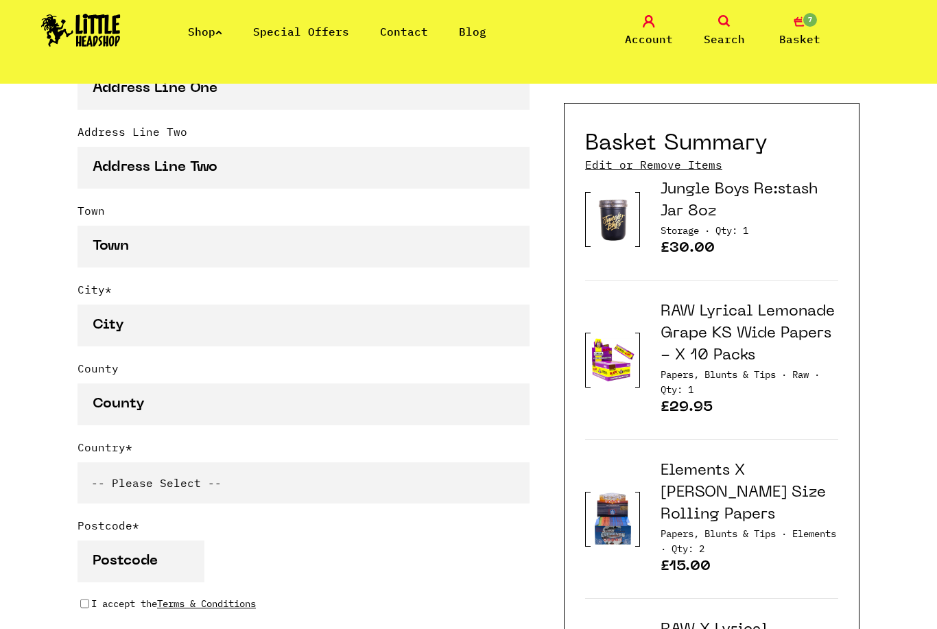
click at [727, 623] on link "RAW X Lyrical Lemonade Papers" at bounding box center [726, 641] width 132 height 36
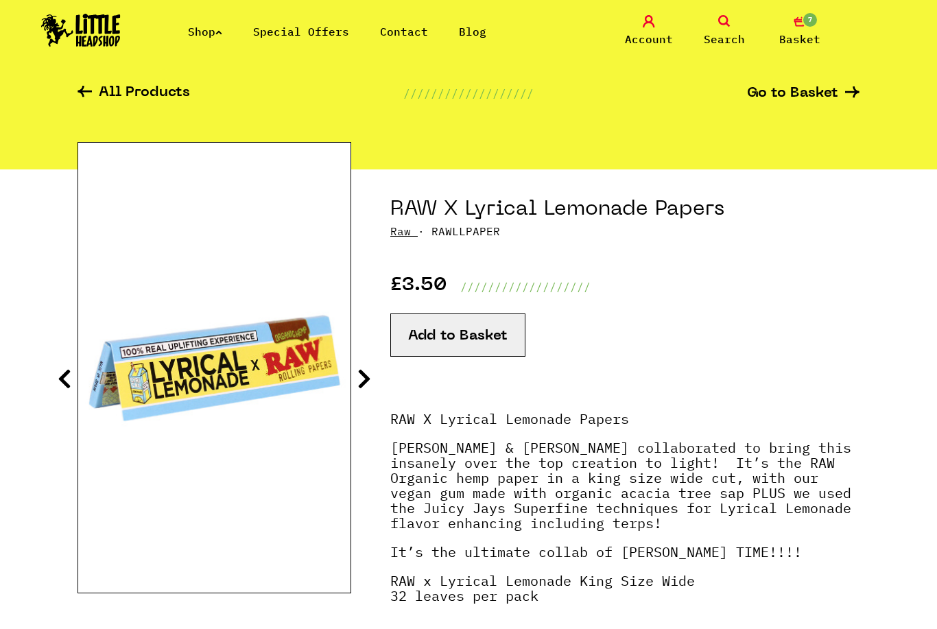
scroll to position [51, 0]
click at [504, 344] on button "Add to Basket" at bounding box center [457, 335] width 135 height 43
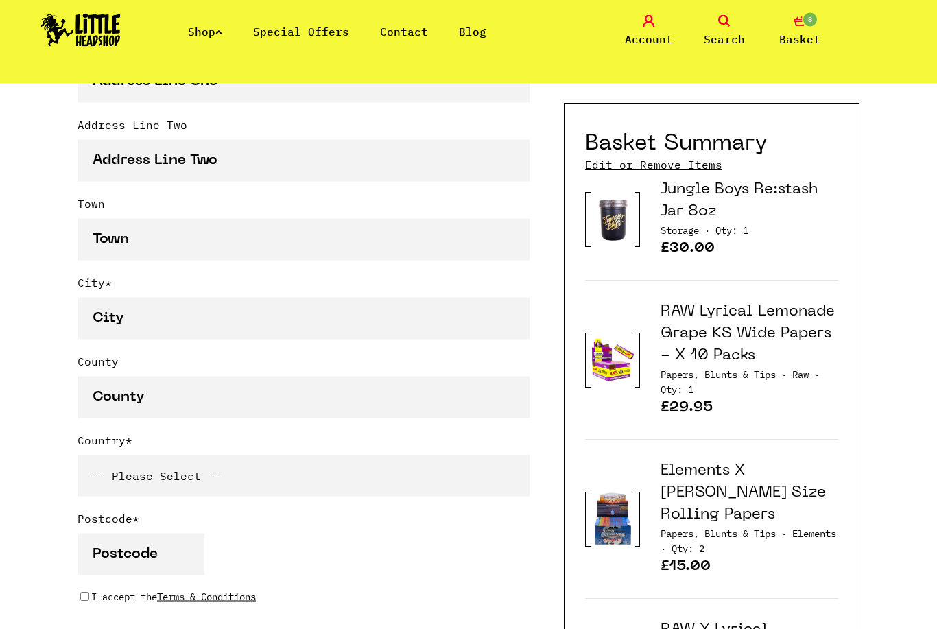
scroll to position [748, 0]
click at [786, 493] on link "Elements X [PERSON_NAME] Size Rolling Papers" at bounding box center [742, 493] width 165 height 58
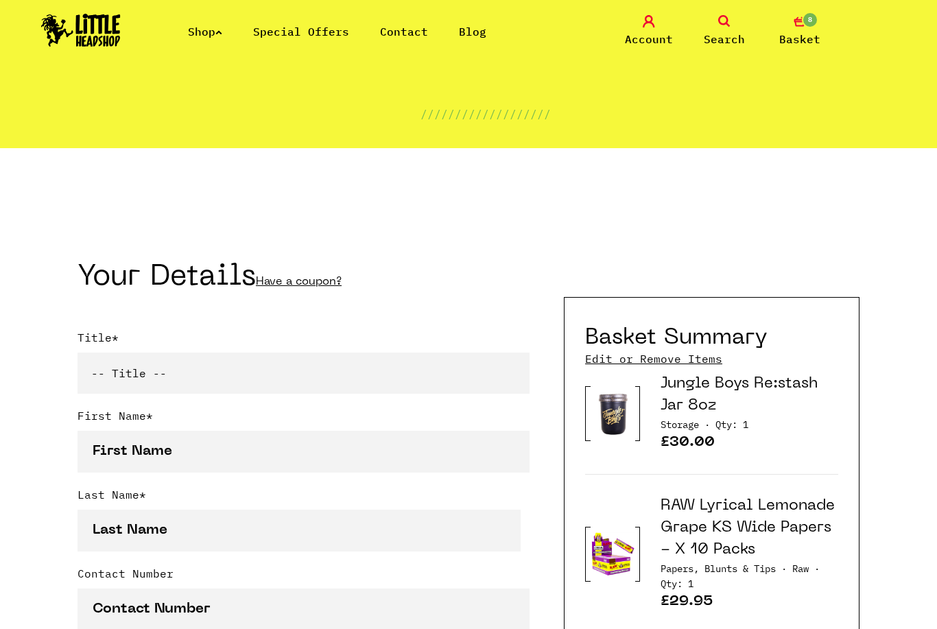
scroll to position [140, 0]
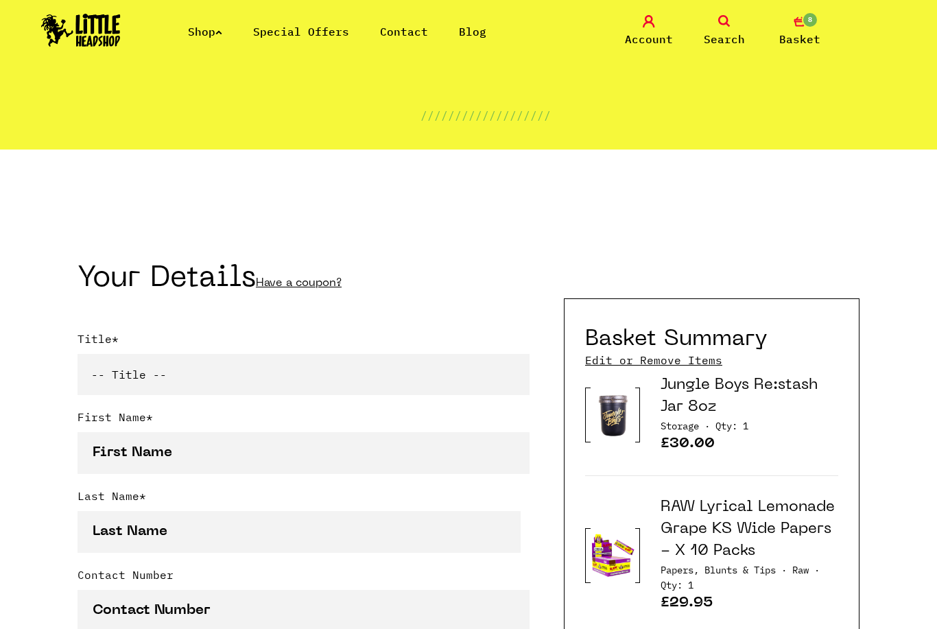
click at [131, 383] on select "-- Title -- Mr Mrs Ms Miss Dr Prof" at bounding box center [303, 374] width 452 height 41
select select "mr"
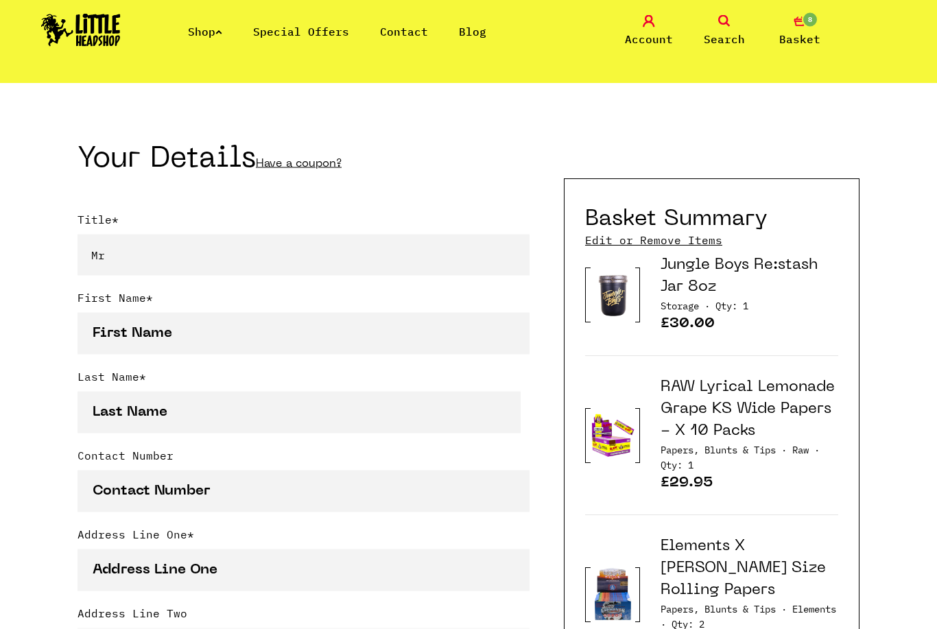
scroll to position [267, 0]
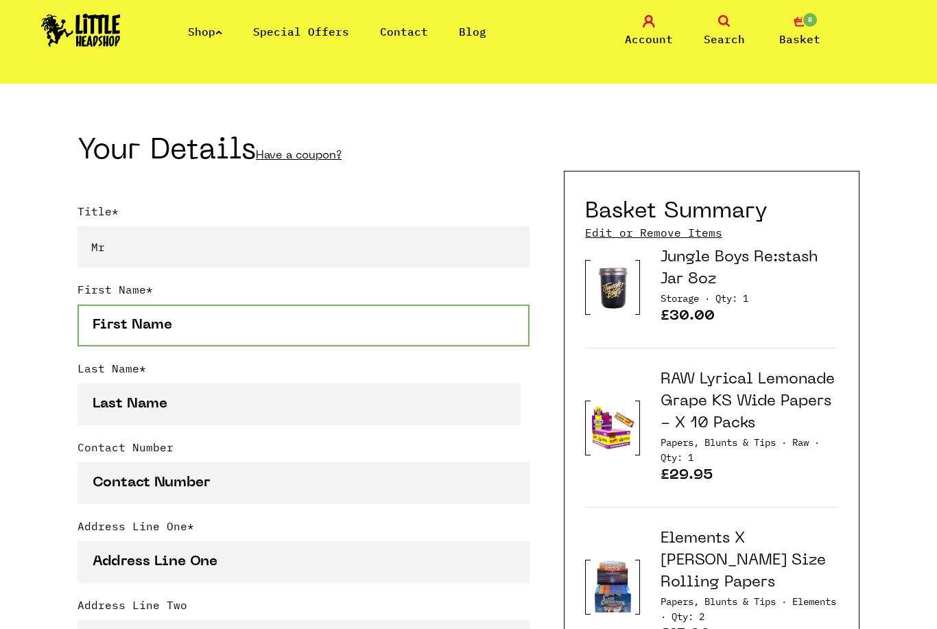
click at [116, 317] on input "First Name *" at bounding box center [303, 325] width 452 height 42
type input "Ian"
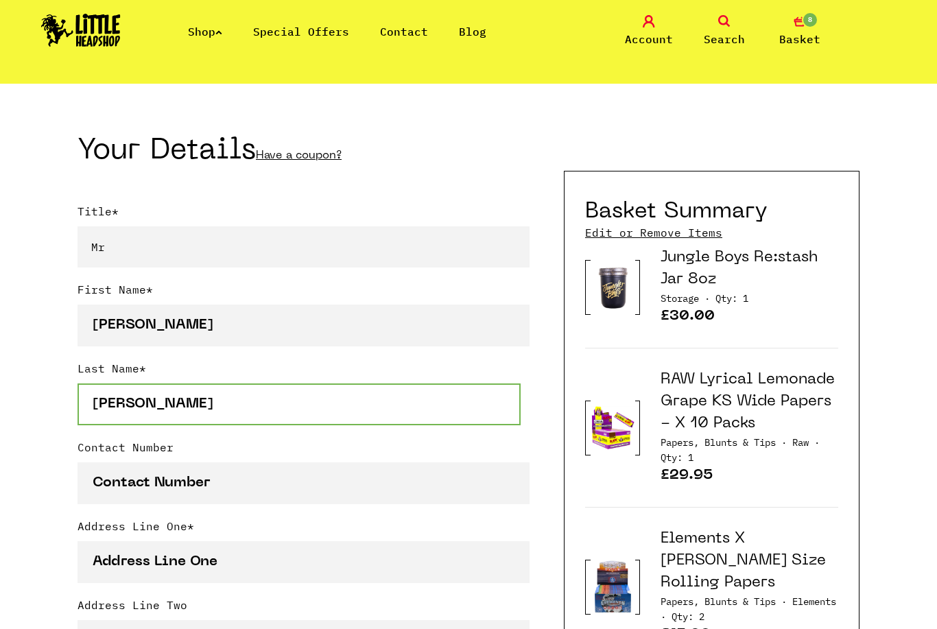
type input "roberts"
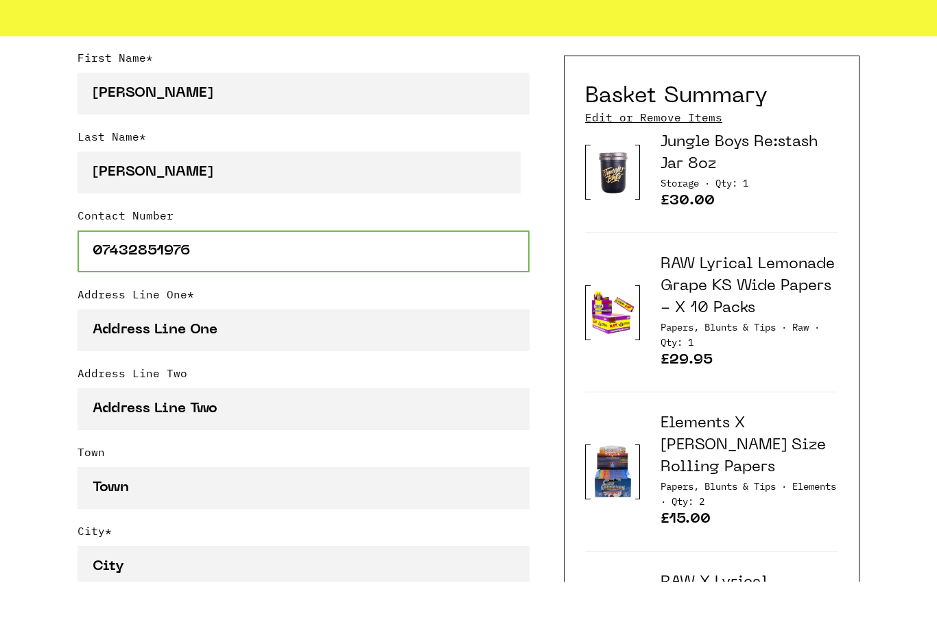
scroll to position [453, 0]
type input "07432851976"
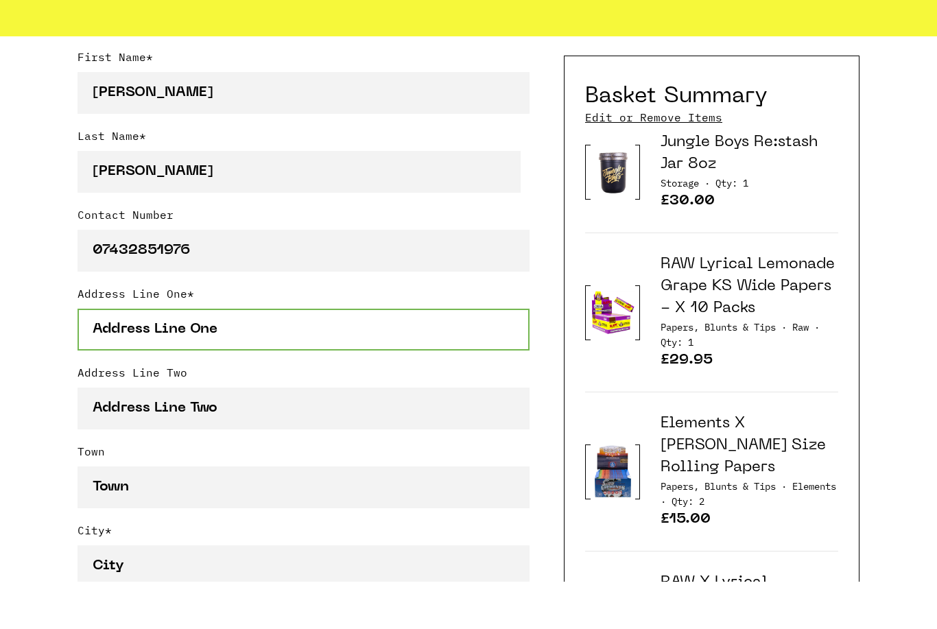
click at [361, 356] on input "Address Line One *" at bounding box center [303, 377] width 452 height 42
type input "[STREET_ADDRESS][PERSON_NAME]"
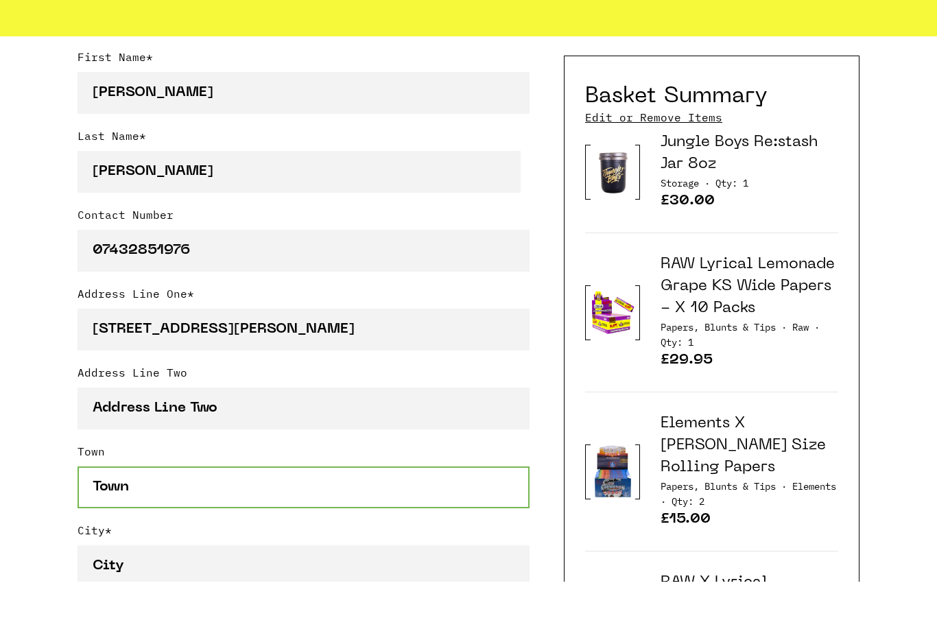
click at [283, 514] on input "Town" at bounding box center [303, 535] width 452 height 42
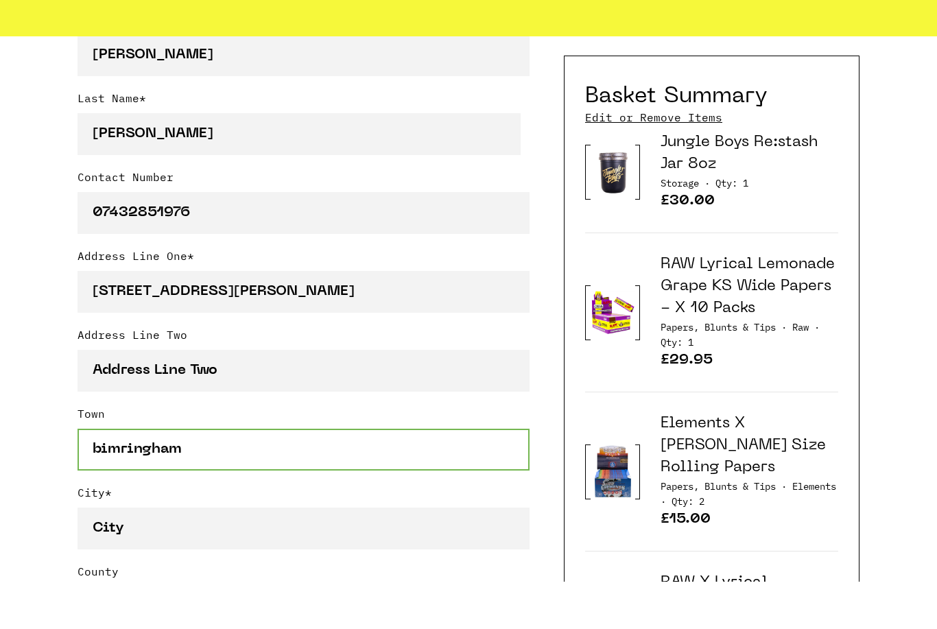
scroll to position [625, 0]
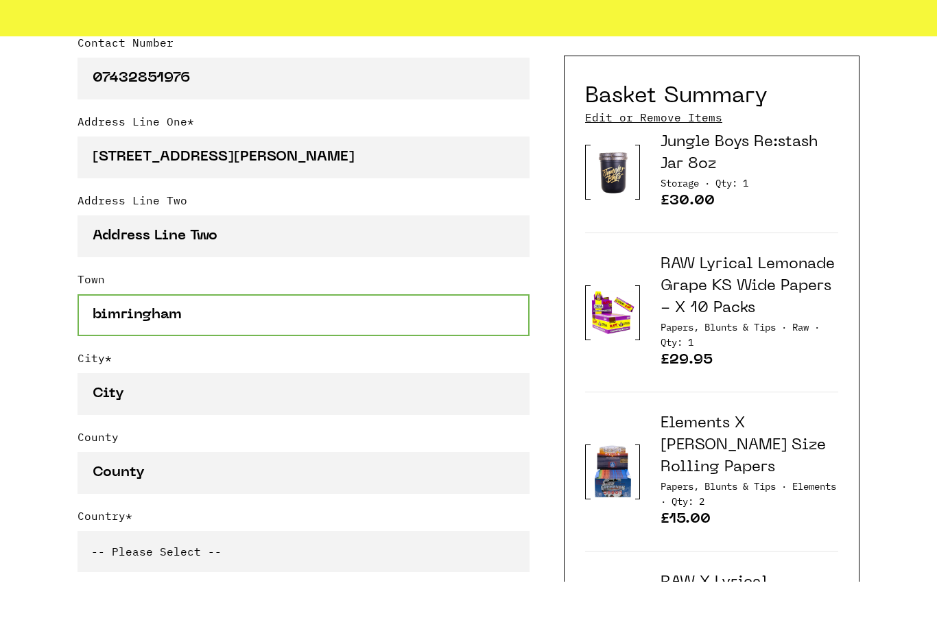
click at [139, 341] on input "bimringham" at bounding box center [303, 362] width 452 height 42
type input "b"
type input "Oldbury"
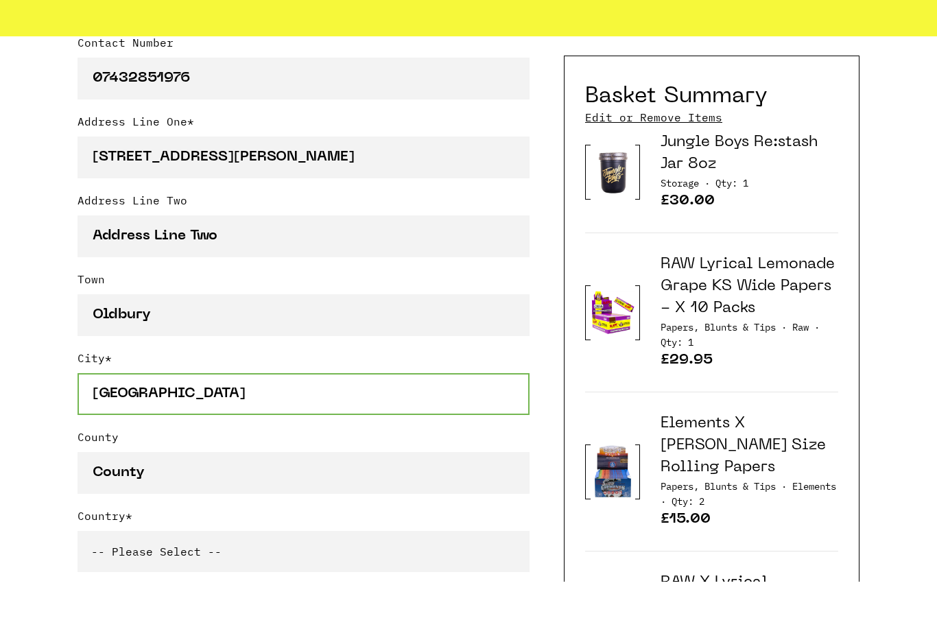
type input "[GEOGRAPHIC_DATA]"
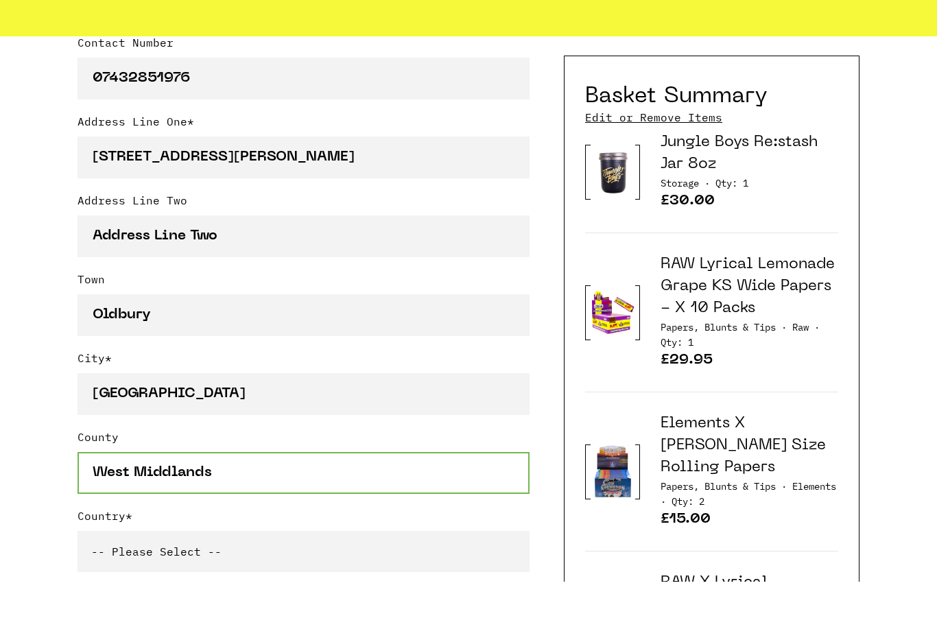
type input "West Middlands"
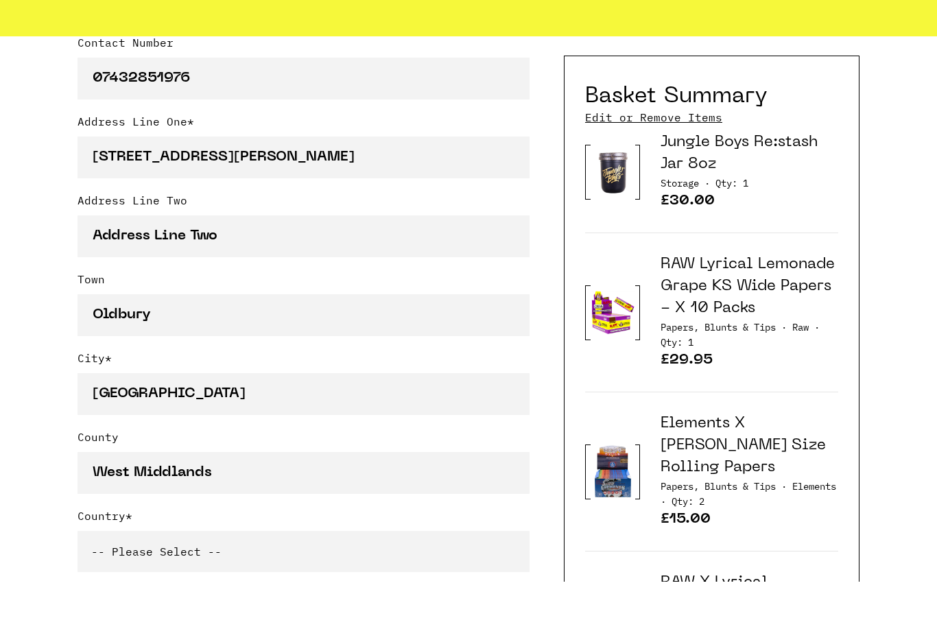
scroll to position [672, 0]
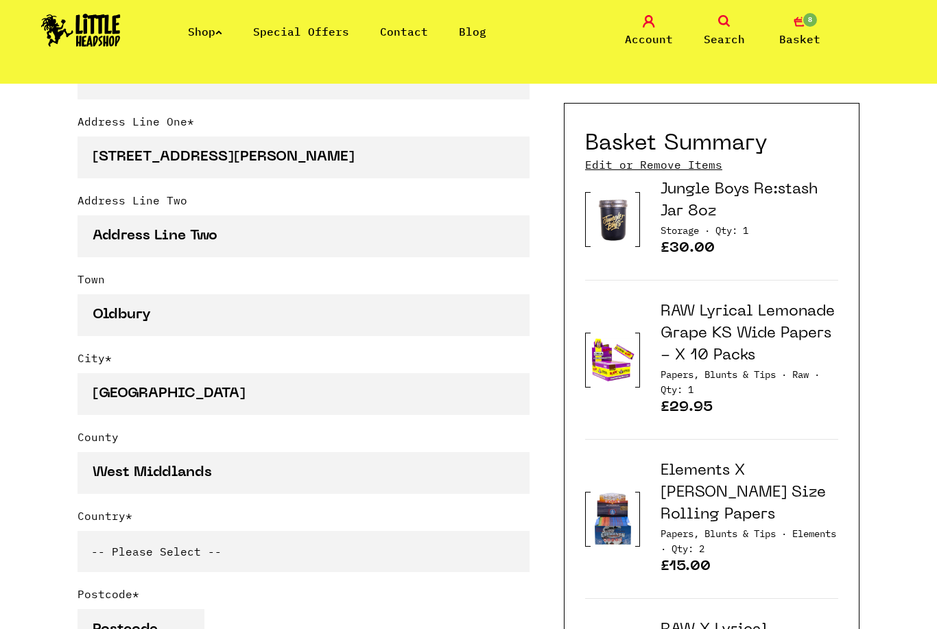
select select "826"
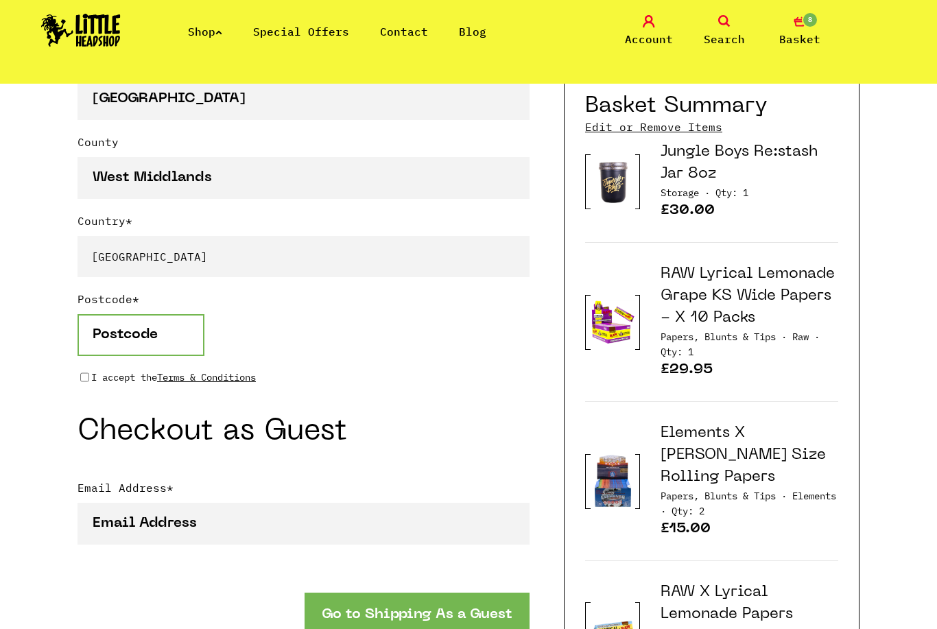
click at [147, 328] on input "Postcode *" at bounding box center [140, 335] width 127 height 42
type input "B691nq"
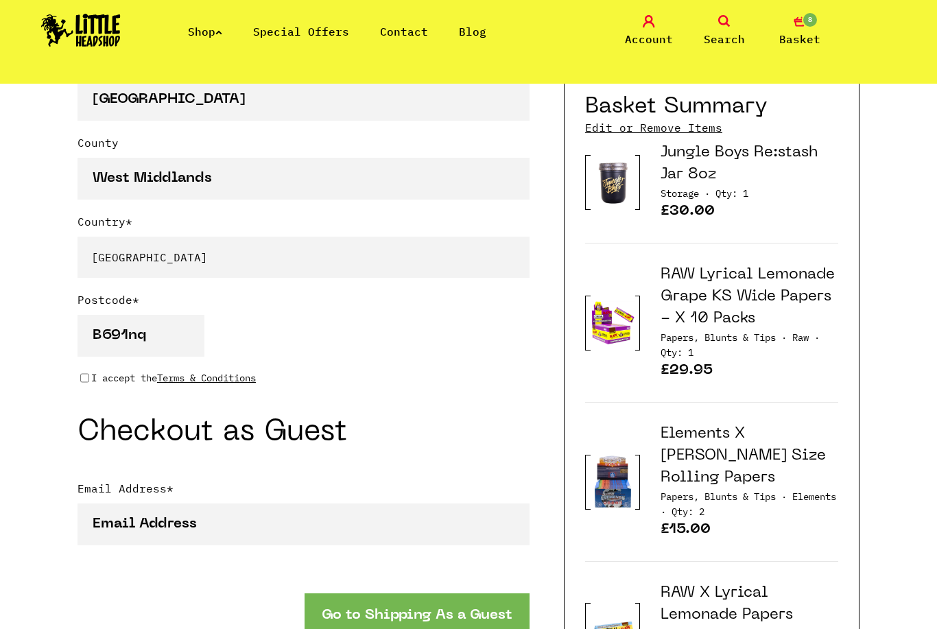
click at [91, 383] on p "I accept the Terms & Conditions" at bounding box center [173, 377] width 165 height 15
click at [89, 383] on input "I accept the Terms & Conditions" at bounding box center [84, 377] width 9 height 11
checkbox input "true"
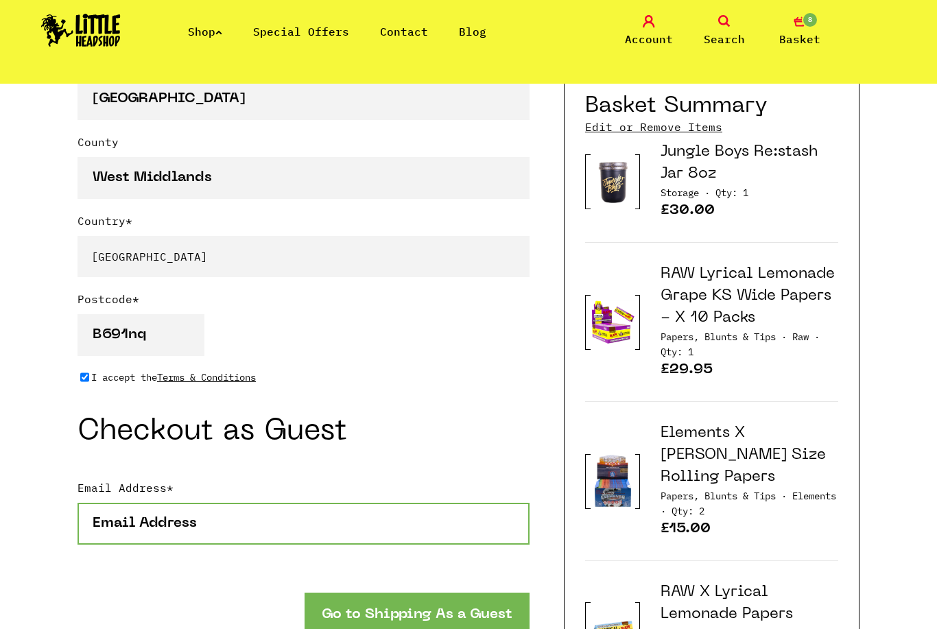
click at [241, 526] on input "Email Address *" at bounding box center [303, 524] width 452 height 42
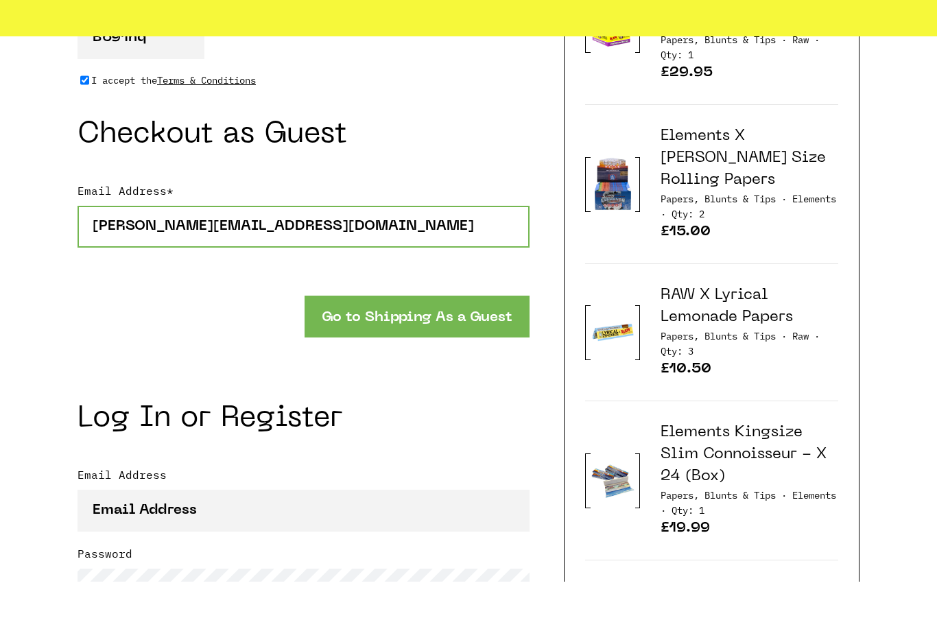
scroll to position [1223, 0]
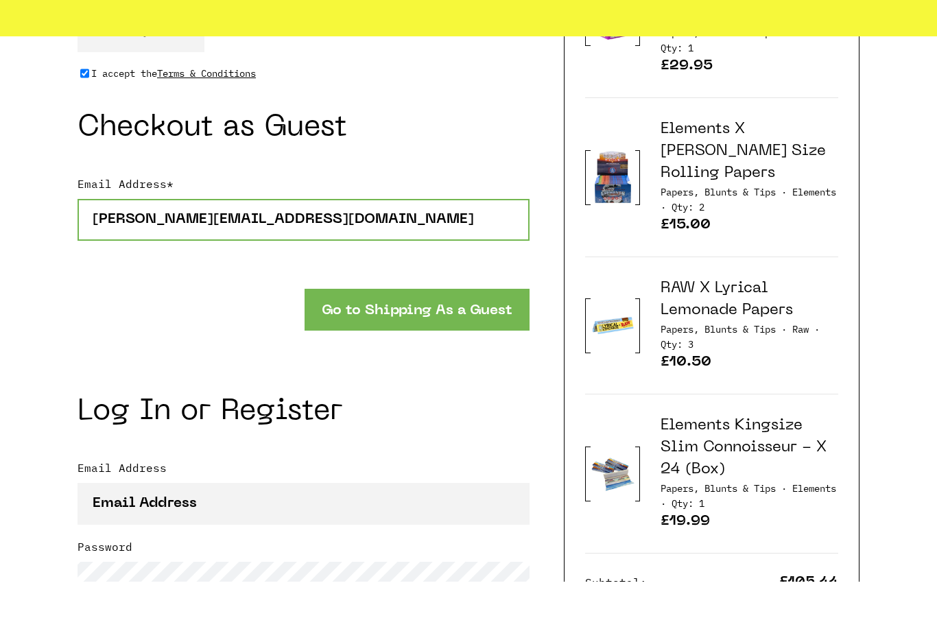
type input "[PERSON_NAME][EMAIL_ADDRESS][DOMAIN_NAME]"
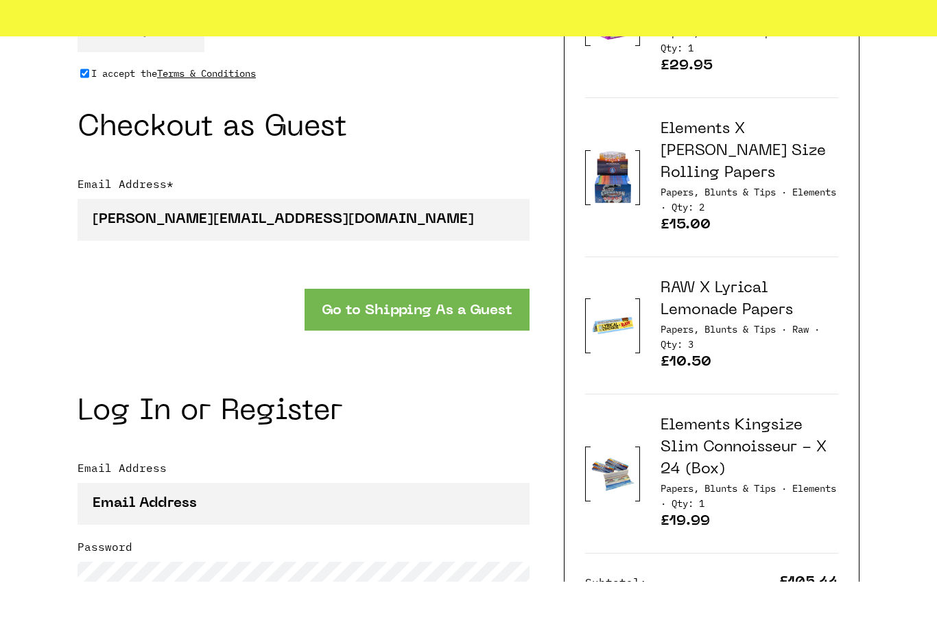
click at [481, 336] on button "Go to Shipping As a Guest" at bounding box center [416, 357] width 225 height 42
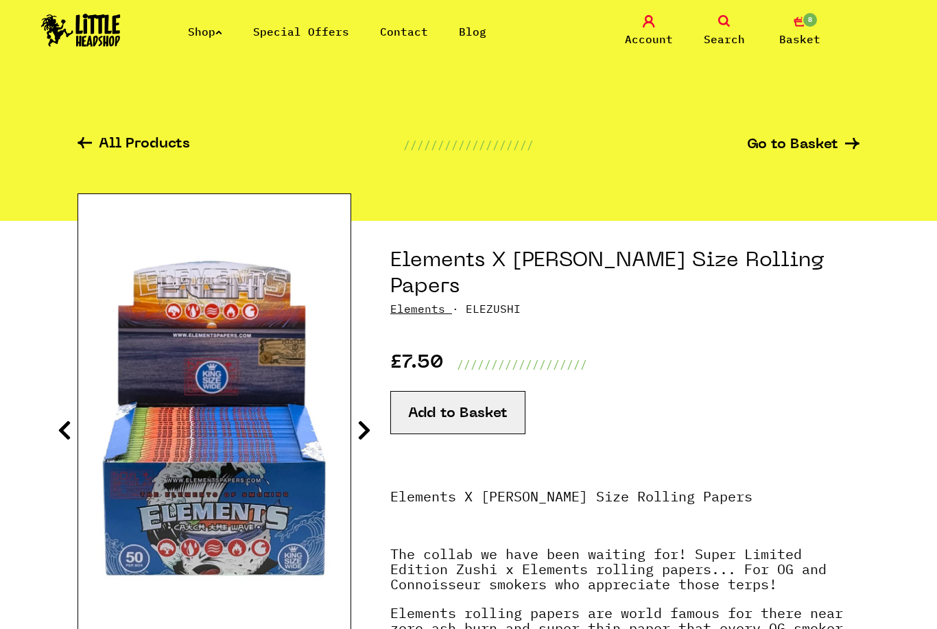
scroll to position [1, 0]
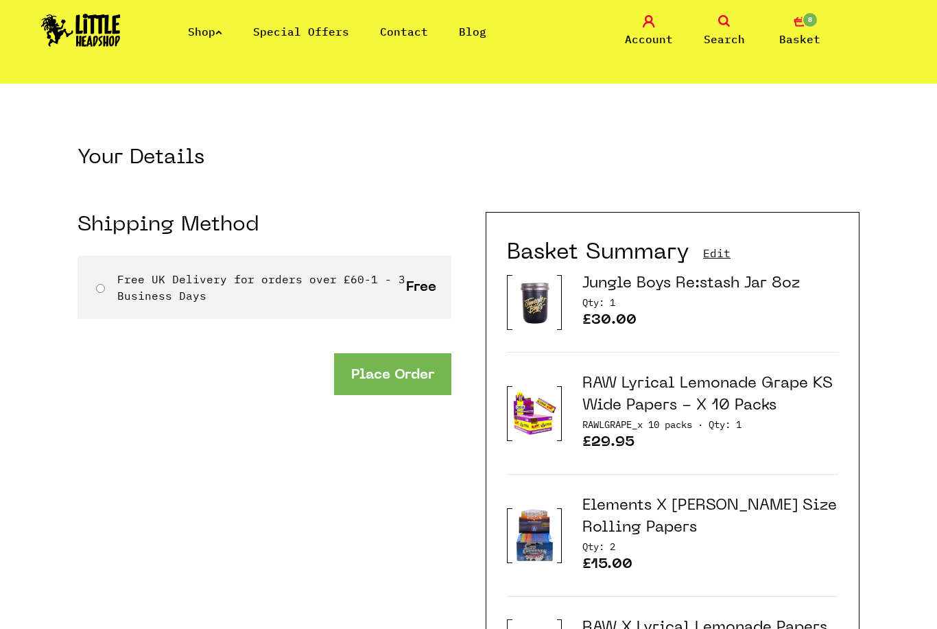
scroll to position [1, 0]
click at [293, 280] on strong "Free UK Delivery for orders over £60" at bounding box center [240, 279] width 247 height 14
click at [105, 283] on input "Free UK Delivery for orders over £60 - 1 - 3 Business Days" at bounding box center [100, 287] width 9 height 9
radio input "true"
click at [422, 374] on button "Place Order" at bounding box center [392, 373] width 117 height 42
